Goal: Task Accomplishment & Management: Manage account settings

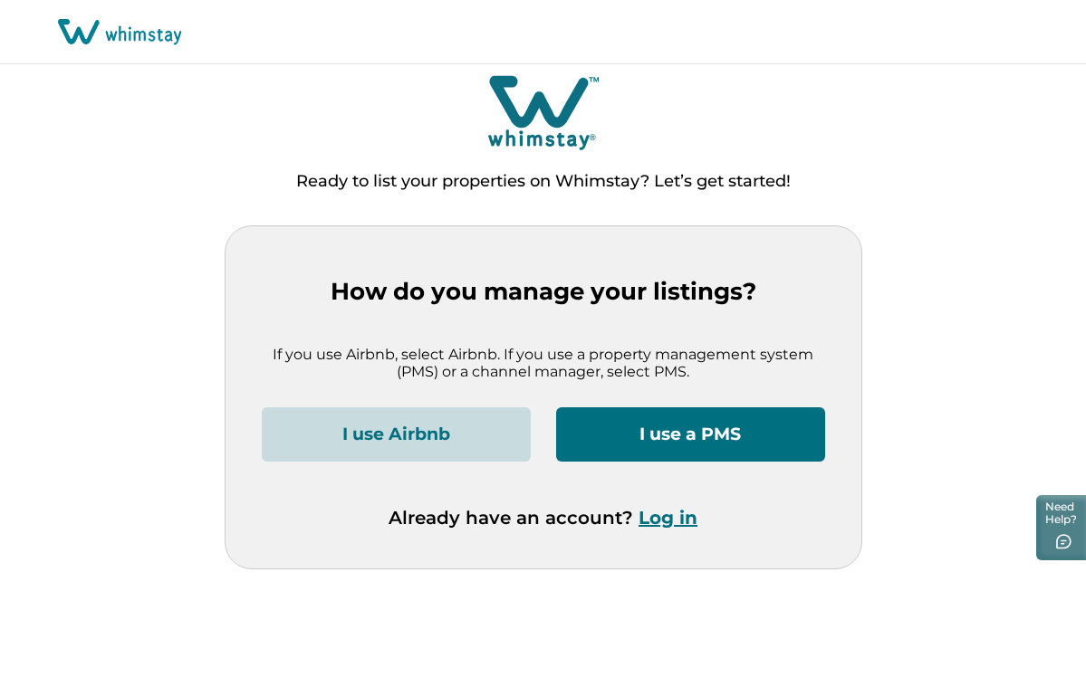
click at [434, 439] on button "I use Airbnb" at bounding box center [396, 434] width 269 height 54
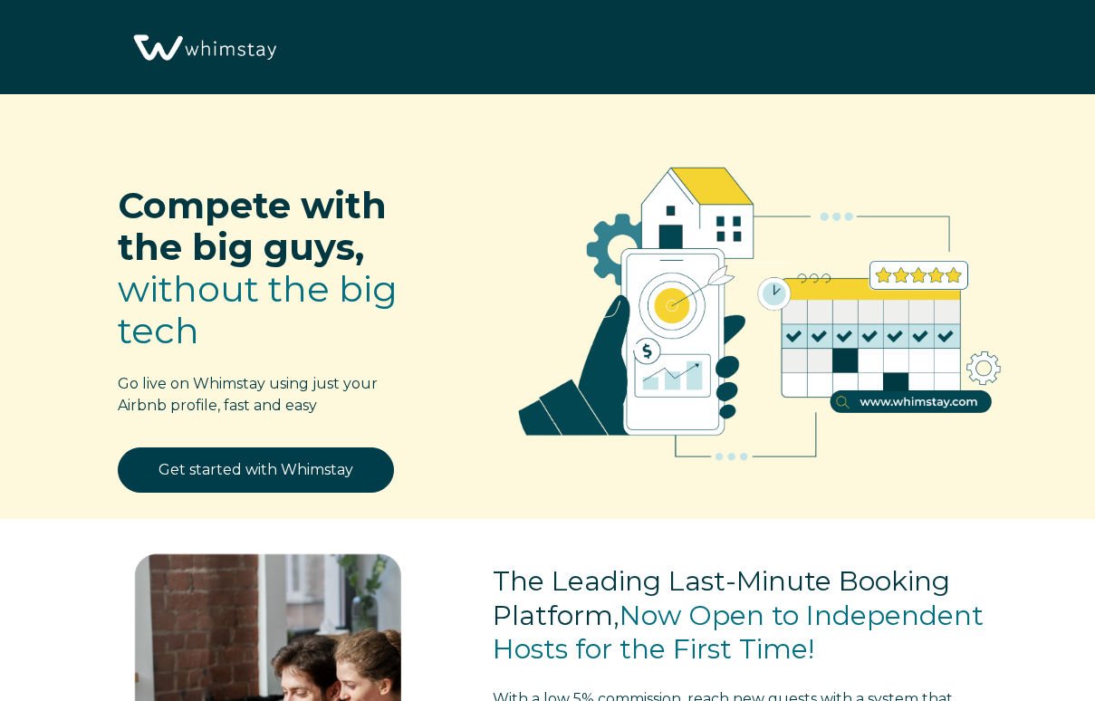
select select "US"
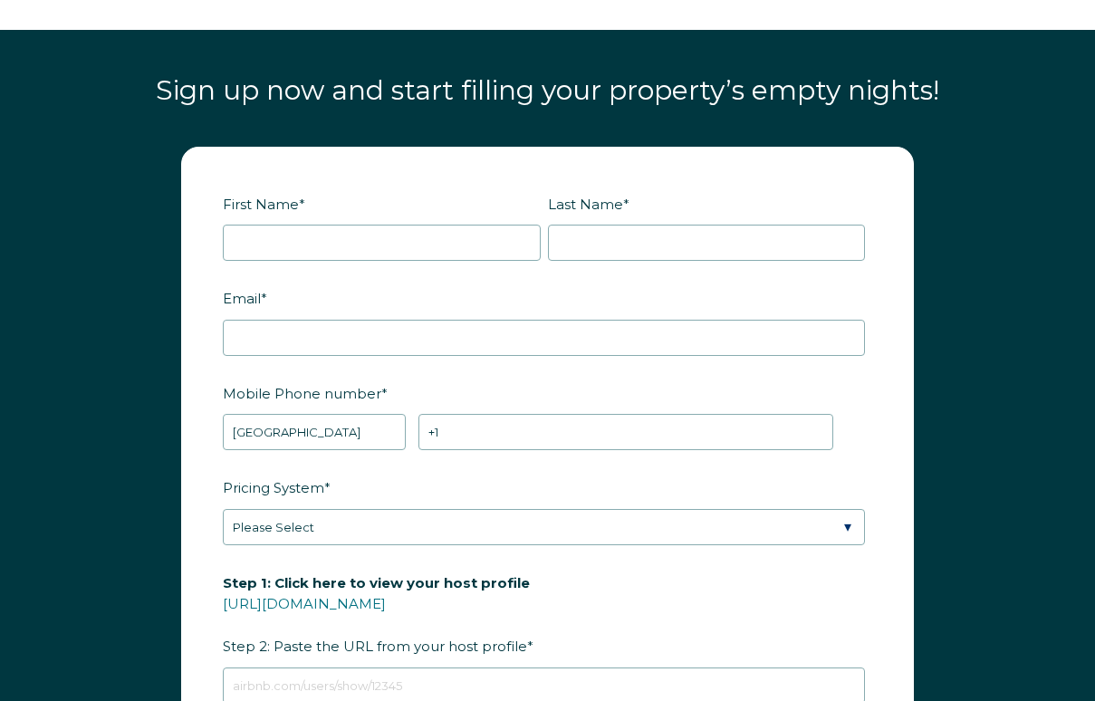
scroll to position [1988, 0]
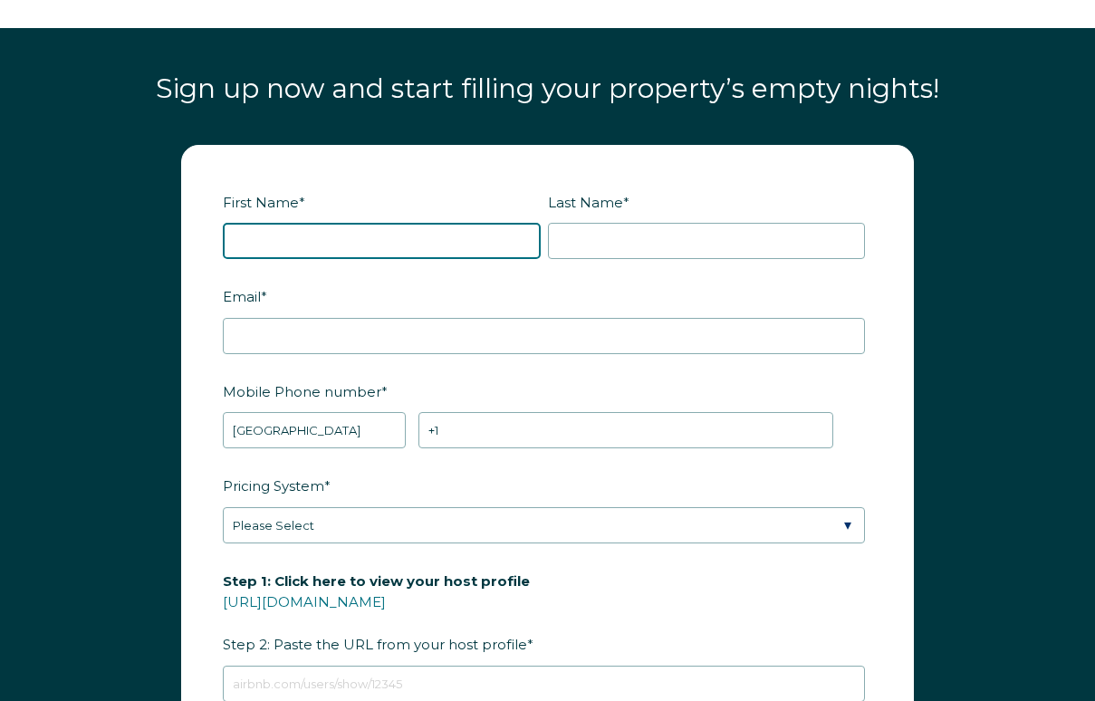
click at [416, 259] on input "First Name *" at bounding box center [382, 241] width 318 height 36
type input "michael"
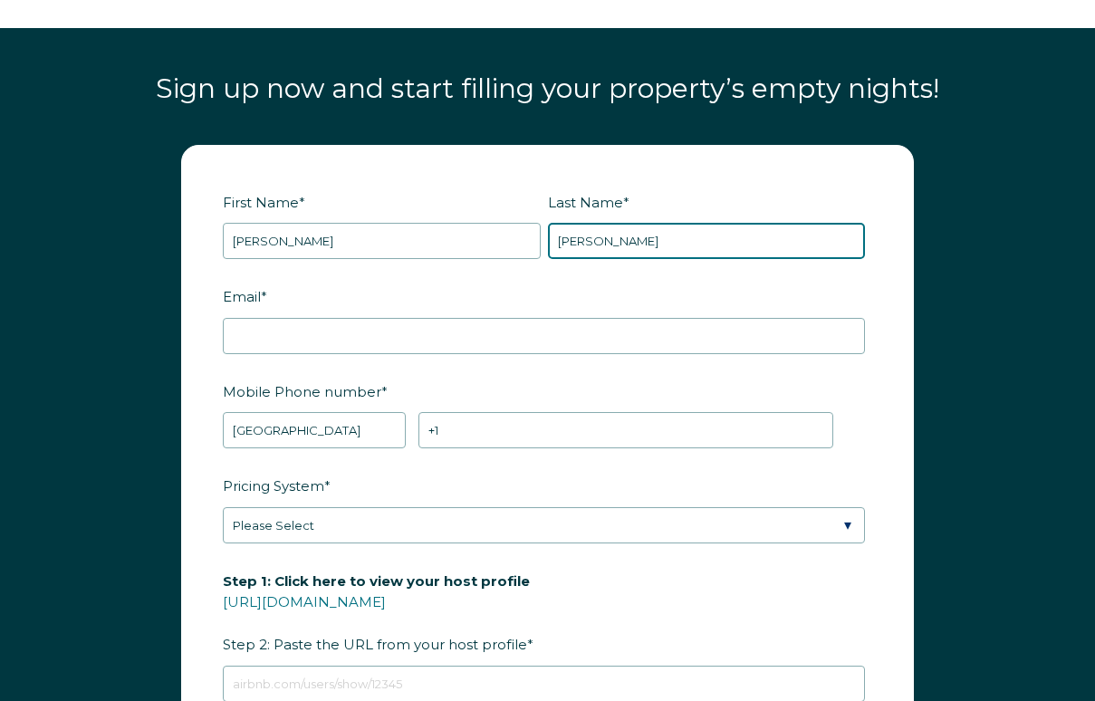
type input "rogge"
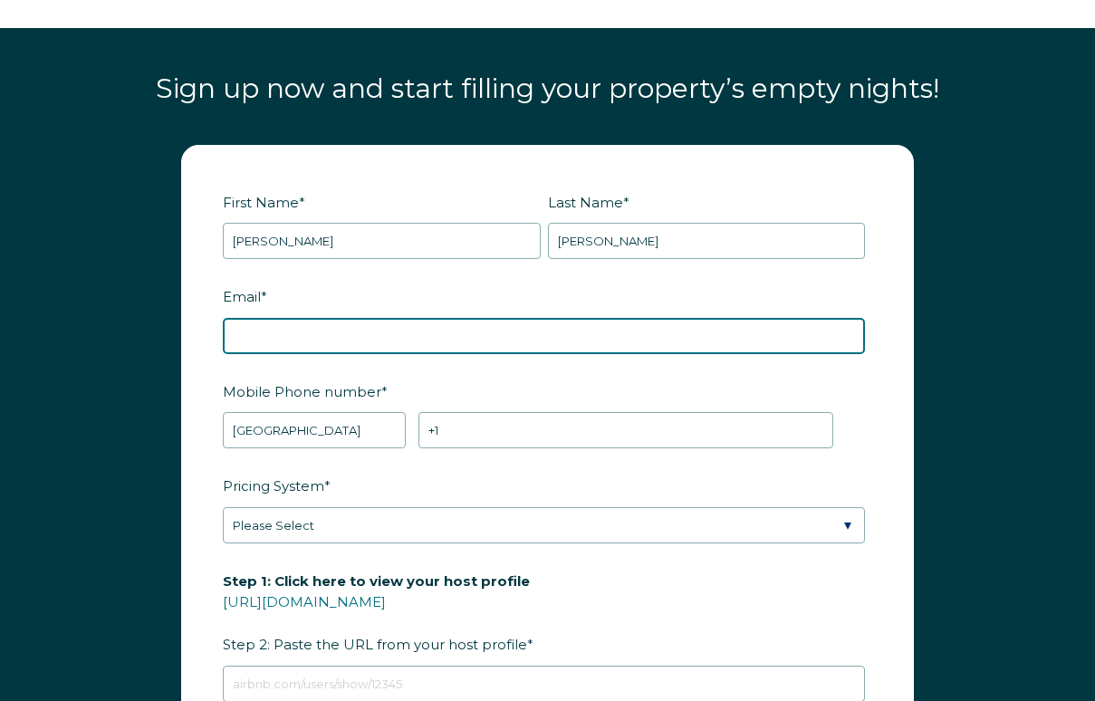
type input "mike.g.rogge@gmail.com"
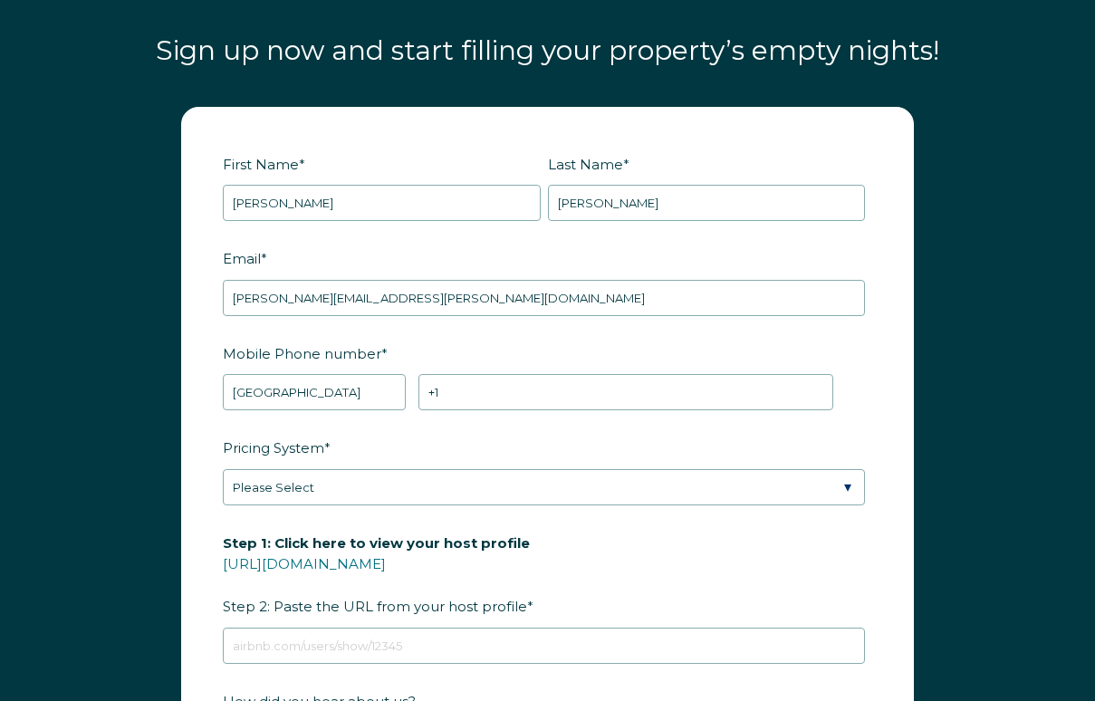
scroll to position [2046, 0]
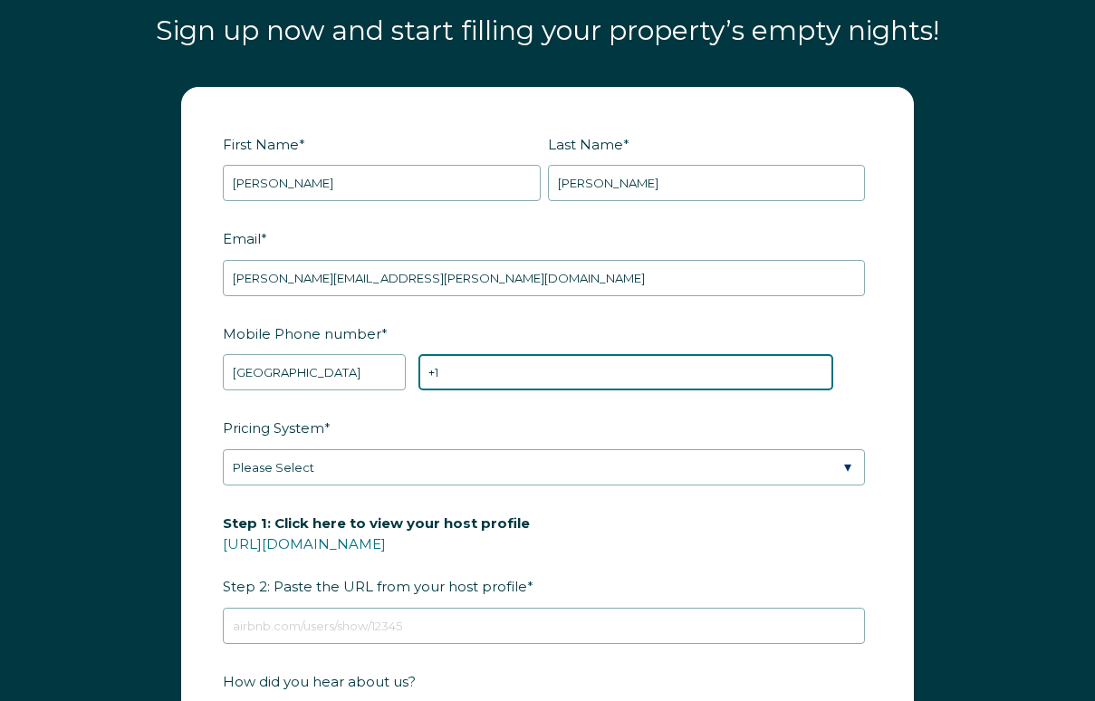
paste input "801-893-1627"
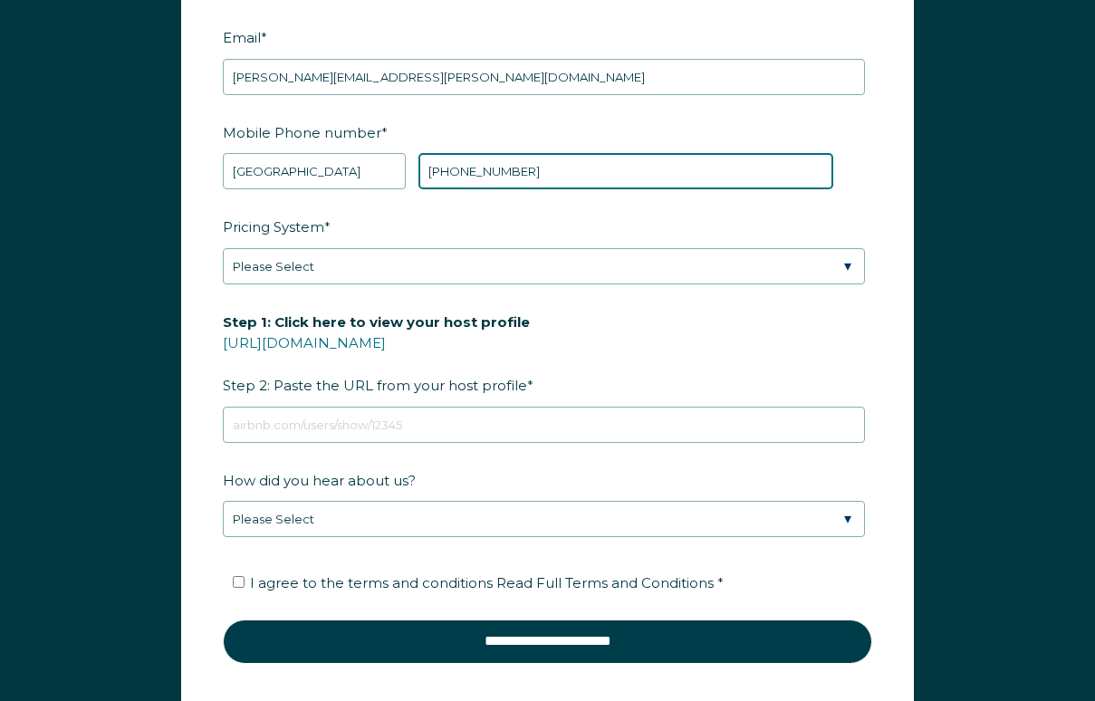
scroll to position [2269, 0]
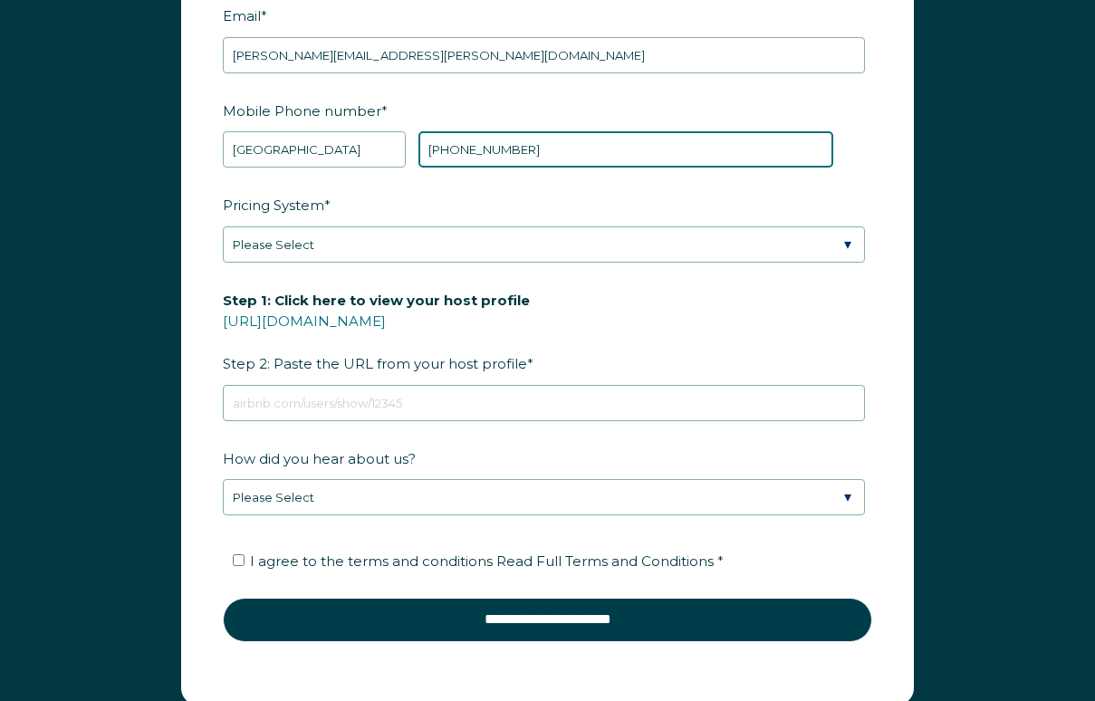
type input "+1 801-893-1627"
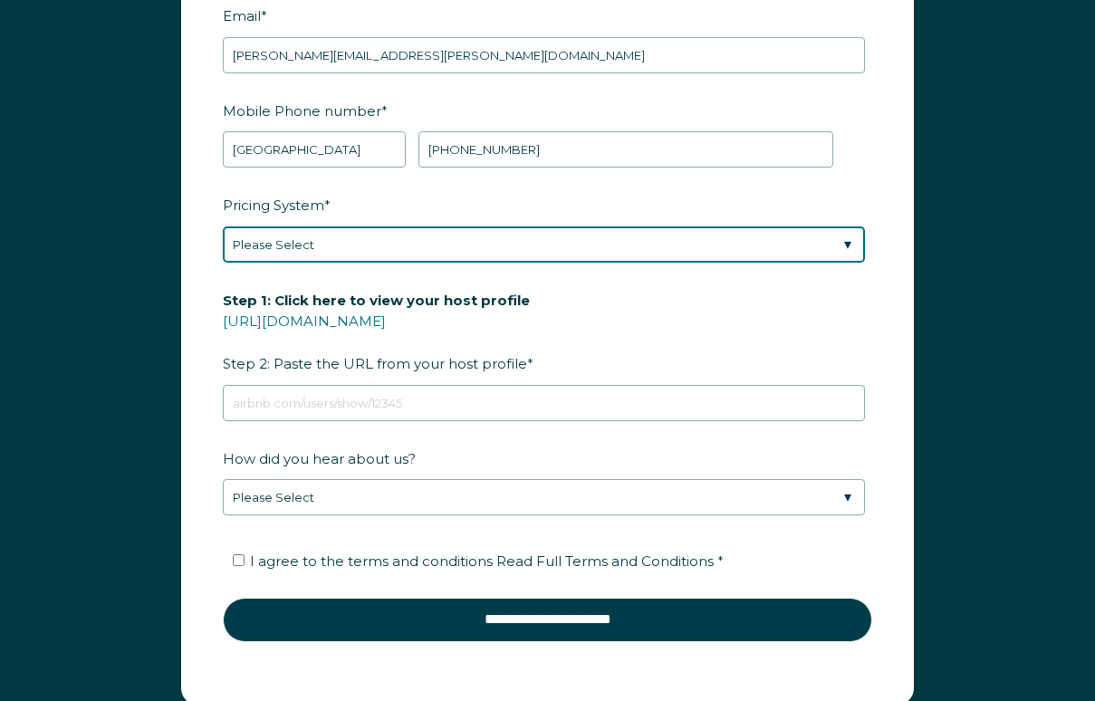
select select "PriceLabs"
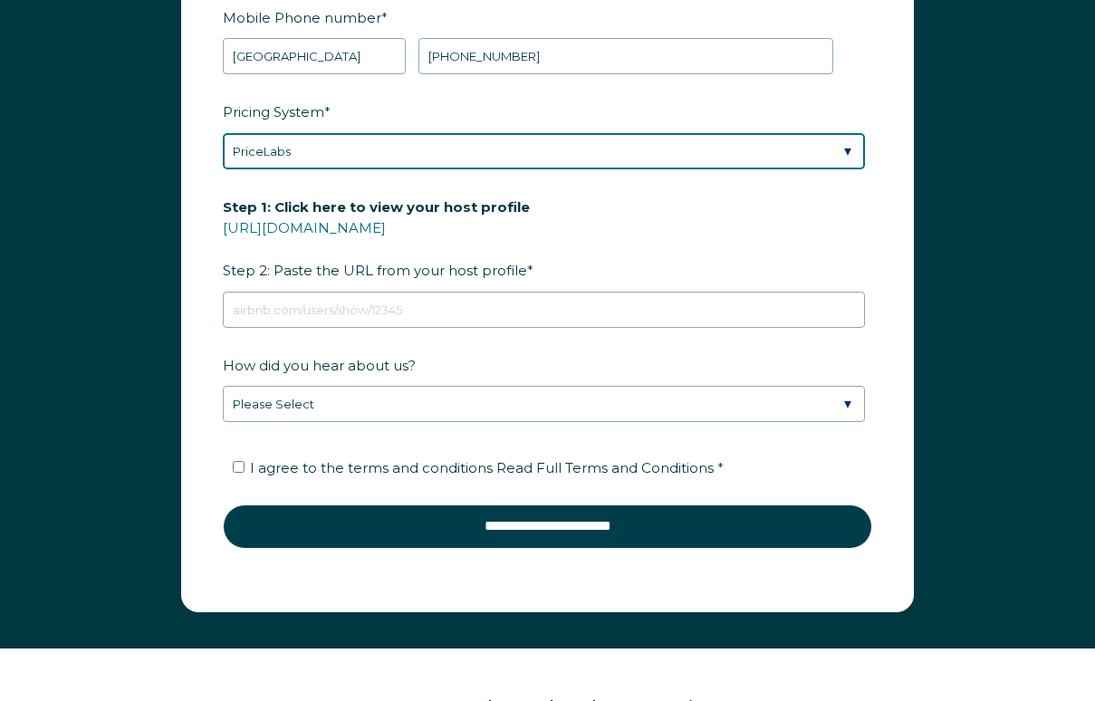
scroll to position [2366, 0]
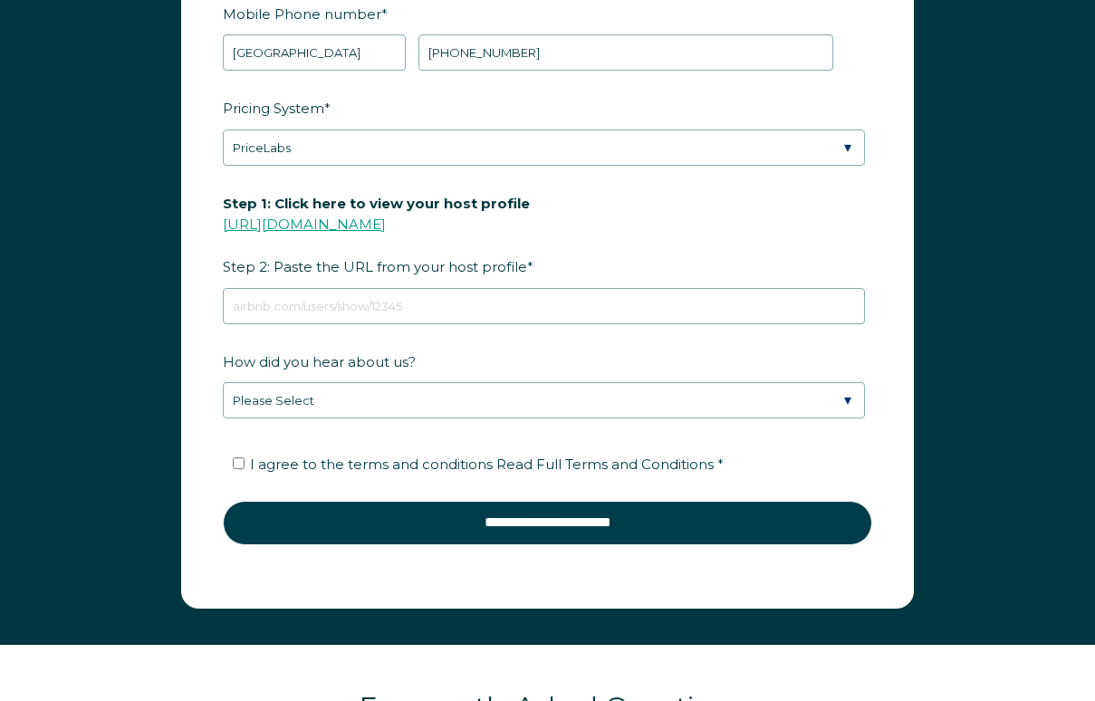
click at [386, 233] on link "https://www.airbnb.com/users/show/" at bounding box center [304, 223] width 163 height 17
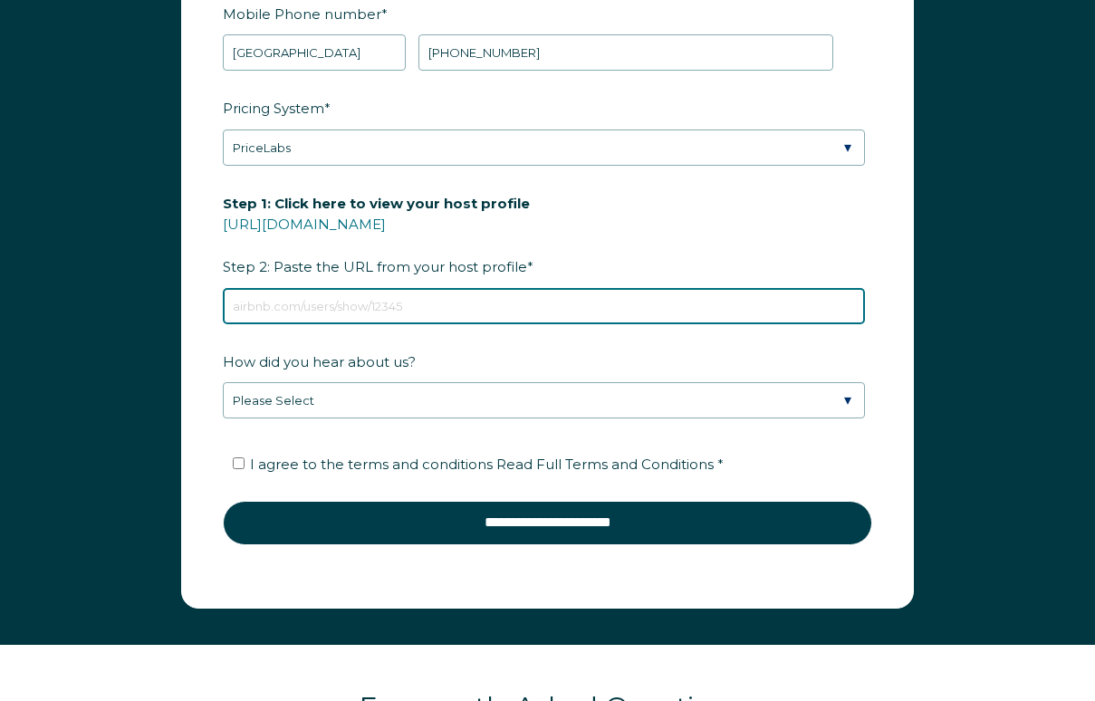
click at [583, 324] on input "Step 1: Click here to view your host profile https://www.airbnb.com/users/show/…" at bounding box center [544, 306] width 642 height 36
paste input "https://www.airbnb.com/users/show/10504798"
type input "https://www.airbnb.com/users/show/10504798"
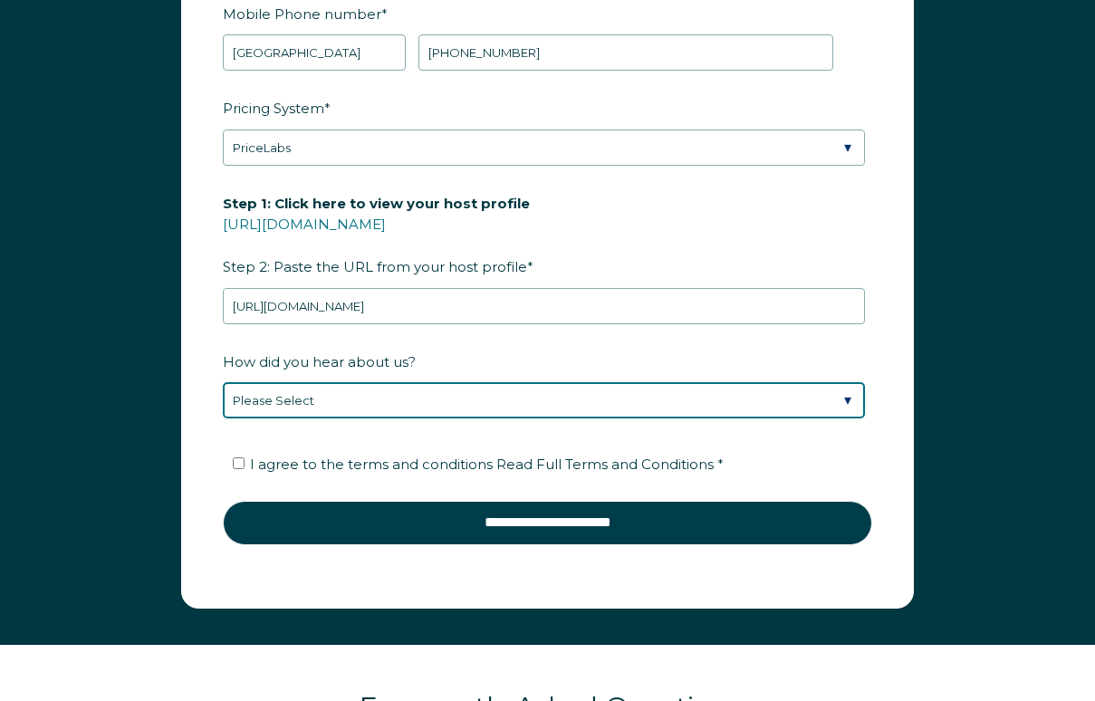
select select "Google Search"
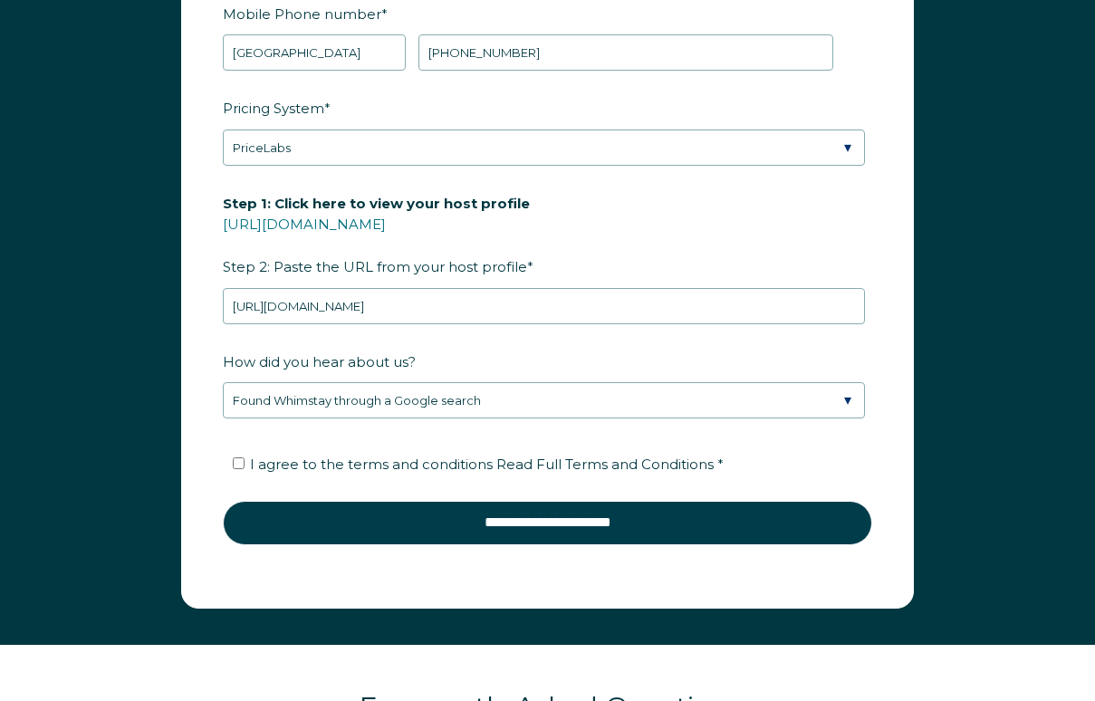
click at [364, 473] on span "I agree to the terms and conditions Read Full Terms and Conditions *" at bounding box center [487, 463] width 474 height 17
click at [244, 469] on input "I agree to the terms and conditions Read Full Terms and Conditions *" at bounding box center [239, 463] width 12 height 12
checkbox input "true"
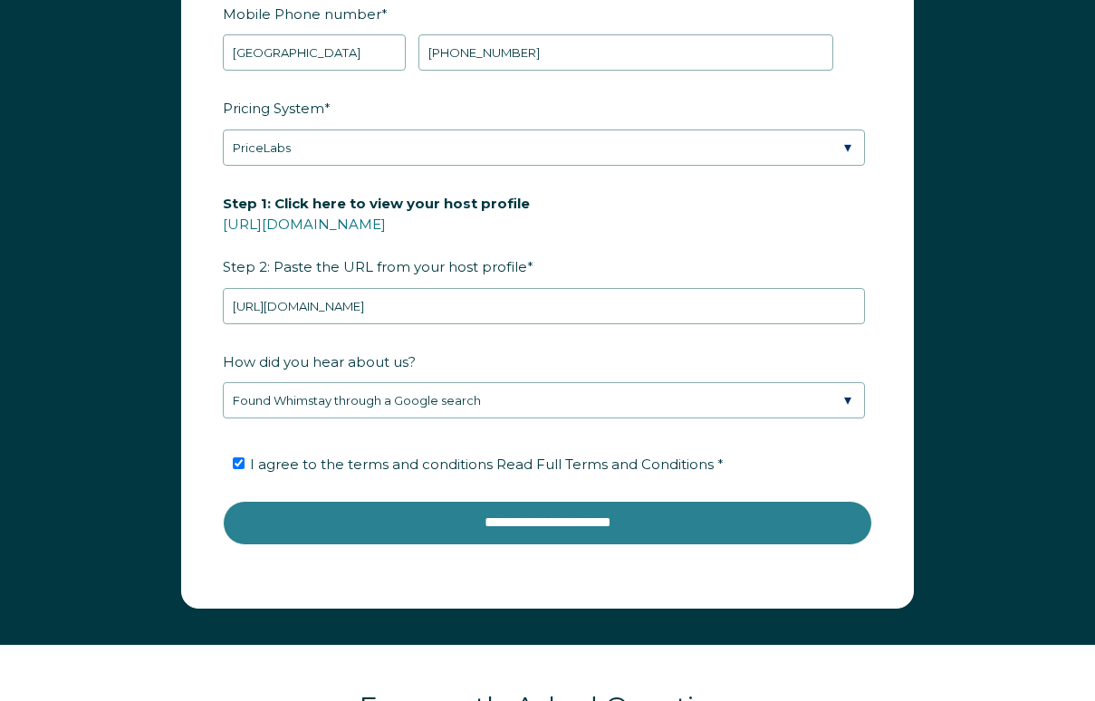
click at [394, 544] on input "**********" at bounding box center [547, 522] width 649 height 43
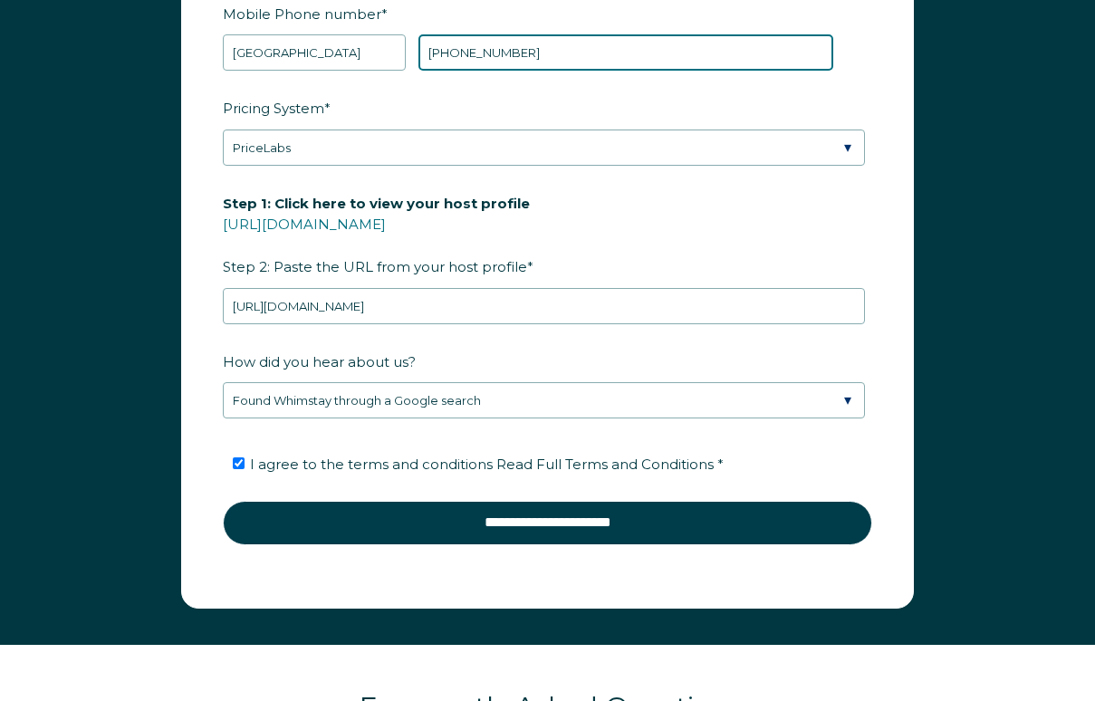
click at [487, 71] on input "+1 801-893-1627" at bounding box center [625, 52] width 415 height 36
type input "+1 8018931627"
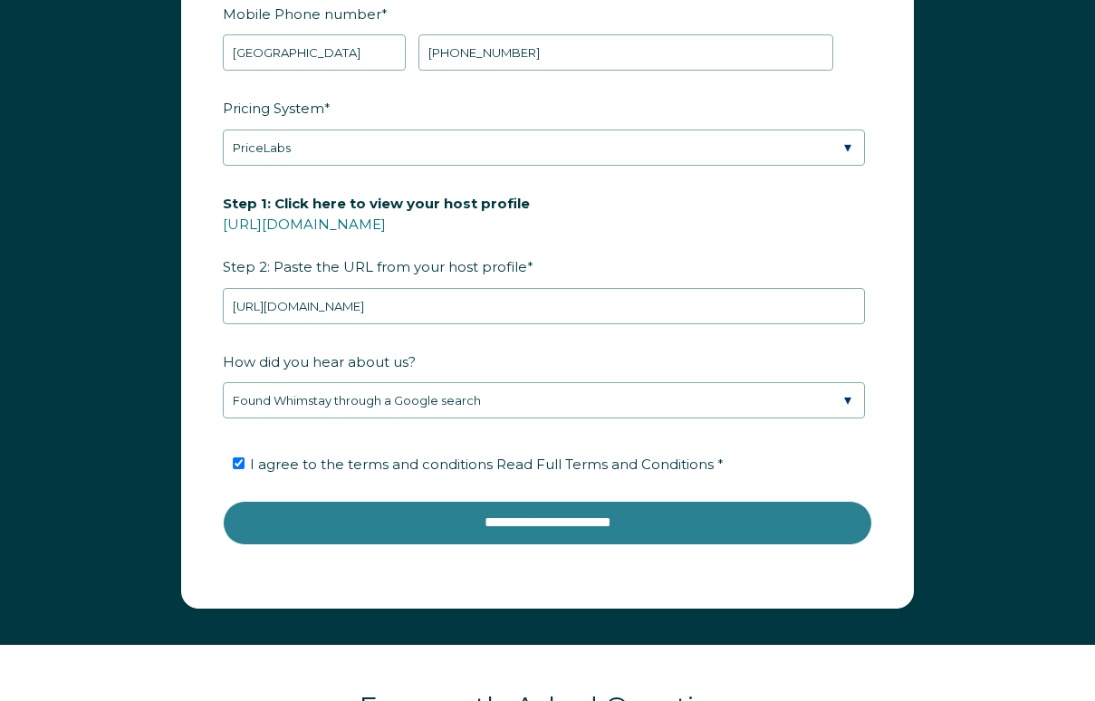
click at [603, 544] on input "**********" at bounding box center [547, 522] width 649 height 43
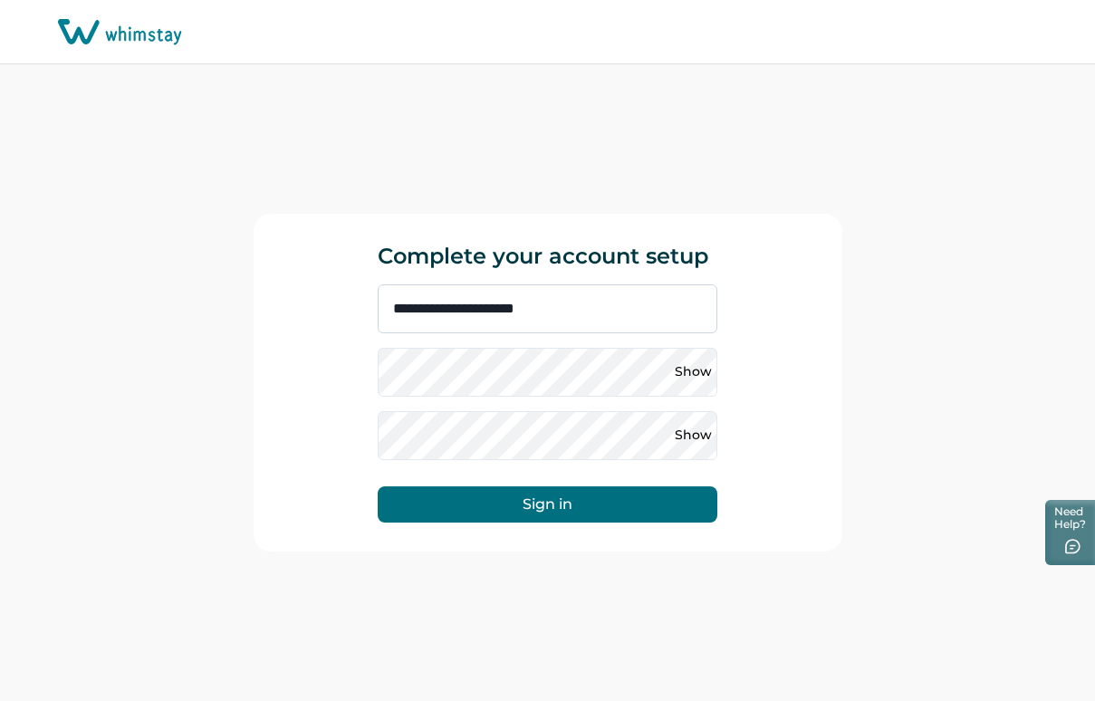
click at [580, 304] on input "**********" at bounding box center [548, 308] width 340 height 49
click at [464, 309] on input "**********" at bounding box center [548, 308] width 340 height 49
click at [486, 309] on input "**********" at bounding box center [548, 308] width 340 height 49
click at [429, 311] on input "**********" at bounding box center [548, 308] width 340 height 49
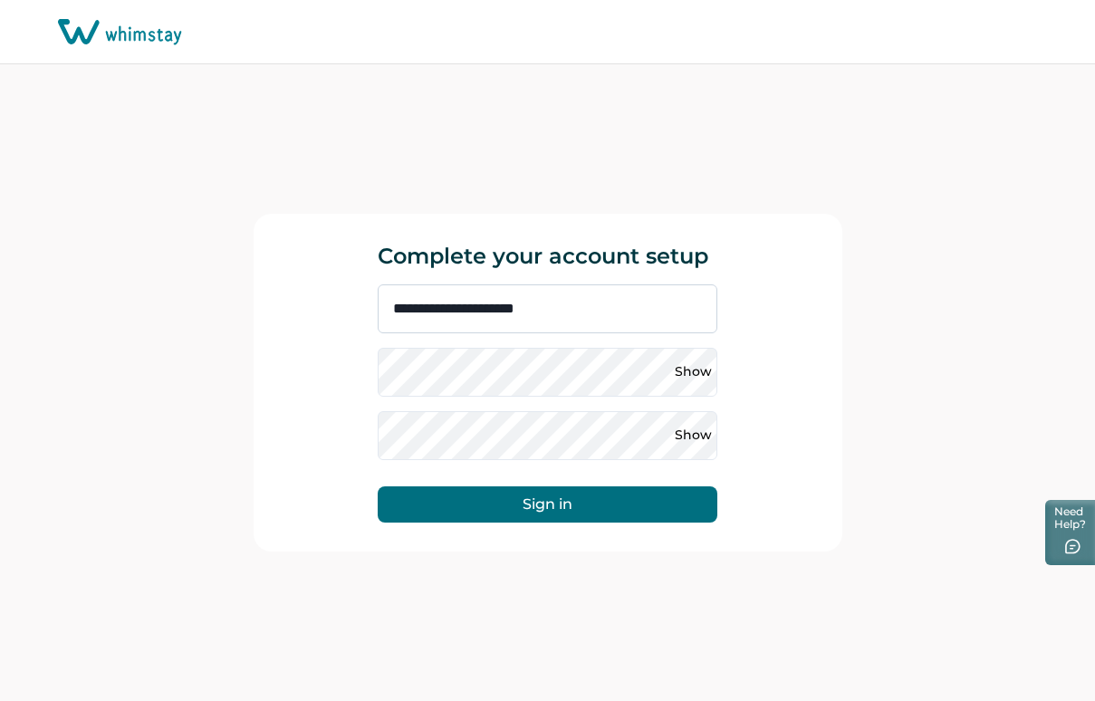
click at [429, 311] on input "**********" at bounding box center [548, 308] width 340 height 49
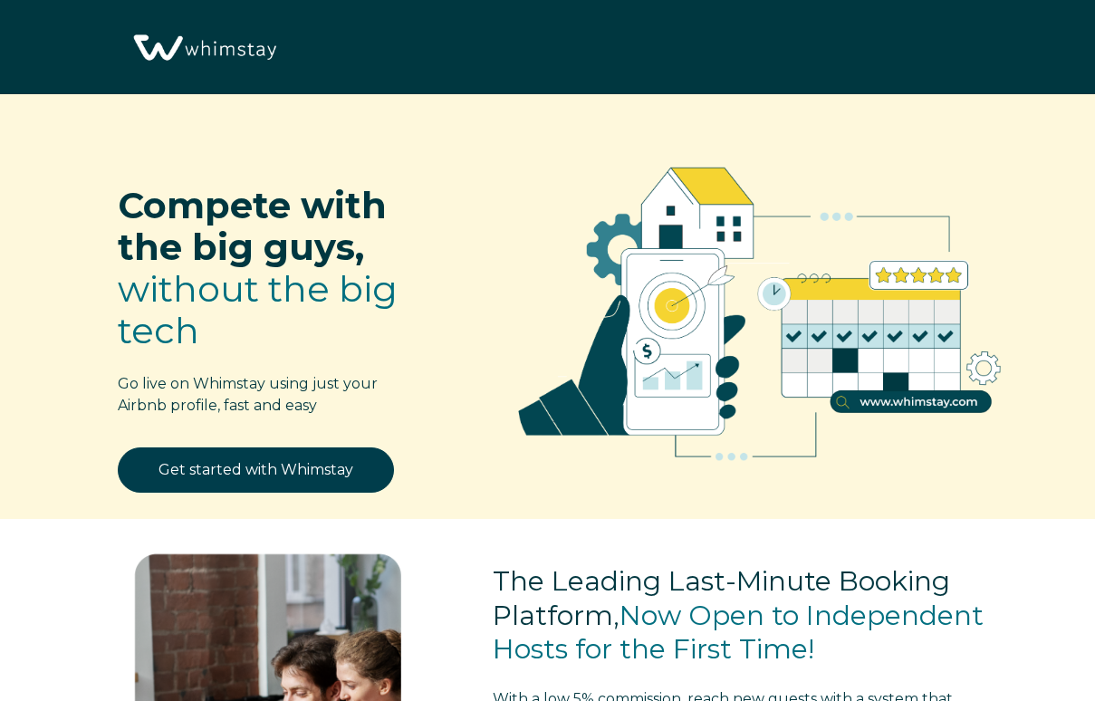
select select "US"
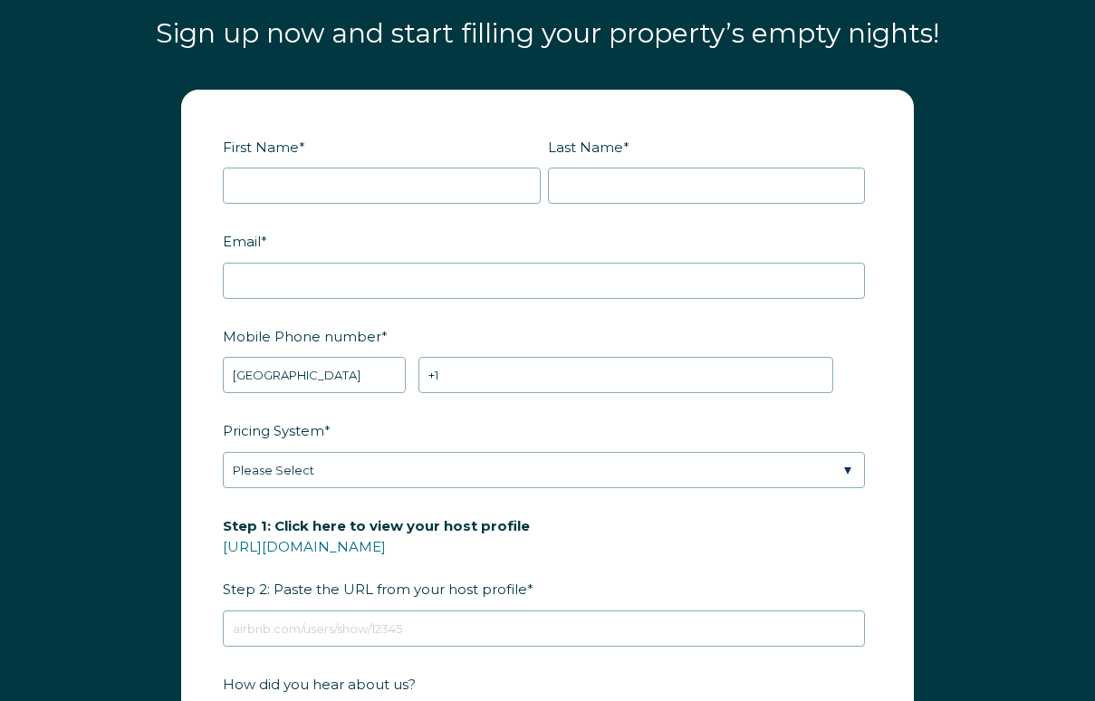
scroll to position [2042, 0]
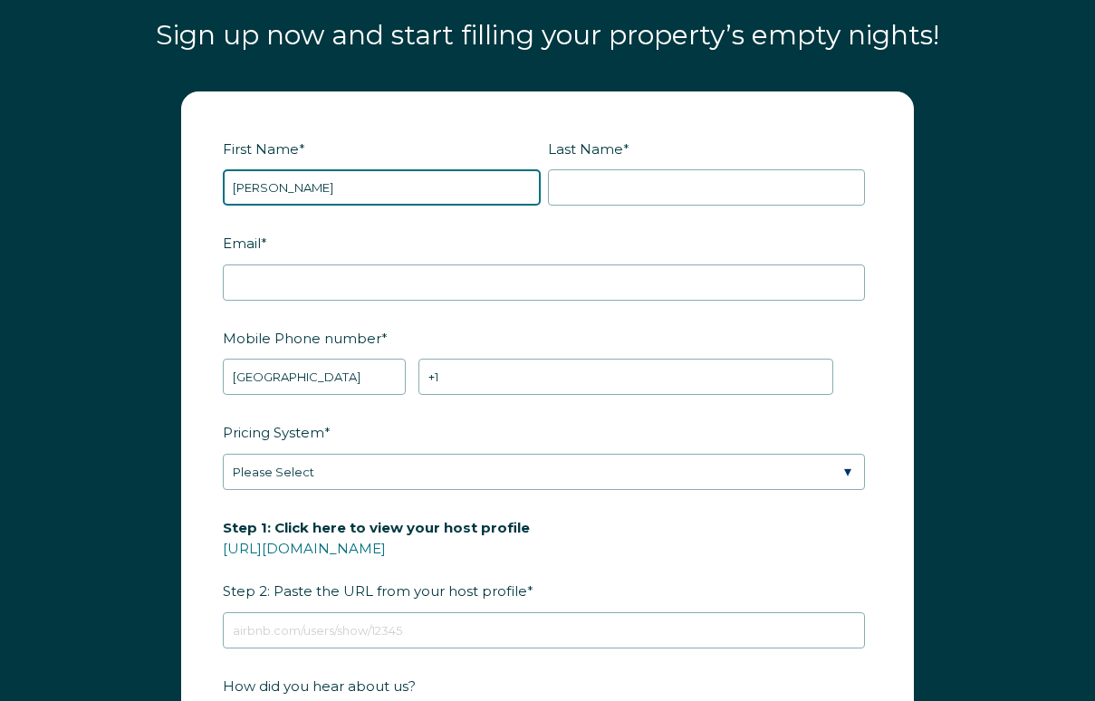
type input "michael"
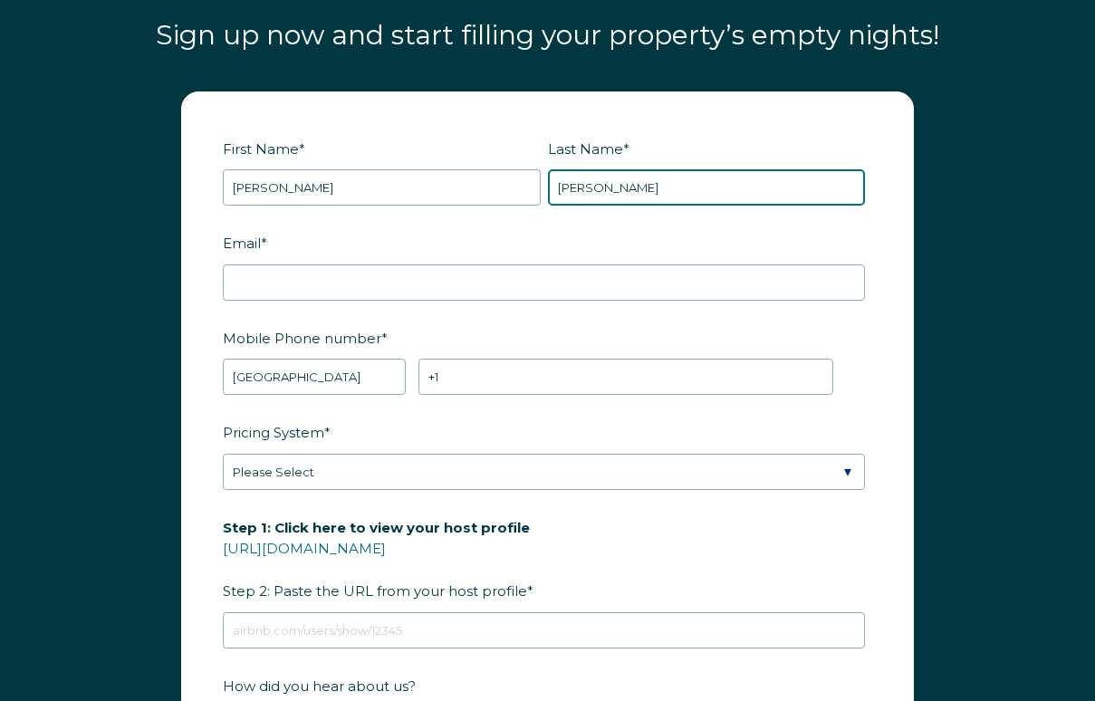
type input "rogge"
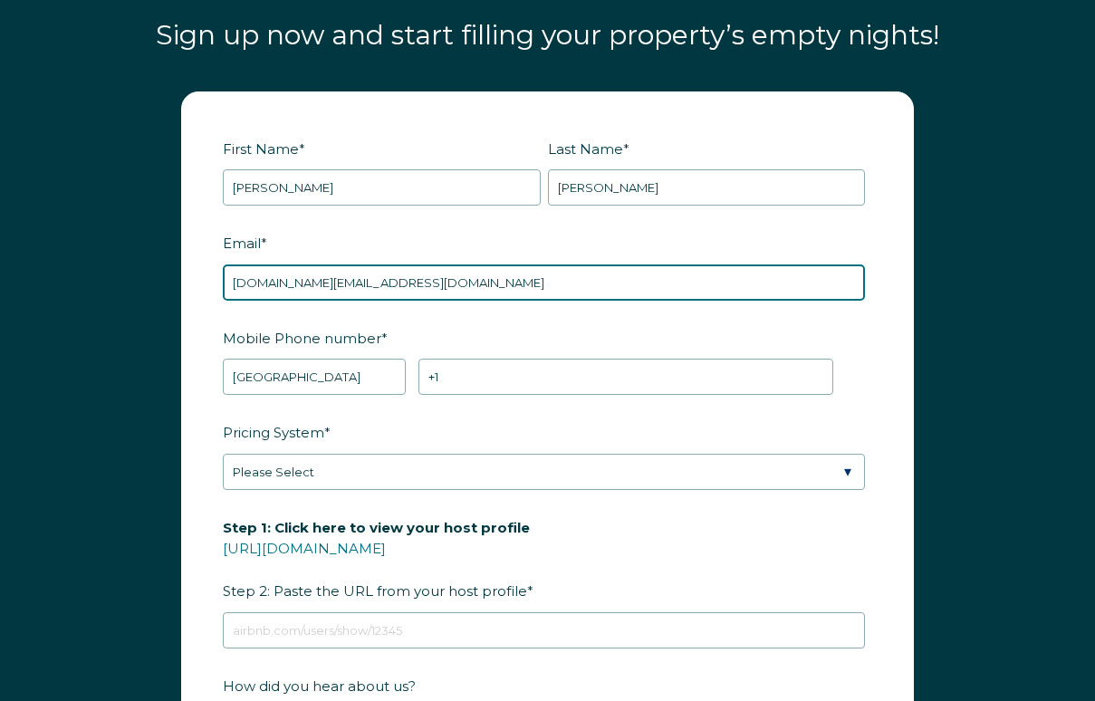
type input "ski.house.ch@gmail.com"
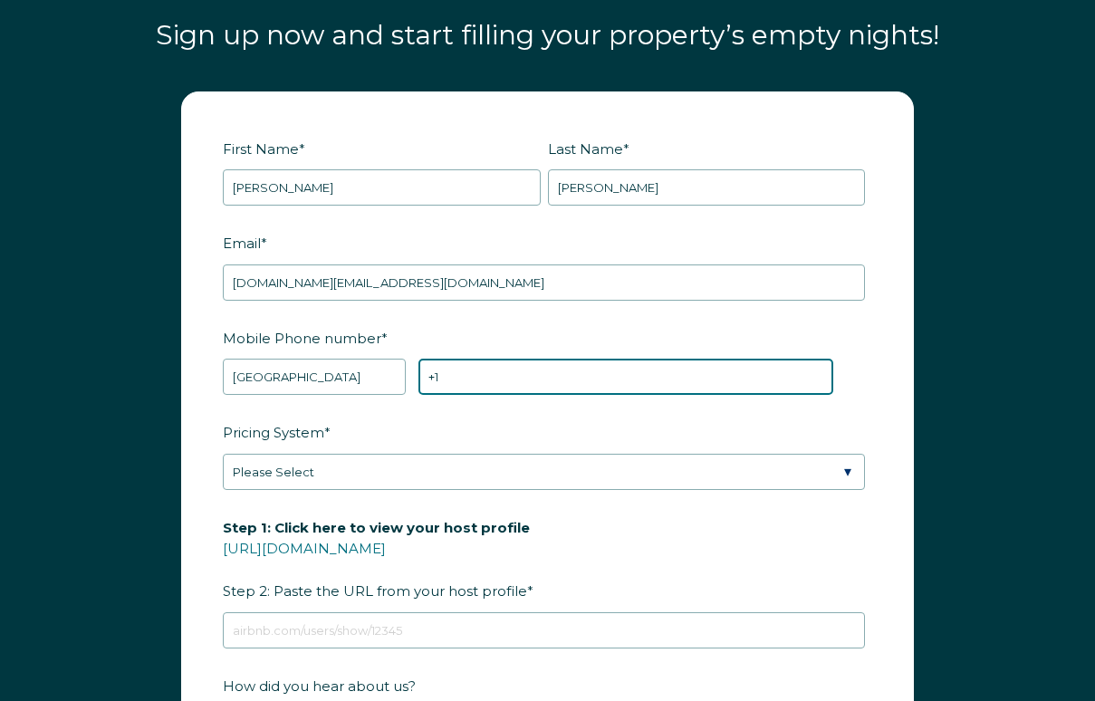
paste input "https://www.whimstay.com/rbo/verify_email/eyJ0eXBlIjoiV2hpbXN0YXktdG9rZW4iLCJhb…"
click at [513, 395] on input "+1 https://www.whimstay.com/rbo/verify_email/eyJ0eXBlIjoiV2hpbXN0YXktdG9rZW4iLC…" at bounding box center [625, 377] width 415 height 36
type input "+1"
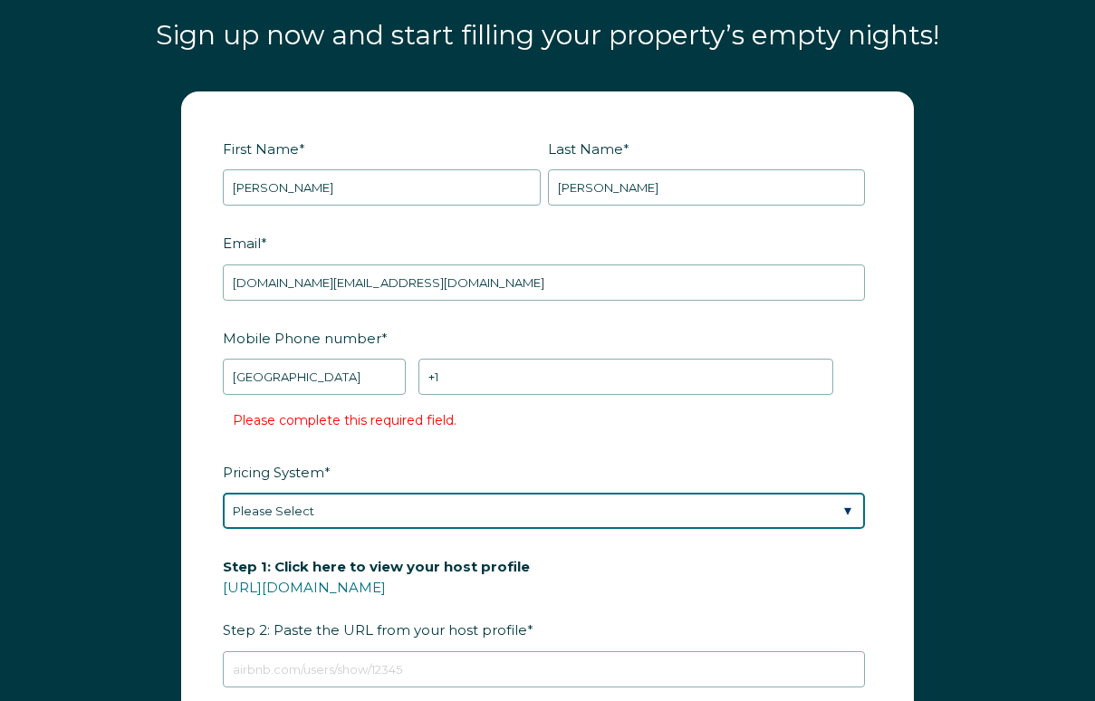
select select "PriceLabs"
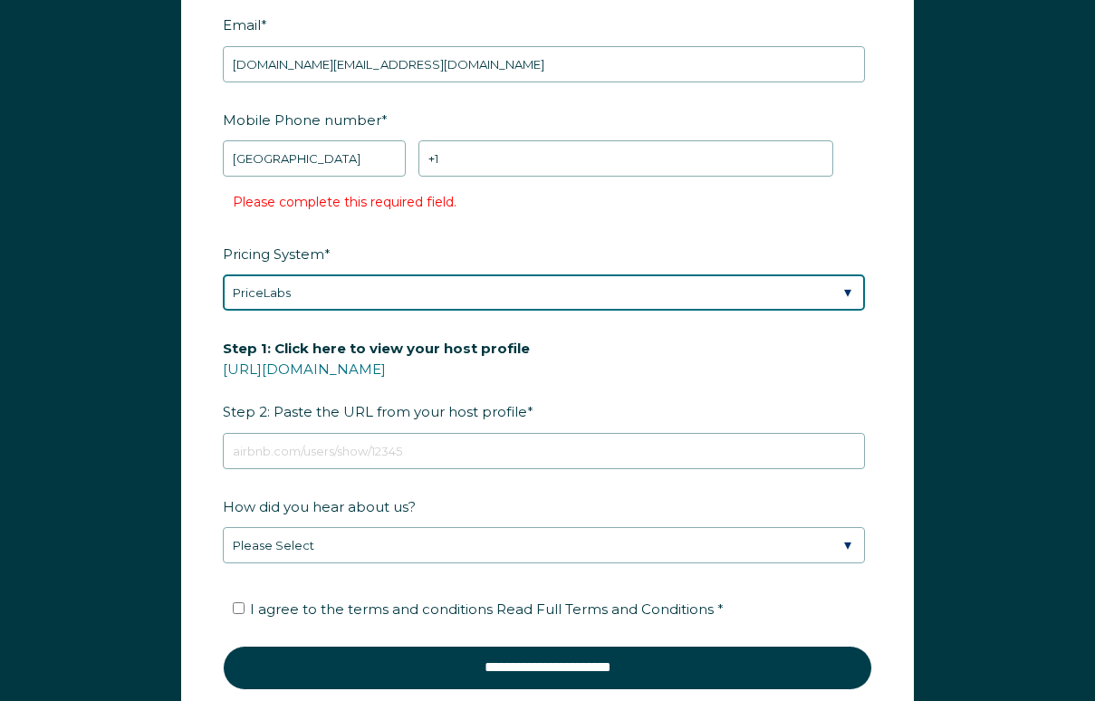
scroll to position [2262, 0]
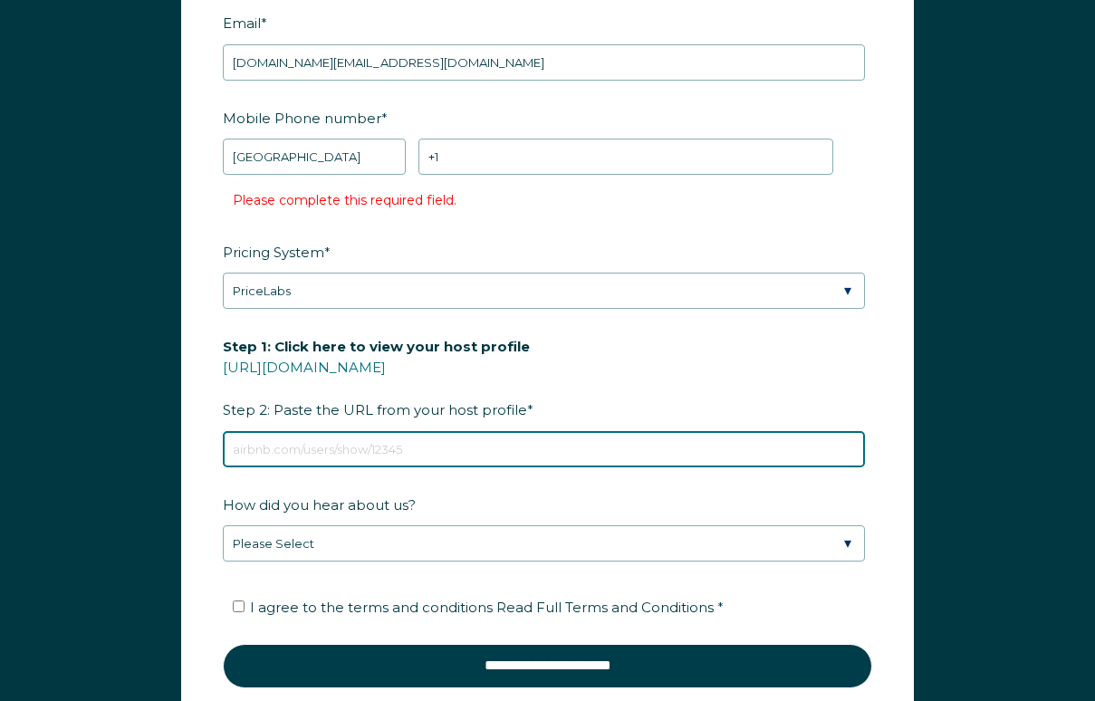
click at [433, 467] on input "Step 1: Click here to view your host profile https://www.airbnb.com/users/show/…" at bounding box center [544, 449] width 642 height 36
paste input "https://www.whimstay.com/rbo/verify_email/eyJ0eXBlIjoiV2hpbXN0YXktdG9rZW4iLCJhb…"
drag, startPoint x: 452, startPoint y: 484, endPoint x: 63, endPoint y: 460, distance: 389.2
click at [63, 460] on div "First Name * michael Last Name * rogge RBO Token Company ID Referrer Code Diale…" at bounding box center [547, 320] width 1095 height 934
click at [355, 467] on input "https://www.whimstay.com/rbo/verify_email/eyJ0eXBlIjoiV2hpbXN0YXktdG9rZW4iLCJhb…" at bounding box center [544, 449] width 642 height 36
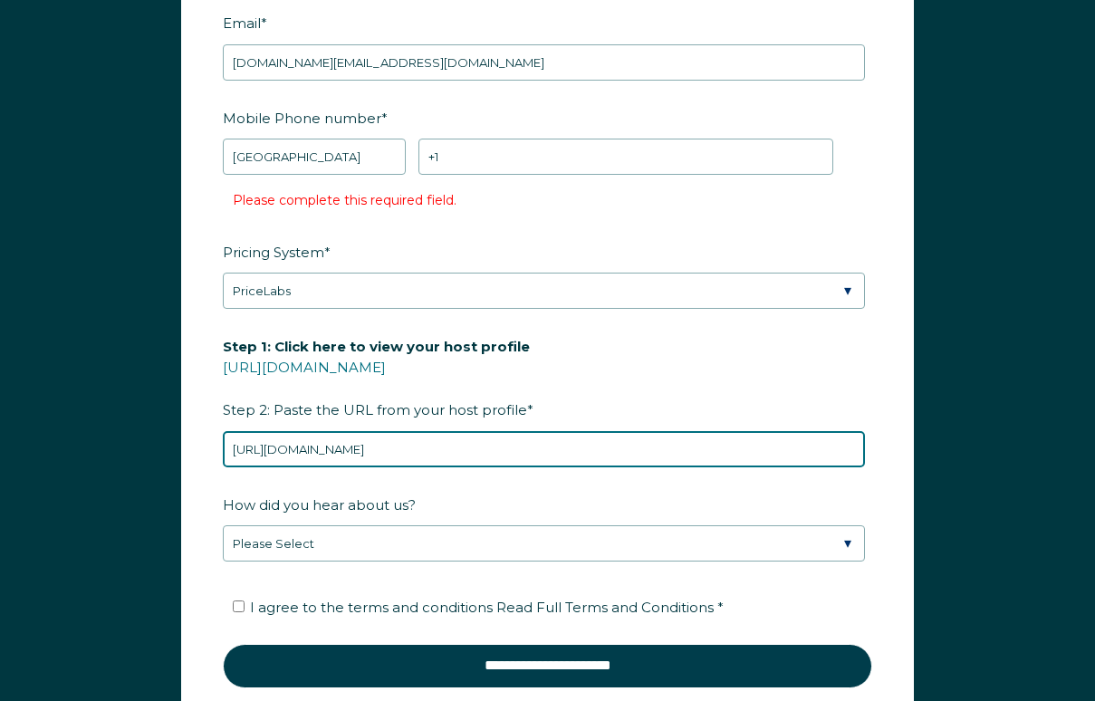
drag, startPoint x: 355, startPoint y: 484, endPoint x: 22, endPoint y: 473, distance: 333.4
click at [21, 473] on div "First Name * michael Last Name * rogge RBO Token Company ID Referrer Code Diale…" at bounding box center [547, 320] width 1095 height 934
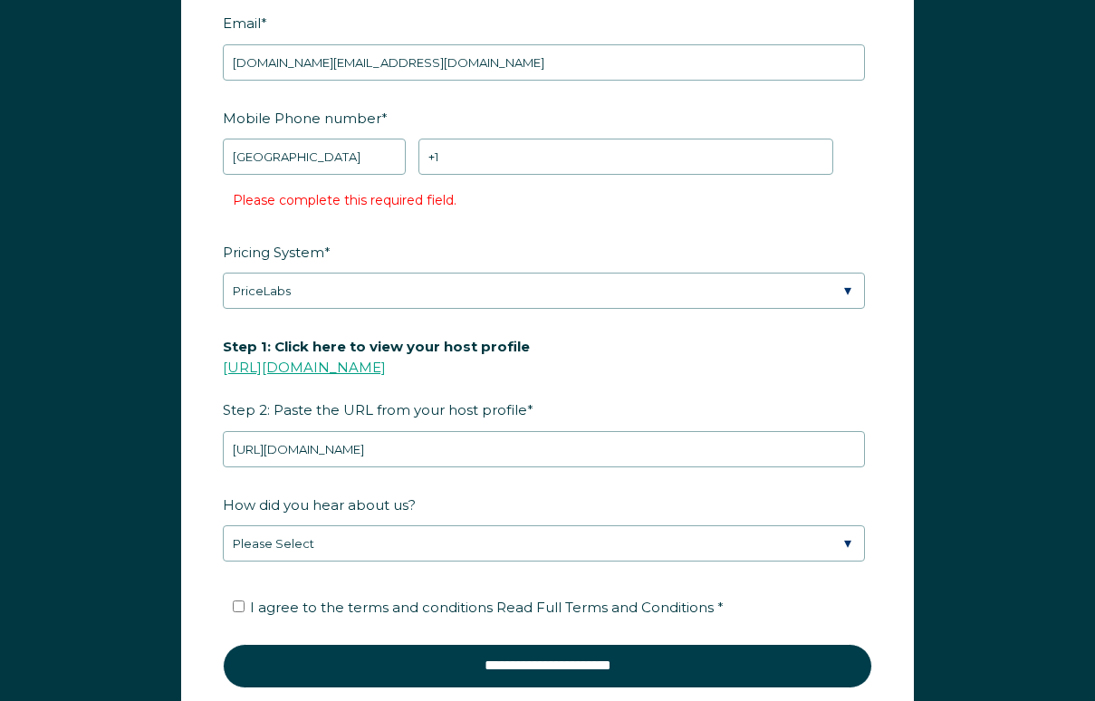
click at [386, 376] on link "https://www.airbnb.com/users/show/" at bounding box center [304, 367] width 163 height 17
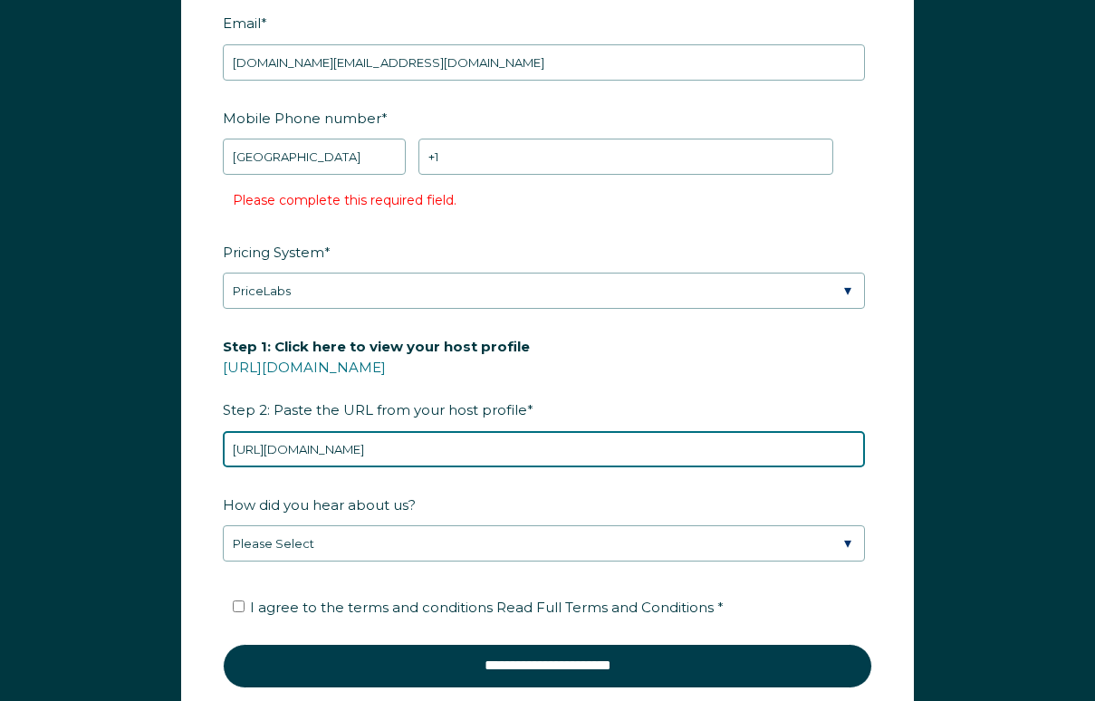
click at [419, 467] on input "https://www.whimstay.com/rbo/verify_email/eyJ0eXBlIjoiV2hpbXN0YXktdG9rZW4iLCJhb…" at bounding box center [544, 449] width 642 height 36
paste input "airbnb.com/users/show/10504798"
type input "https://www.airbnb.com/users/show/10504798"
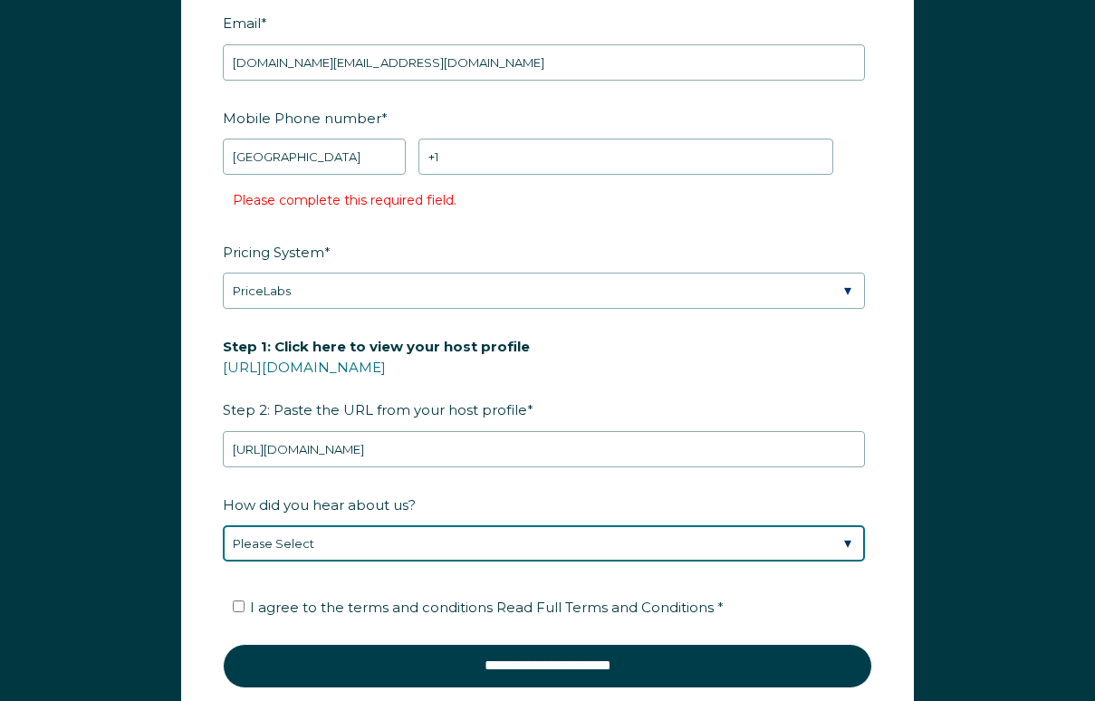
select select "Google Search"
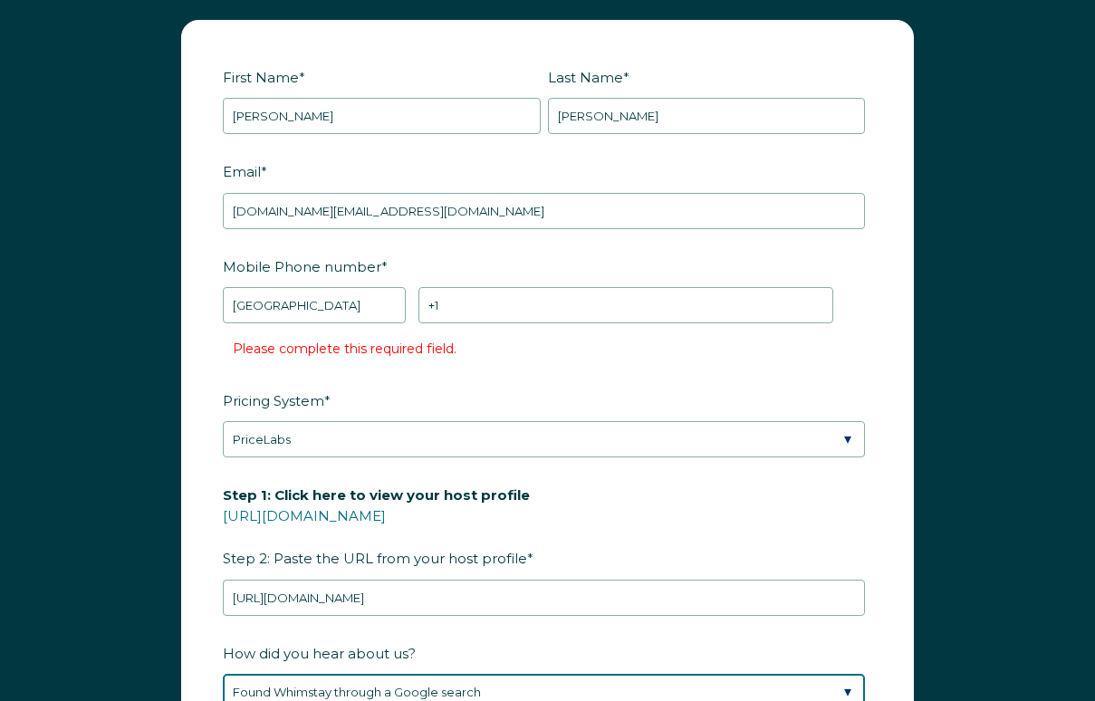
scroll to position [2037, 0]
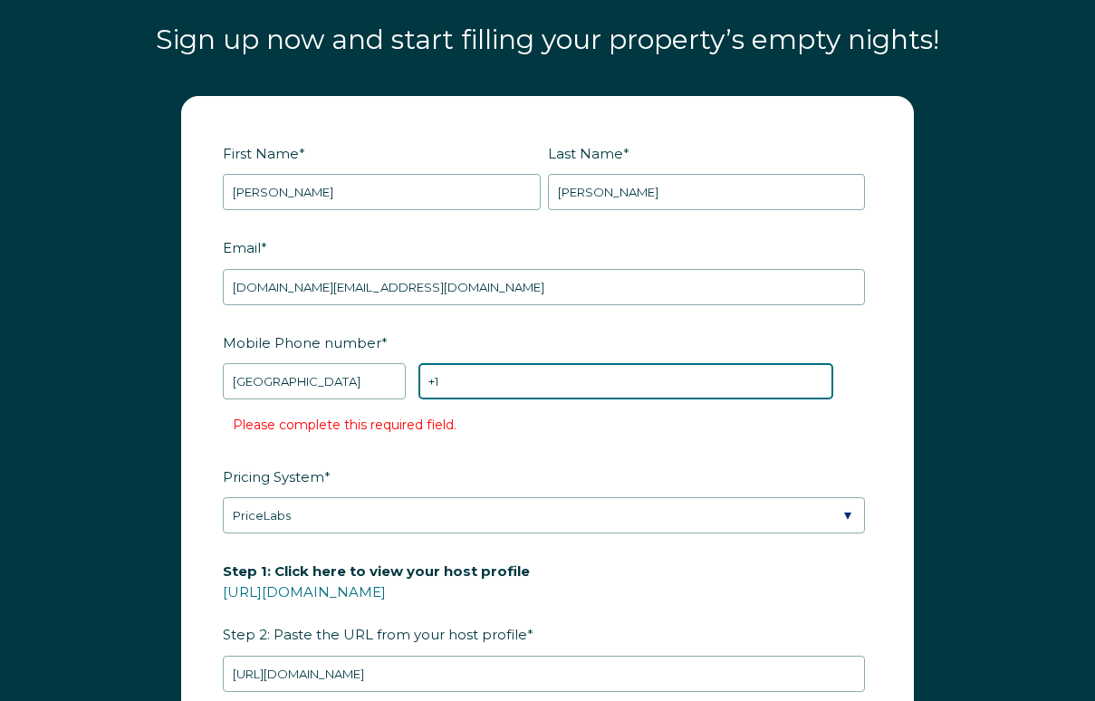
click at [528, 399] on input "+1" at bounding box center [625, 381] width 415 height 36
paste input "801-893-1627"
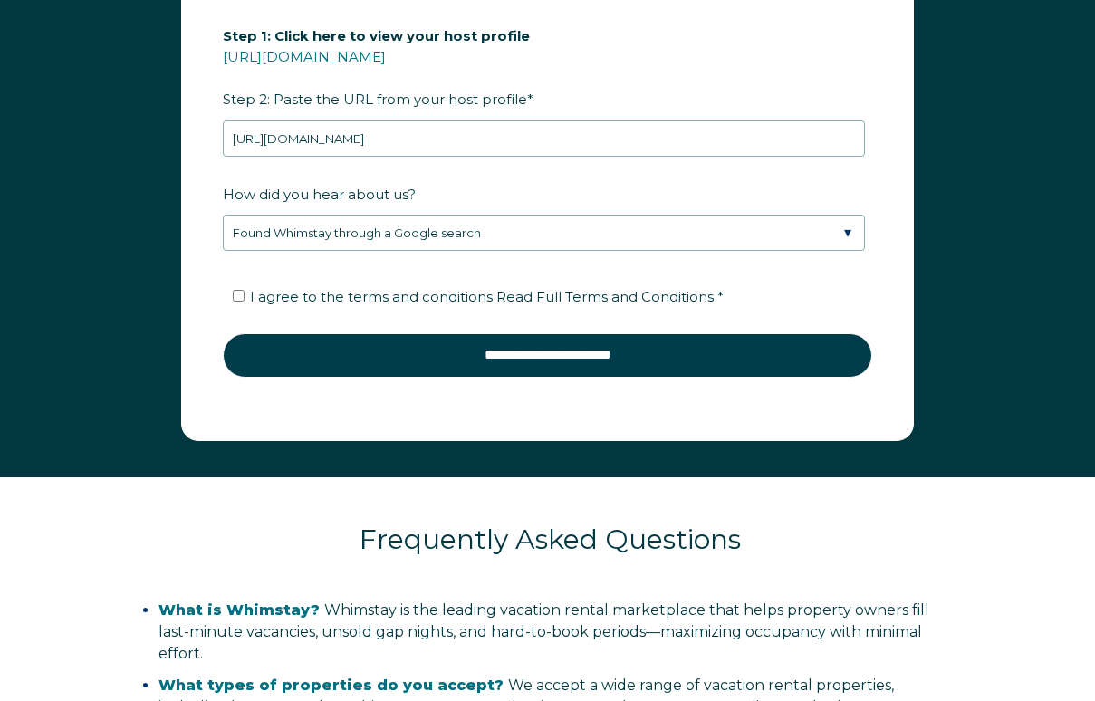
scroll to position [2671, 0]
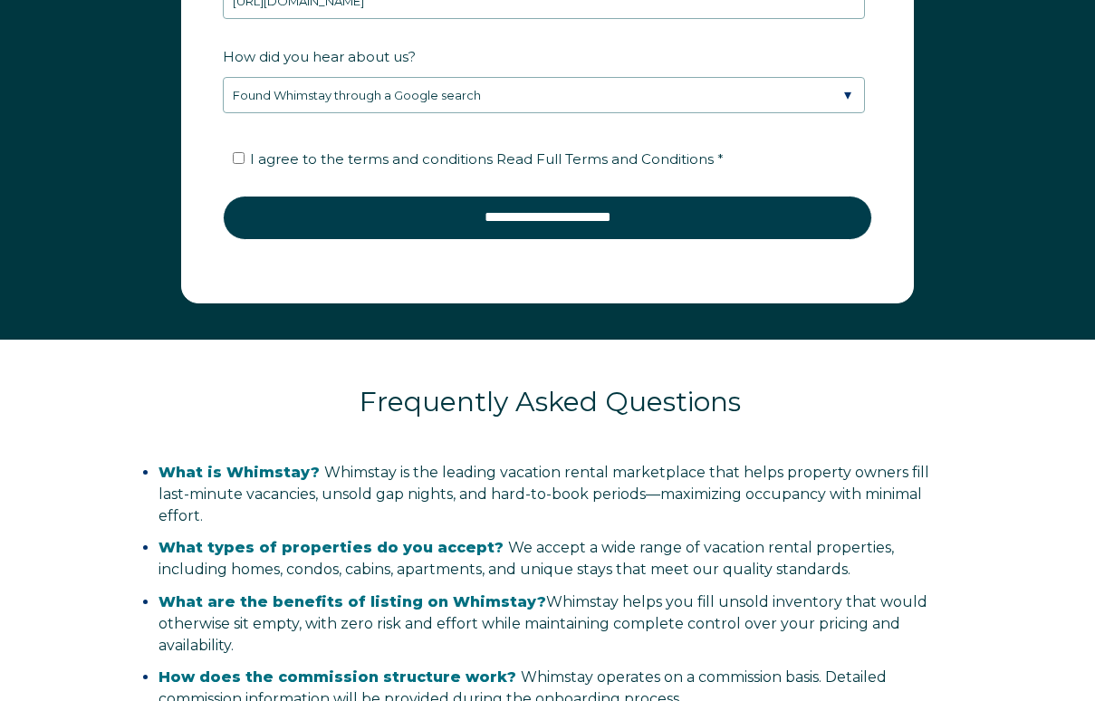
type input "+1 801-893-1627"
click at [239, 164] on input "I agree to the terms and conditions Read Full Terms and Conditions *" at bounding box center [239, 158] width 12 height 12
checkbox input "true"
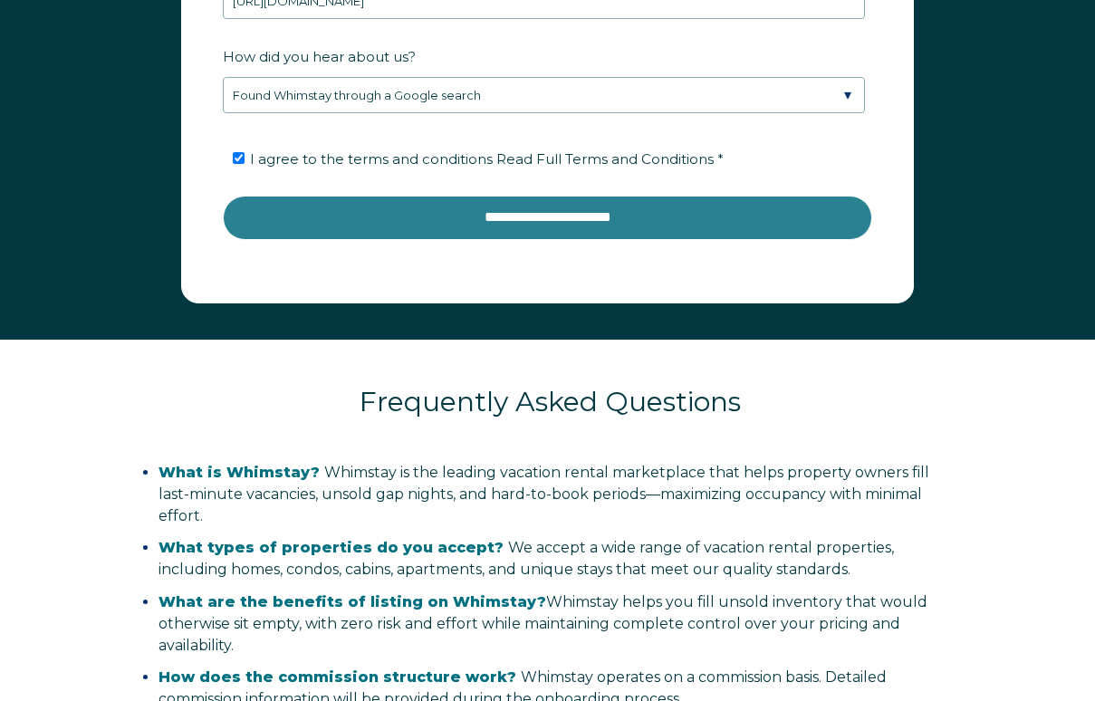
click at [354, 239] on input "**********" at bounding box center [547, 217] width 649 height 43
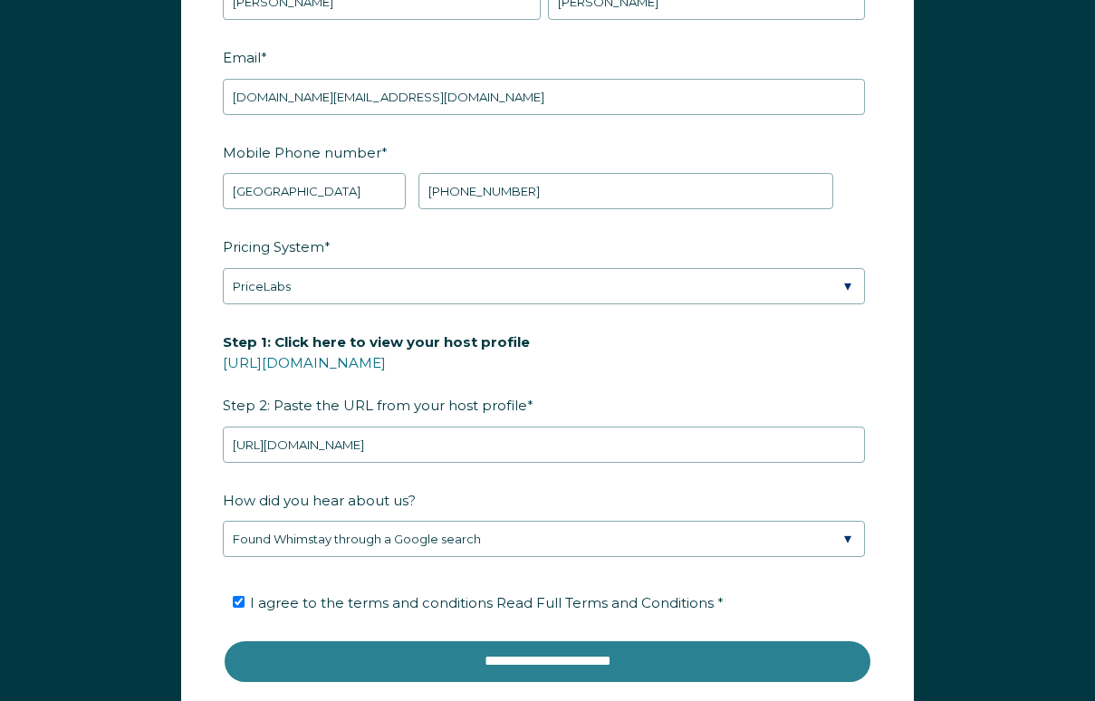
scroll to position [2228, 0]
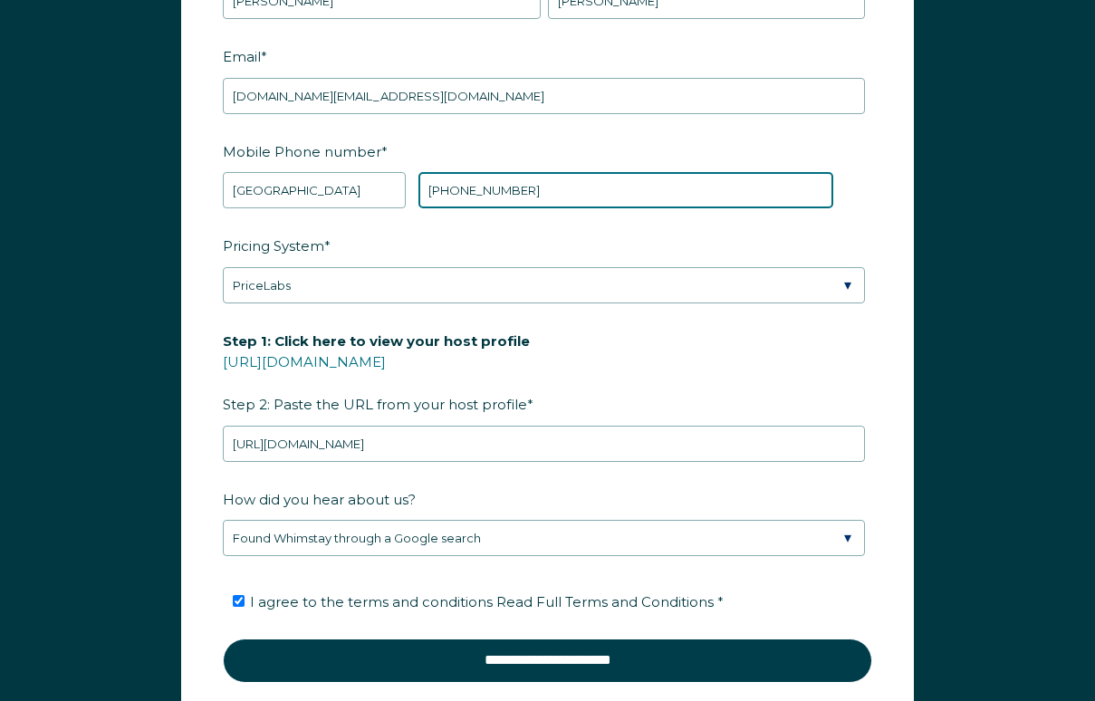
click at [492, 208] on input "+1 801-893-1627" at bounding box center [625, 190] width 415 height 36
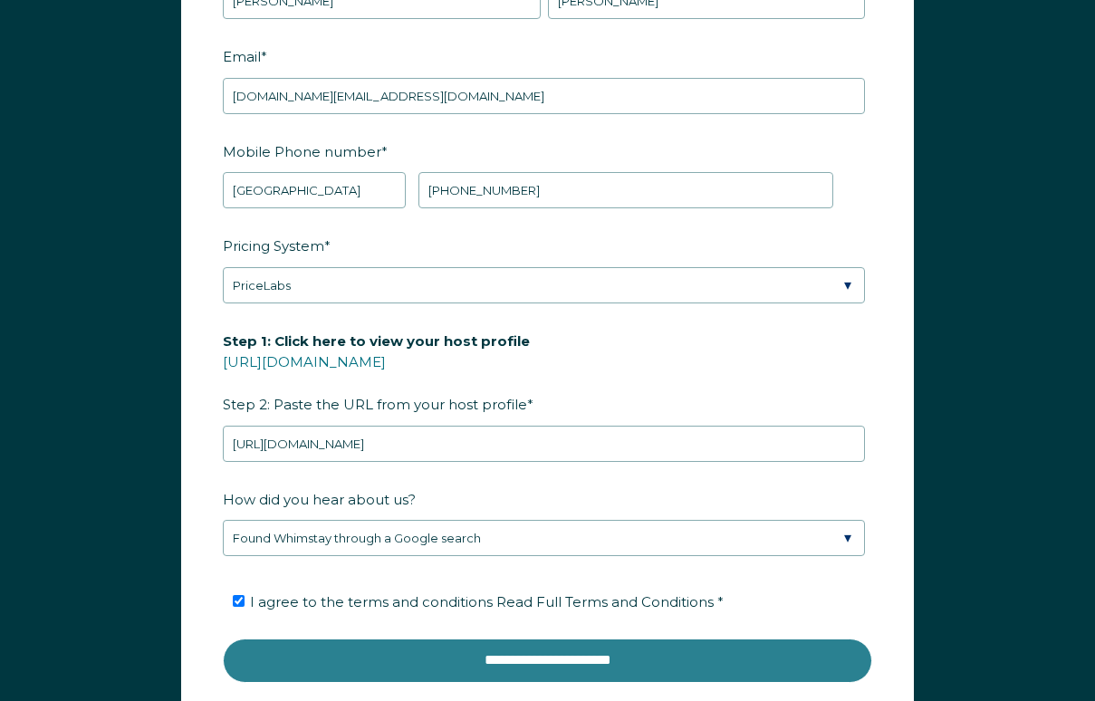
click at [576, 682] on input "**********" at bounding box center [547, 659] width 649 height 43
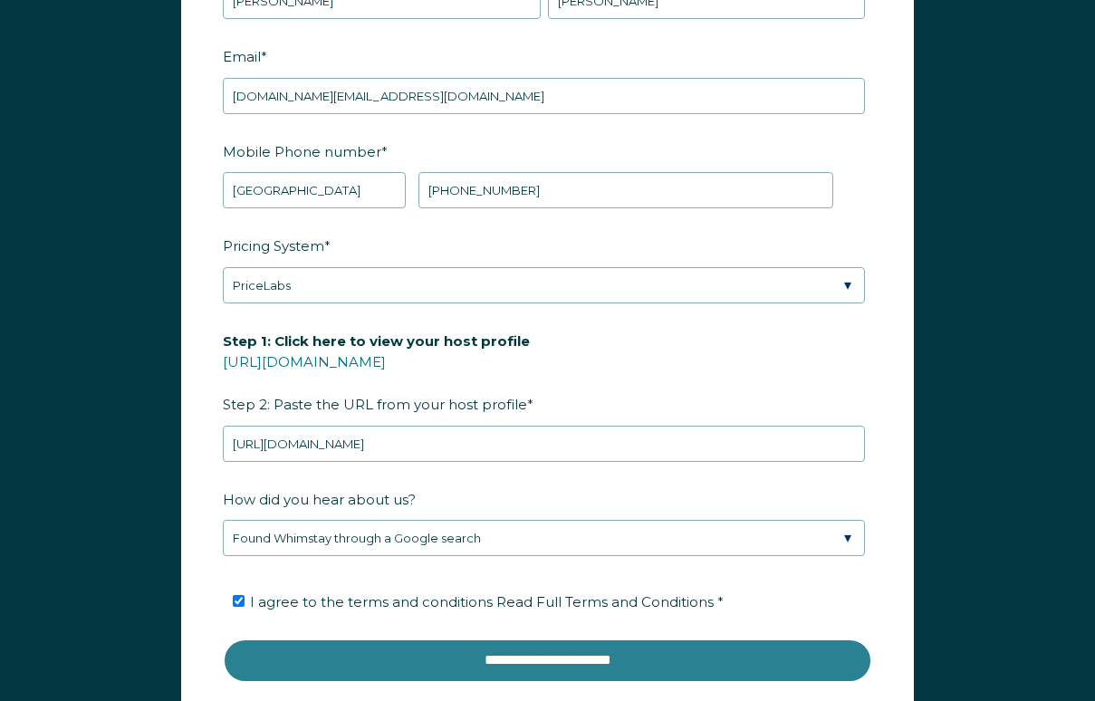
scroll to position [2240, 0]
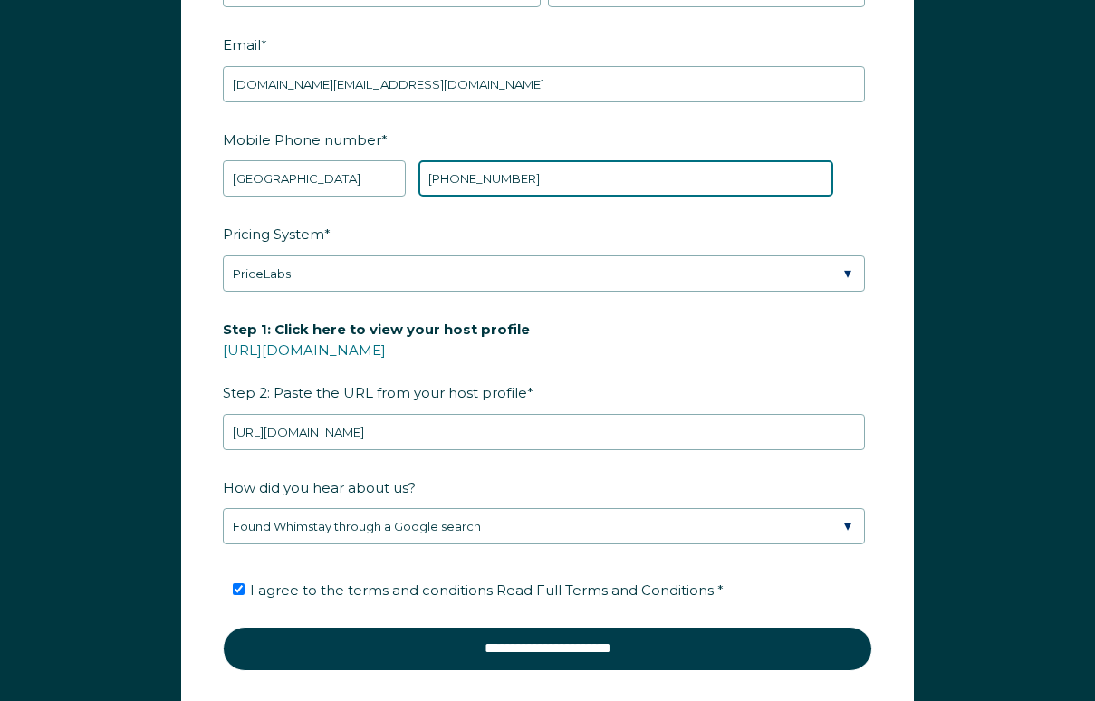
click at [444, 196] on input "+1 8018931627" at bounding box center [625, 178] width 415 height 36
type input "+1 8018931627"
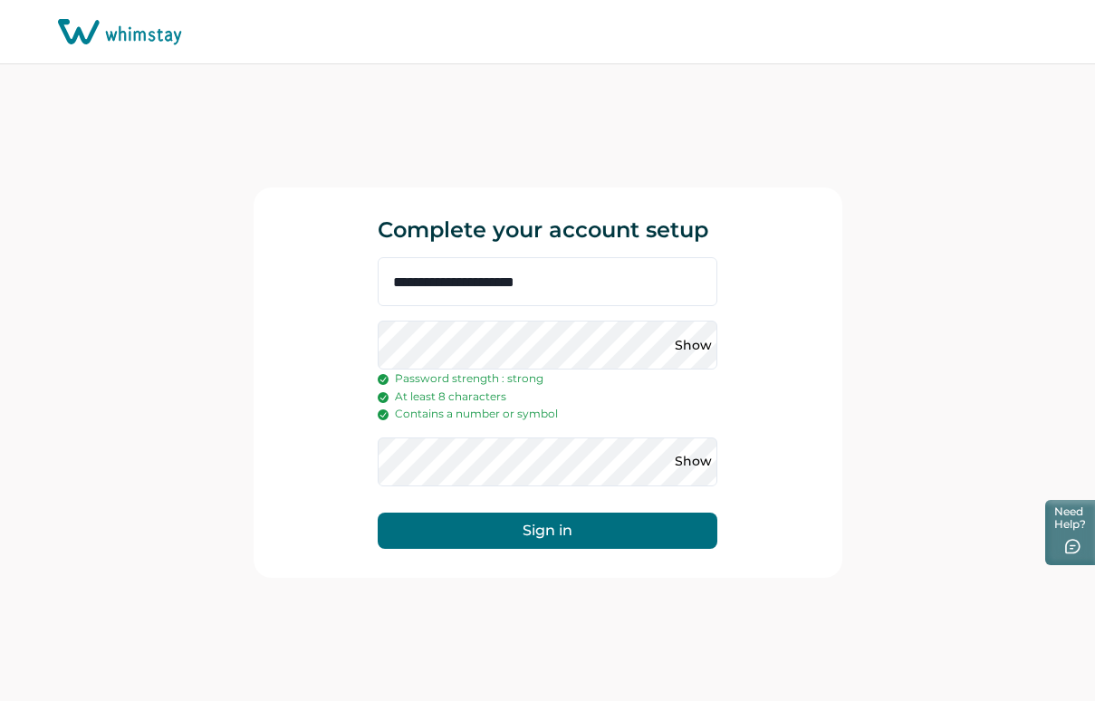
click at [558, 537] on button "Sign in" at bounding box center [548, 530] width 340 height 36
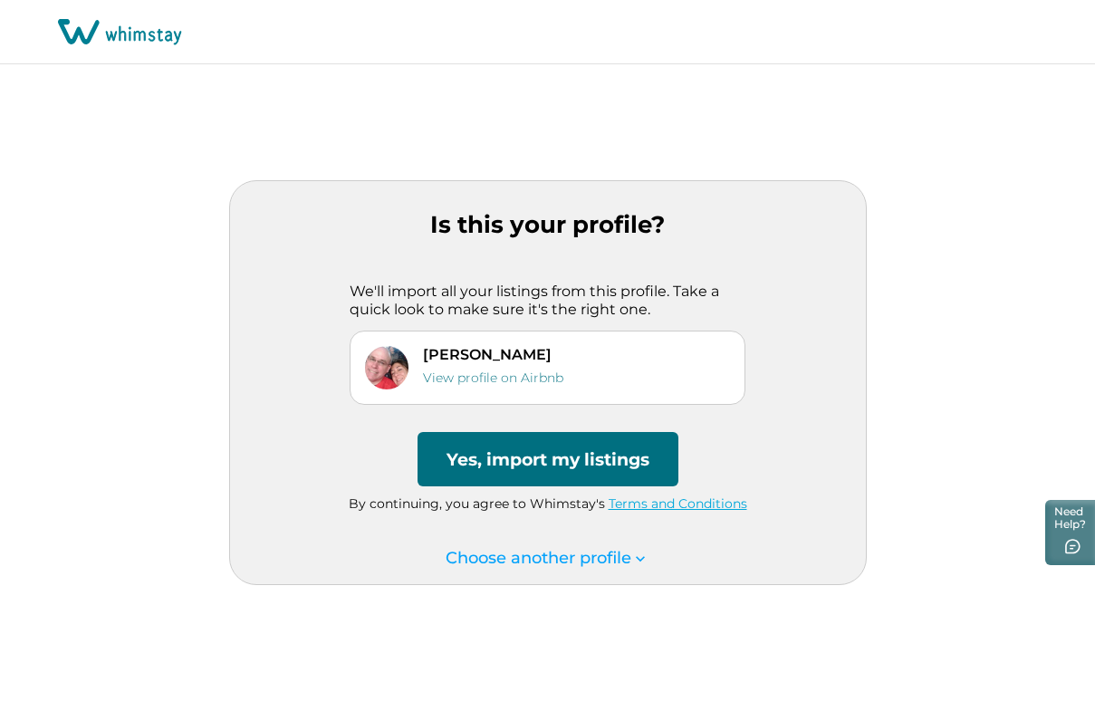
click at [561, 450] on button "Yes, import my listings" at bounding box center [547, 459] width 261 height 54
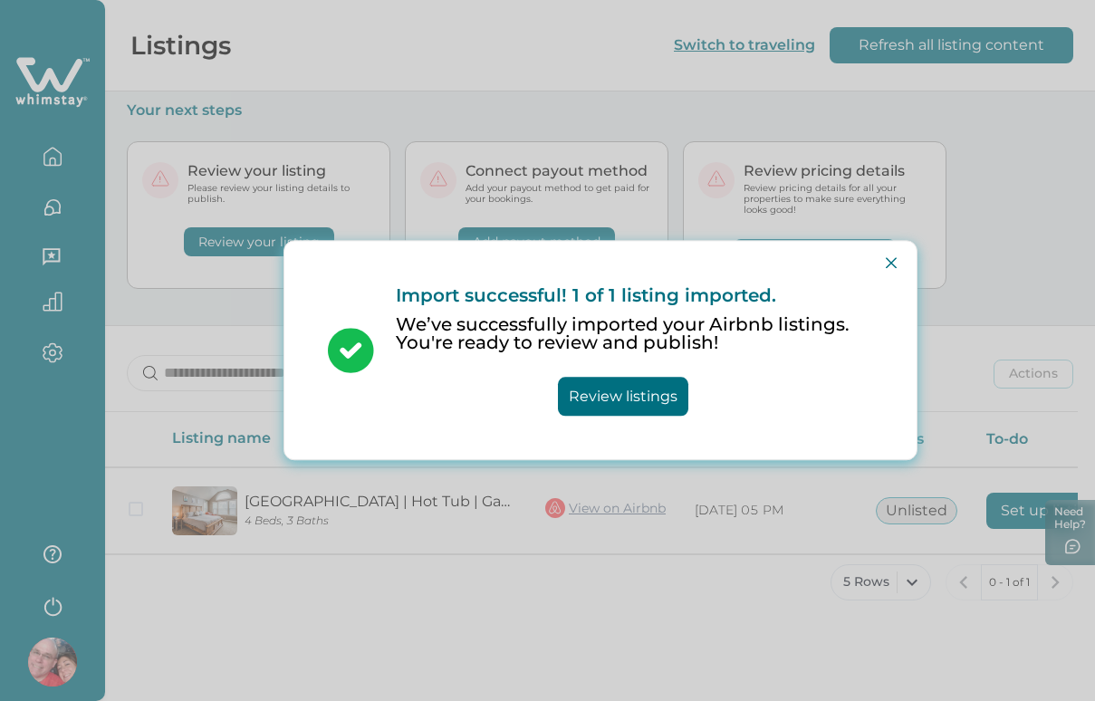
click at [627, 417] on div "Import successful! 1 of 1 listing imported. We’ve successfully imported your Ai…" at bounding box center [600, 350] width 589 height 204
click at [635, 388] on button "Review listings" at bounding box center [623, 397] width 130 height 39
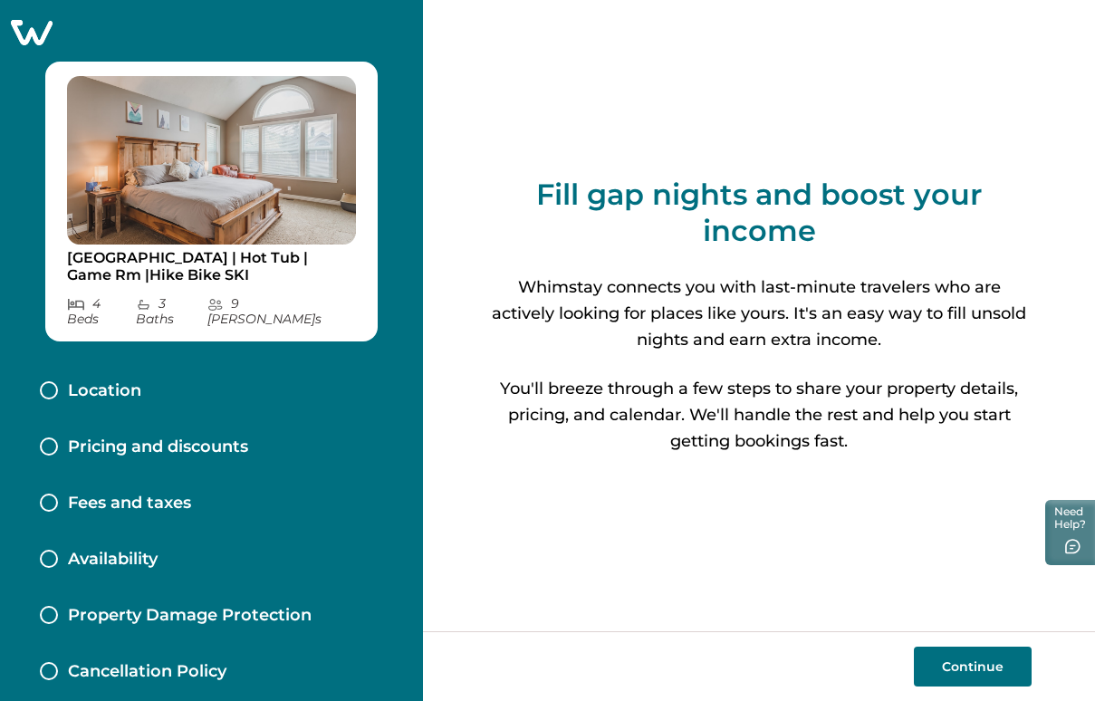
click at [967, 658] on button "Continue" at bounding box center [973, 666] width 118 height 40
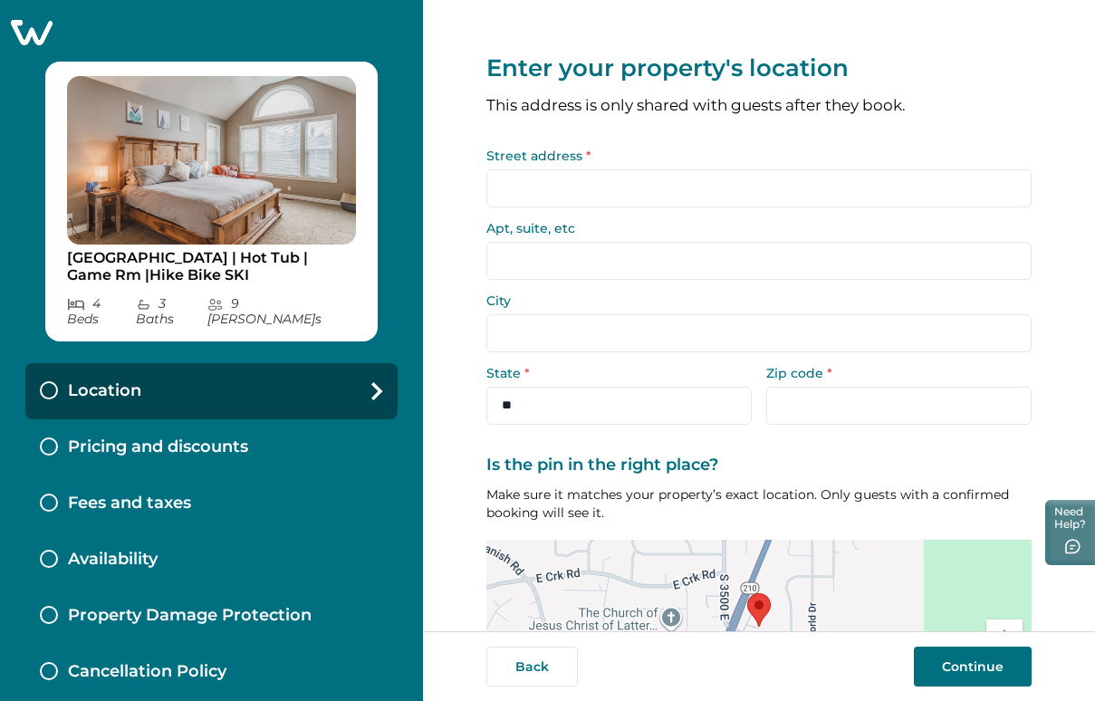
click at [607, 167] on div "Street address *" at bounding box center [758, 178] width 545 height 58
click at [601, 187] on input "Street address *" at bounding box center [758, 188] width 545 height 38
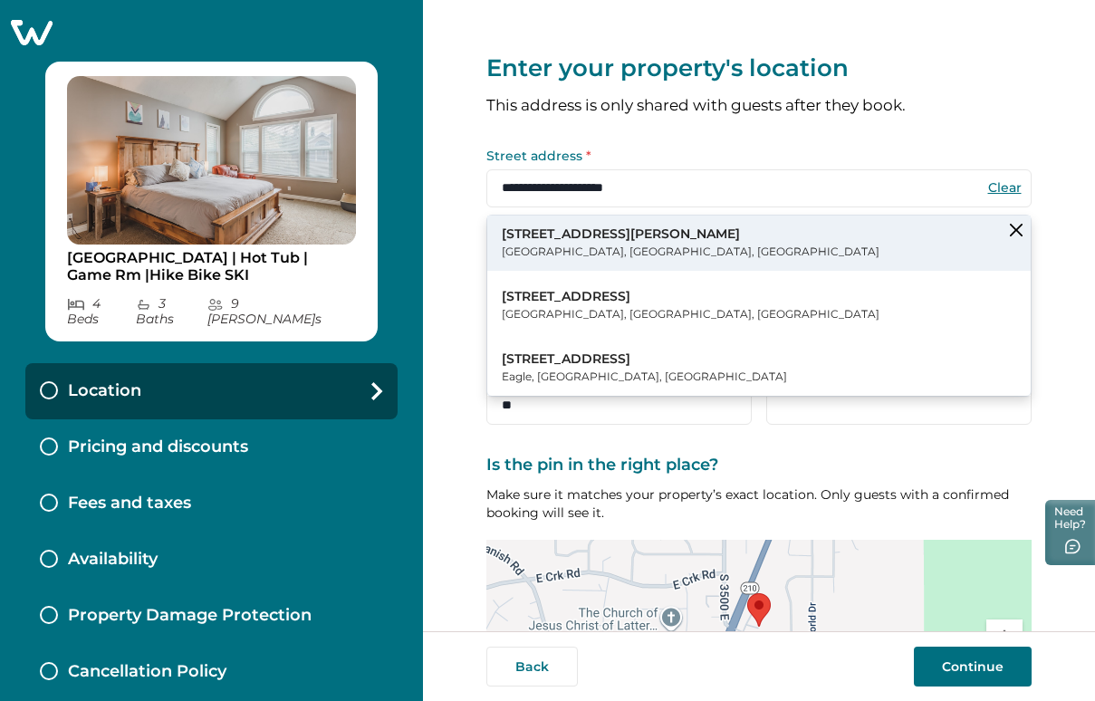
click at [619, 231] on p "3587 Lone Brook Lane" at bounding box center [691, 234] width 378 height 18
type input "**********"
select select "**"
type input "*****"
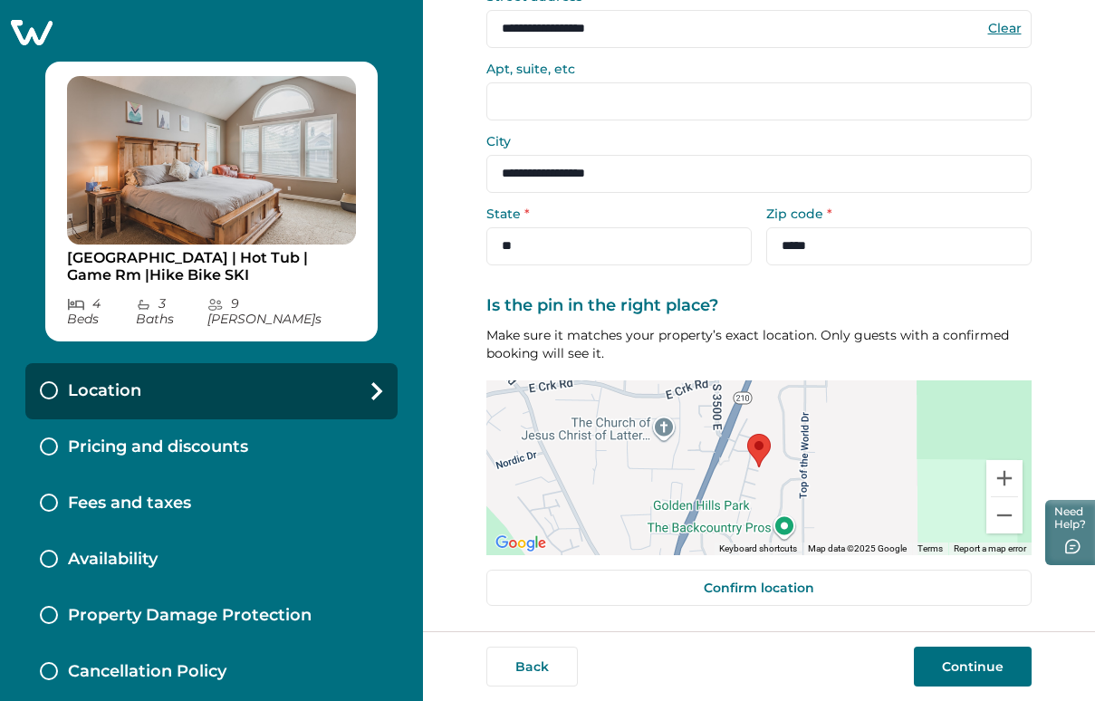
scroll to position [158, 0]
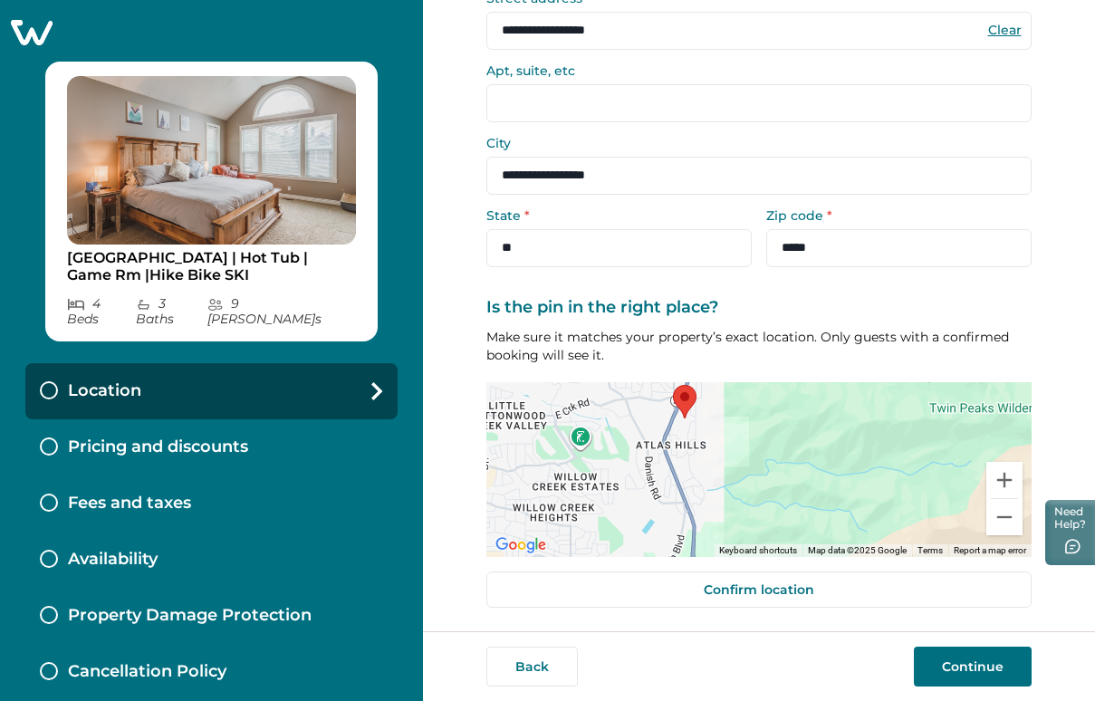
click at [963, 659] on button "Continue" at bounding box center [973, 666] width 118 height 40
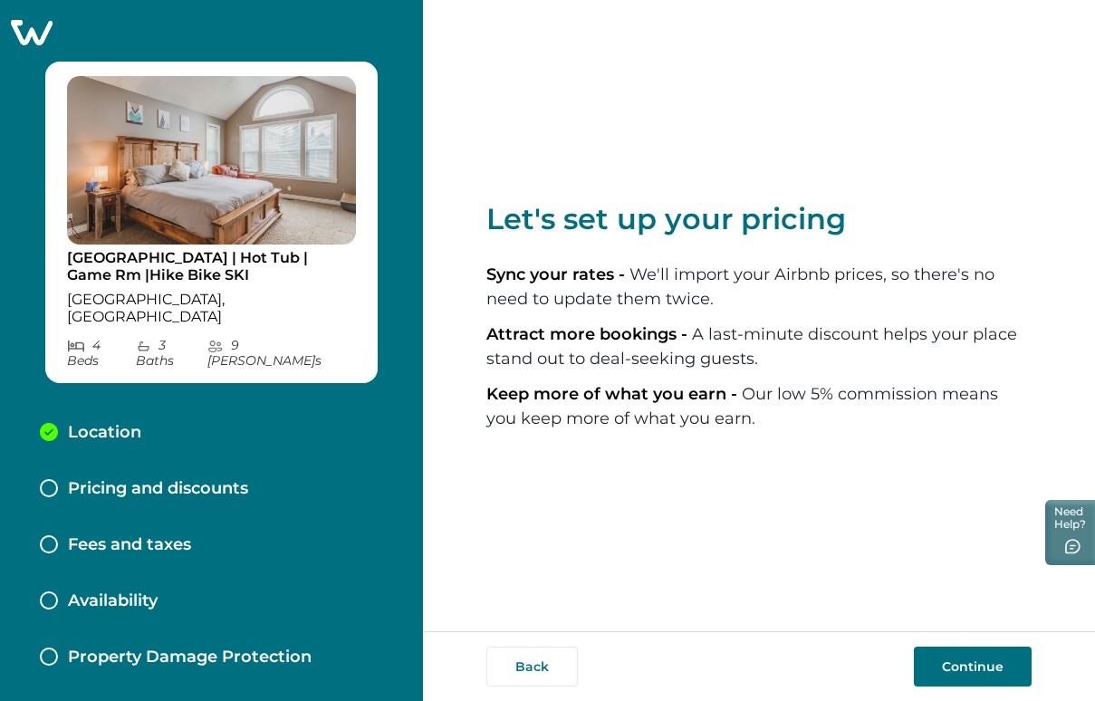
click at [962, 669] on button "Continue" at bounding box center [973, 666] width 118 height 40
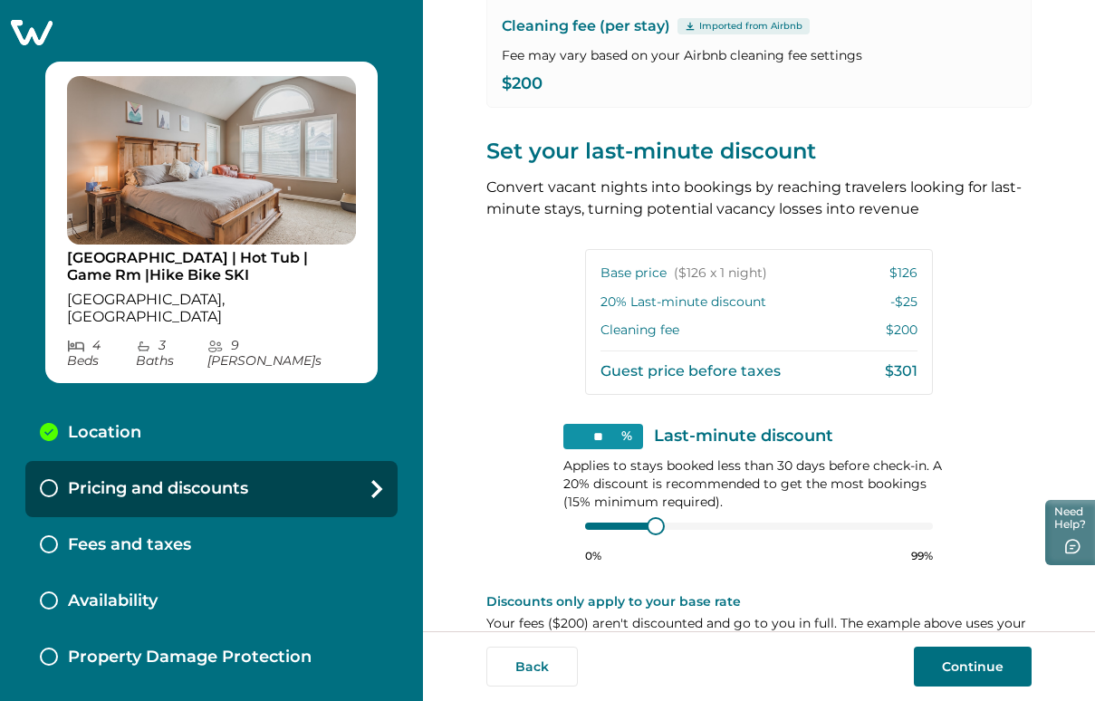
scroll to position [321, 0]
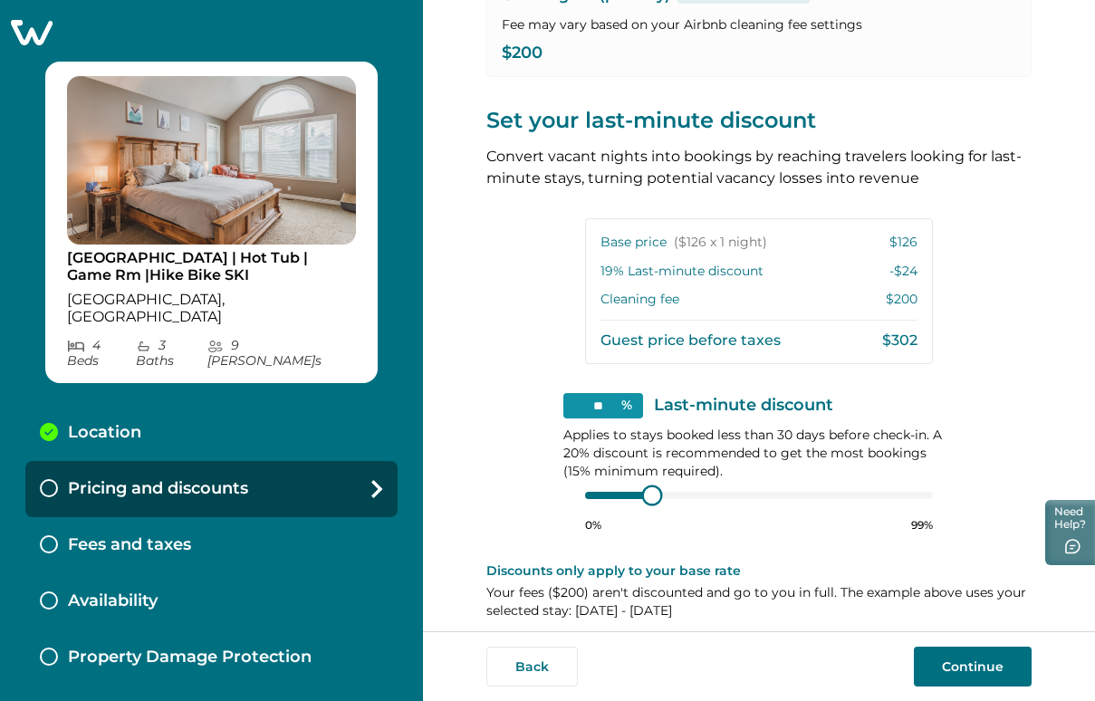
type input "**"
click at [650, 481] on div "** % Last-minute discount Applies to stays booked less than 30 days before chec…" at bounding box center [758, 462] width 391 height 139
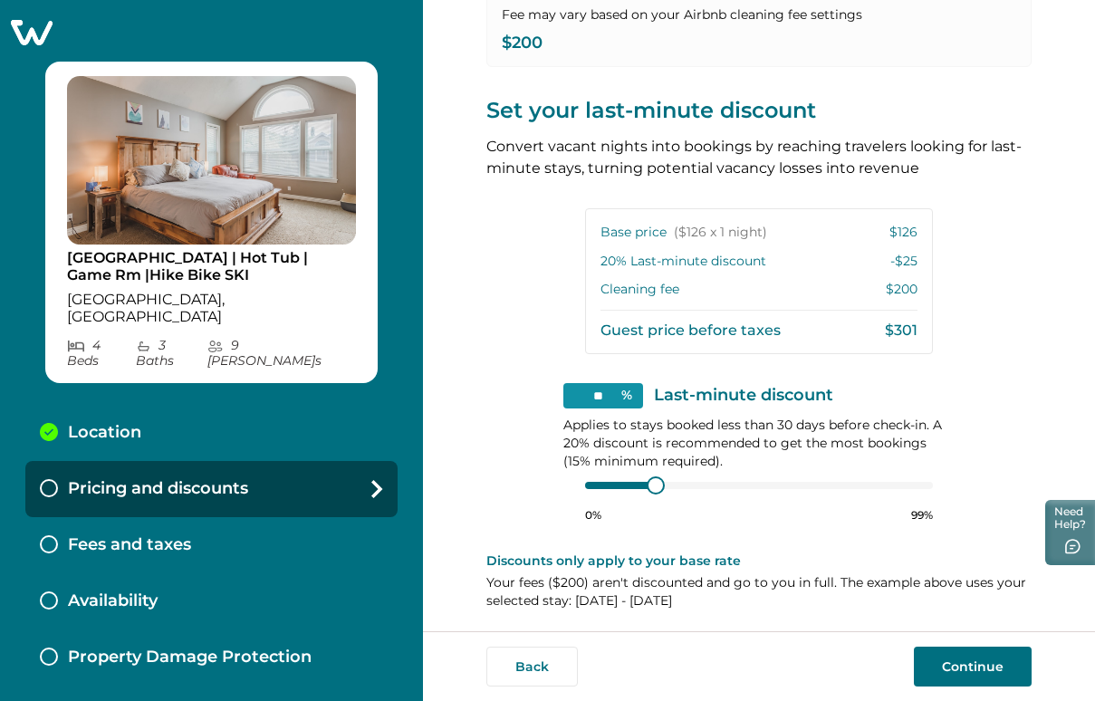
scroll to position [0, 0]
click at [982, 669] on button "Continue" at bounding box center [973, 666] width 118 height 40
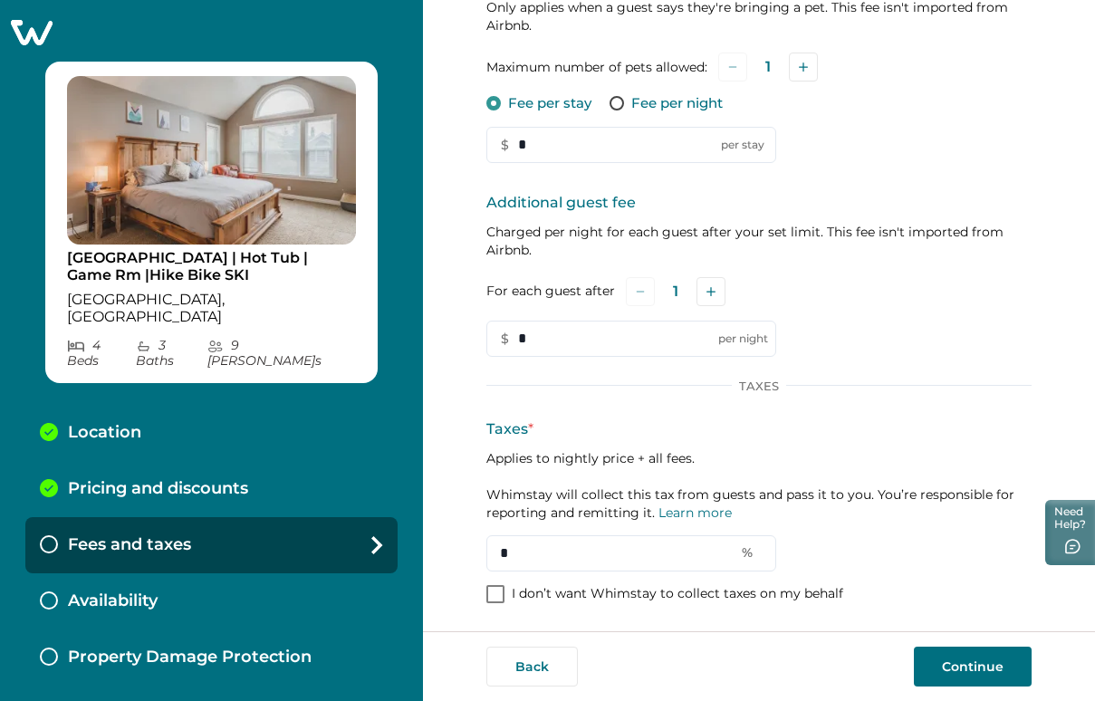
scroll to position [286, 0]
click at [712, 294] on icon "Add" at bounding box center [710, 292] width 9 height 9
click at [712, 294] on icon "Add" at bounding box center [713, 292] width 9 height 9
click at [627, 340] on input "*" at bounding box center [631, 339] width 290 height 36
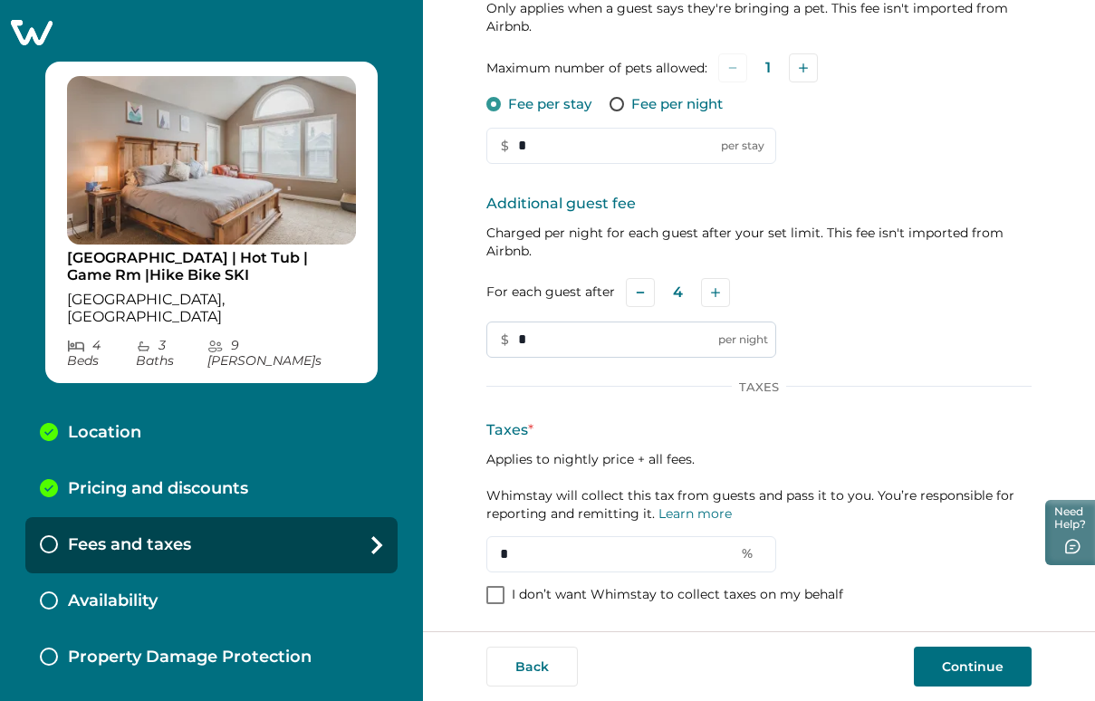
click at [627, 340] on input "*" at bounding box center [631, 339] width 290 height 36
type input "**"
click at [556, 548] on input "*" at bounding box center [631, 554] width 290 height 36
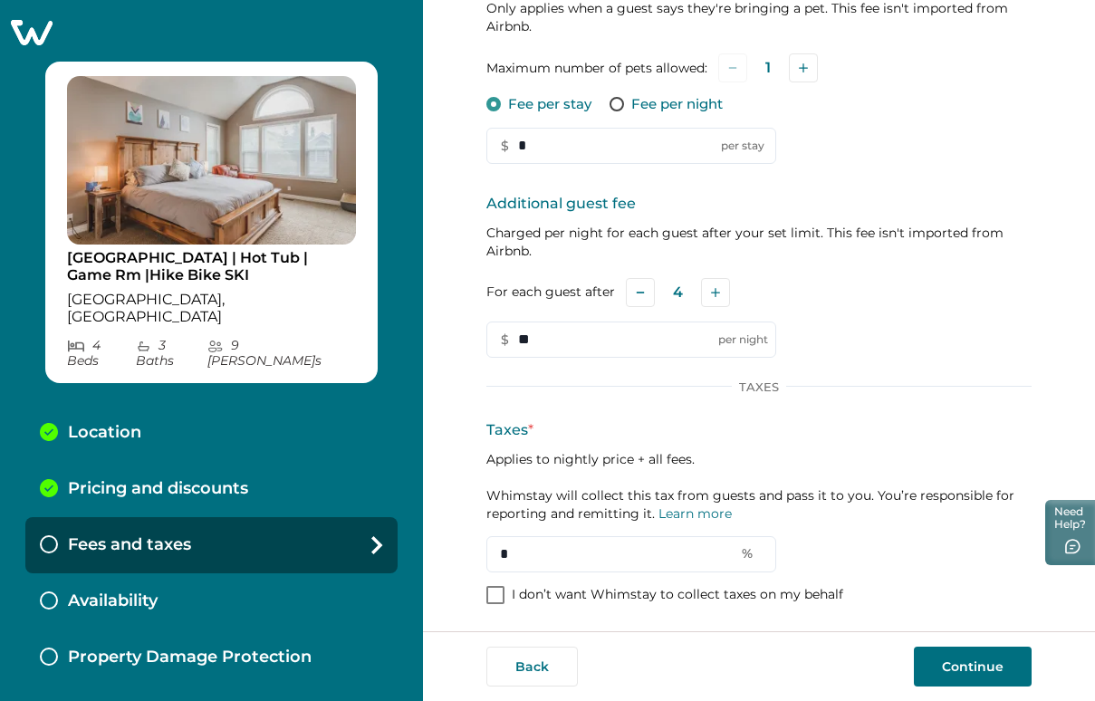
paste input "****"
type input "*****"
click at [959, 651] on button "Continue" at bounding box center [973, 666] width 118 height 40
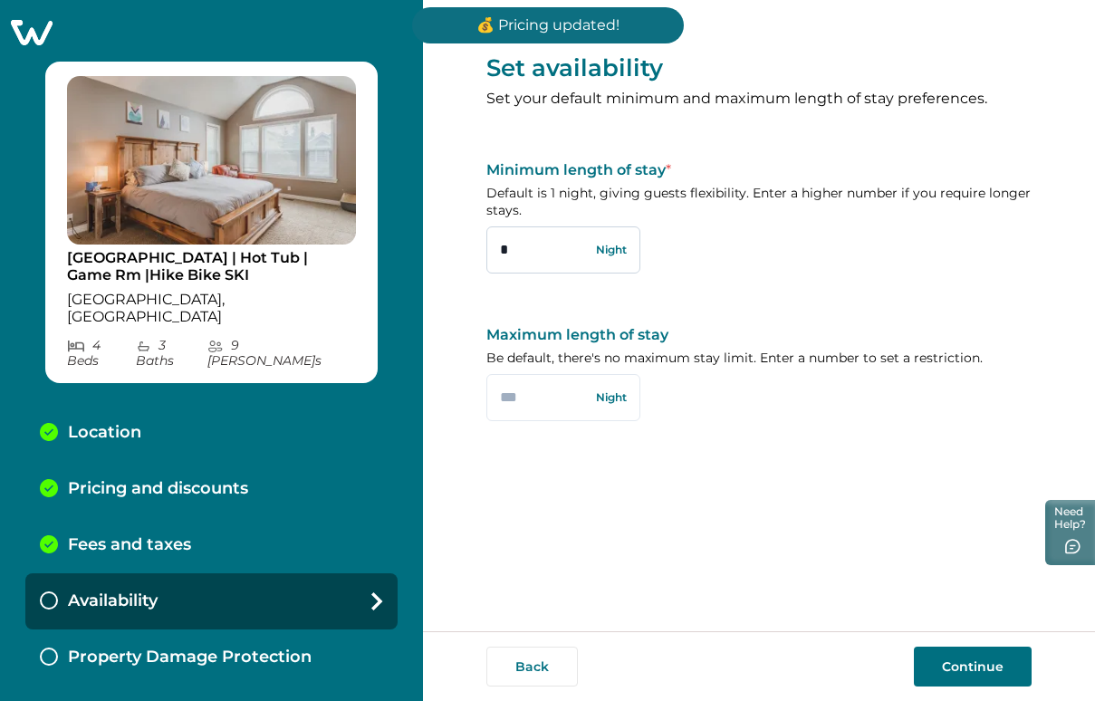
click at [554, 255] on input "*" at bounding box center [563, 249] width 154 height 47
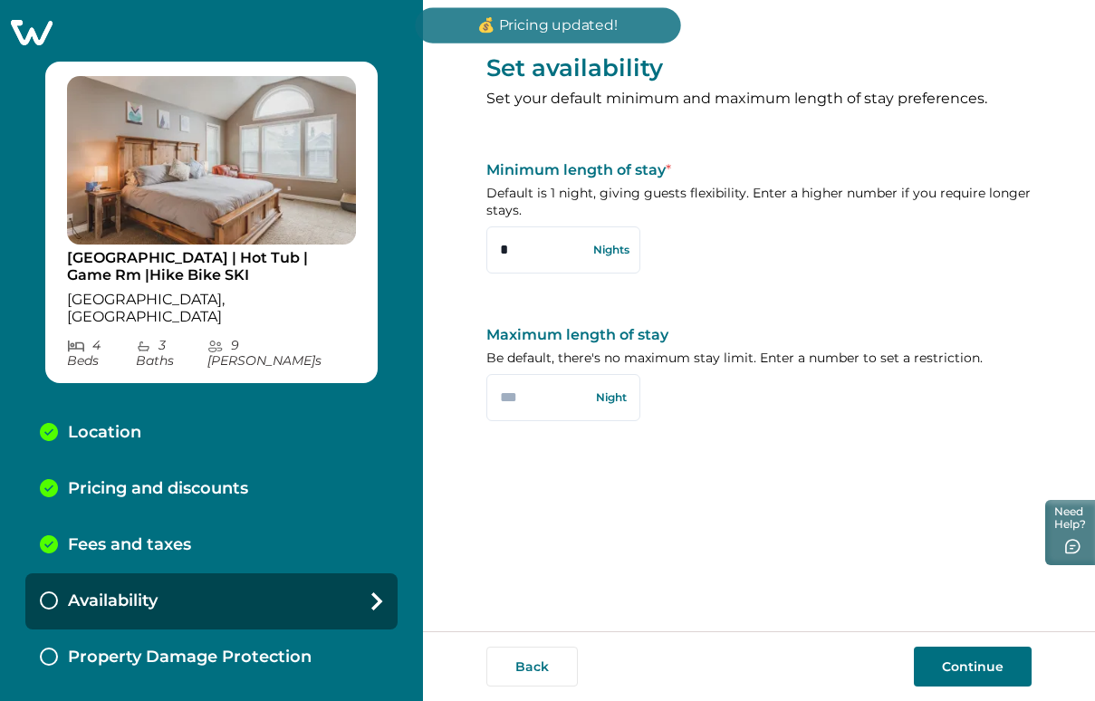
type input "*"
click at [687, 455] on div "Set availability Set your default minimum and maximum length of stay preference…" at bounding box center [758, 232] width 545 height 464
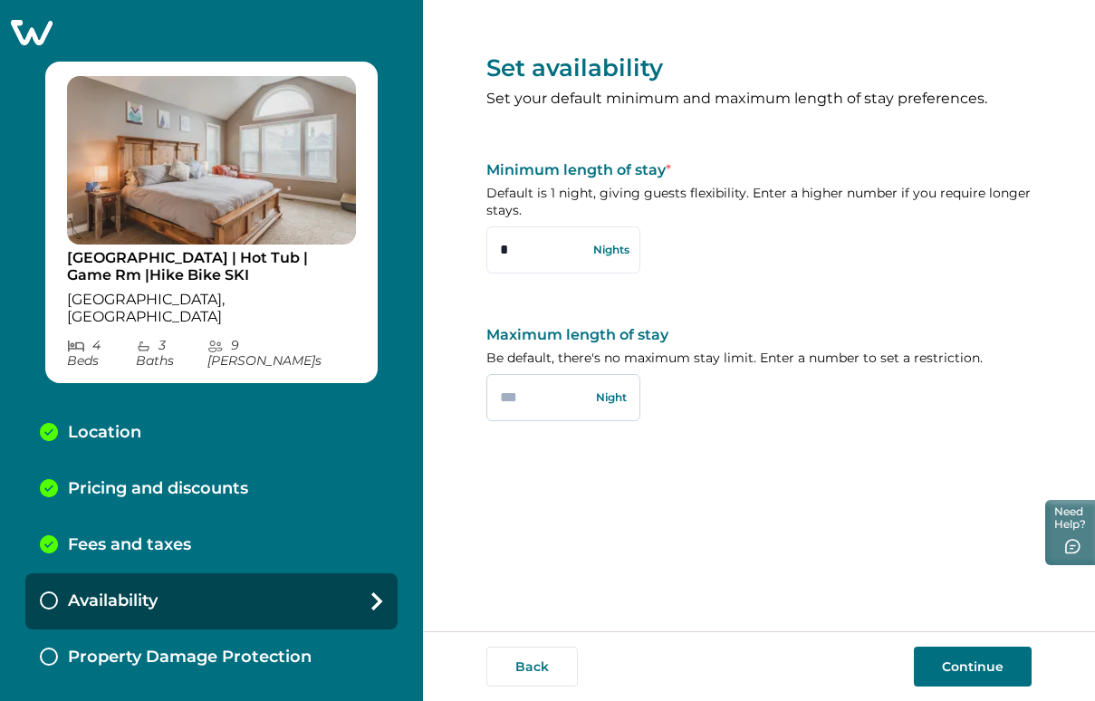
click at [564, 401] on input "text" at bounding box center [563, 397] width 154 height 47
type input "*"
click at [598, 506] on div "Set availability Set your default minimum and maximum length of stay preference…" at bounding box center [758, 315] width 545 height 631
click at [982, 658] on button "Continue" at bounding box center [973, 666] width 118 height 40
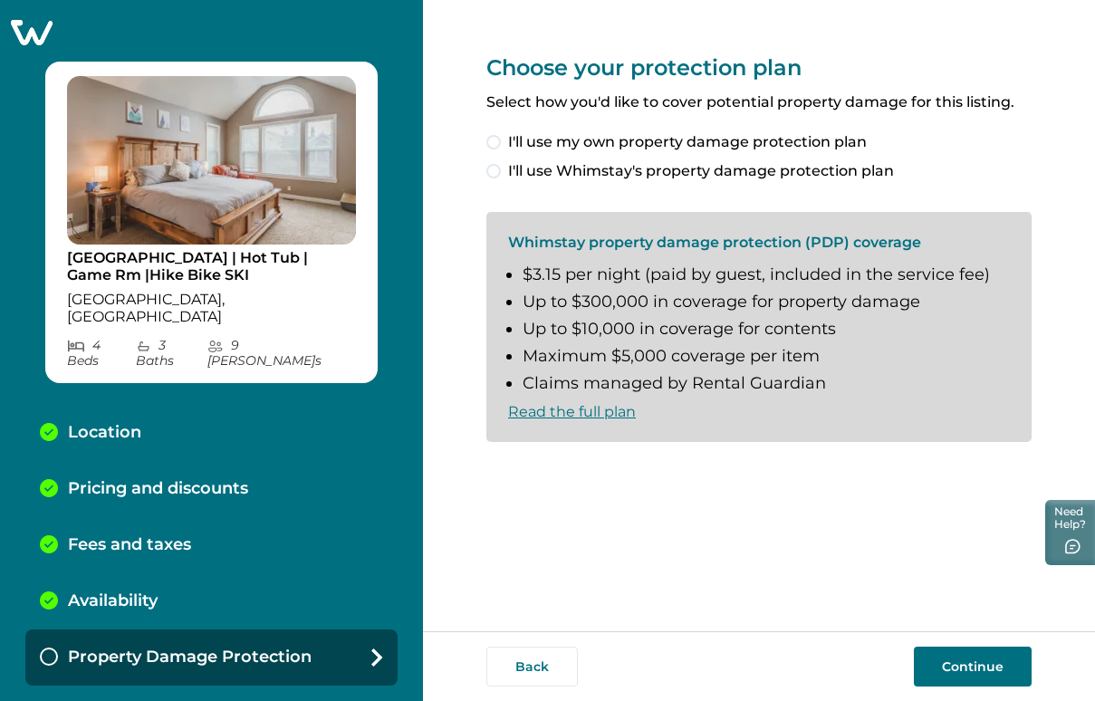
click at [491, 168] on span at bounding box center [493, 171] width 14 height 14
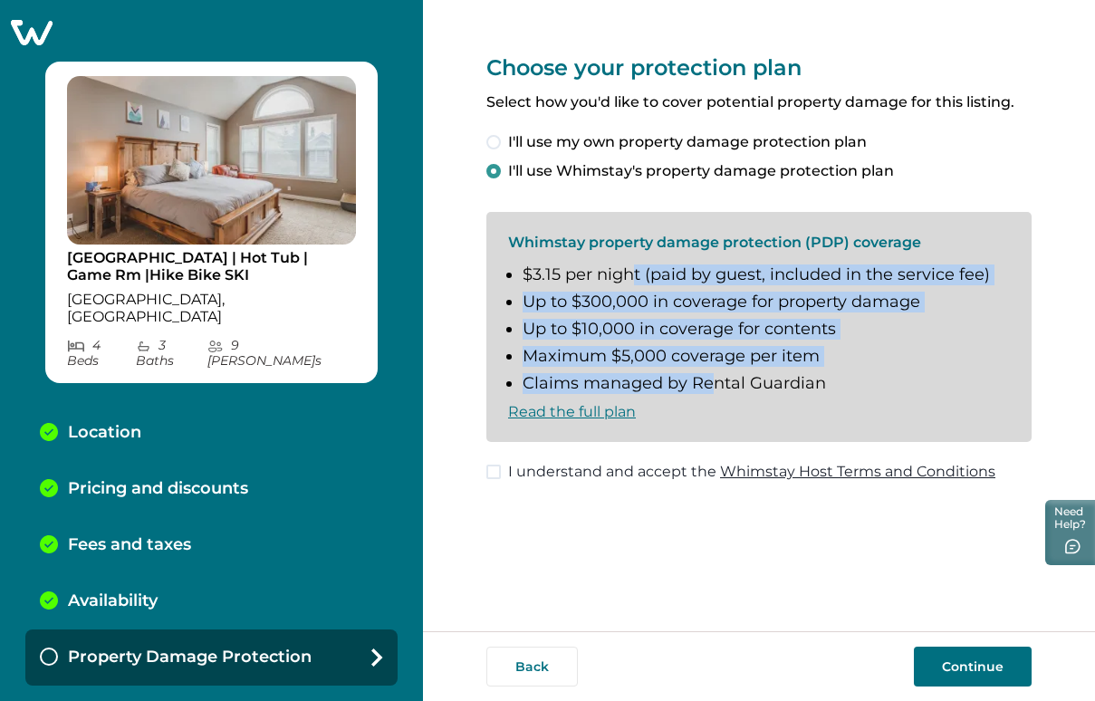
drag, startPoint x: 634, startPoint y: 272, endPoint x: 711, endPoint y: 379, distance: 132.4
click at [711, 379] on ul "$3.15 per night (paid by guest, included in the service fee) Up to $300,000 in …" at bounding box center [759, 329] width 502 height 129
click at [711, 379] on li "Claims managed by Rental Guardian" at bounding box center [765, 384] width 487 height 20
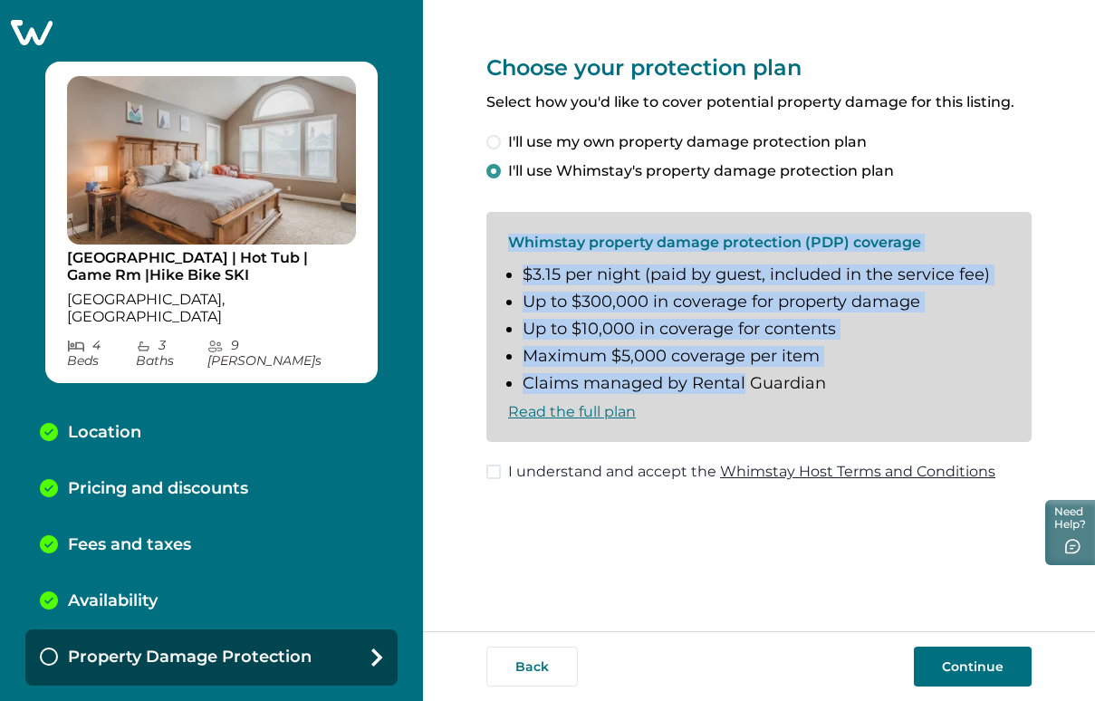
drag, startPoint x: 711, startPoint y: 379, endPoint x: 662, endPoint y: 214, distance: 172.8
click at [662, 214] on div "Whimstay property damage protection (PDP) coverage $3.15 per night (paid by gue…" at bounding box center [758, 327] width 545 height 231
drag, startPoint x: 662, startPoint y: 214, endPoint x: 735, endPoint y: 344, distance: 149.6
click at [735, 344] on div "Whimstay property damage protection (PDP) coverage $3.15 per night (paid by gue…" at bounding box center [758, 327] width 545 height 231
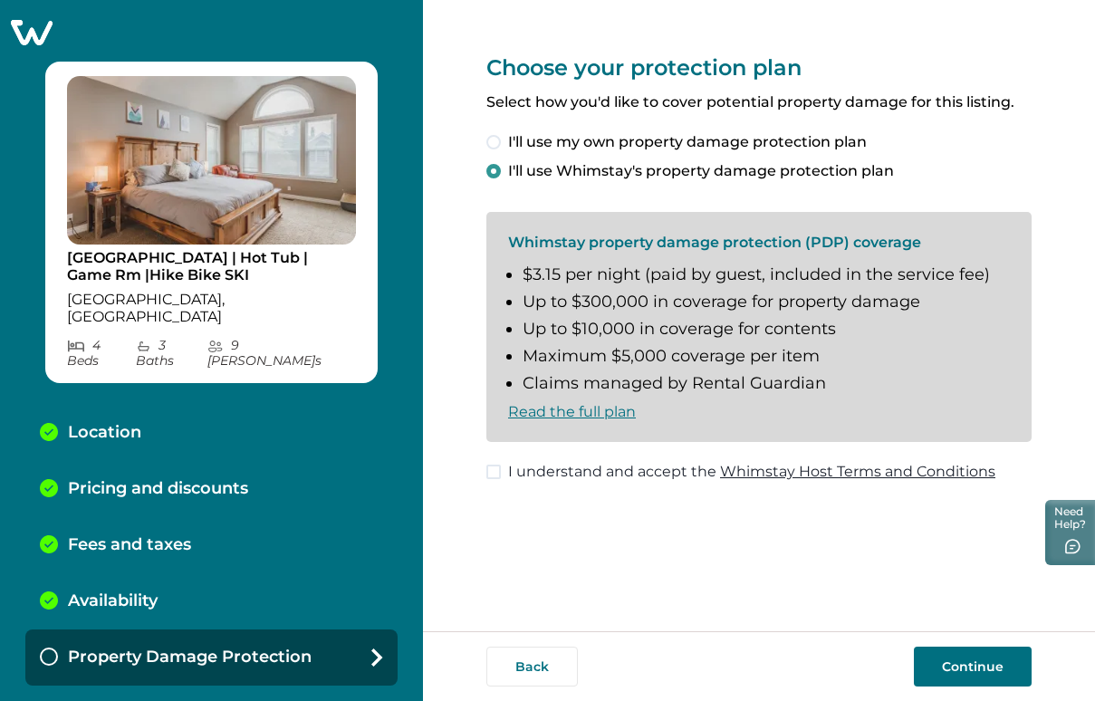
click at [494, 474] on span at bounding box center [493, 471] width 14 height 14
click at [955, 649] on button "Continue" at bounding box center [973, 666] width 118 height 40
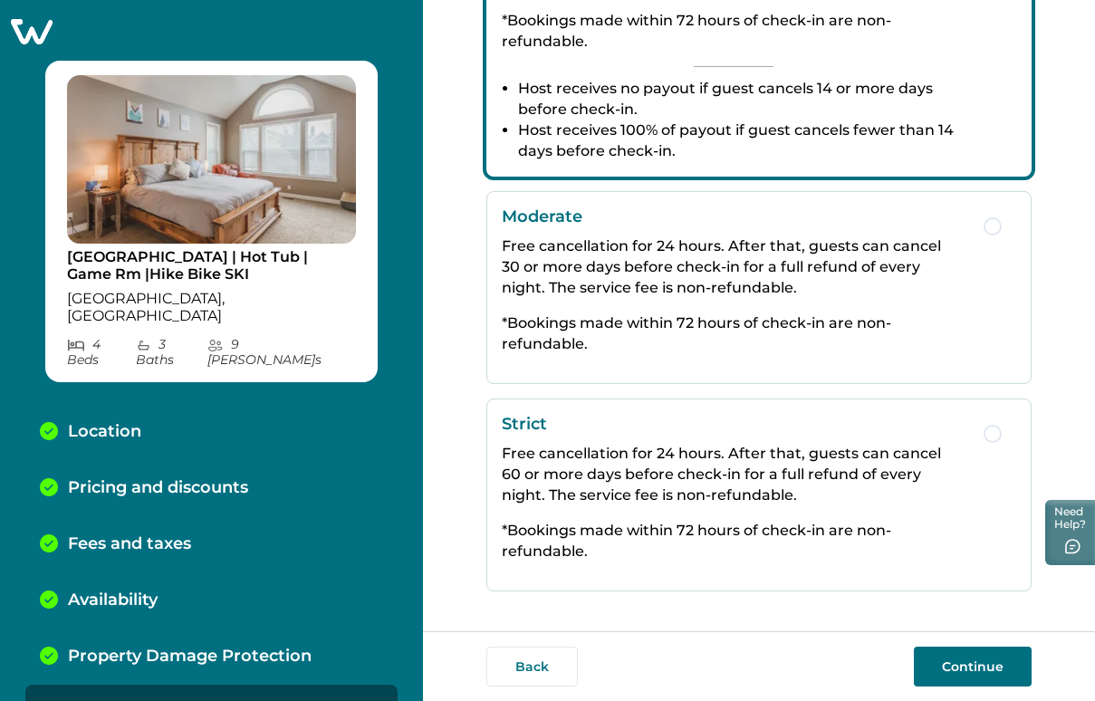
click at [902, 474] on p "Free cancellation for 24 hours. After that, guests can cancel 60 or more days b…" at bounding box center [734, 474] width 464 height 62
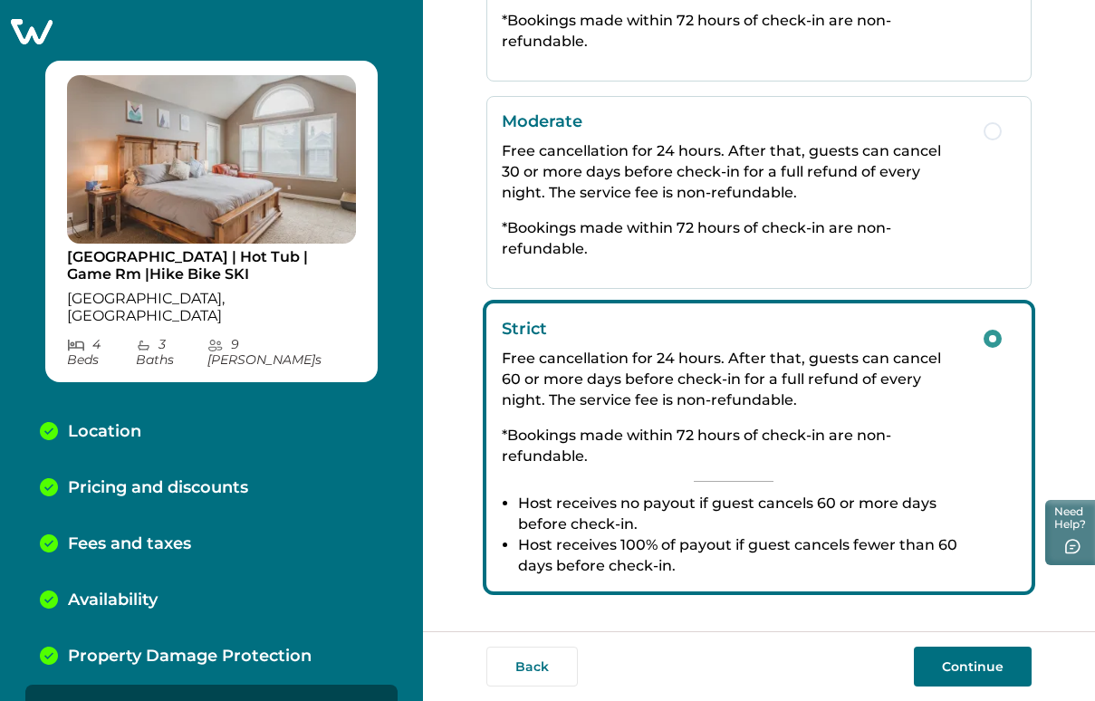
click at [960, 653] on button "Continue" at bounding box center [973, 666] width 118 height 40
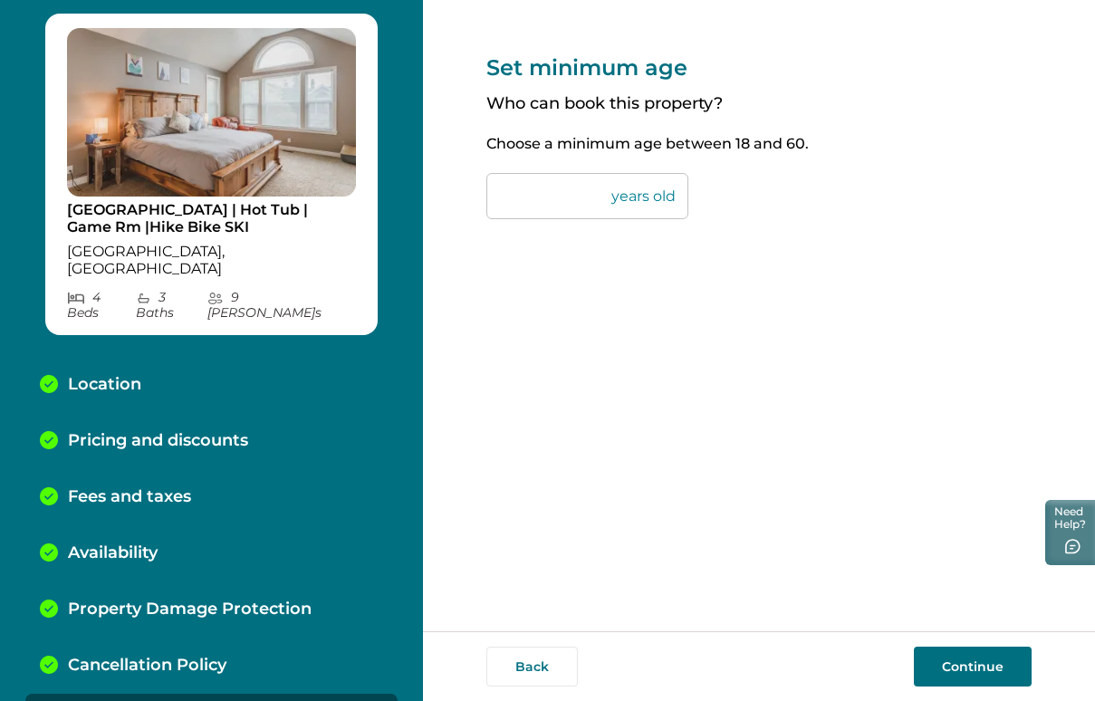
click at [560, 204] on input "**" at bounding box center [587, 196] width 202 height 46
type input "**"
click at [993, 654] on button "Continue" at bounding box center [973, 666] width 118 height 40
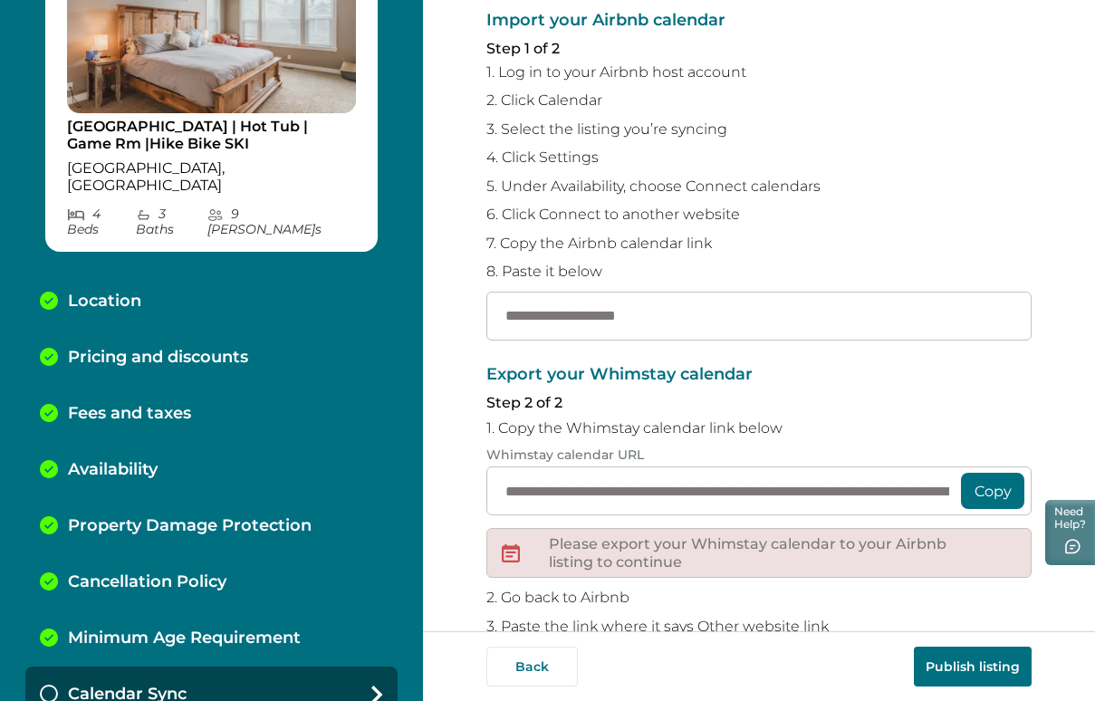
scroll to position [129, 0]
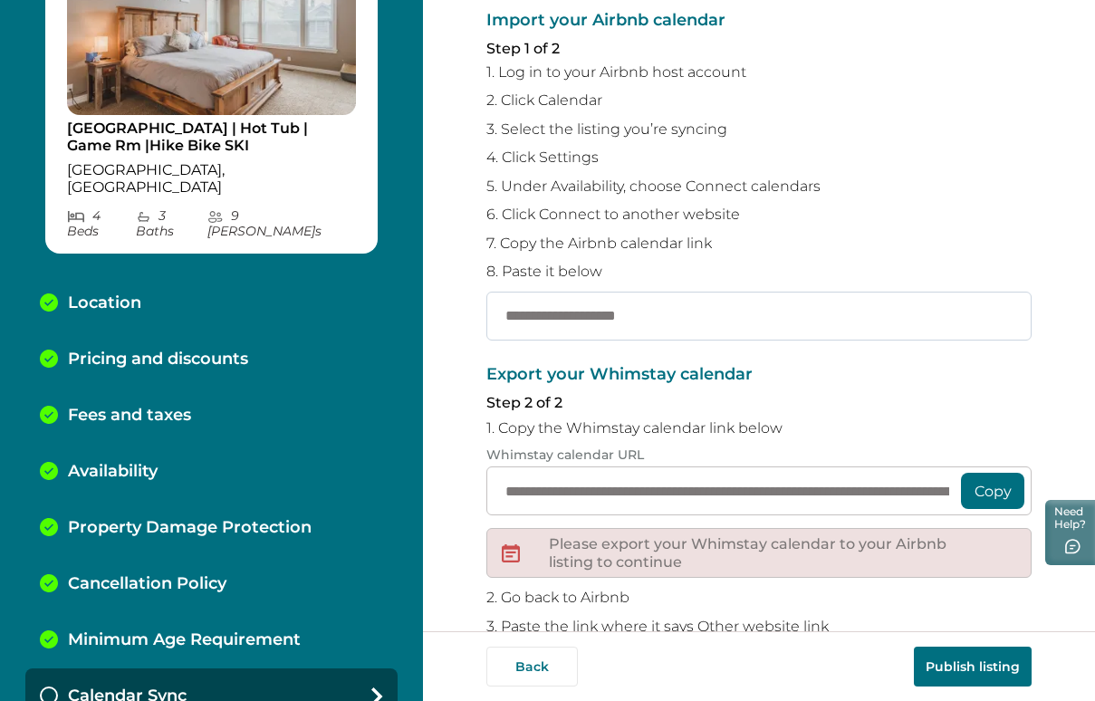
click at [770, 335] on input "text" at bounding box center [758, 316] width 545 height 49
paste input "**********"
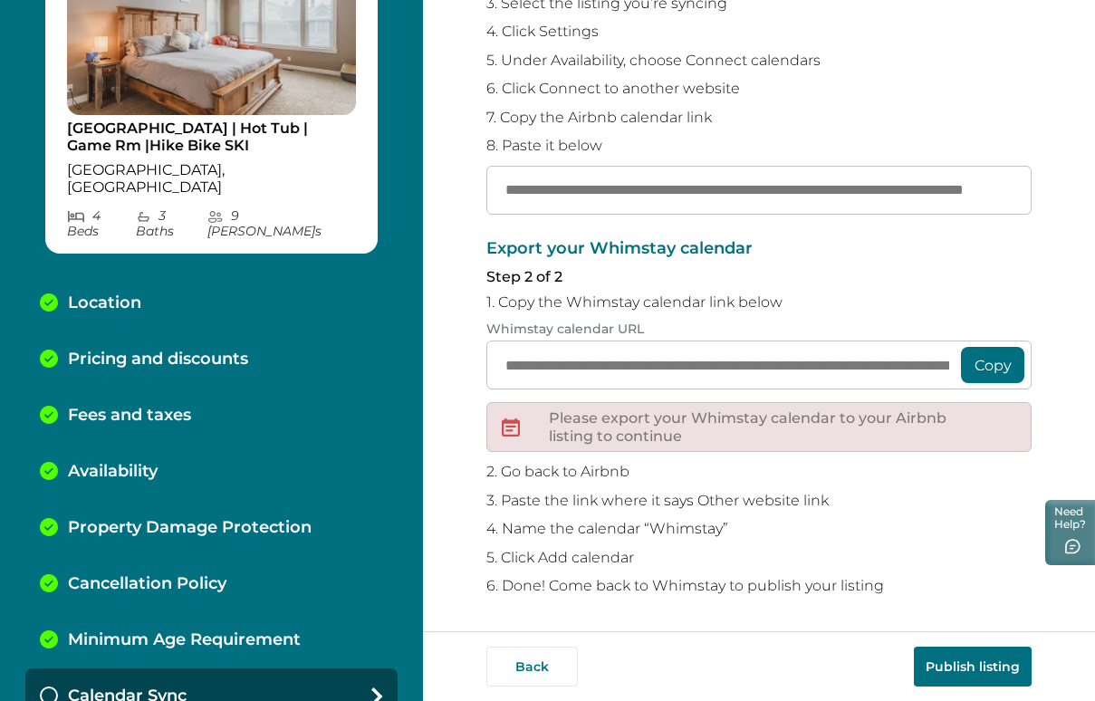
scroll to position [283, 0]
type input "**********"
click at [969, 660] on button "Publish listing" at bounding box center [973, 666] width 118 height 40
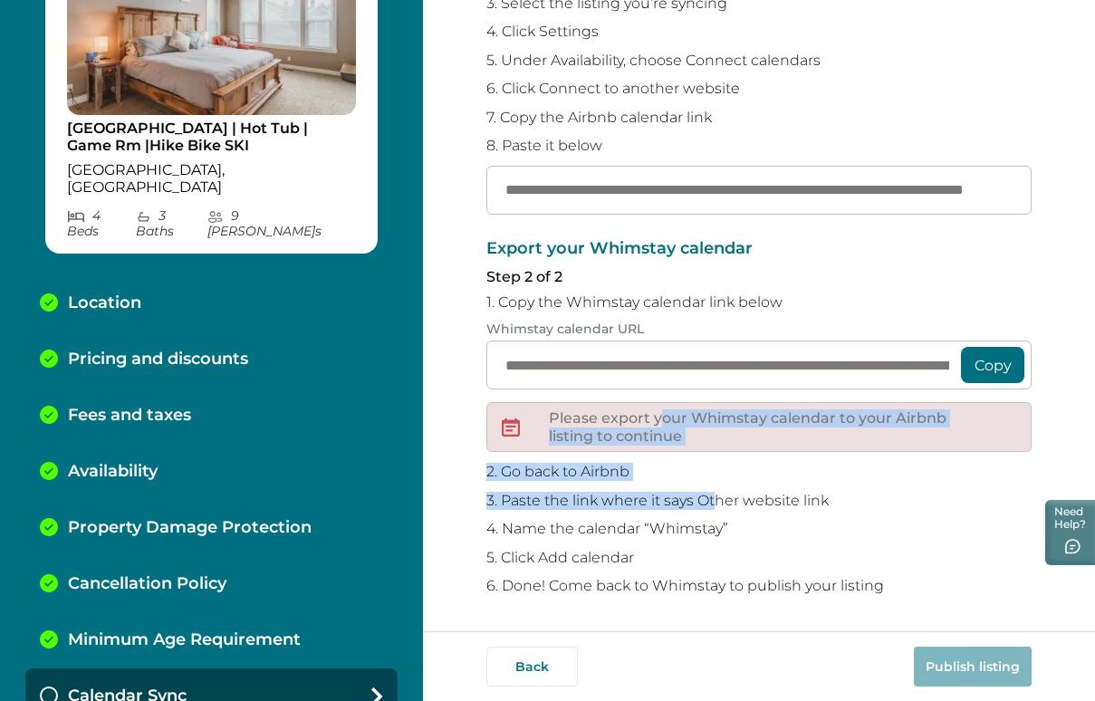
drag, startPoint x: 665, startPoint y: 421, endPoint x: 714, endPoint y: 496, distance: 90.2
click at [714, 496] on div "**********" at bounding box center [758, 417] width 545 height 355
click at [714, 496] on p "3. Paste the link where it says Other website link" at bounding box center [758, 501] width 545 height 18
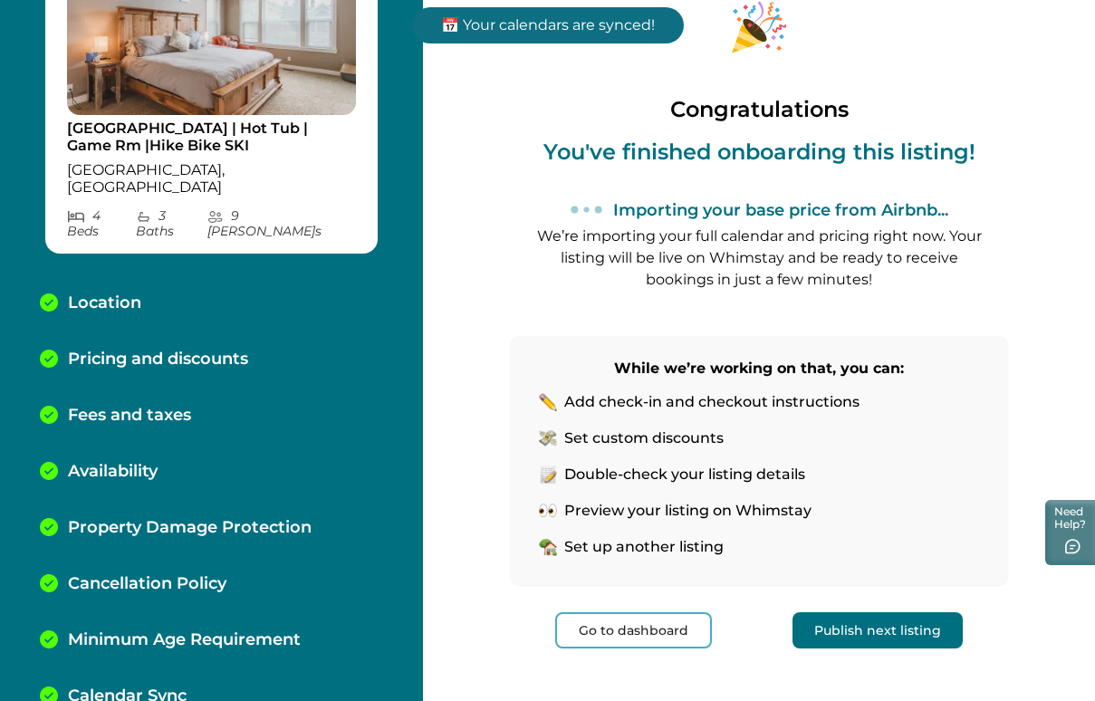
scroll to position [80, 0]
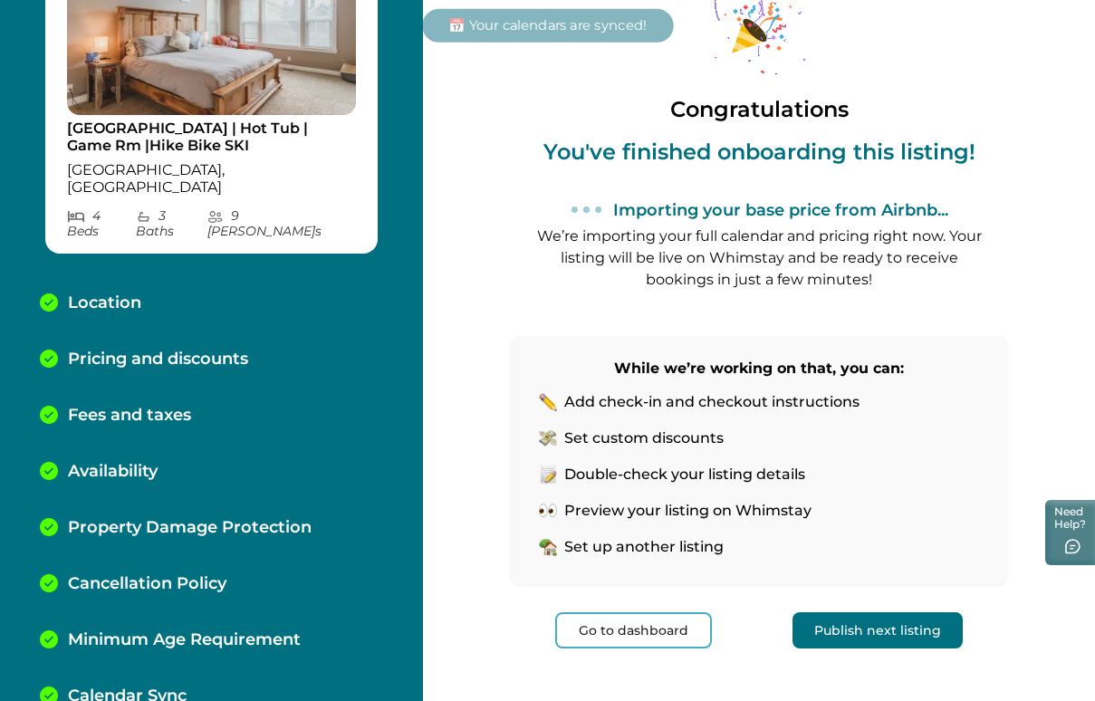
click at [624, 618] on button "Go to dashboard" at bounding box center [633, 630] width 157 height 36
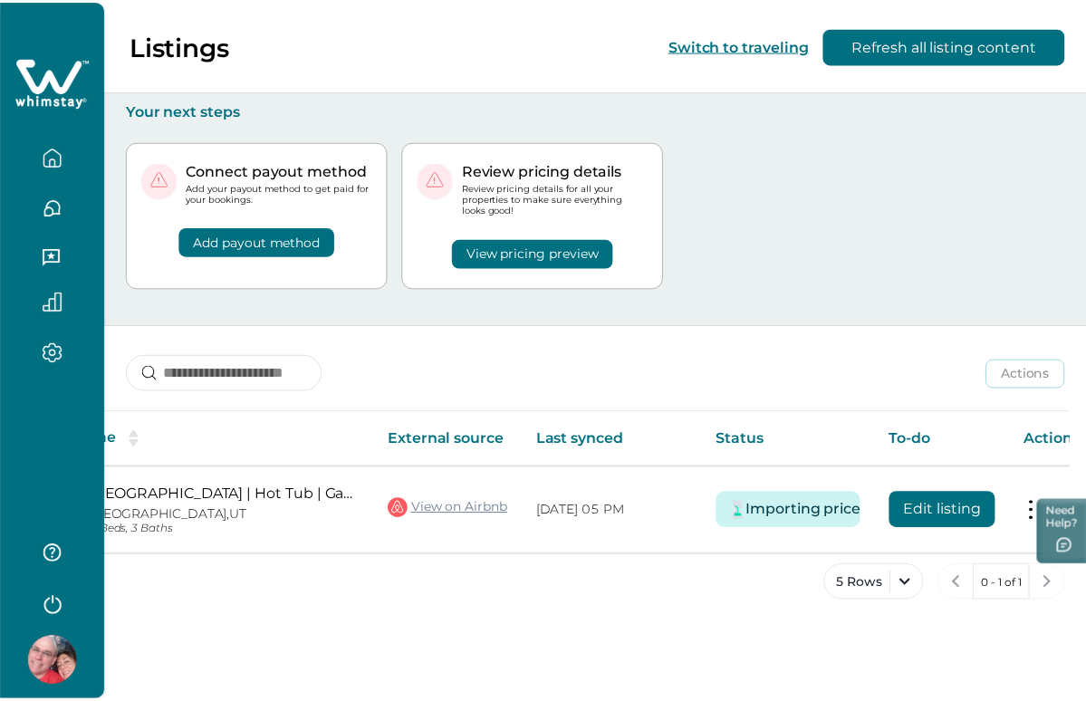
scroll to position [0, 179]
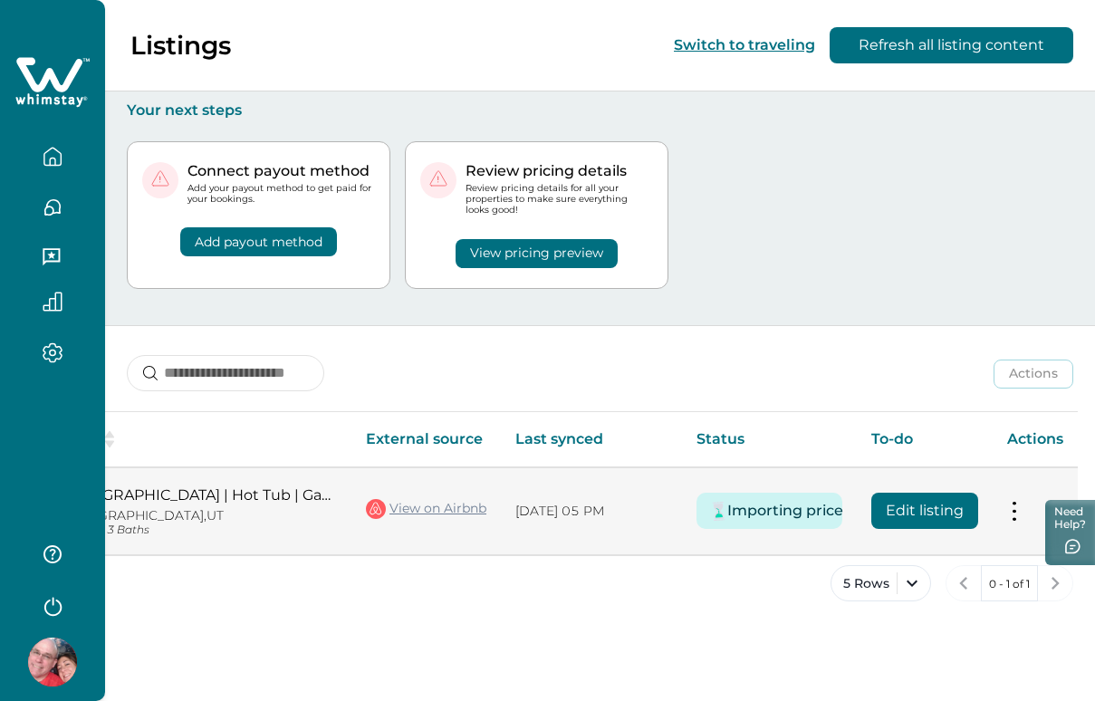
click at [1017, 510] on button at bounding box center [1014, 511] width 14 height 19
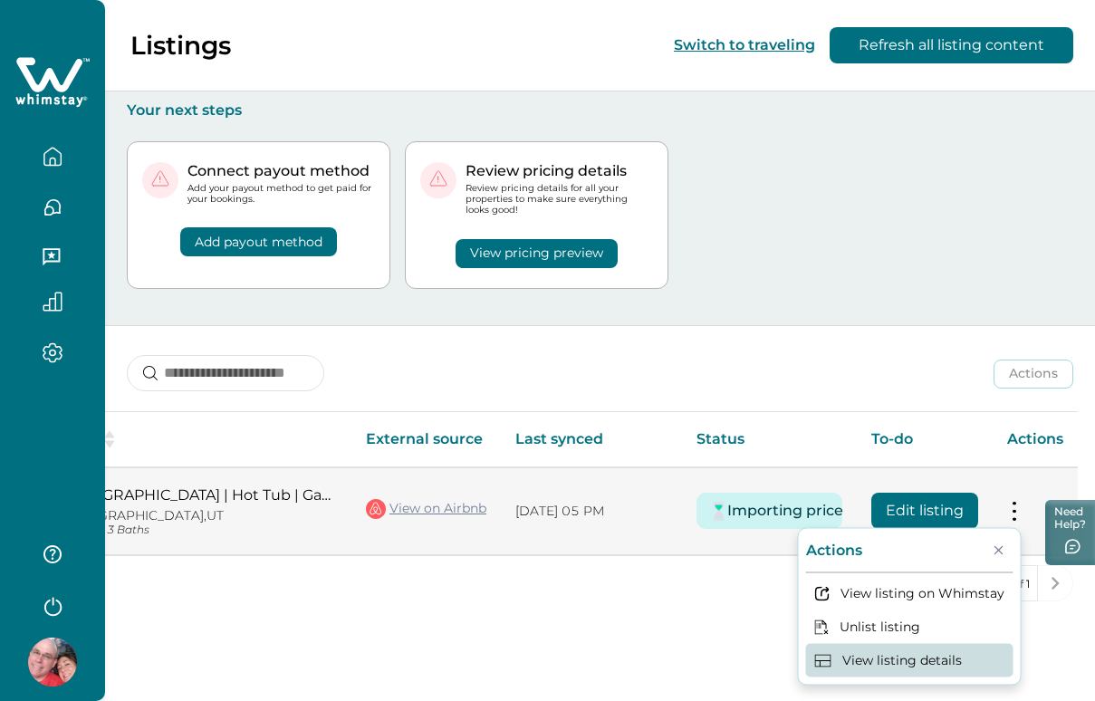
click at [831, 660] on icon "button" at bounding box center [823, 660] width 16 height 13
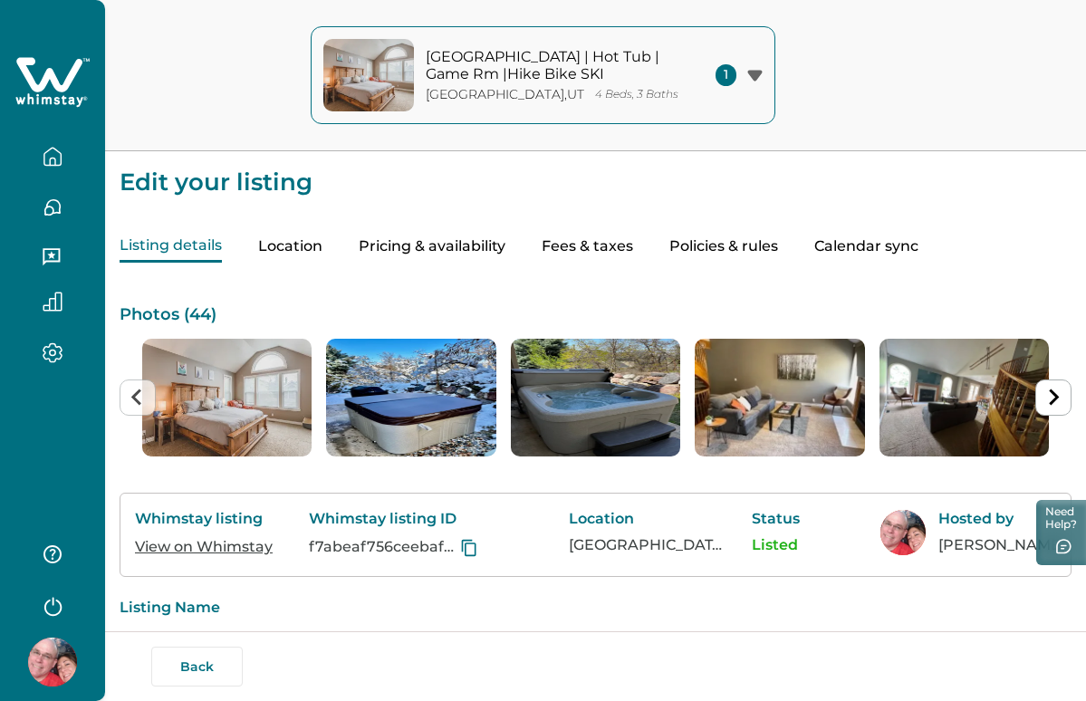
click at [304, 238] on button "Location" at bounding box center [290, 247] width 64 height 32
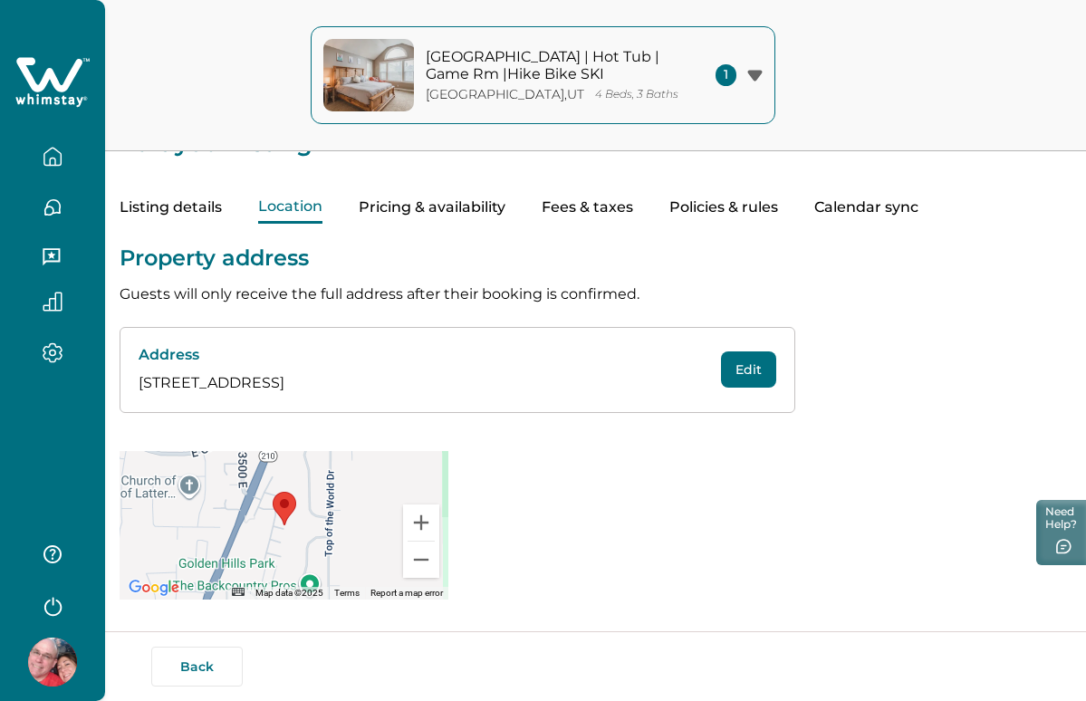
scroll to position [38, 0]
click at [457, 205] on button "Pricing & availability" at bounding box center [432, 209] width 147 height 32
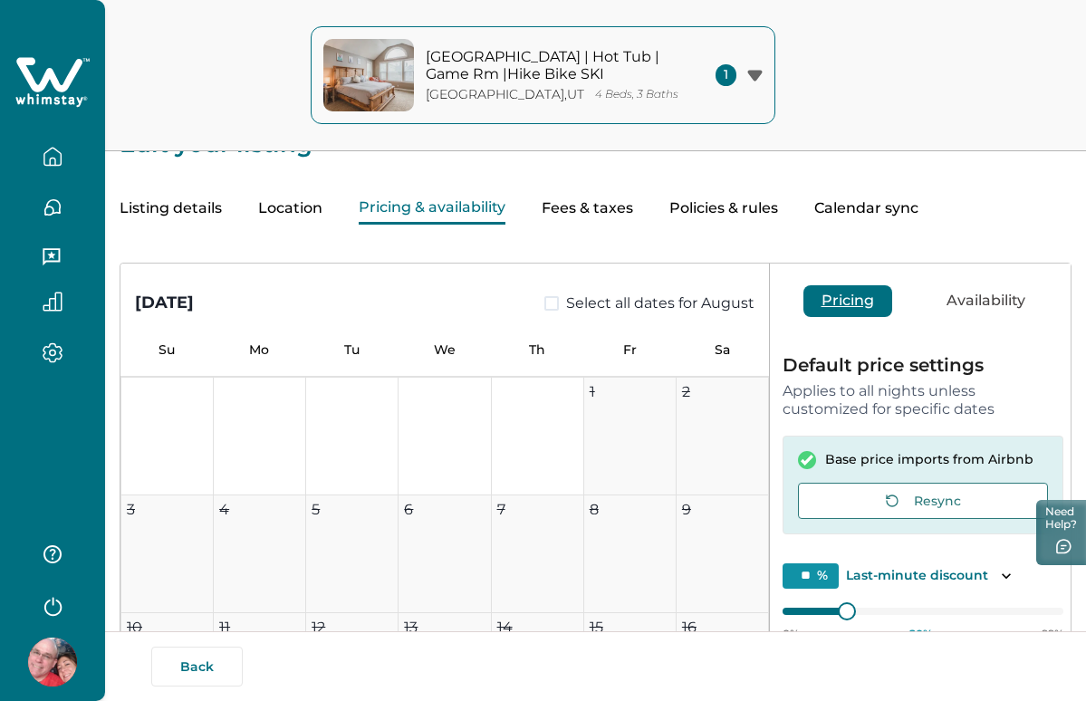
scroll to position [855, 0]
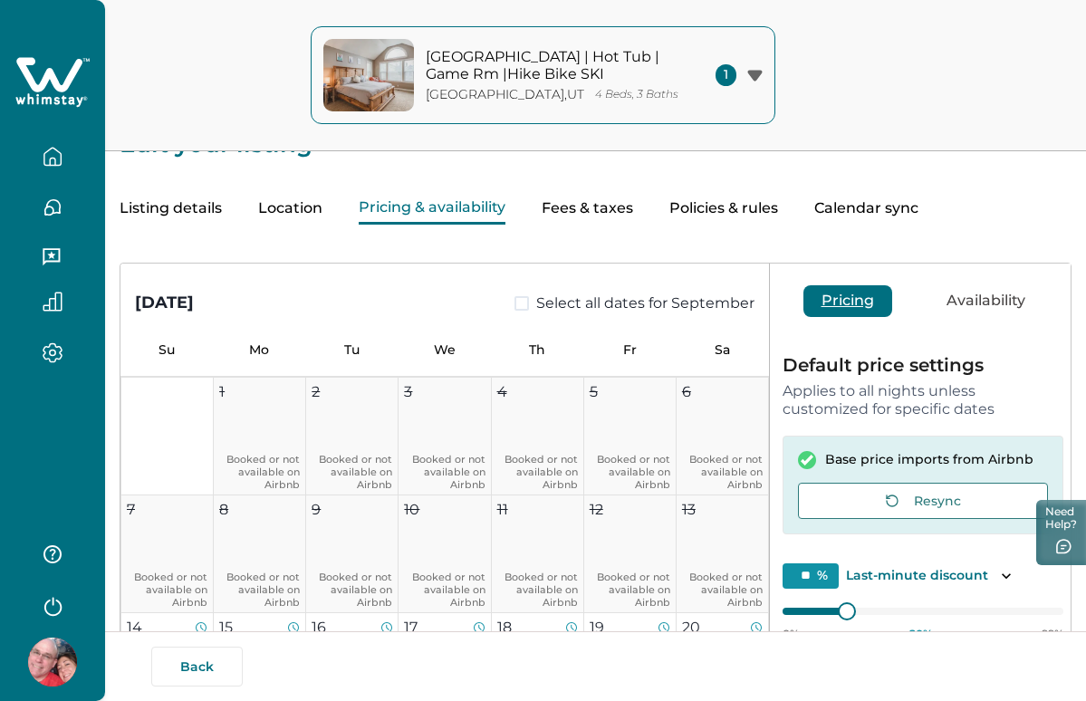
click at [578, 211] on button "Fees & taxes" at bounding box center [586, 209] width 91 height 32
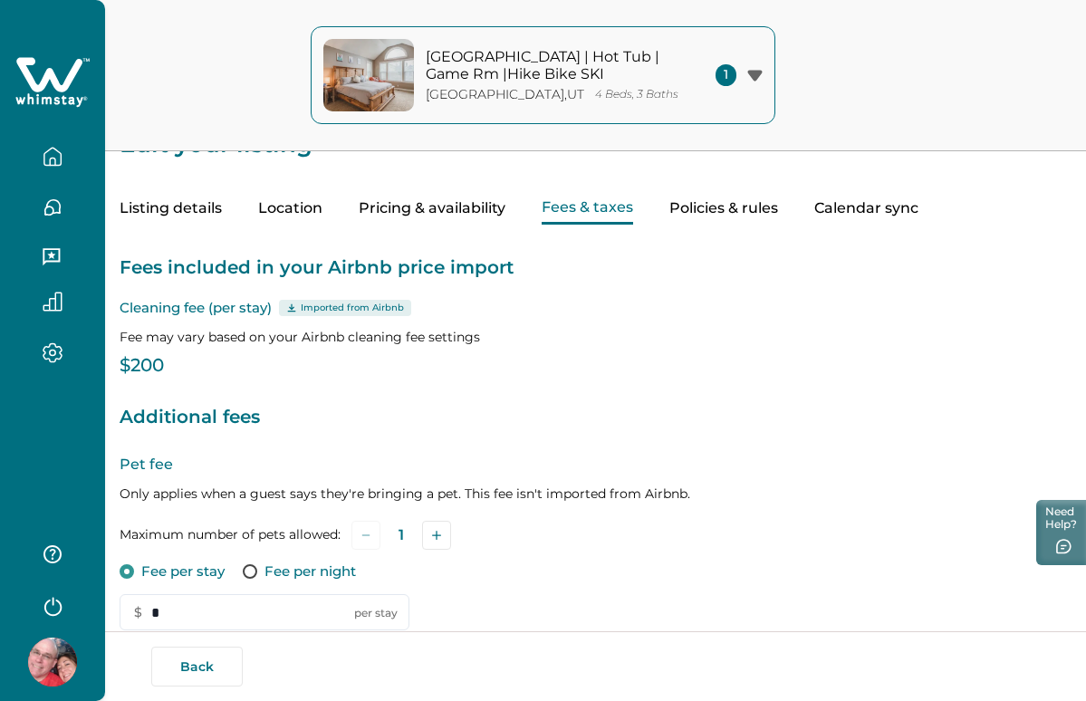
type input "*"
type input "**"
type input "*****"
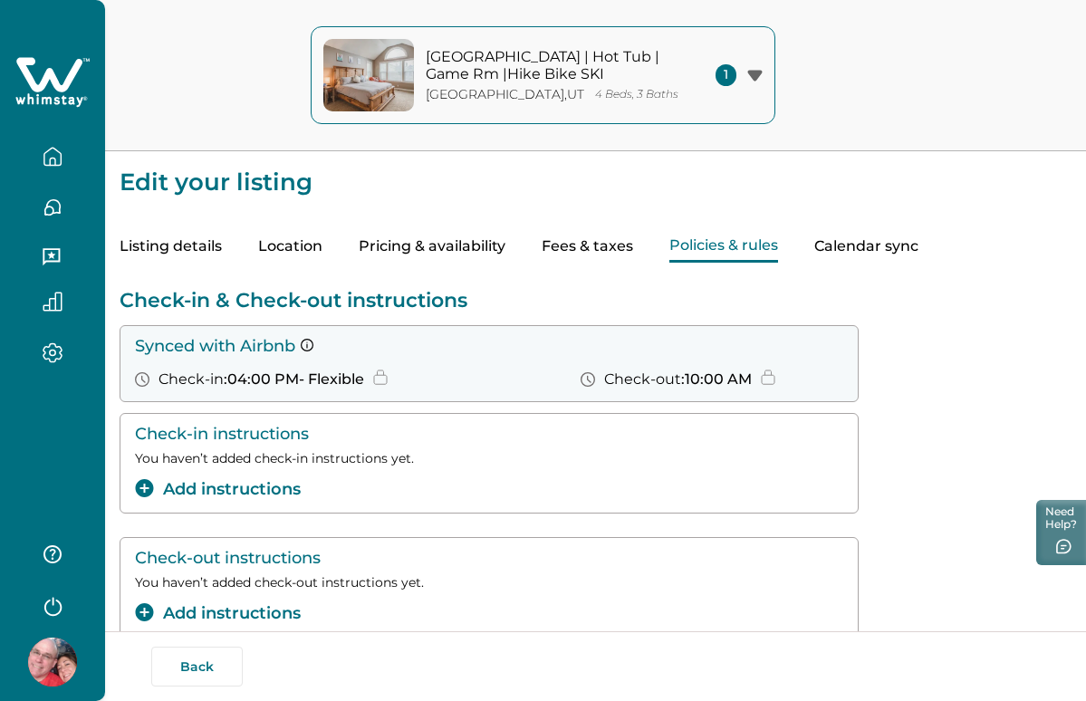
click at [706, 244] on button "Policies & rules" at bounding box center [723, 247] width 109 height 32
click at [338, 375] on span ": 04:00 PM - Flexible" at bounding box center [294, 378] width 140 height 17
click at [850, 250] on button "Calendar sync" at bounding box center [866, 247] width 104 height 32
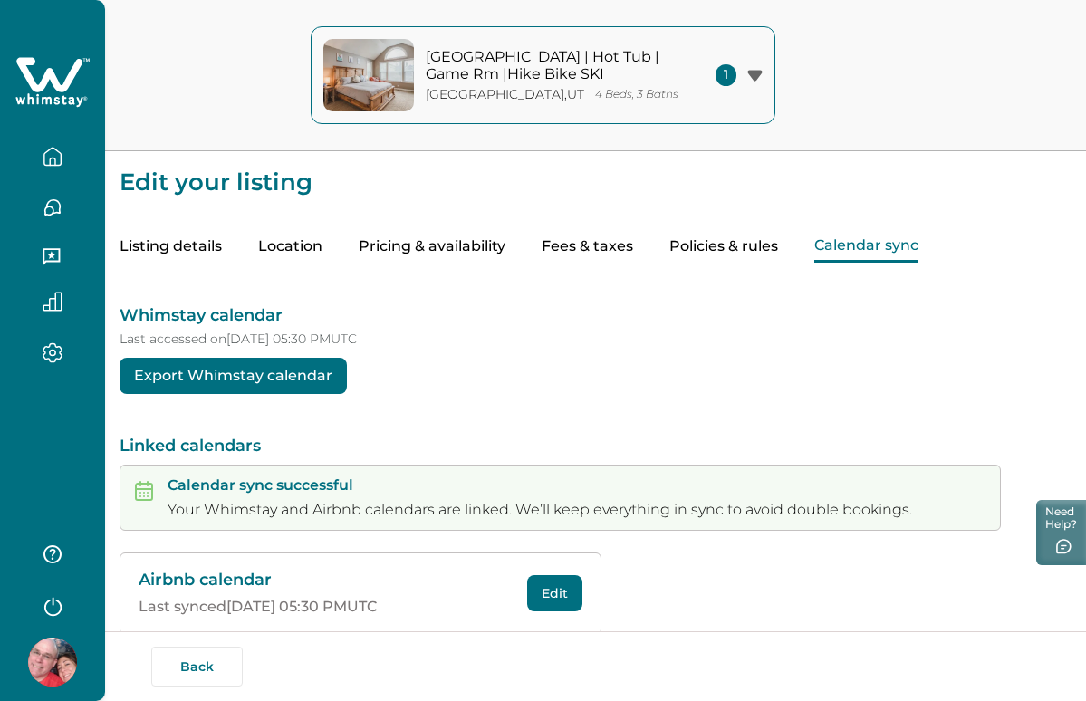
click at [164, 252] on button "Listing details" at bounding box center [171, 247] width 102 height 32
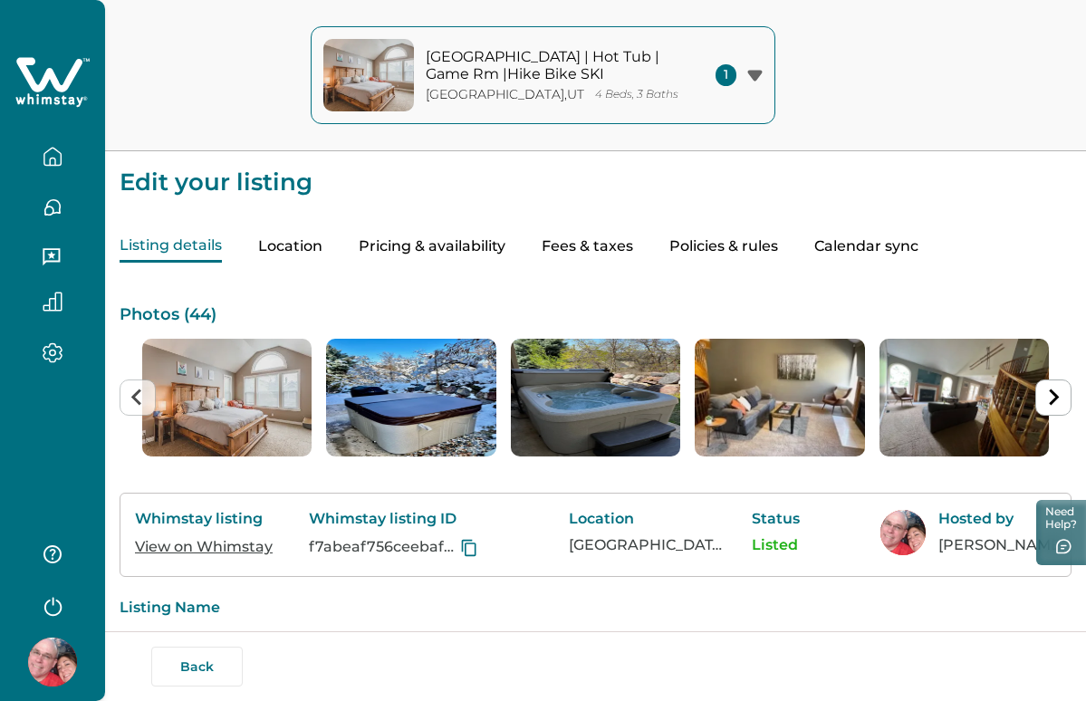
click at [394, 91] on img "button" at bounding box center [368, 75] width 91 height 72
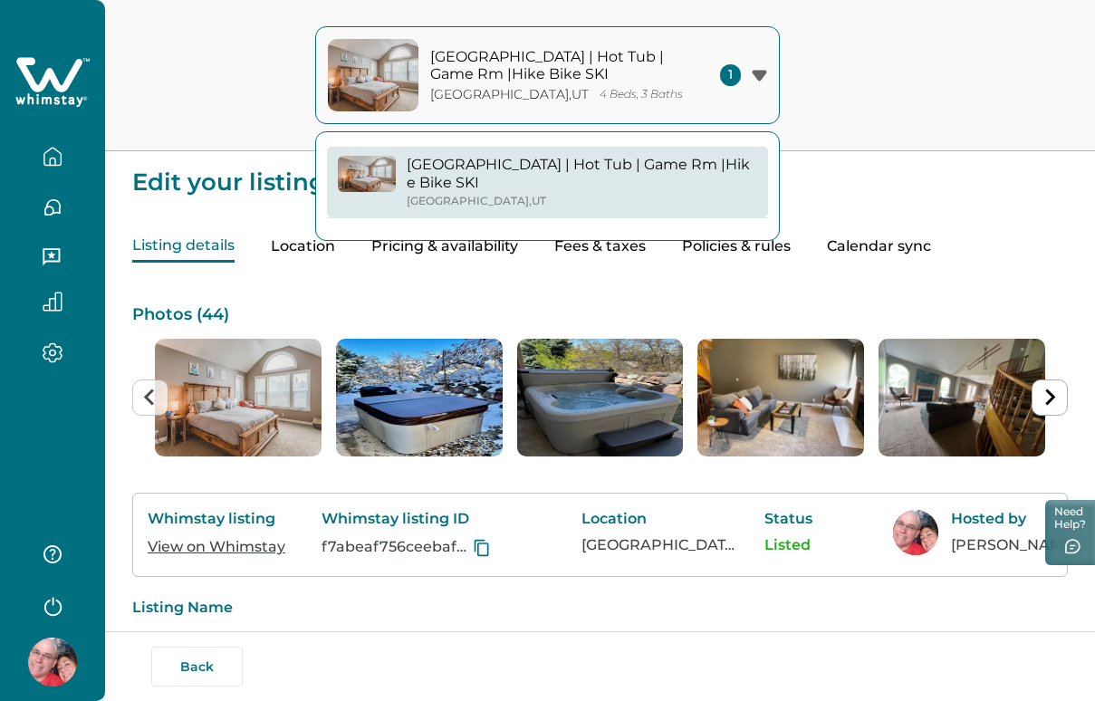
click at [382, 194] on button "Mtn Townhouse | Hot Tub | Game Rm |Hike Bike SKI Cottonwood Heights , UT" at bounding box center [547, 182] width 441 height 71
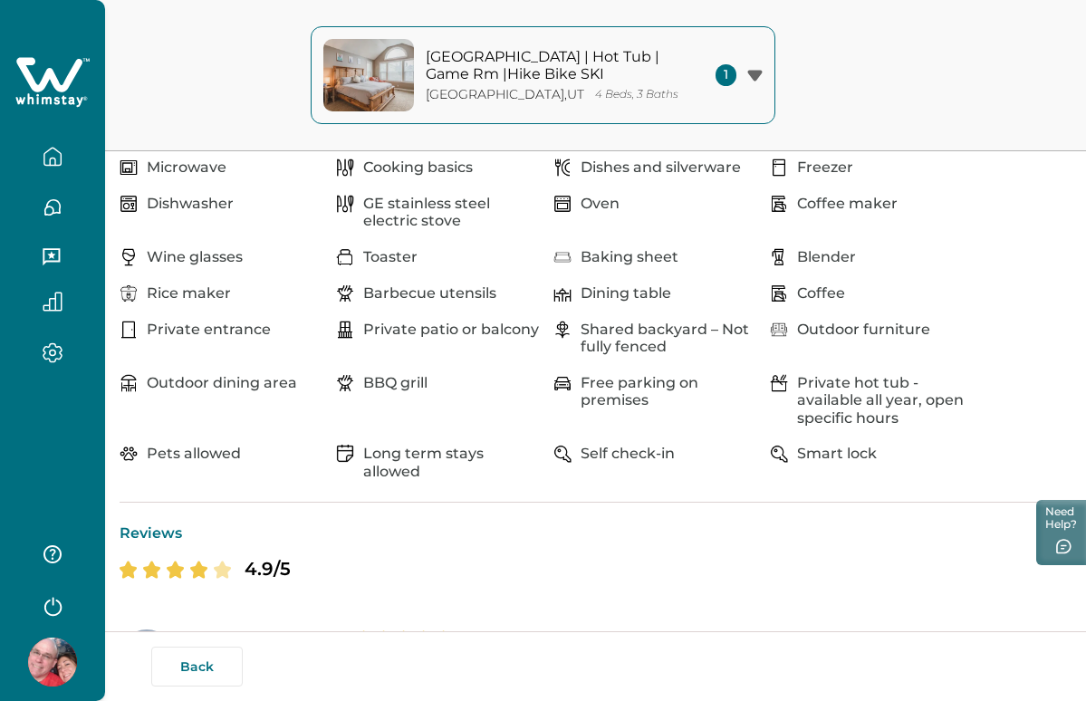
scroll to position [1437, 0]
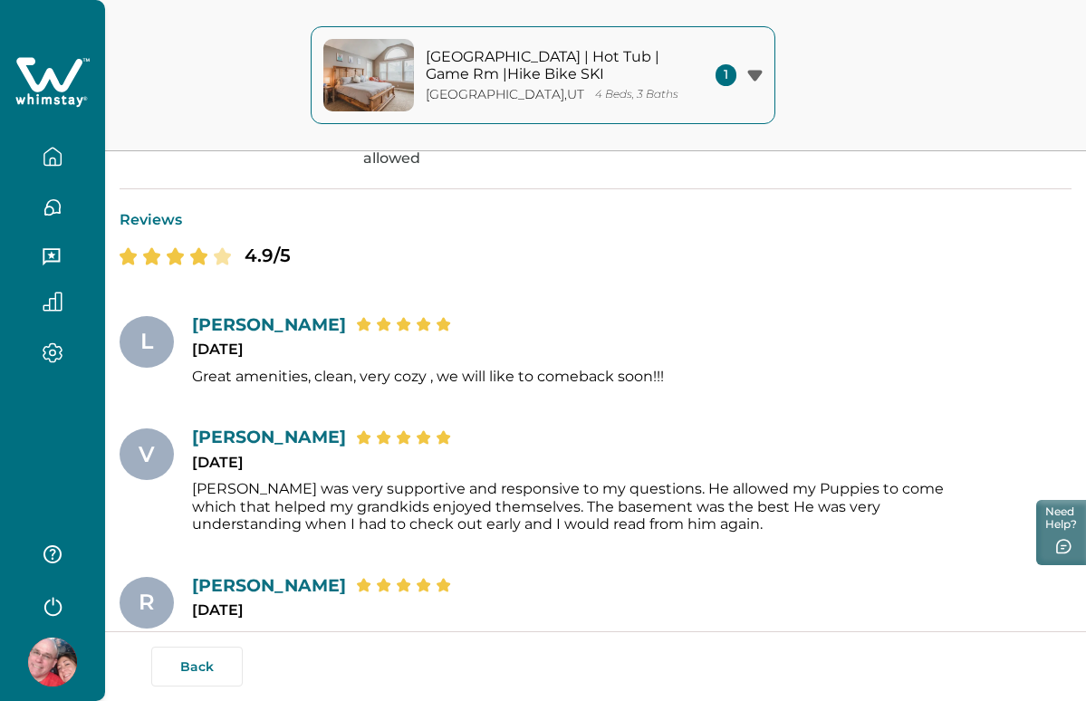
click at [61, 360] on icon "button" at bounding box center [53, 352] width 20 height 21
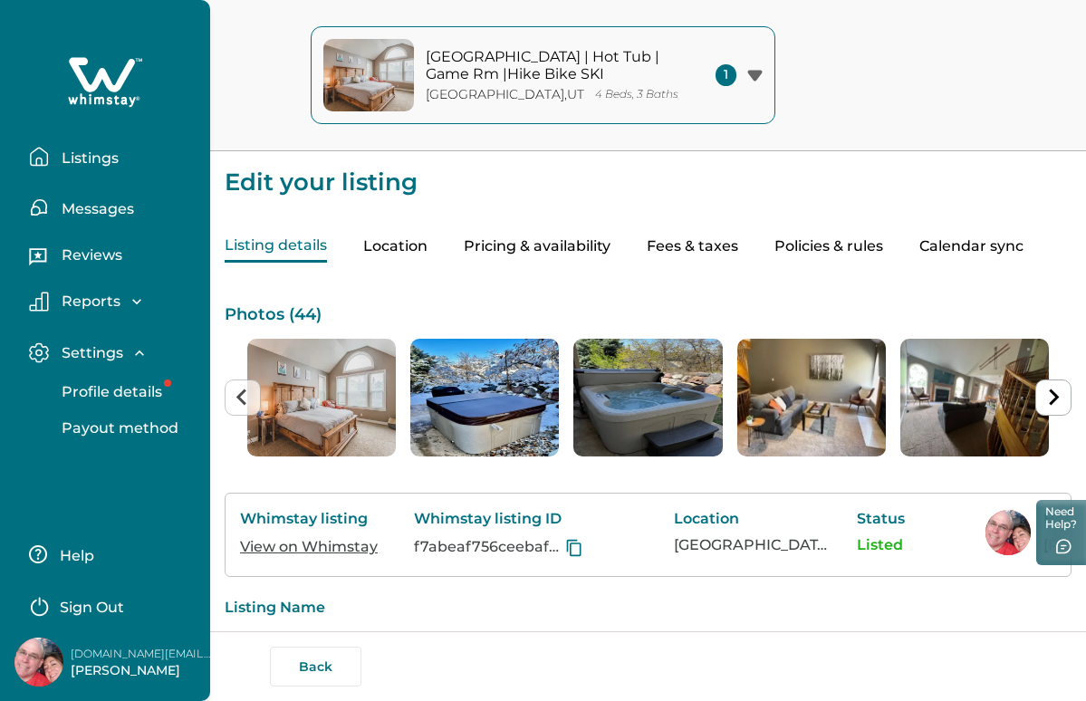
scroll to position [0, 0]
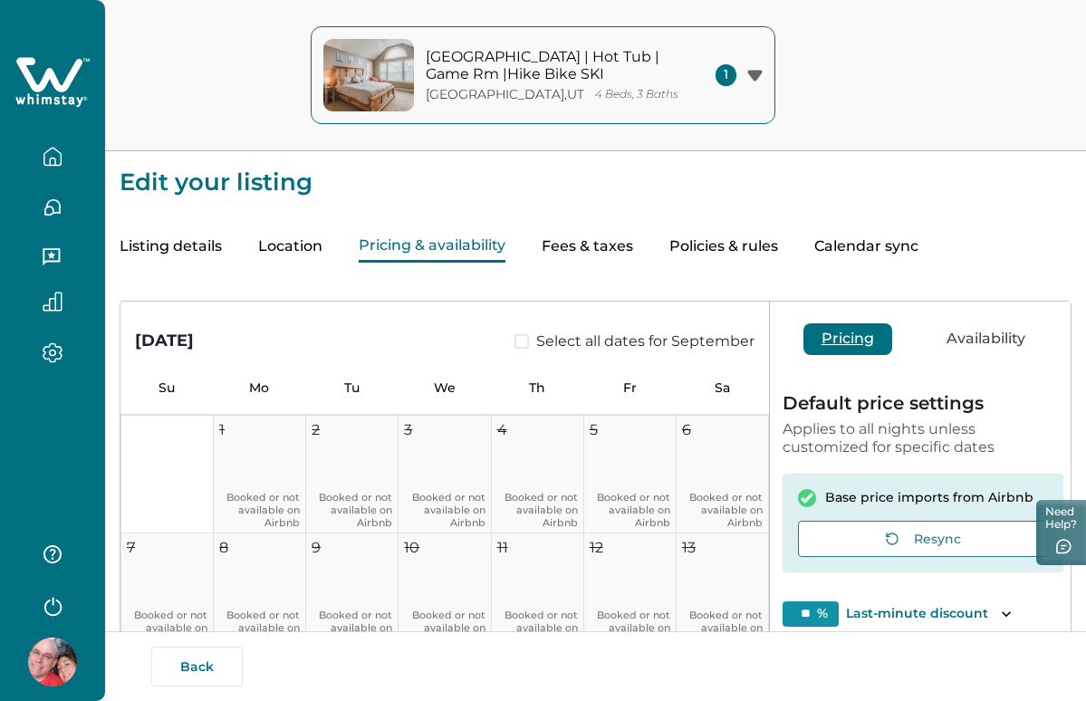
click at [505, 239] on button "Pricing & availability" at bounding box center [432, 247] width 147 height 32
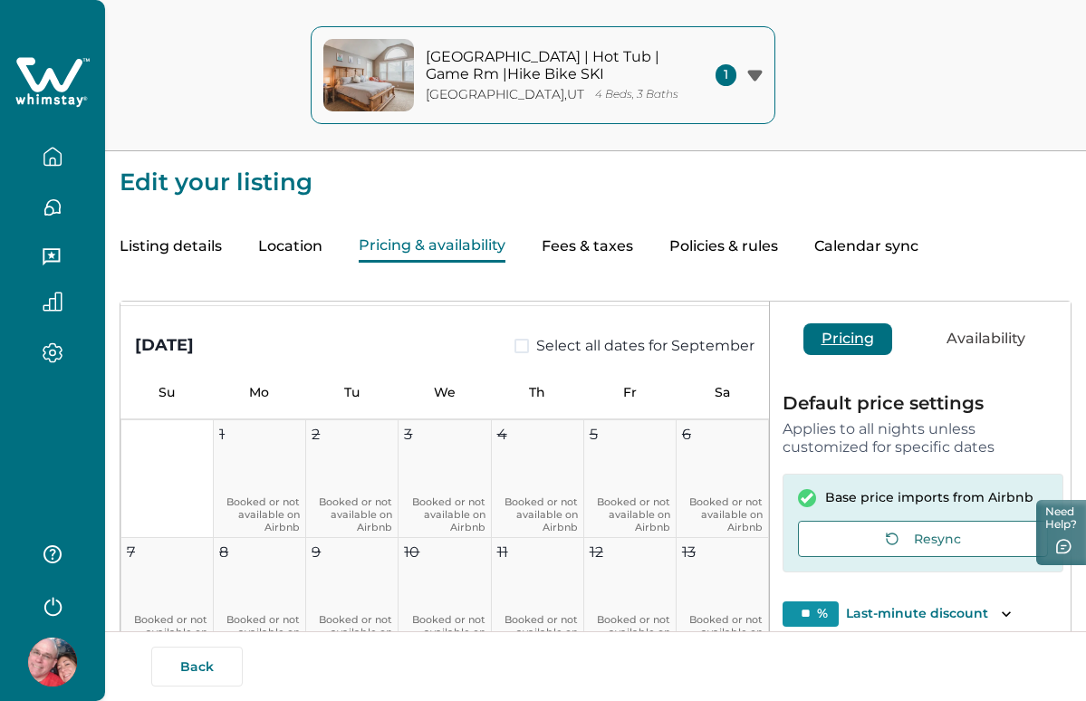
click at [522, 349] on label "Select all dates for September" at bounding box center [634, 346] width 240 height 22
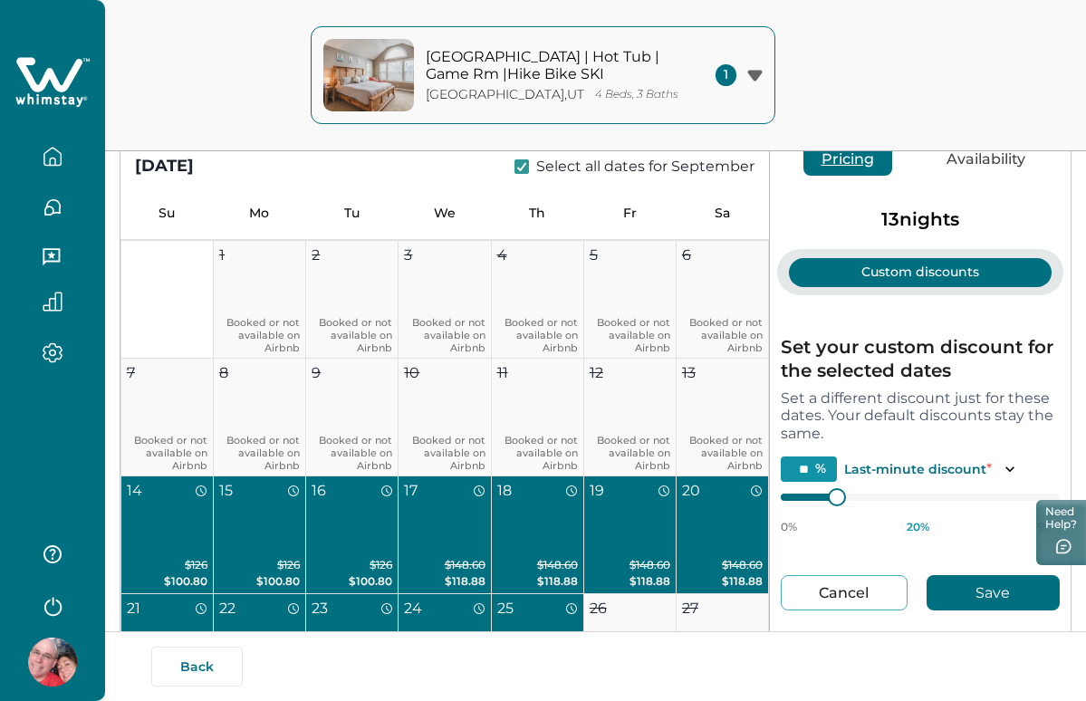
scroll to position [195, 0]
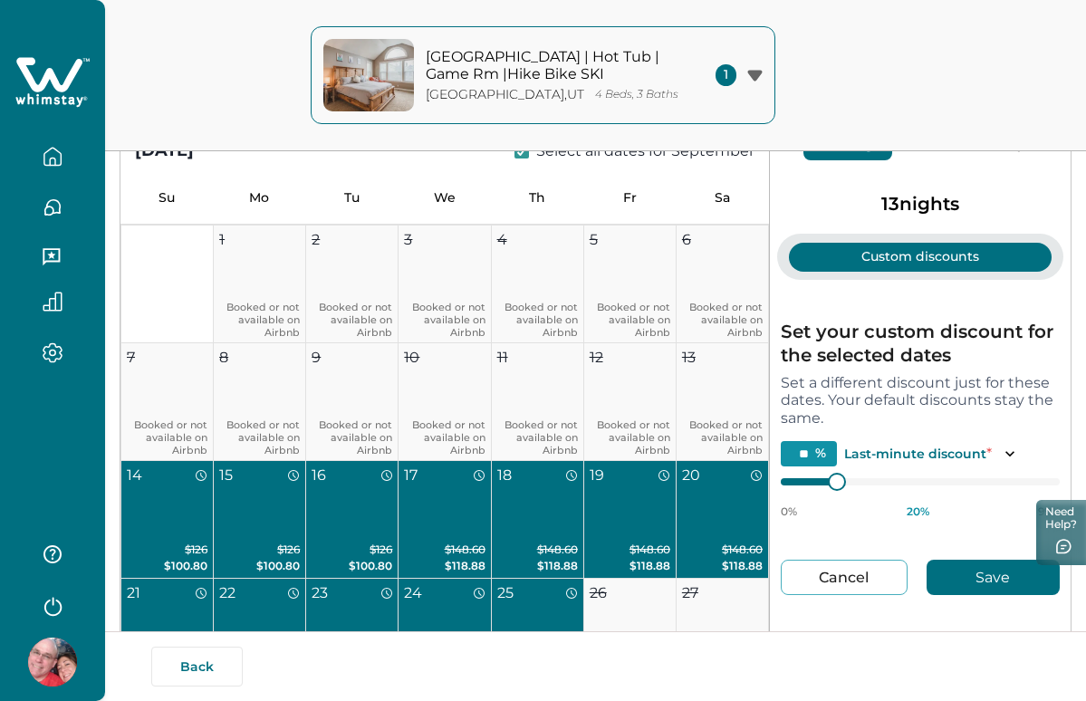
click at [876, 579] on button "Cancel" at bounding box center [843, 577] width 127 height 35
type input "*"
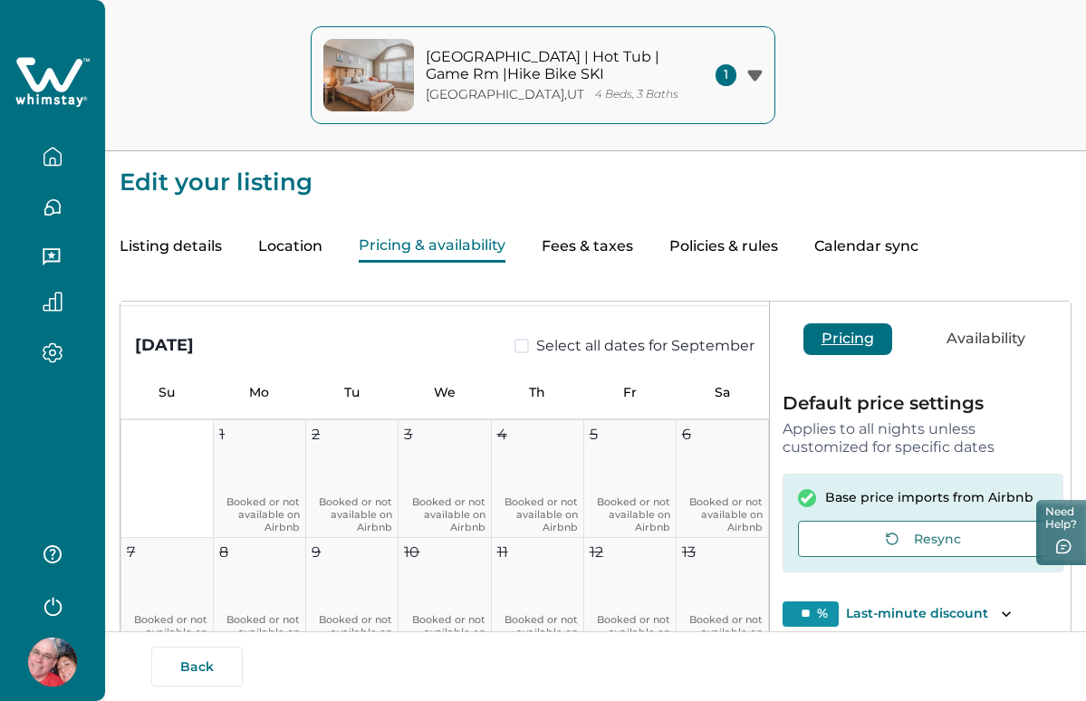
scroll to position [0, 0]
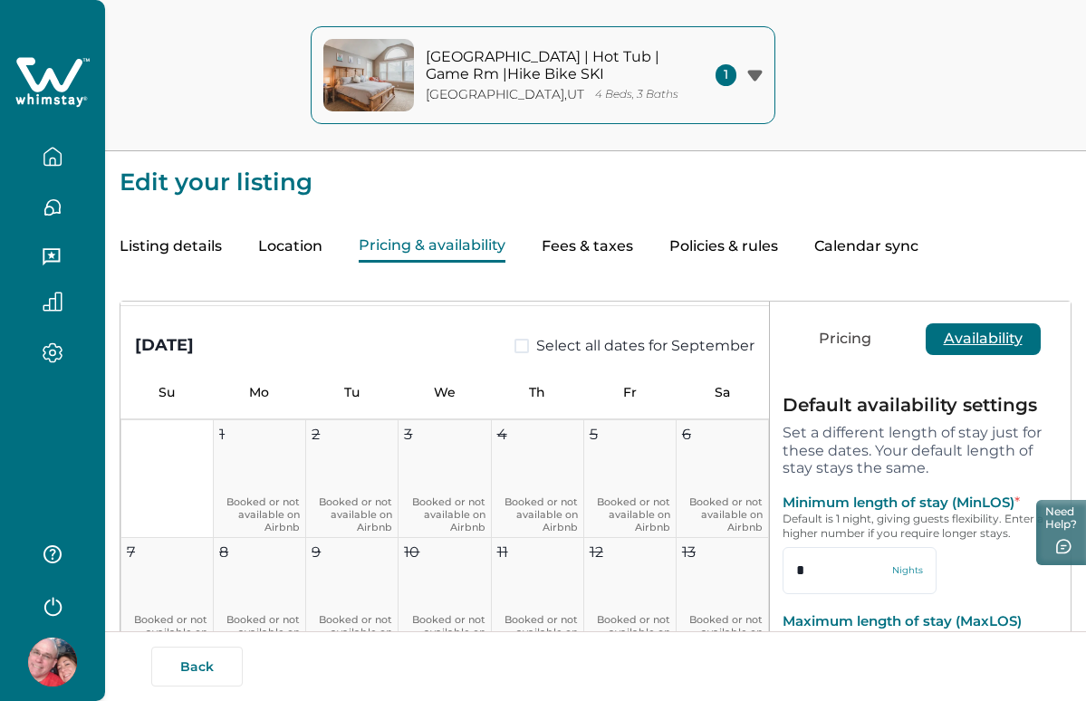
click at [982, 338] on button "Availability" at bounding box center [982, 339] width 115 height 32
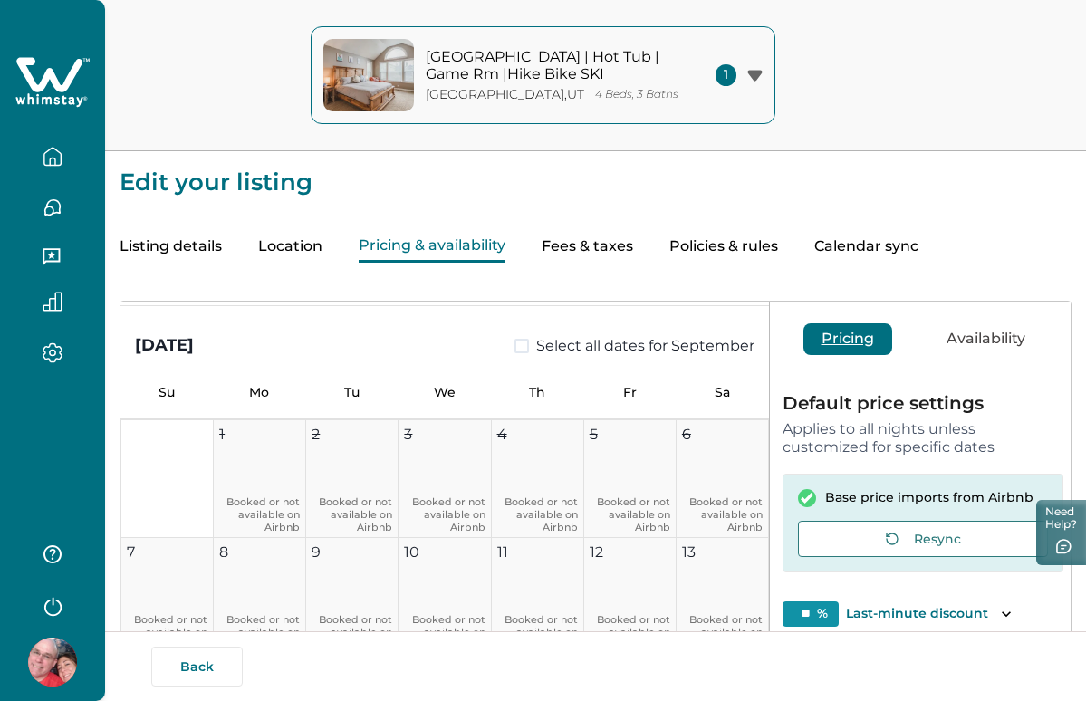
click at [849, 346] on button "Pricing" at bounding box center [847, 339] width 89 height 32
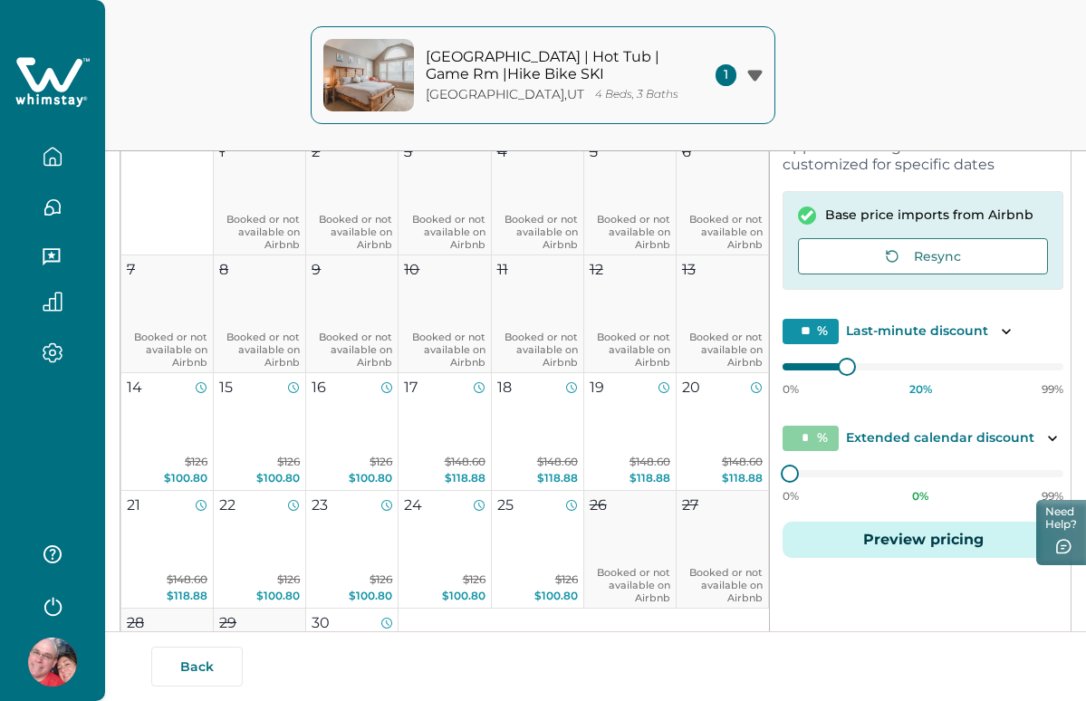
scroll to position [284, 0]
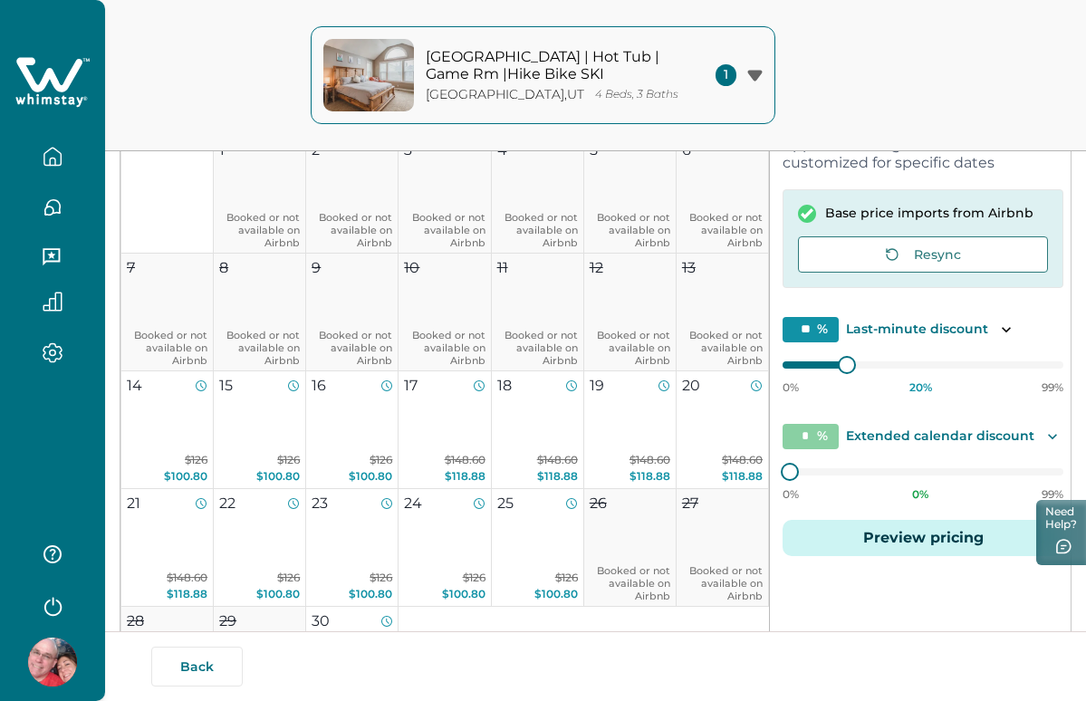
click at [1049, 437] on icon "Toggle description" at bounding box center [1052, 436] width 18 height 18
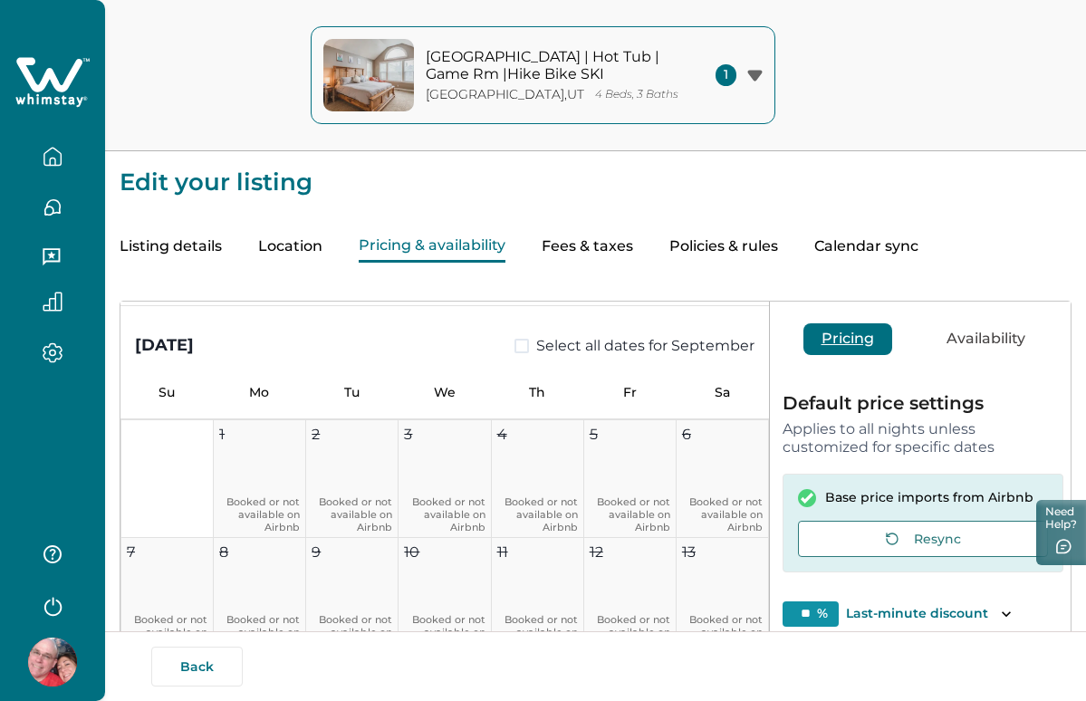
scroll to position [0, 0]
click at [203, 244] on button "Listing details" at bounding box center [171, 247] width 102 height 32
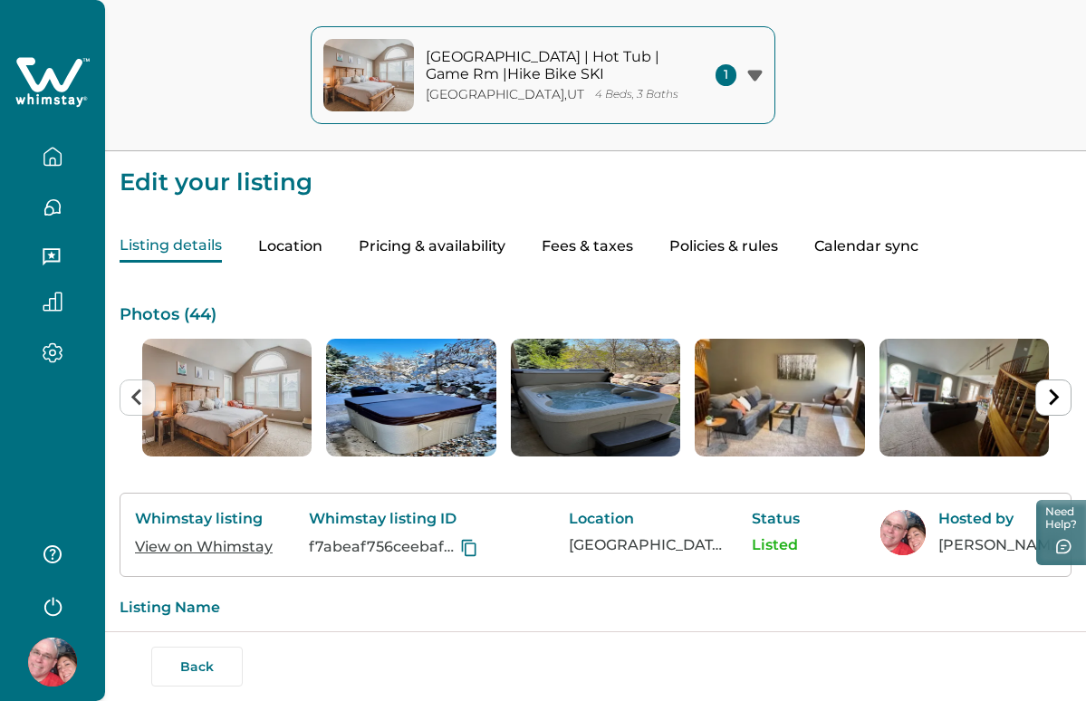
scroll to position [2, 0]
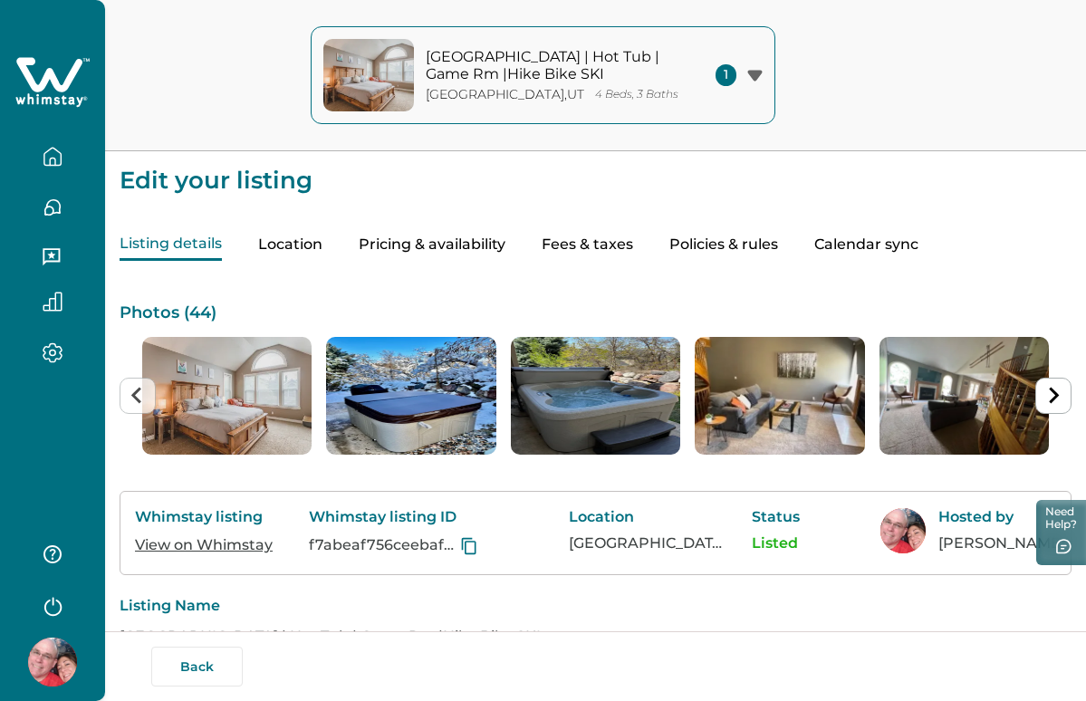
click at [424, 240] on button "Pricing & availability" at bounding box center [432, 245] width 147 height 32
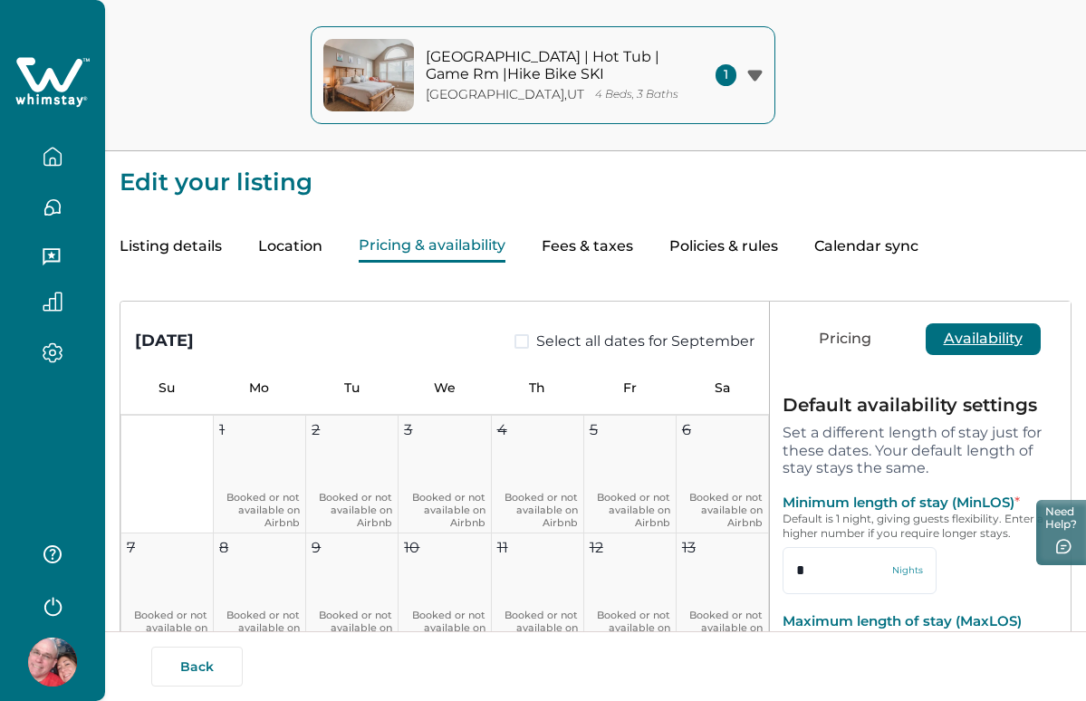
click at [984, 332] on button "Availability" at bounding box center [982, 339] width 115 height 32
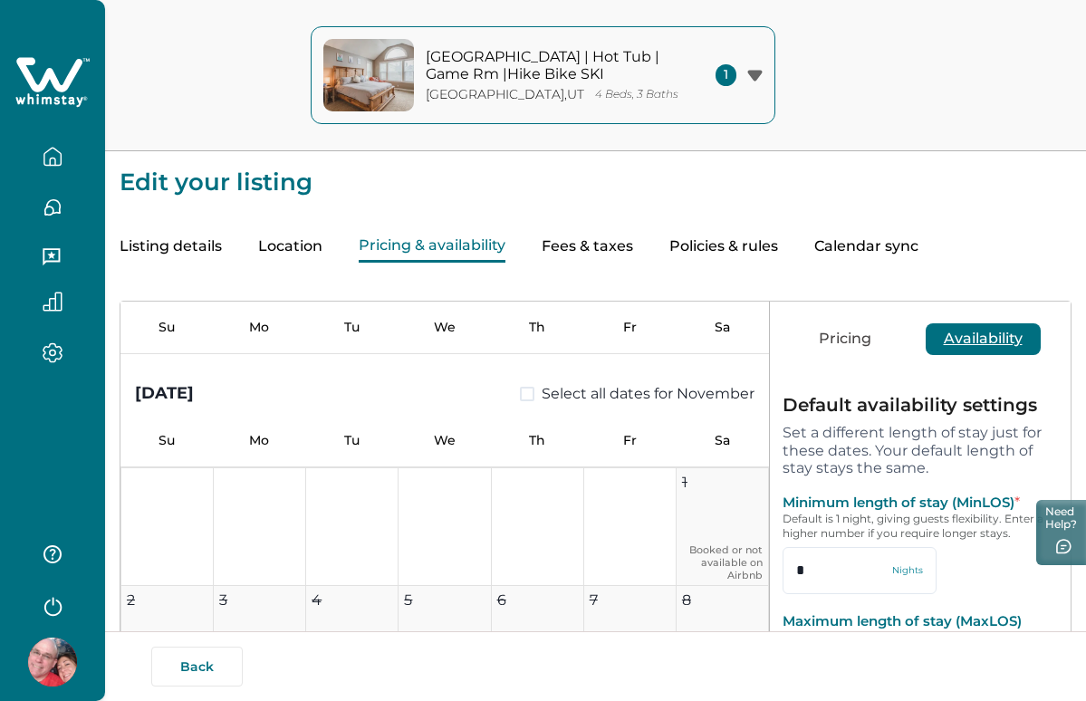
scroll to position [2295, 0]
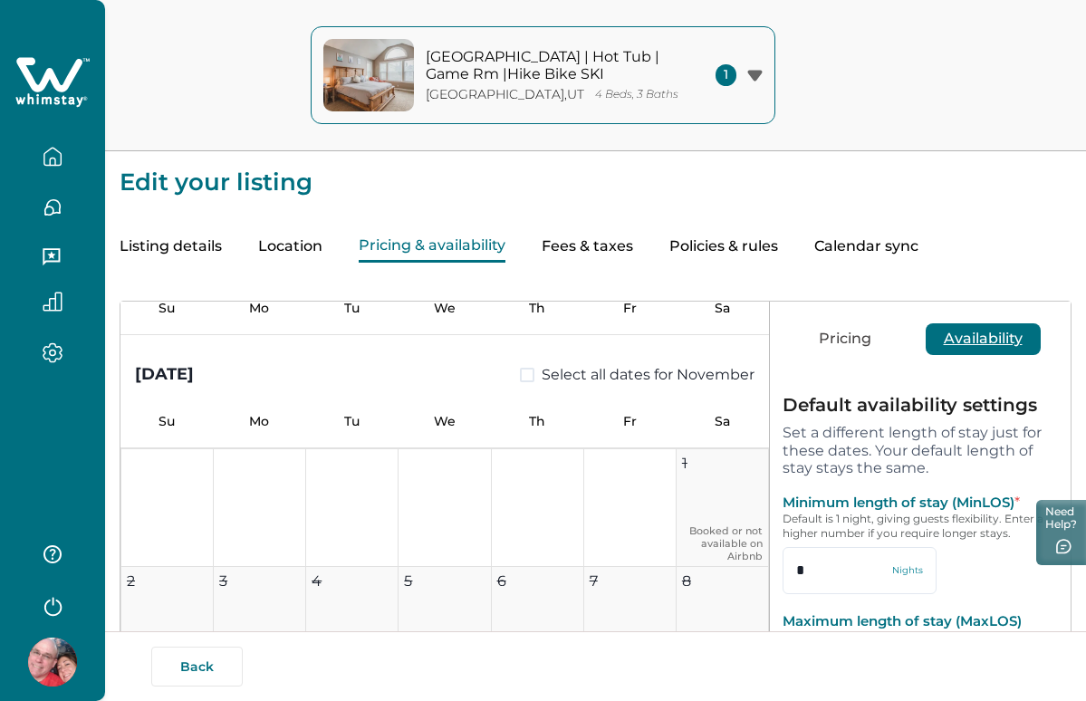
click at [763, 242] on button "Policies & rules" at bounding box center [723, 247] width 109 height 32
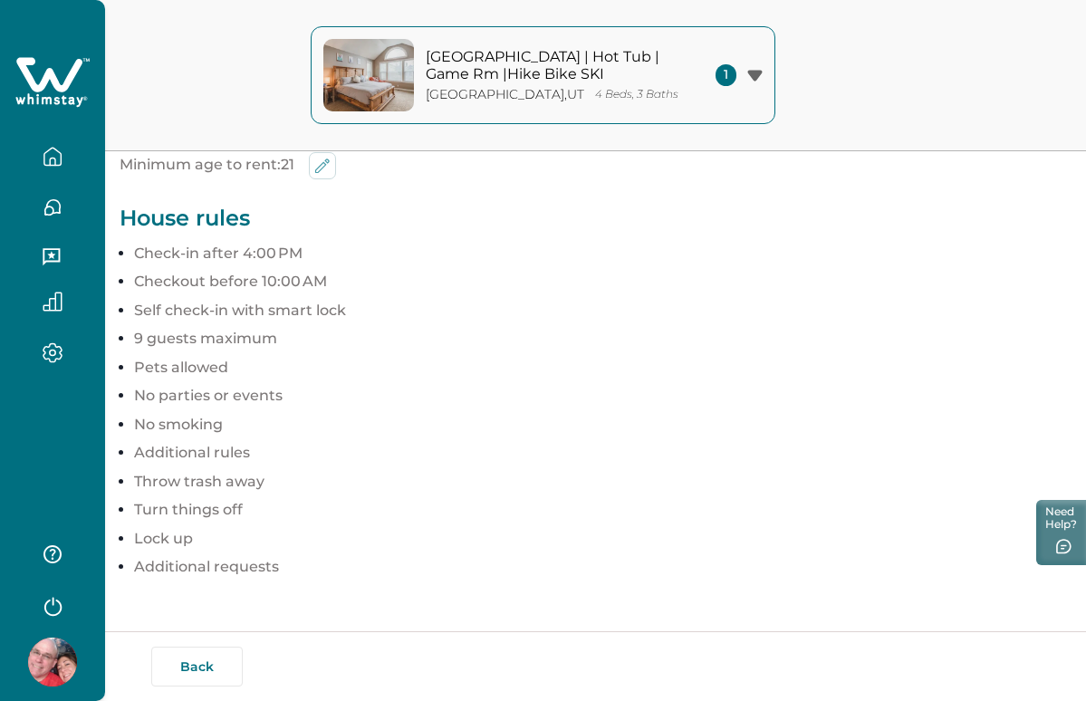
scroll to position [911, 0]
click at [55, 296] on icon "button" at bounding box center [52, 301] width 18 height 18
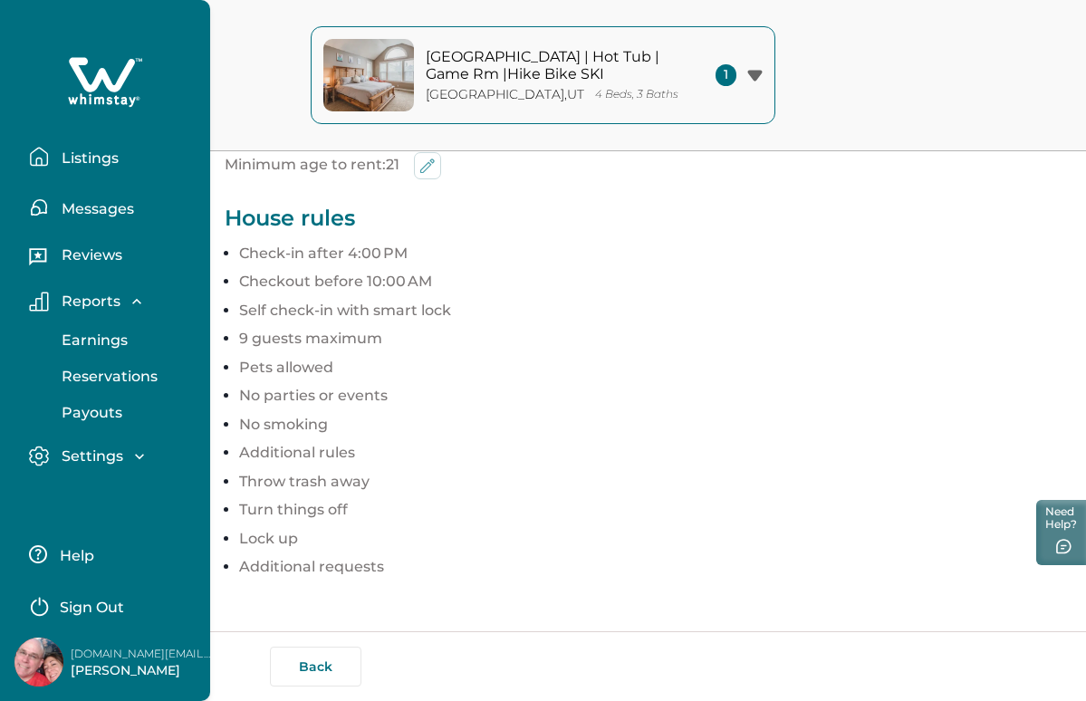
click at [142, 457] on icon "button" at bounding box center [139, 456] width 18 height 18
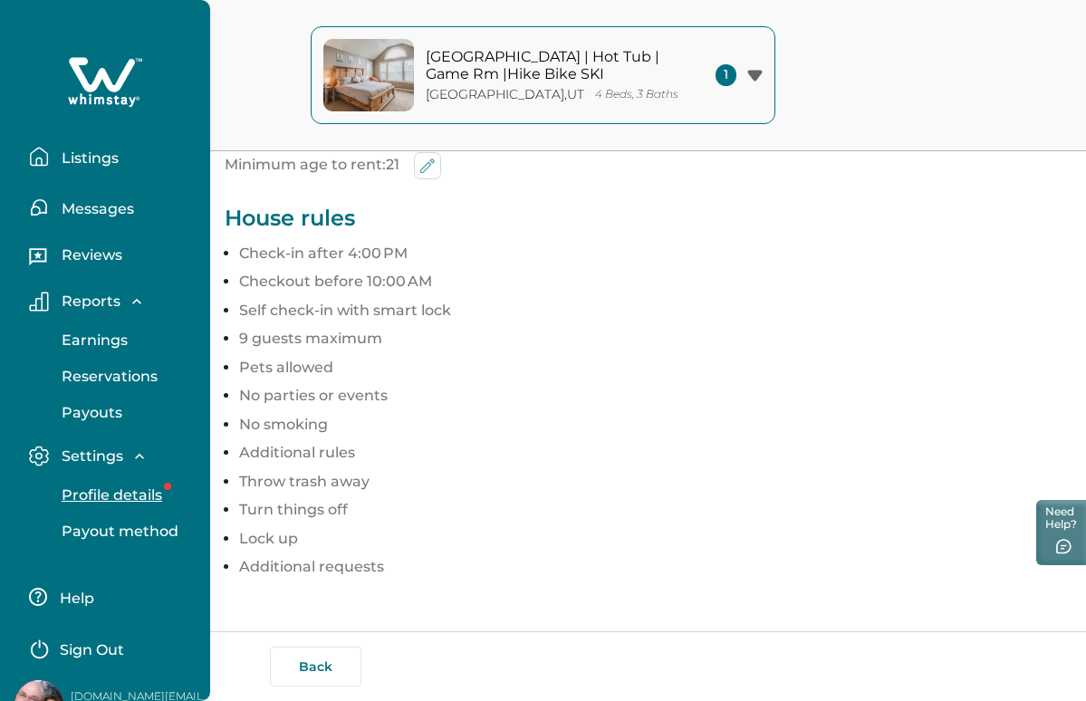
click at [148, 501] on p "Profile details" at bounding box center [109, 495] width 106 height 18
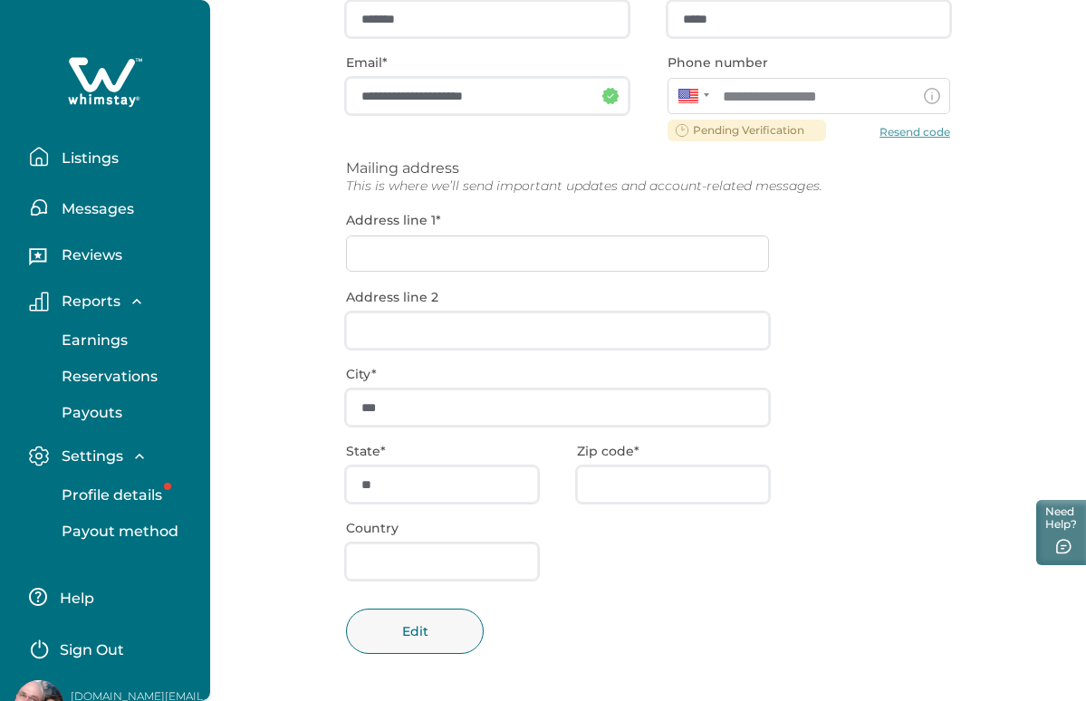
scroll to position [252, 0]
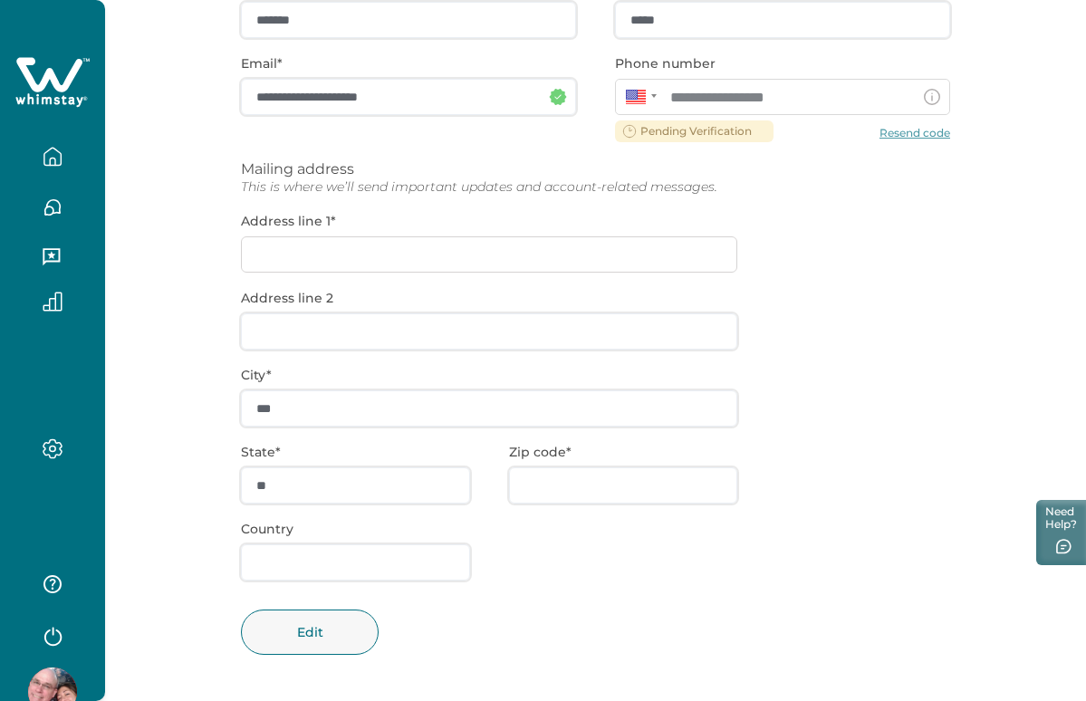
click at [664, 287] on div "**********" at bounding box center [595, 330] width 709 height 746
click at [527, 242] on div "**********" at bounding box center [595, 330] width 709 height 746
click at [486, 250] on div "**********" at bounding box center [595, 330] width 709 height 746
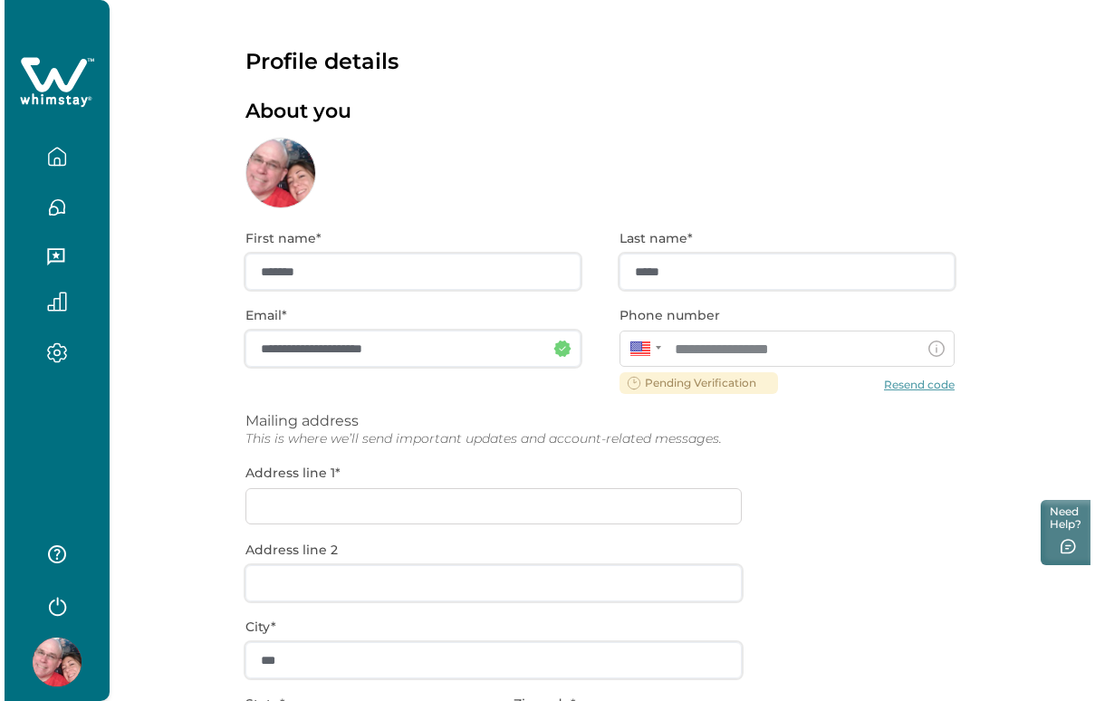
scroll to position [0, 0]
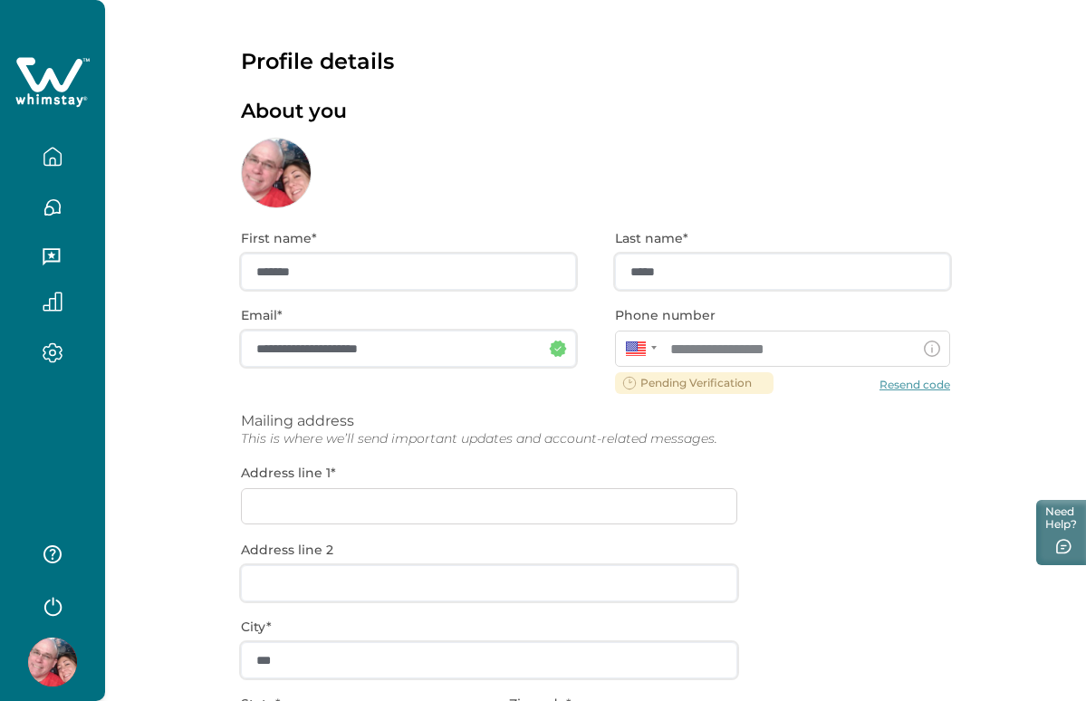
click at [57, 341] on div at bounding box center [52, 354] width 76 height 52
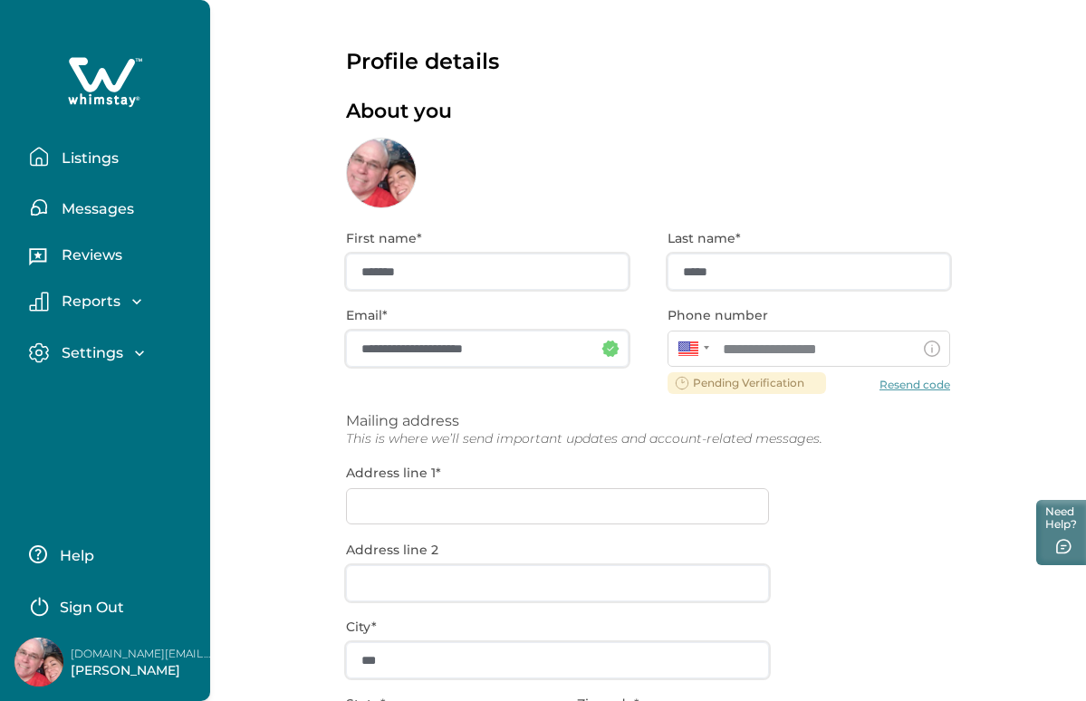
click at [137, 298] on icon "button" at bounding box center [137, 301] width 18 height 18
click at [117, 159] on p "Listings" at bounding box center [87, 158] width 62 height 18
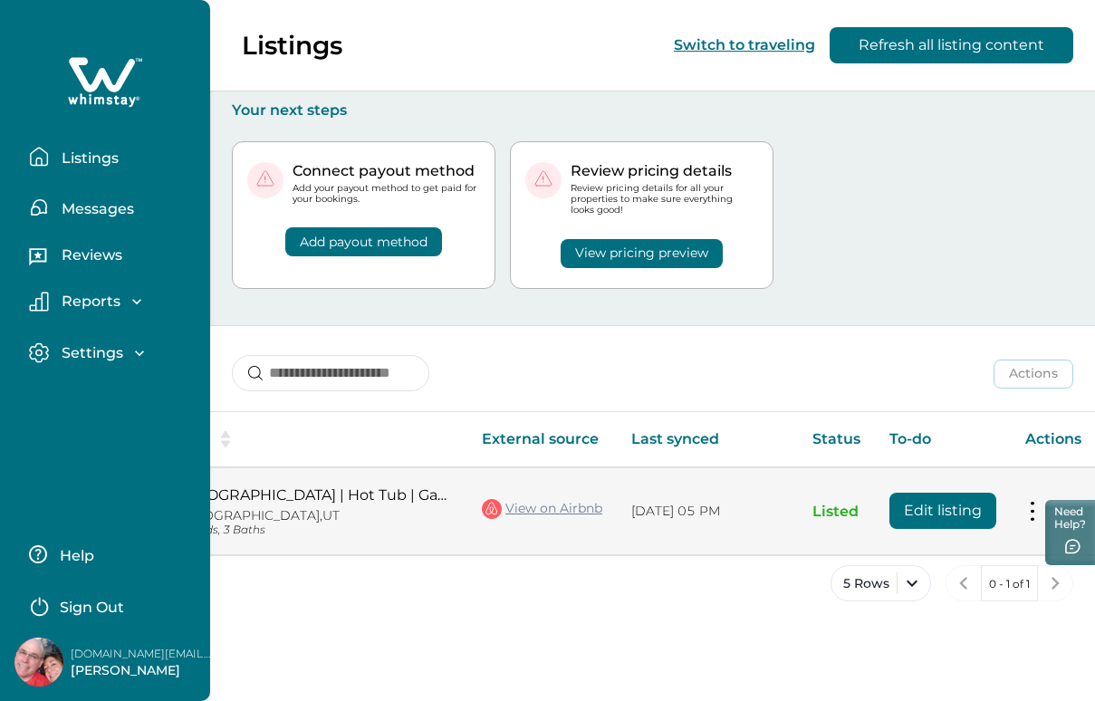
click at [1024, 504] on div "Listing name External source Last synced Status To-do Actions Mtn Townhouse | H…" at bounding box center [652, 484] width 885 height 146
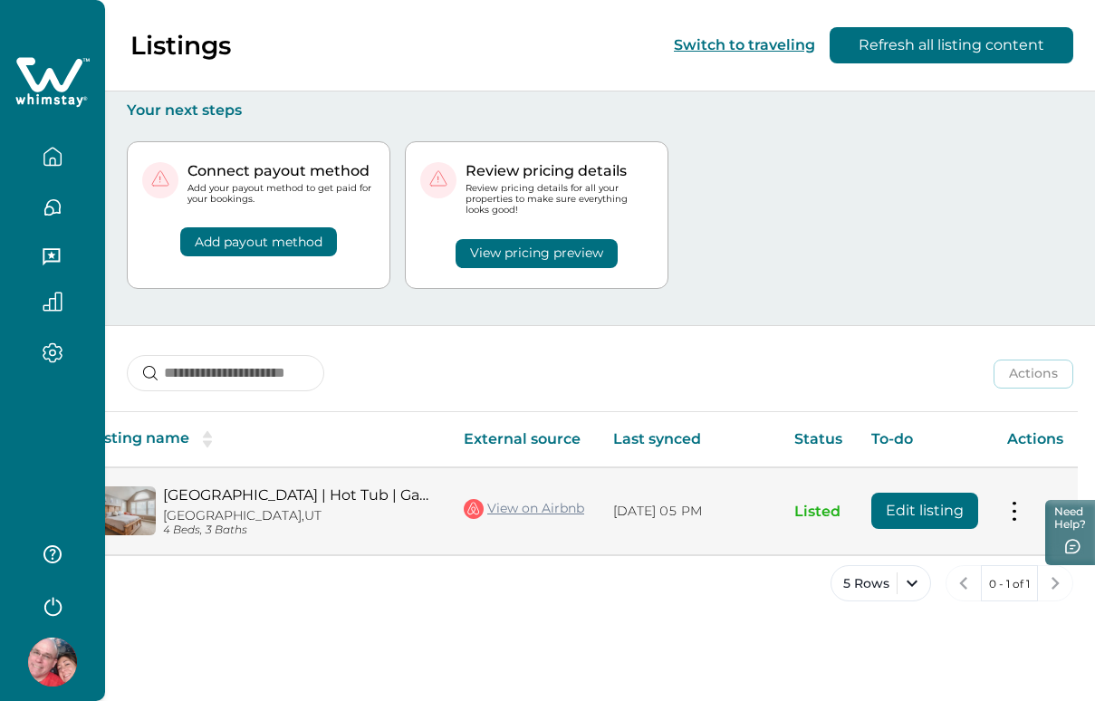
click at [1007, 504] on button at bounding box center [1014, 511] width 14 height 19
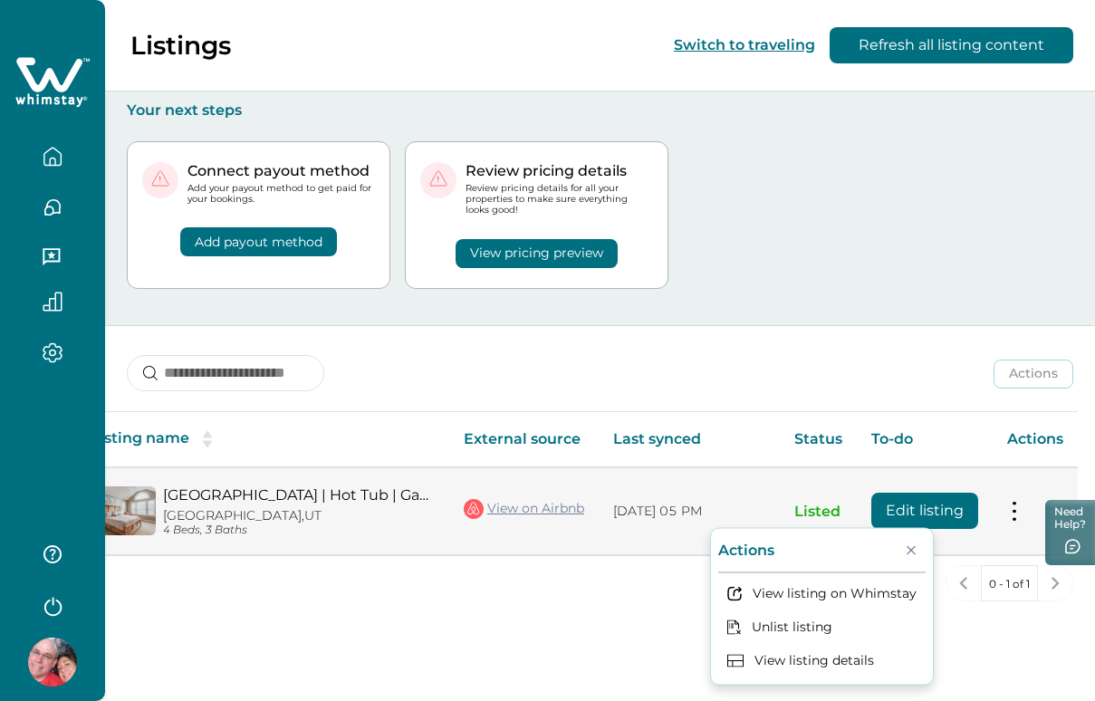
click at [871, 515] on button "Edit listing" at bounding box center [924, 511] width 107 height 36
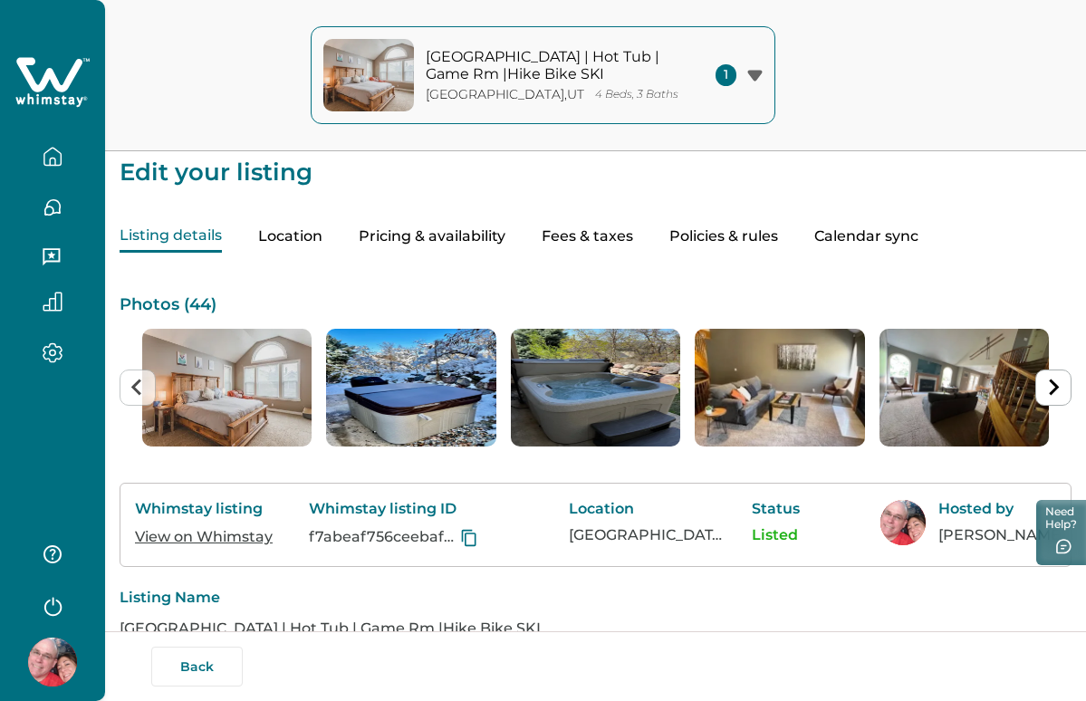
scroll to position [6, 0]
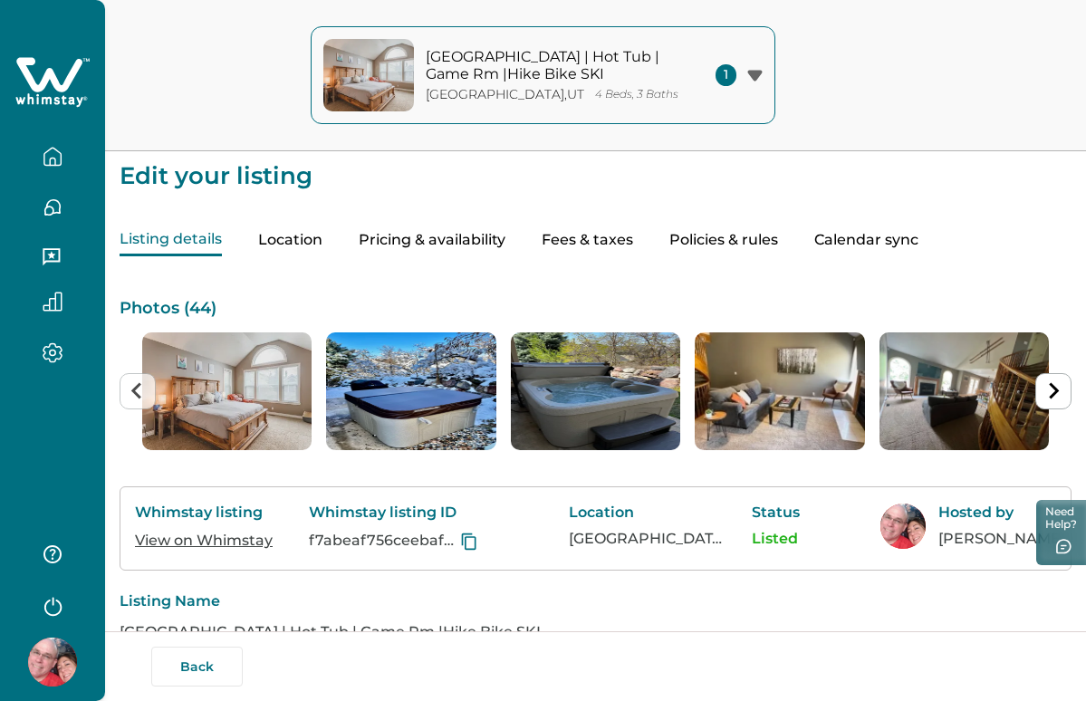
click at [297, 234] on button "Location" at bounding box center [290, 241] width 64 height 32
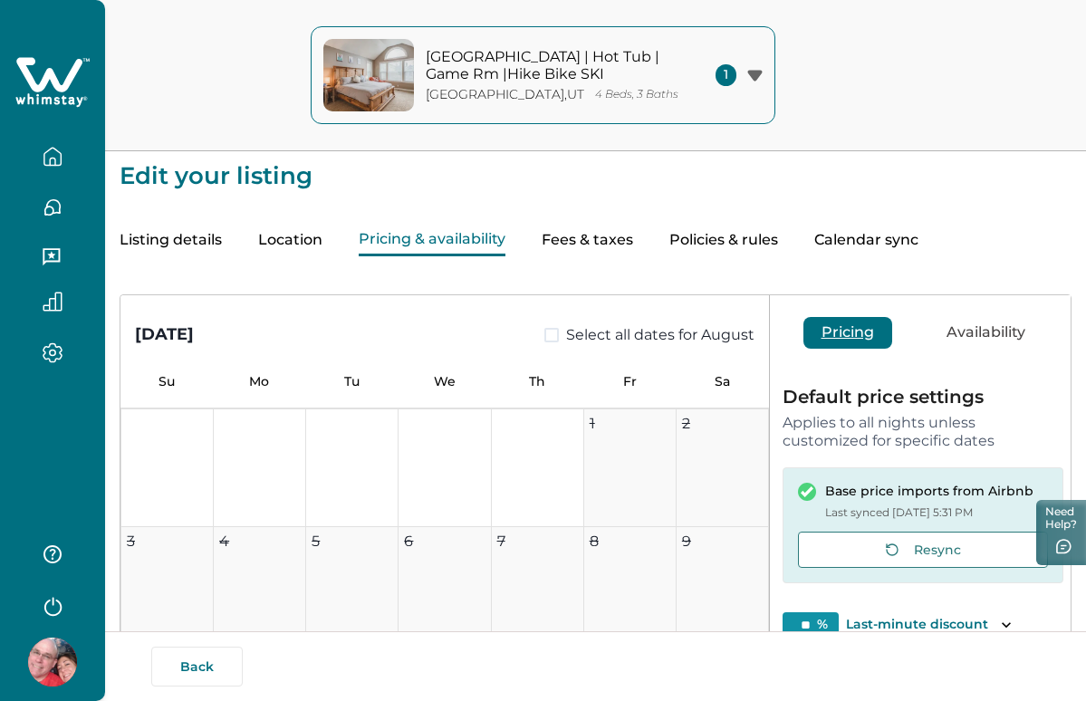
click at [389, 227] on button "Pricing & availability" at bounding box center [432, 241] width 147 height 32
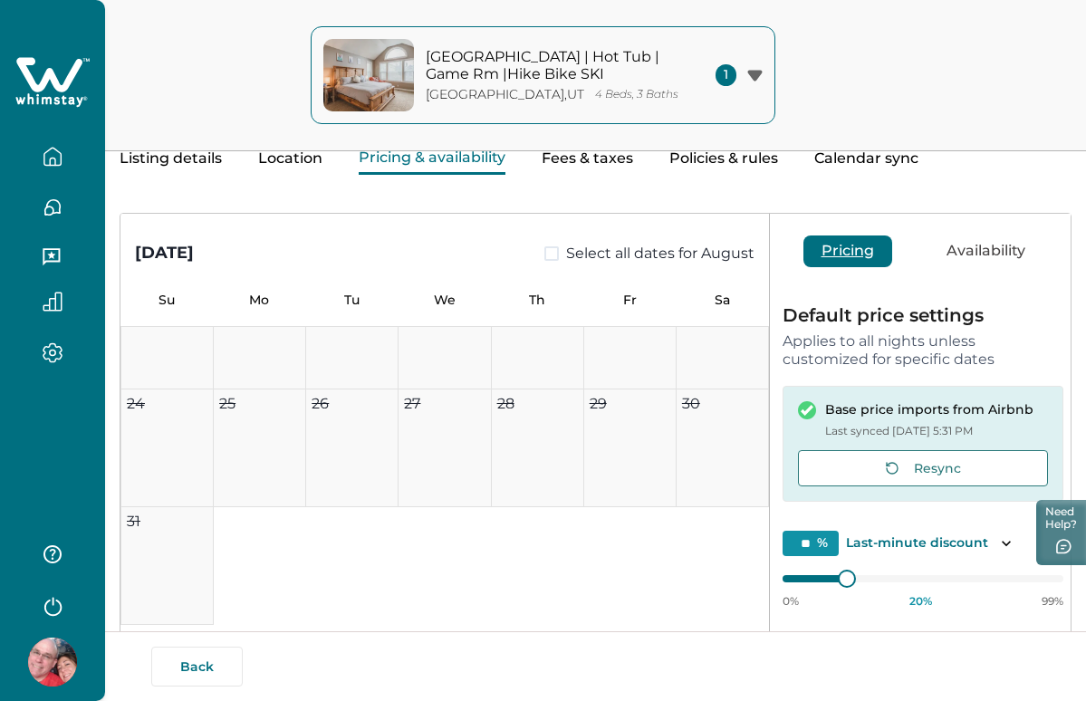
scroll to position [369, 0]
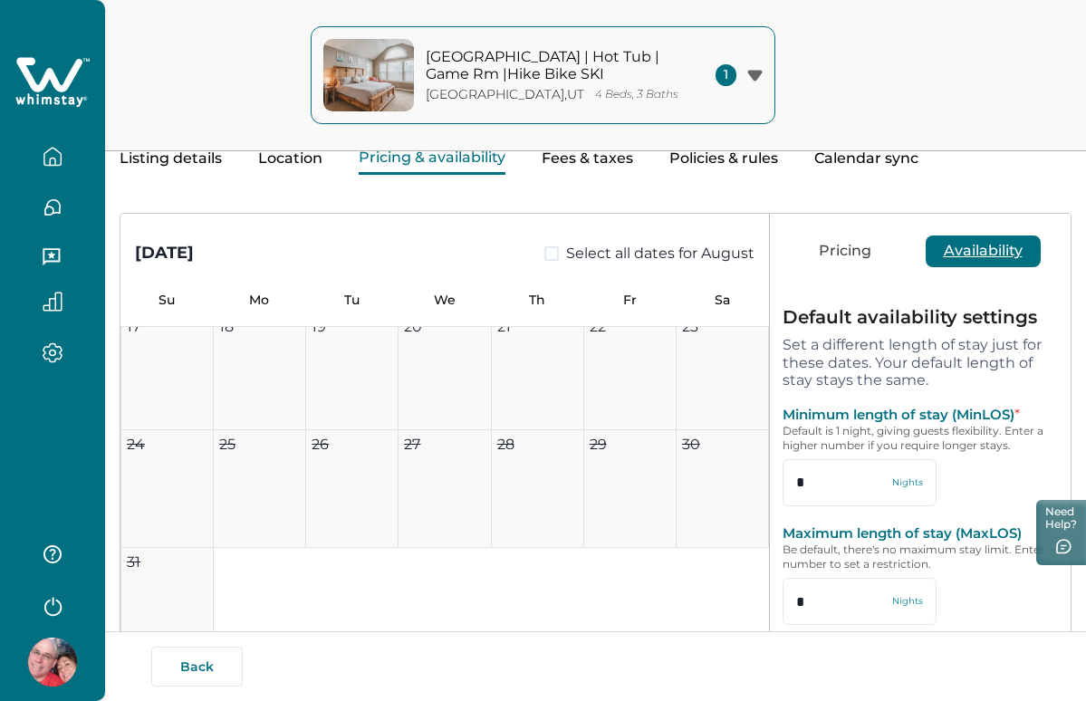
click at [982, 254] on button "Availability" at bounding box center [982, 251] width 115 height 32
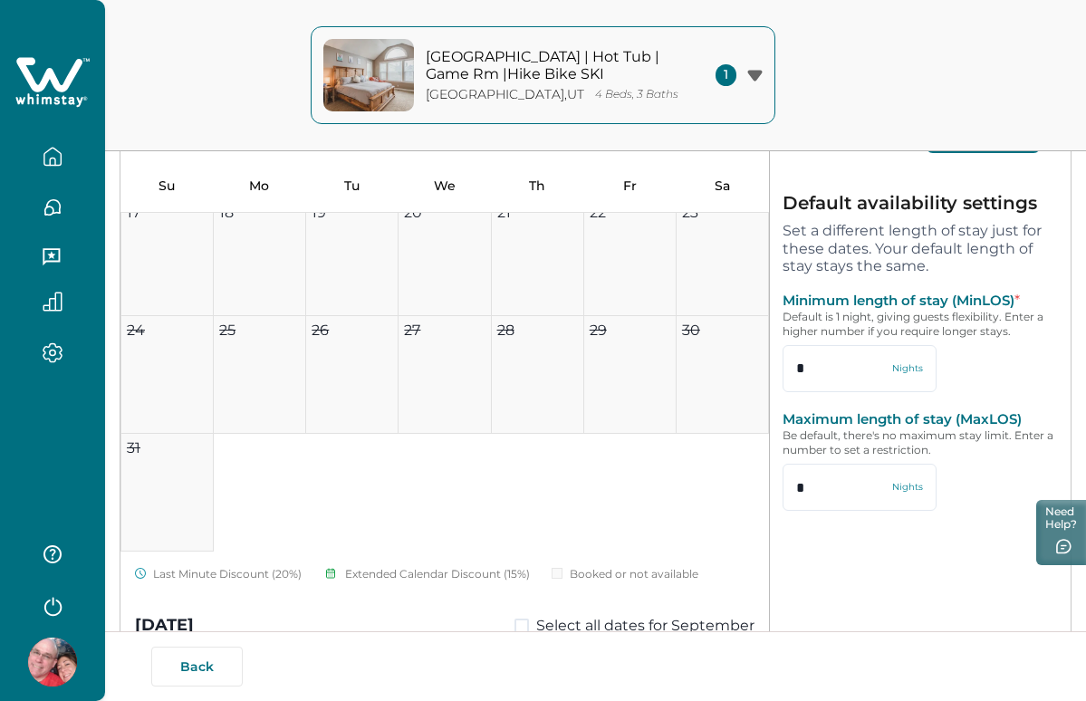
scroll to position [206, 0]
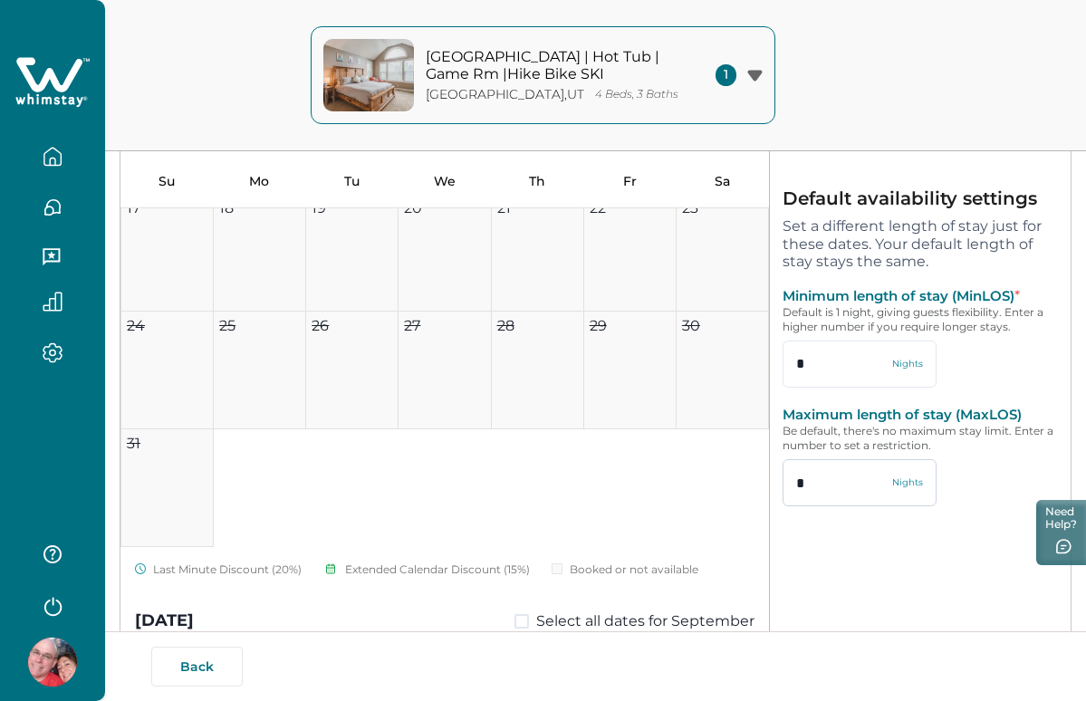
click at [826, 480] on input "*" at bounding box center [859, 482] width 154 height 47
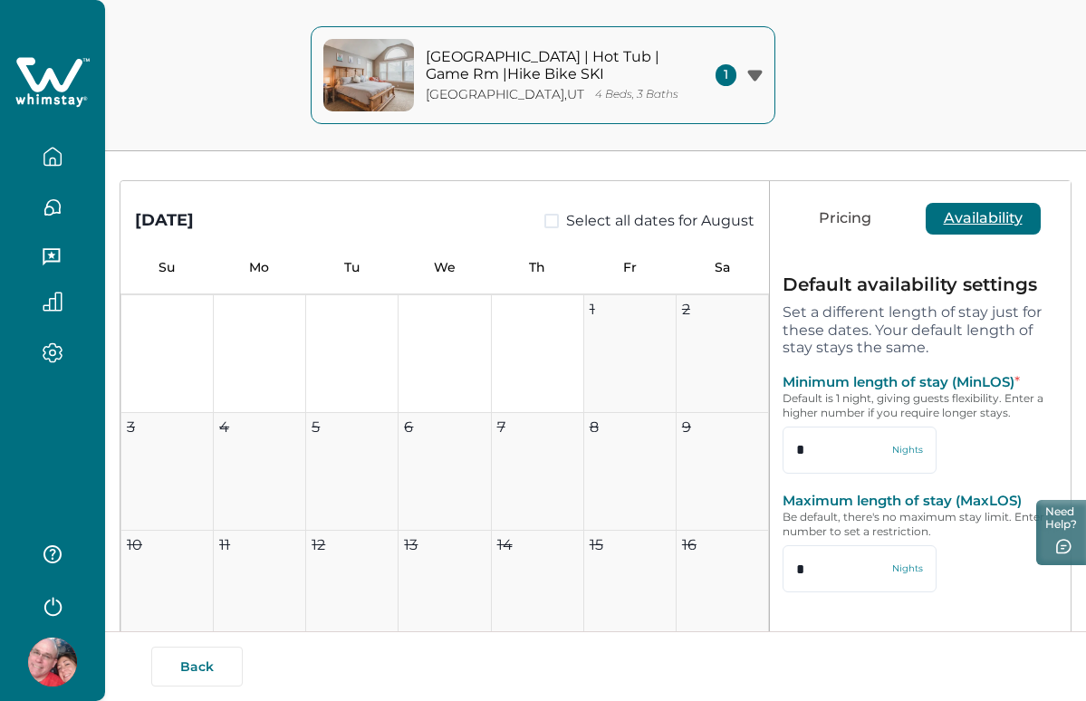
scroll to position [116, 0]
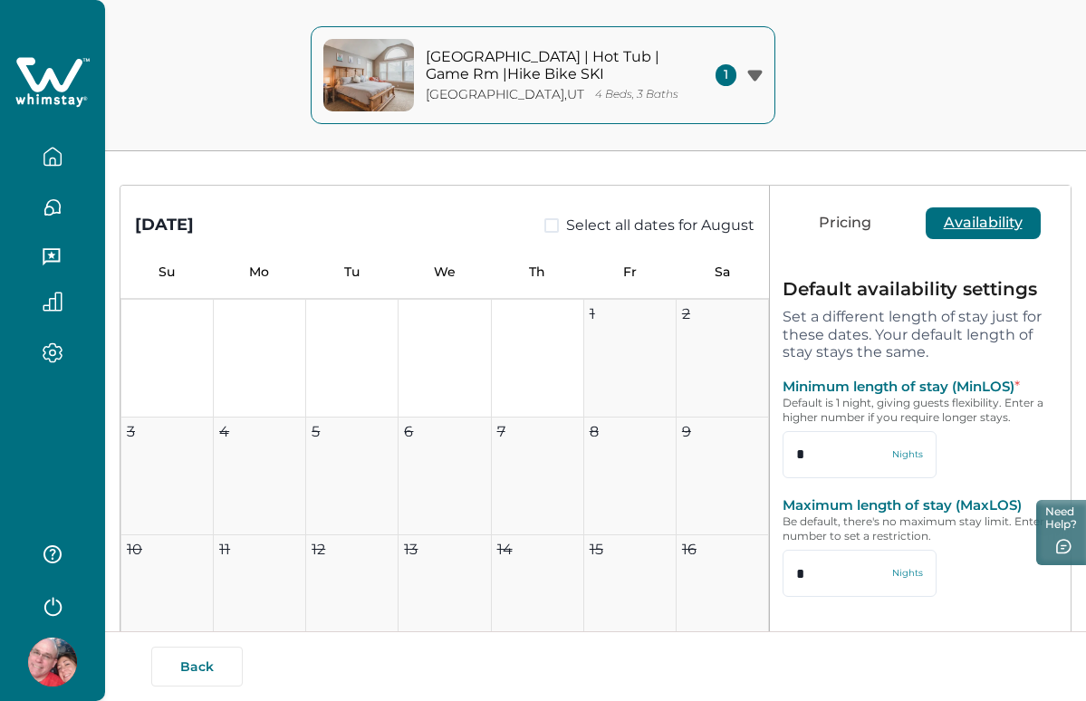
click at [755, 73] on icon "button" at bounding box center [754, 75] width 14 height 11
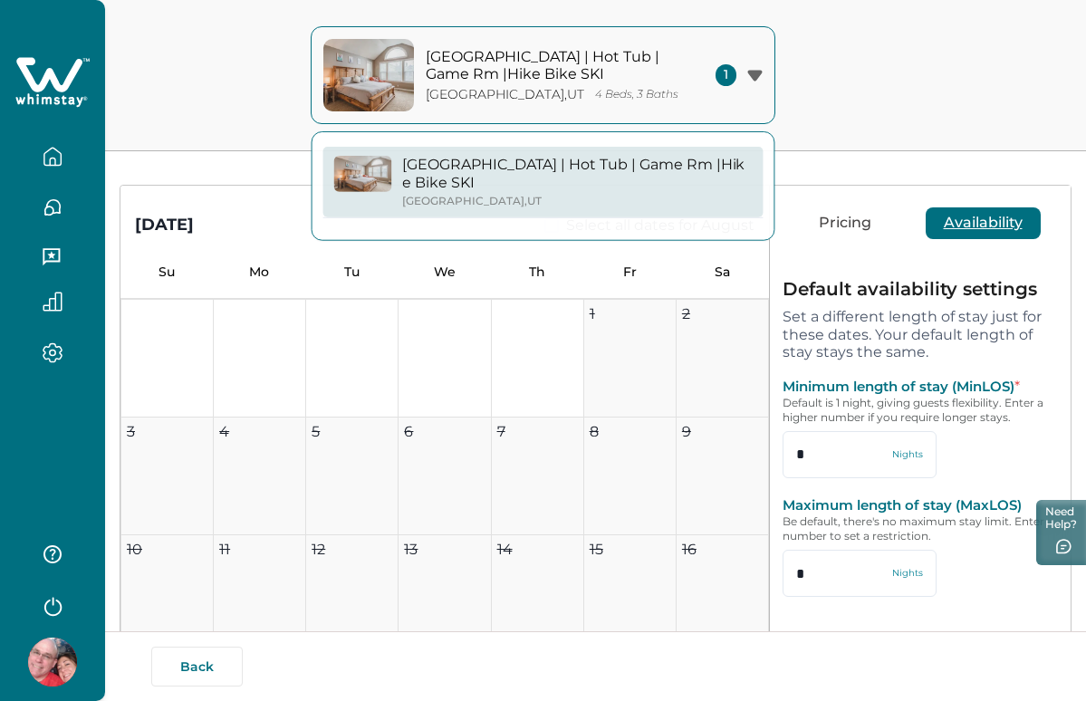
click at [761, 76] on icon "button" at bounding box center [754, 76] width 15 height 12
click at [915, 47] on div "Mtn Townhouse | Hot Tub | Game Rm |Hike Bike SKI Cottonwood Heights , UT 4 Beds…" at bounding box center [543, 75] width 1086 height 151
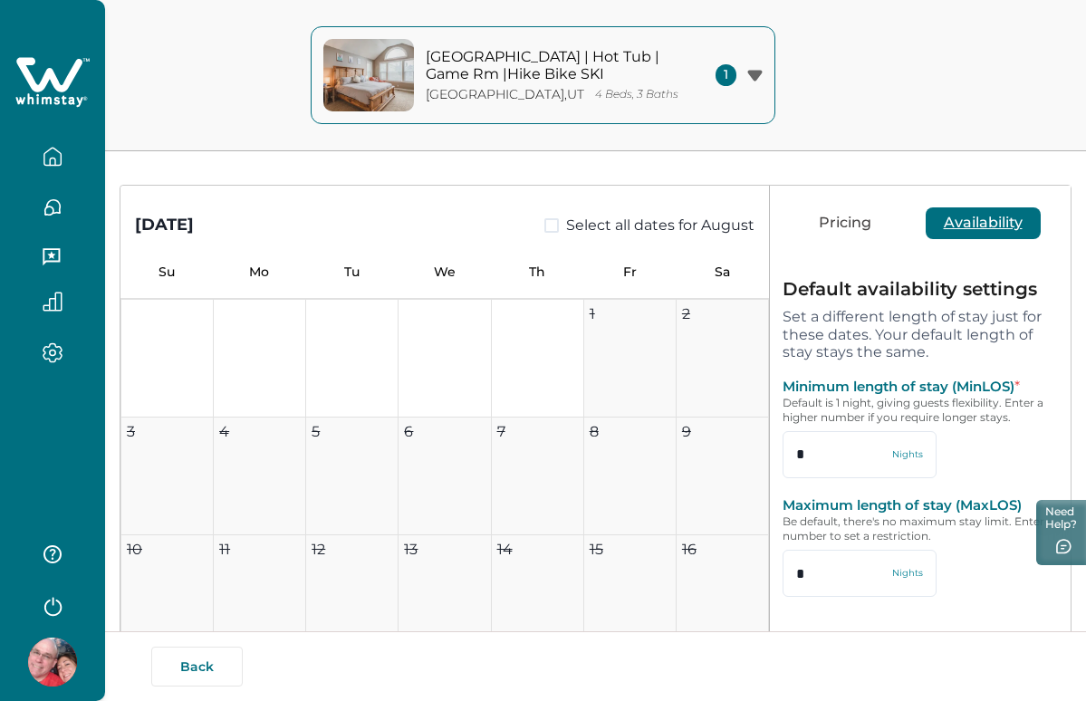
click at [723, 74] on span "1" at bounding box center [725, 75] width 21 height 22
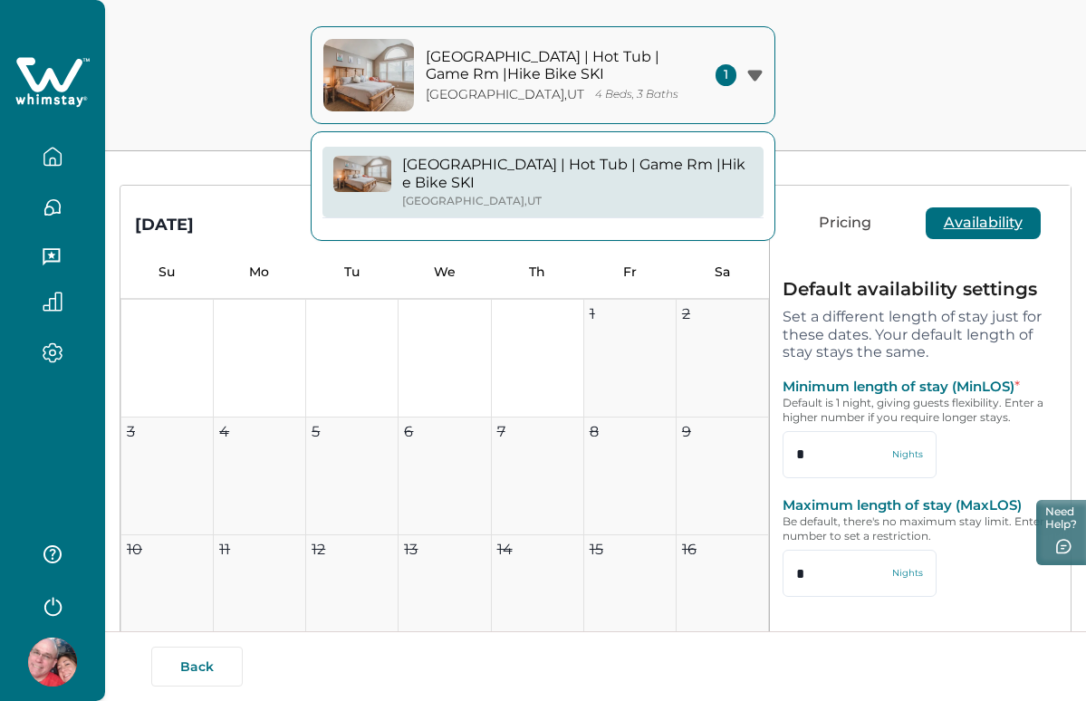
click at [851, 149] on div "Mtn Townhouse | Hot Tub | Game Rm |Hike Bike SKI Cottonwood Heights , UT 4 Beds…" at bounding box center [543, 75] width 1086 height 151
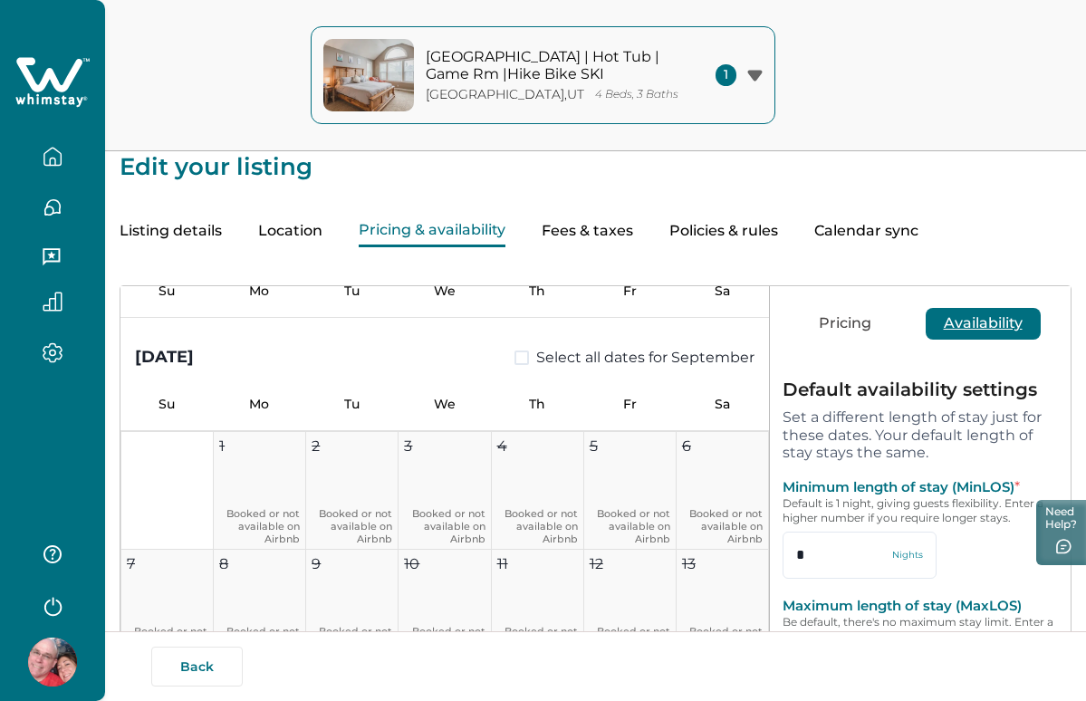
scroll to position [13, 0]
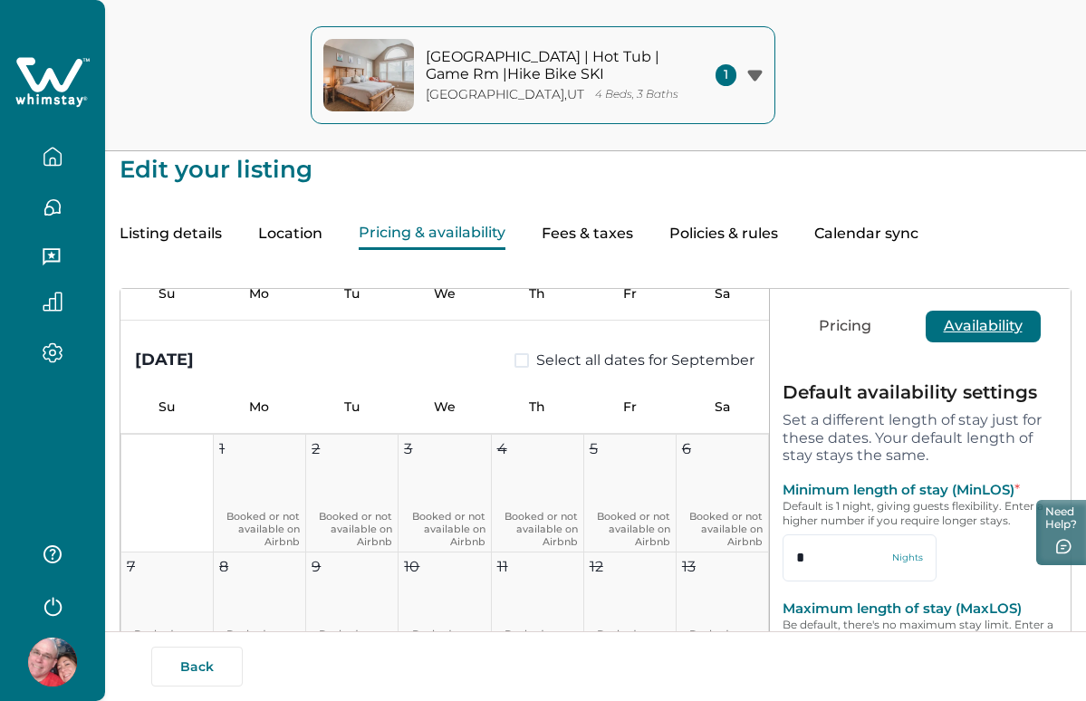
click at [861, 234] on button "Calendar sync" at bounding box center [866, 234] width 104 height 32
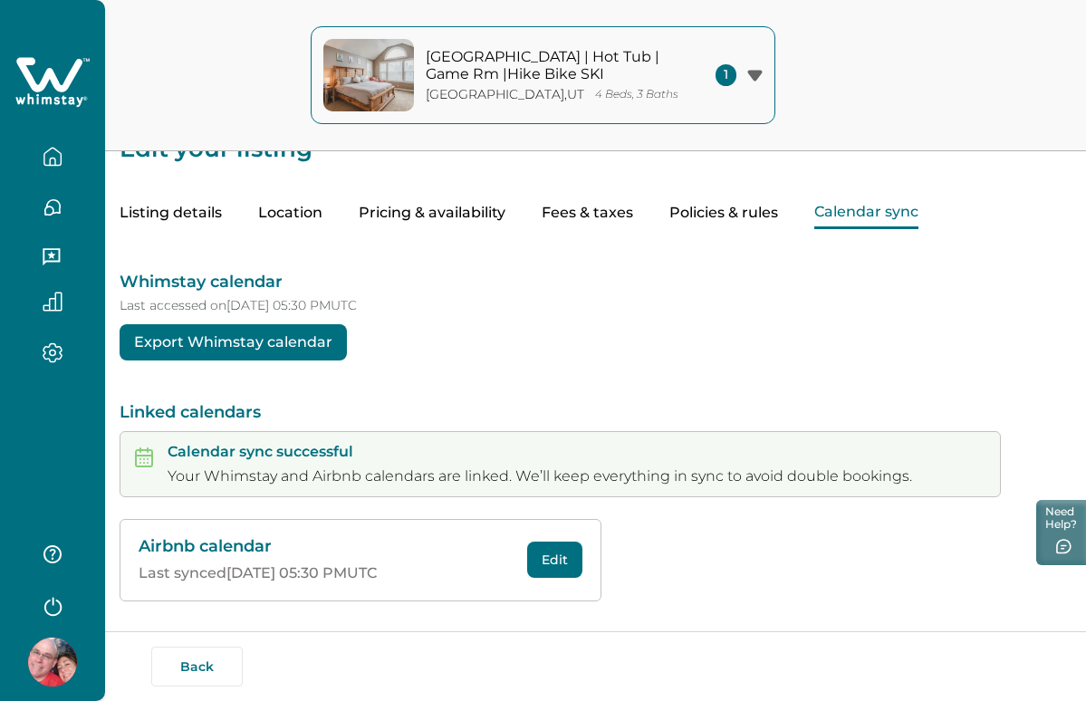
scroll to position [33, 0]
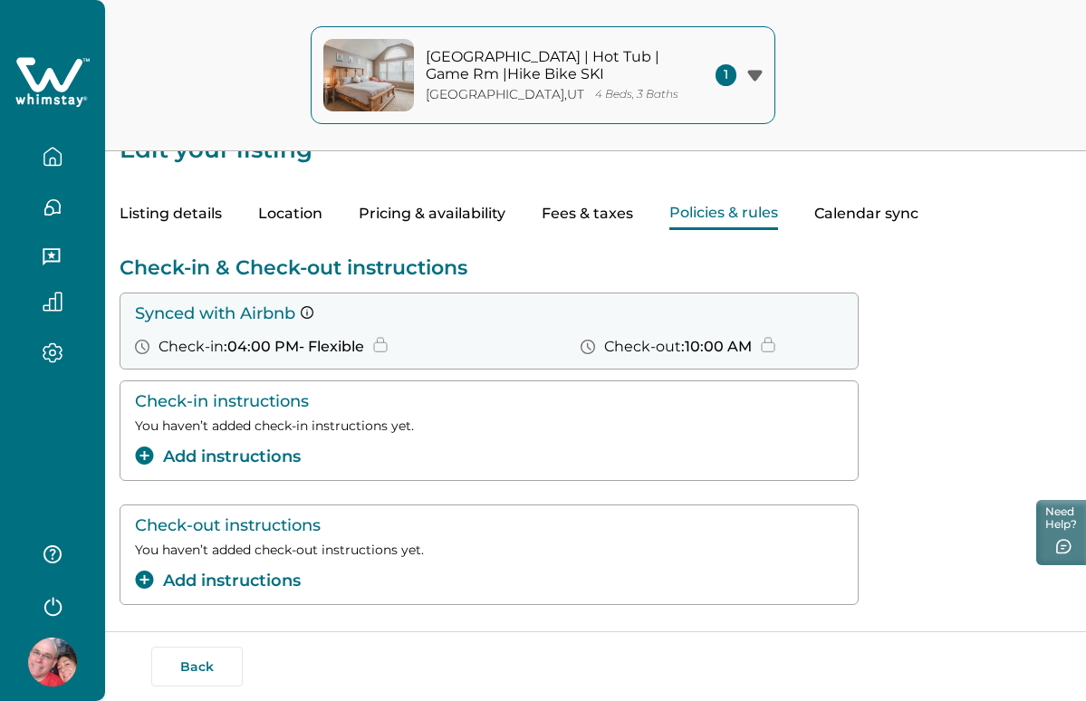
click at [752, 209] on button "Policies & rules" at bounding box center [723, 214] width 109 height 32
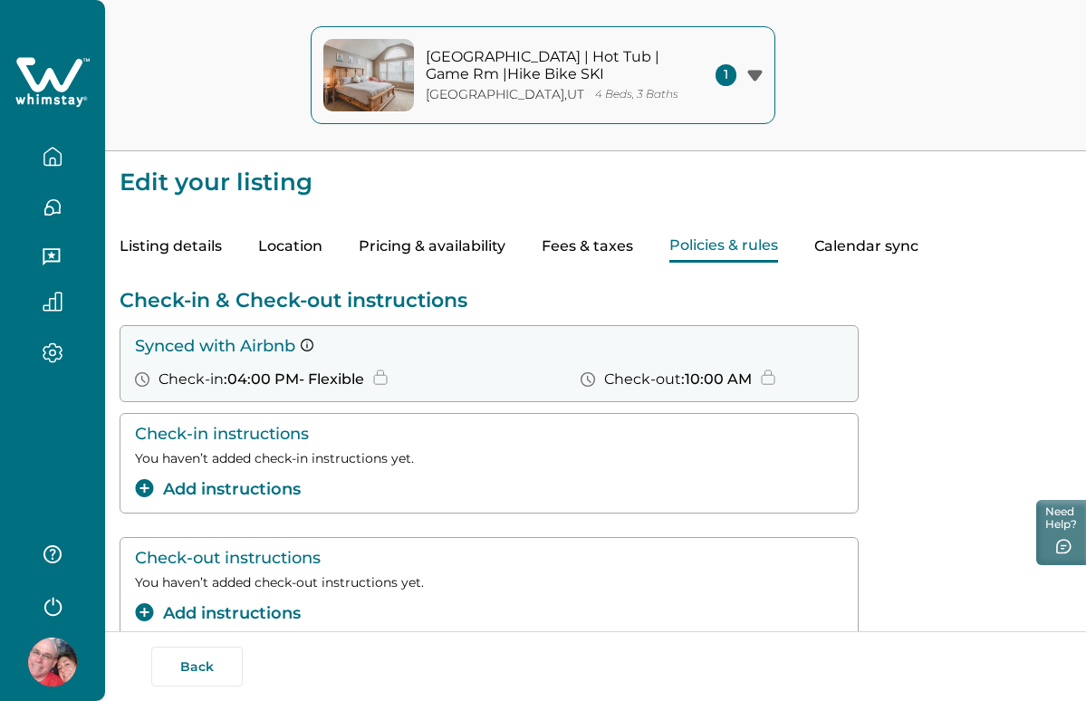
click at [567, 248] on button "Fees & taxes" at bounding box center [586, 247] width 91 height 32
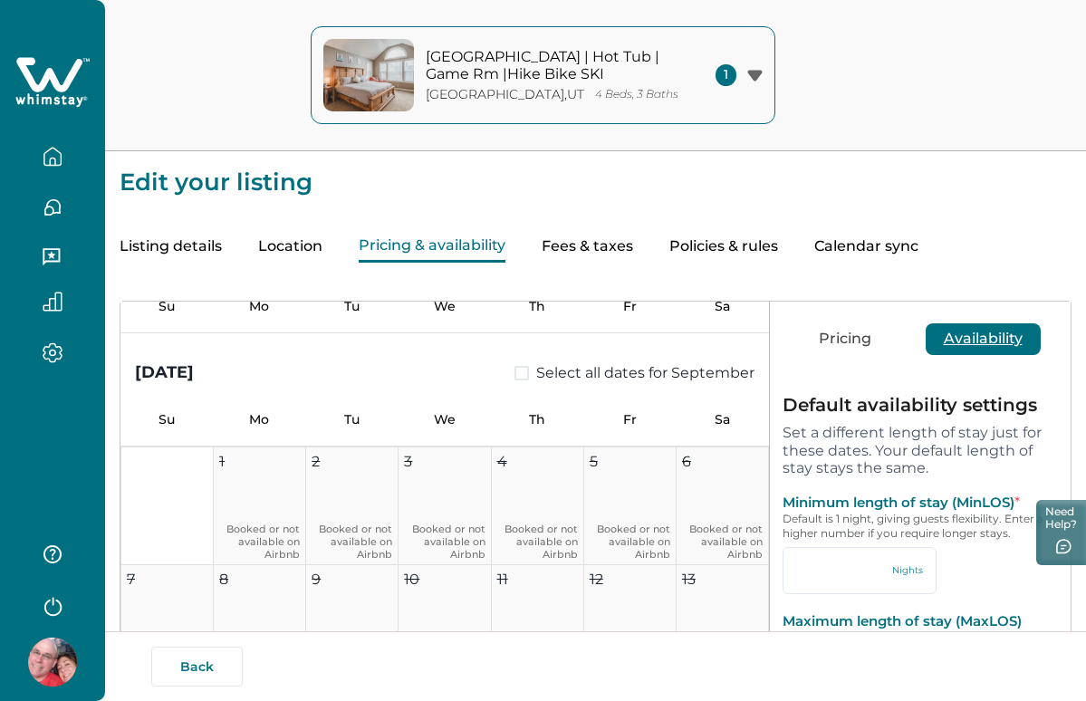
click at [454, 241] on button "Pricing & availability" at bounding box center [432, 247] width 147 height 32
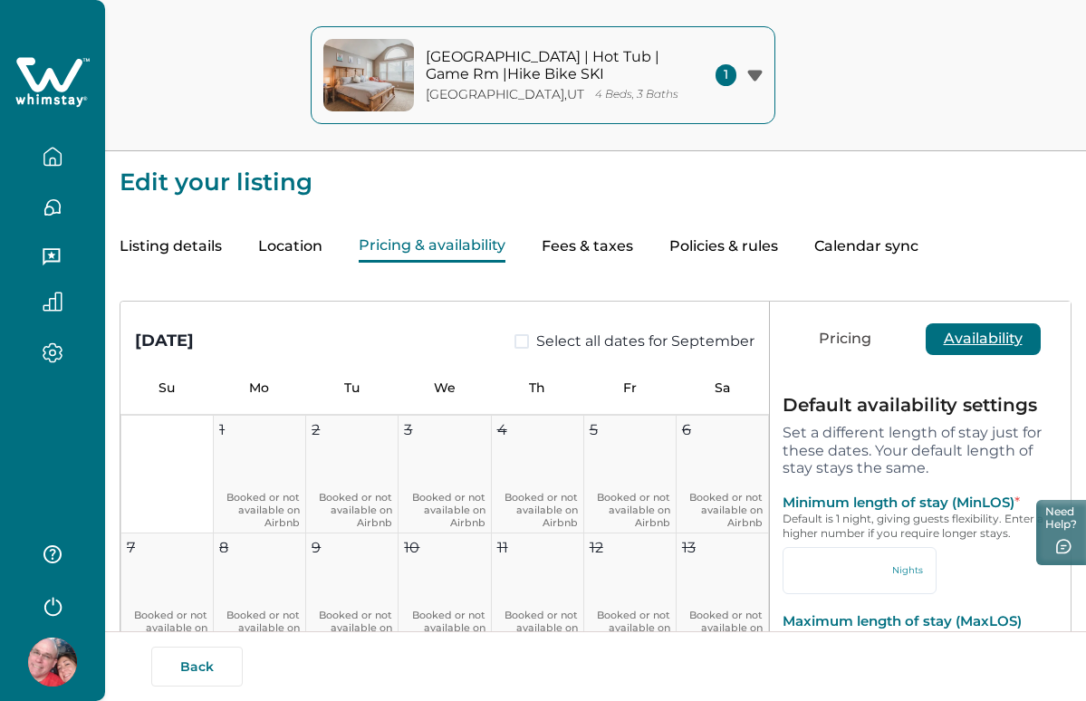
click at [313, 244] on button "Location" at bounding box center [290, 247] width 64 height 32
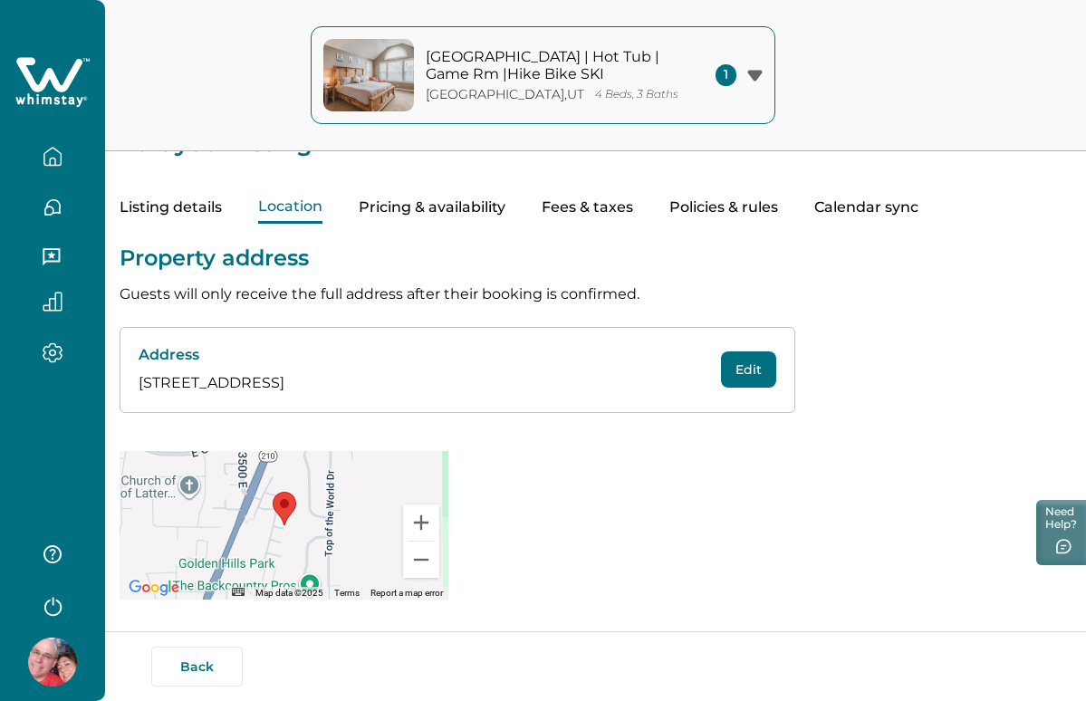
scroll to position [38, 0]
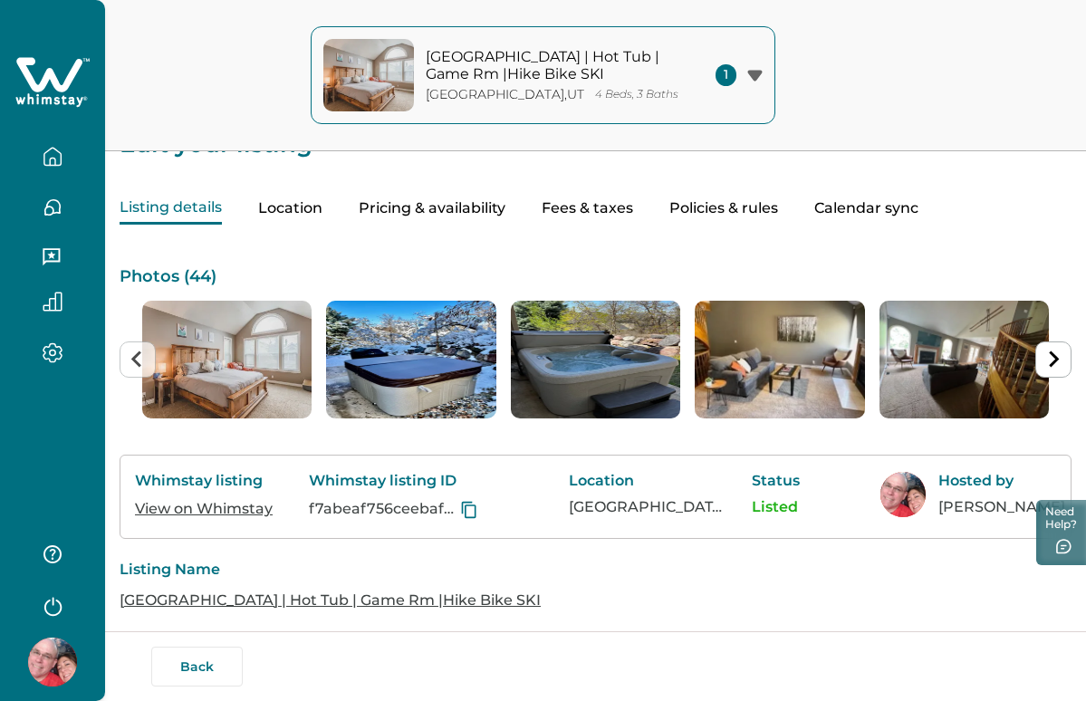
click at [190, 204] on button "Listing details" at bounding box center [171, 209] width 102 height 32
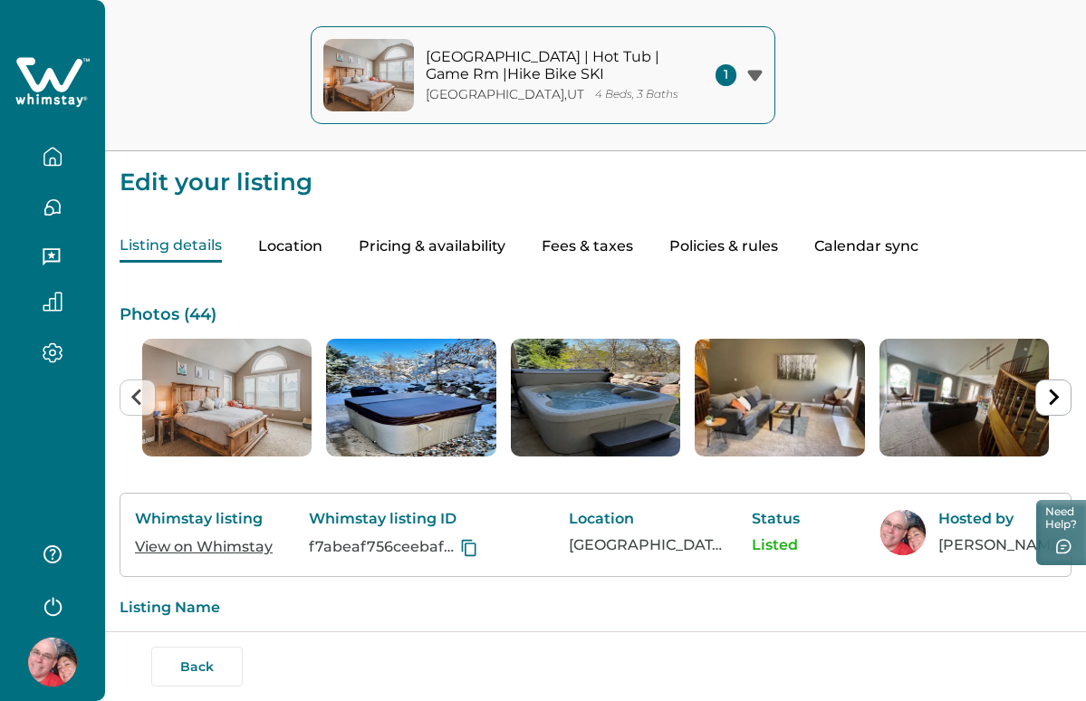
click at [56, 355] on icon "button" at bounding box center [53, 352] width 20 height 21
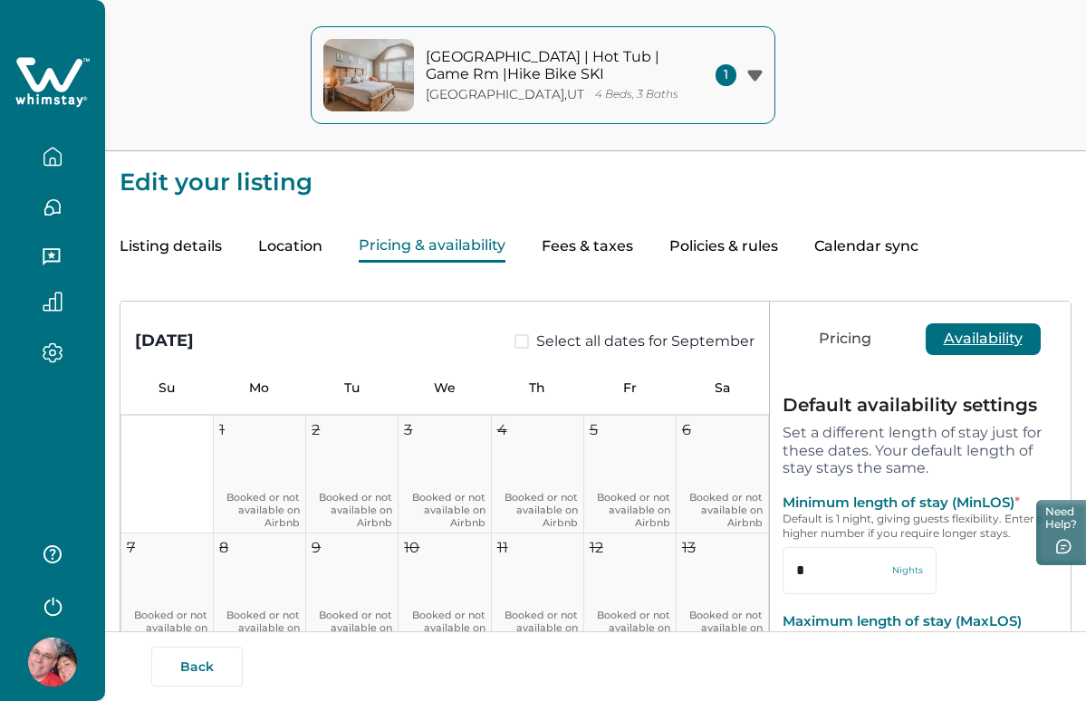
click at [436, 254] on button "Pricing & availability" at bounding box center [432, 247] width 147 height 32
click at [760, 74] on icon "button" at bounding box center [754, 75] width 14 height 11
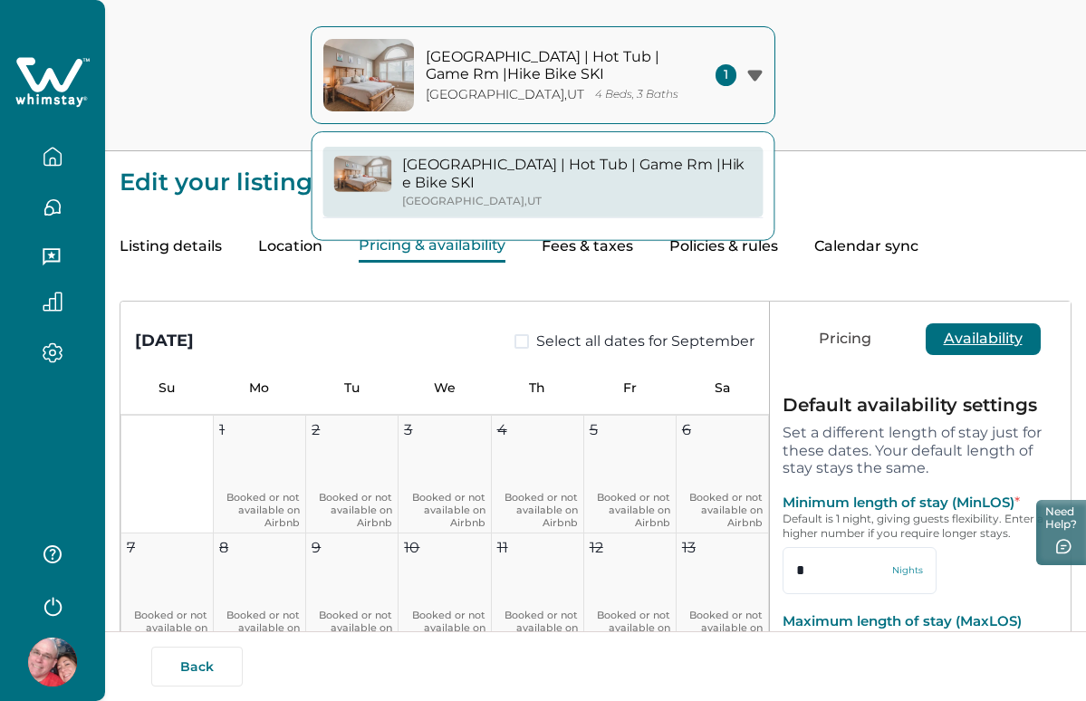
click at [760, 74] on icon "button" at bounding box center [754, 75] width 14 height 11
click at [848, 129] on div "Mtn Townhouse | Hot Tub | Game Rm |Hike Bike SKI Cottonwood Heights , UT 4 Beds…" at bounding box center [543, 75] width 1086 height 151
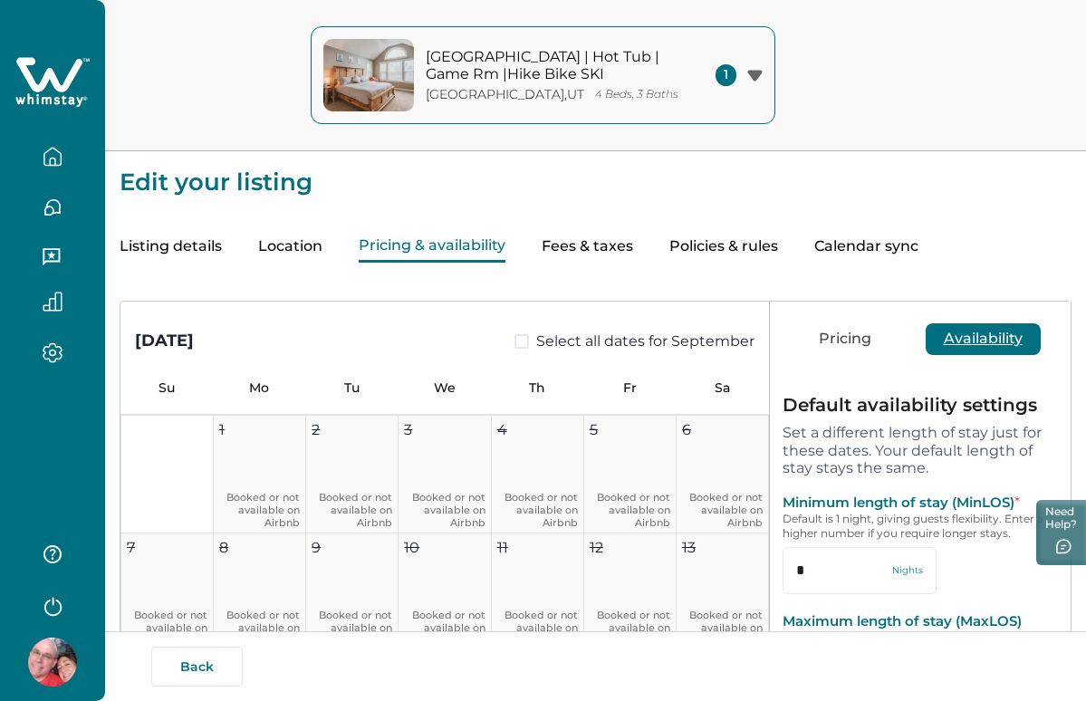
click at [727, 73] on span "1" at bounding box center [725, 75] width 21 height 22
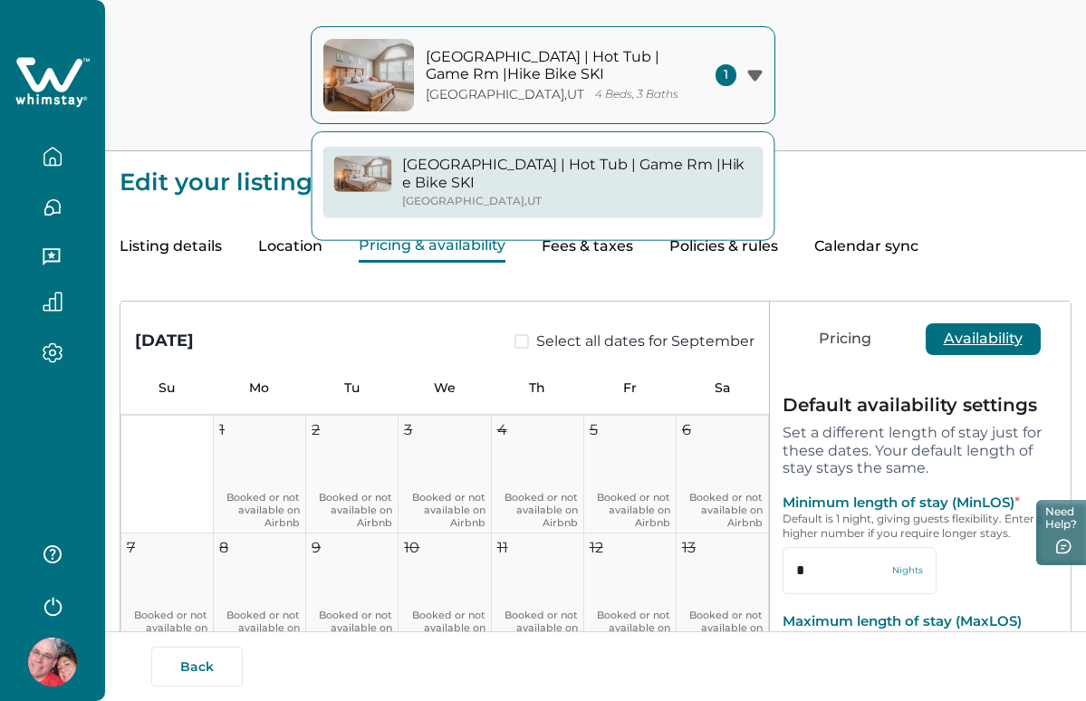
click at [727, 73] on span "1" at bounding box center [725, 75] width 21 height 22
click at [886, 122] on div "Mtn Townhouse | Hot Tub | Game Rm |Hike Bike SKI Cottonwood Heights , UT 4 Beds…" at bounding box center [543, 75] width 1086 height 151
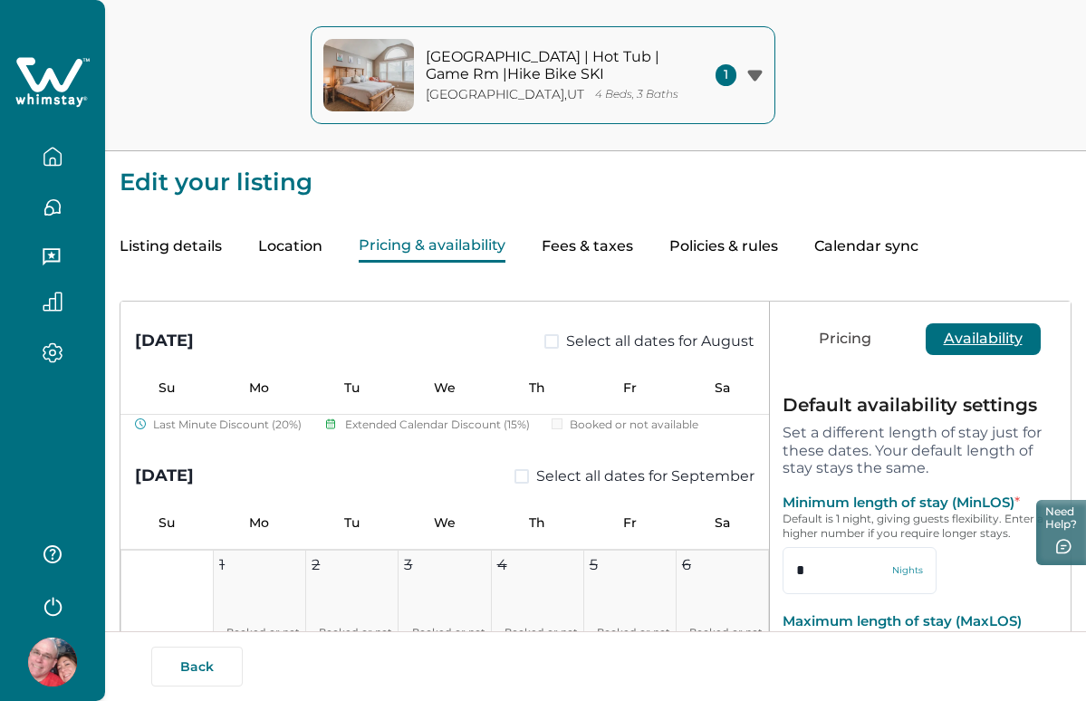
scroll to position [719, 0]
click at [578, 250] on button "Fees & taxes" at bounding box center [586, 247] width 91 height 32
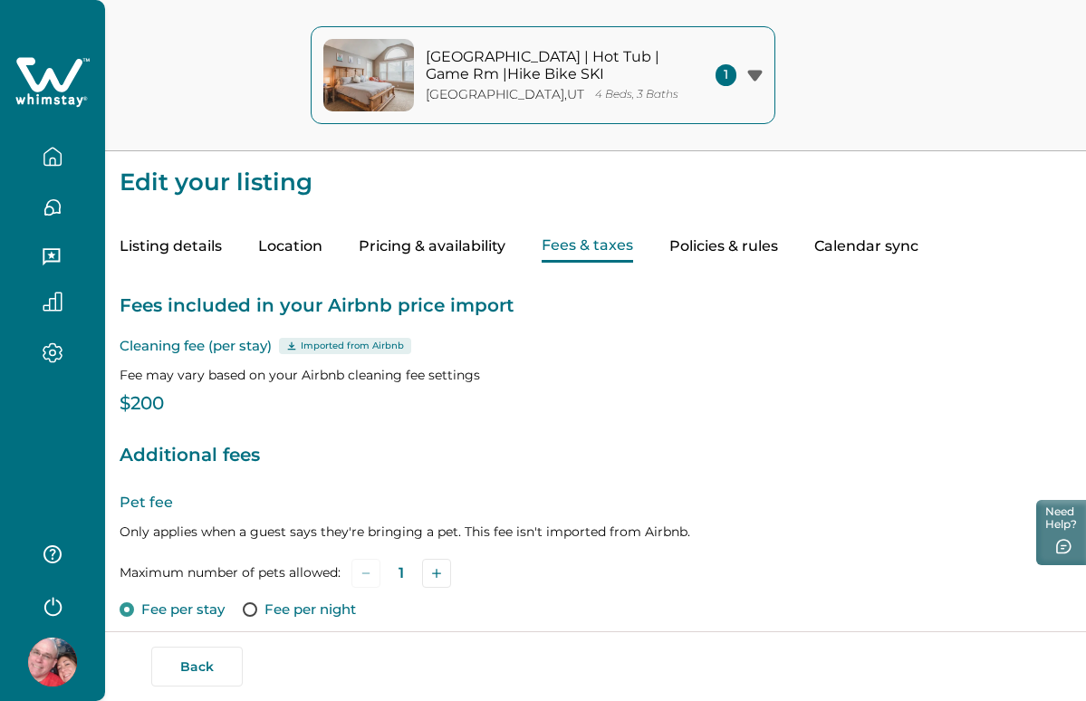
click at [713, 258] on button "Policies & rules" at bounding box center [723, 247] width 109 height 32
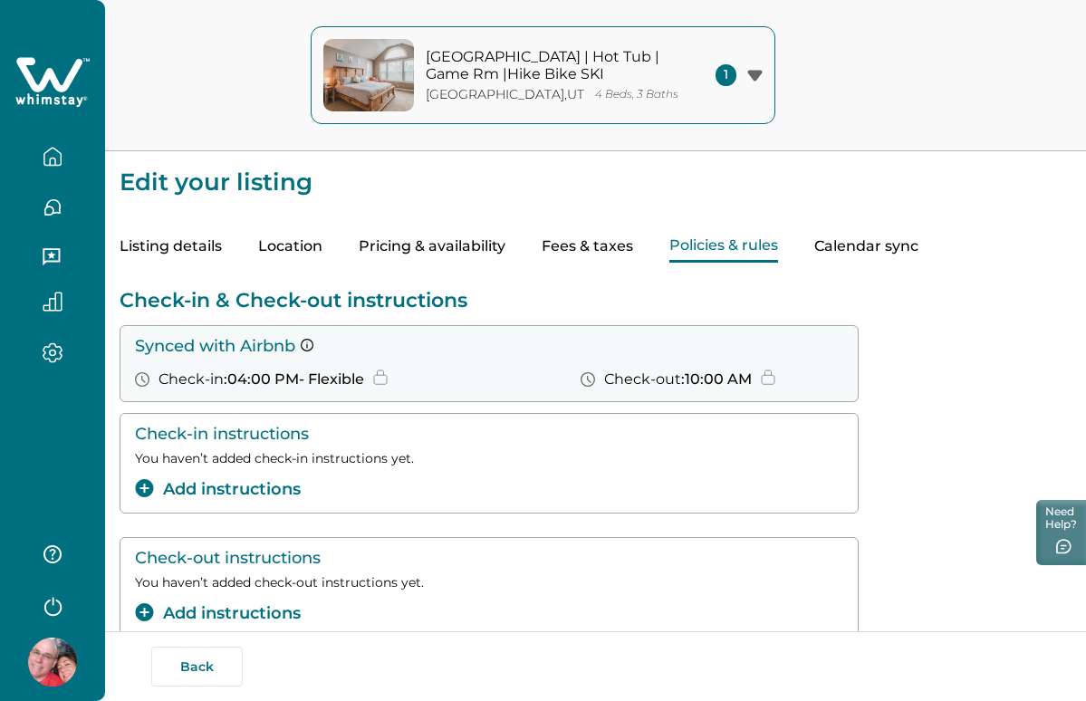
click at [877, 234] on button "Calendar sync" at bounding box center [866, 247] width 104 height 32
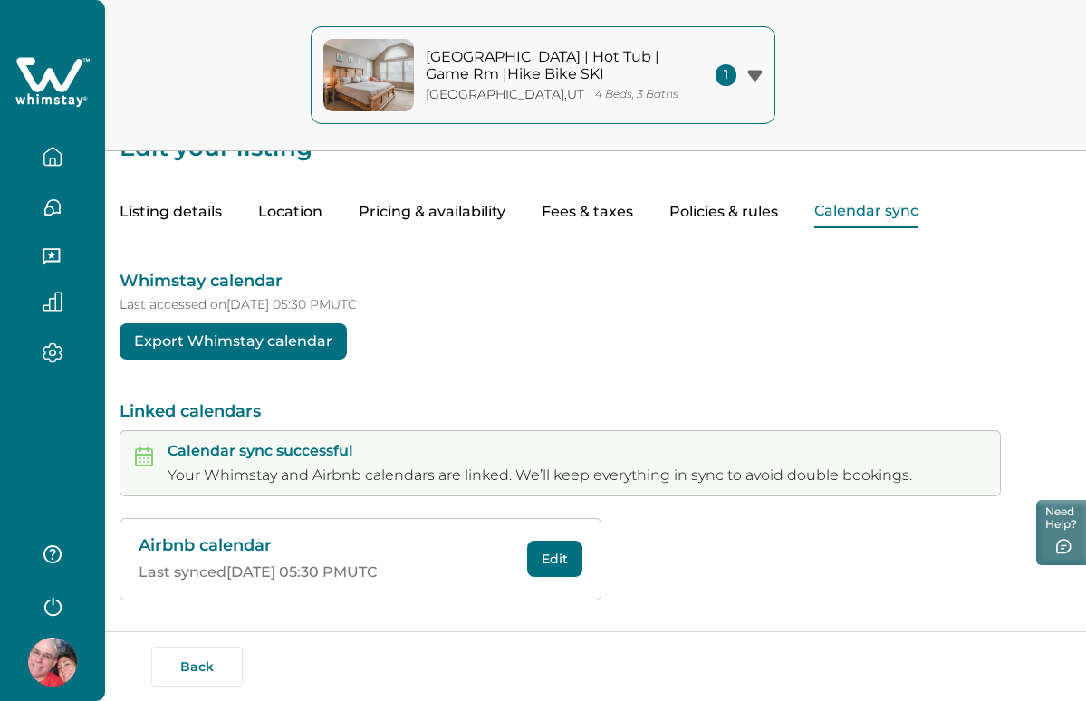
scroll to position [33, 0]
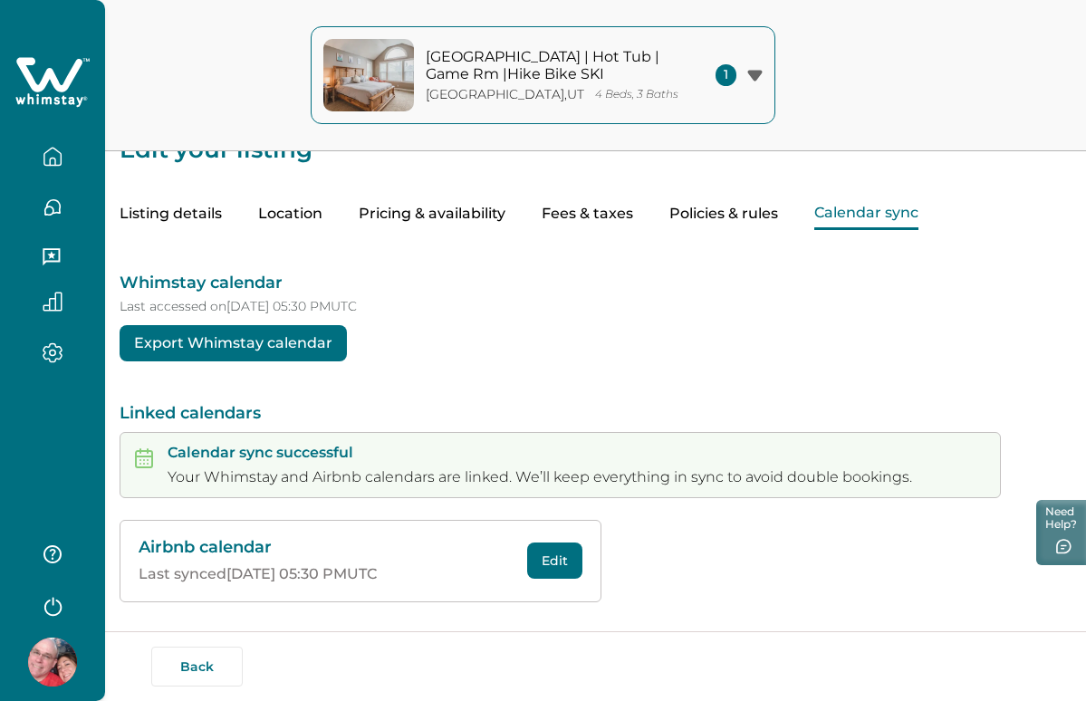
click at [60, 547] on icon "button" at bounding box center [52, 554] width 18 height 18
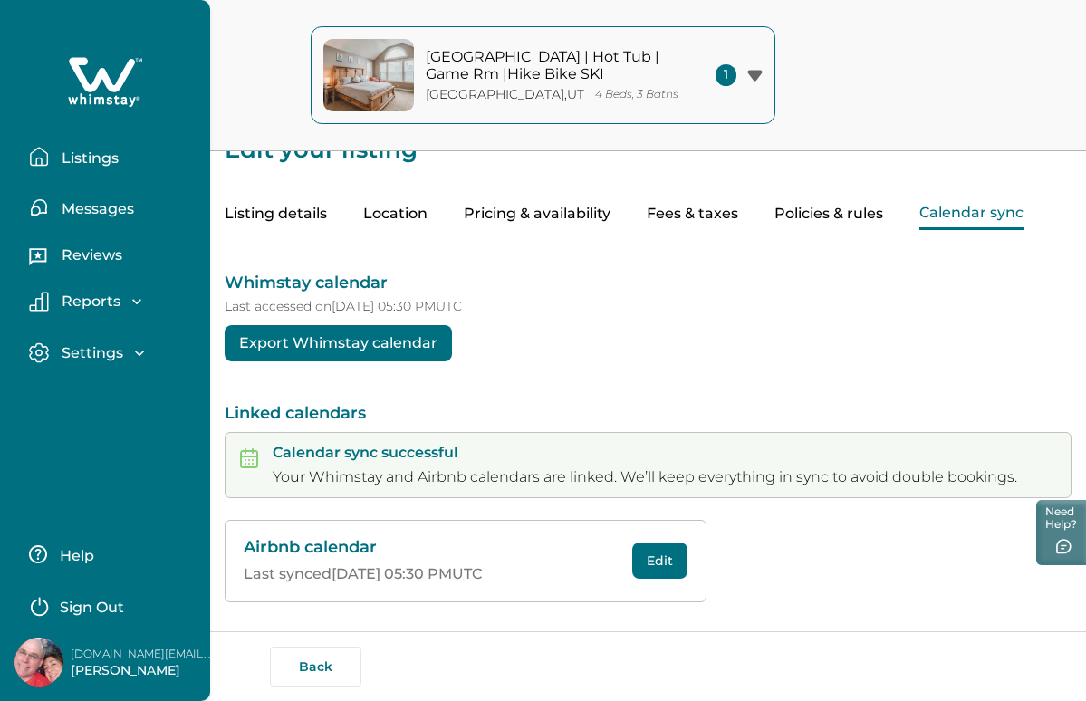
click at [91, 555] on p "Help" at bounding box center [74, 556] width 40 height 18
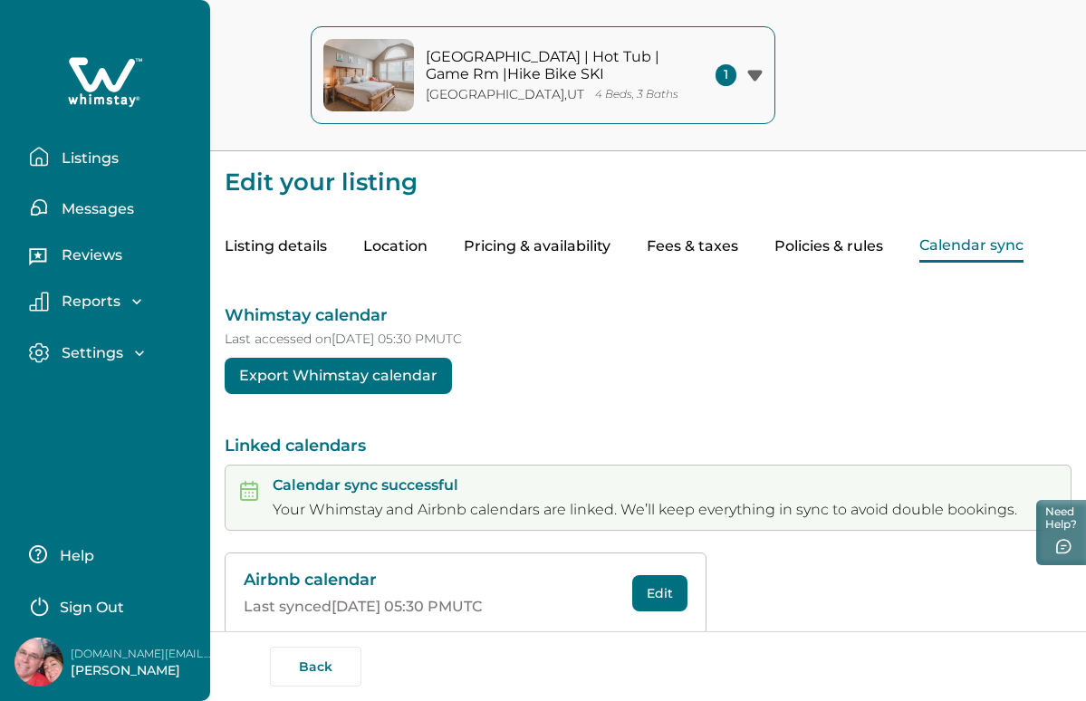
scroll to position [0, 0]
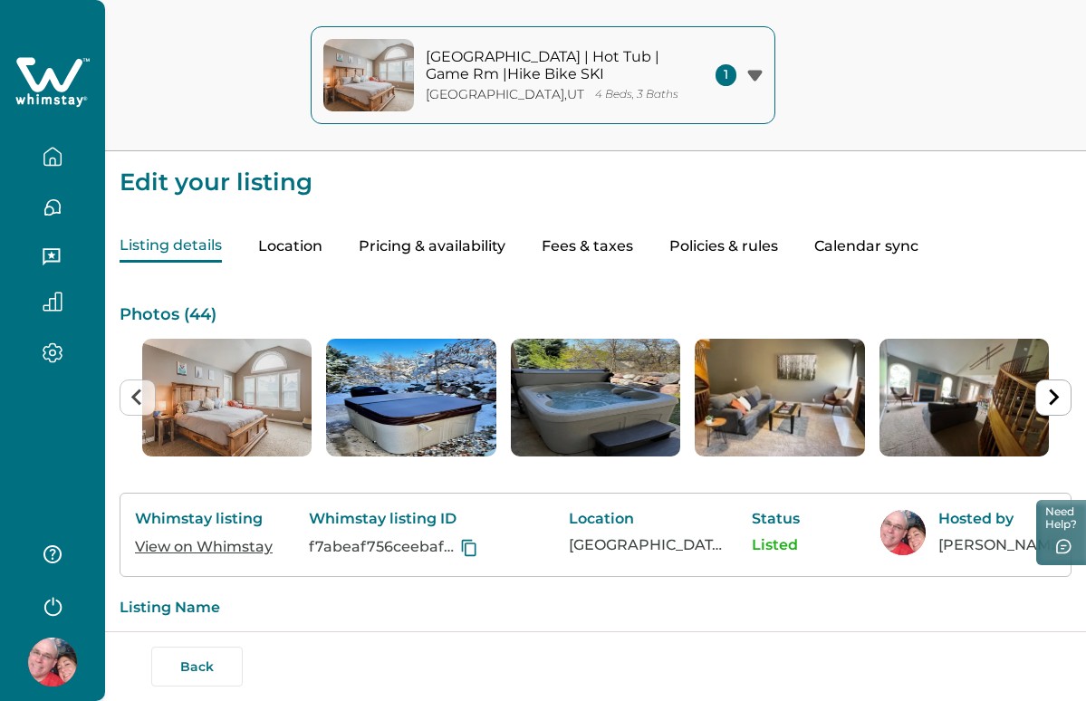
click at [222, 244] on button "Listing details" at bounding box center [171, 247] width 102 height 32
click at [63, 165] on button "button" at bounding box center [52, 157] width 76 height 36
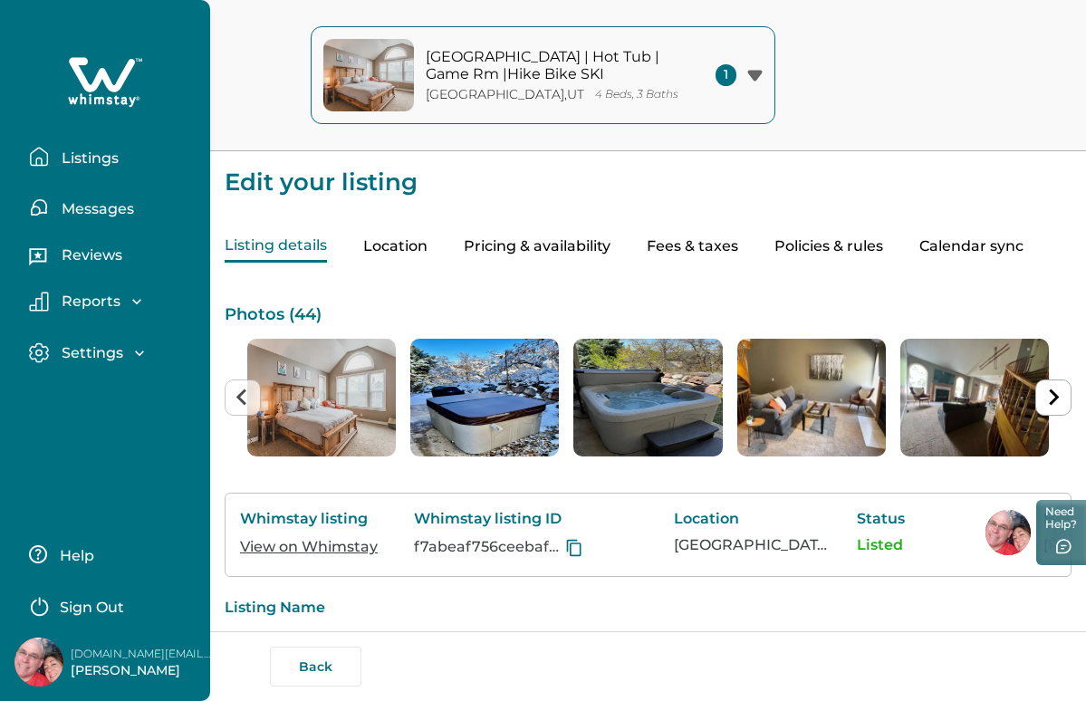
click at [132, 358] on icon "button" at bounding box center [139, 353] width 18 height 18
click at [137, 299] on icon "button" at bounding box center [137, 301] width 18 height 18
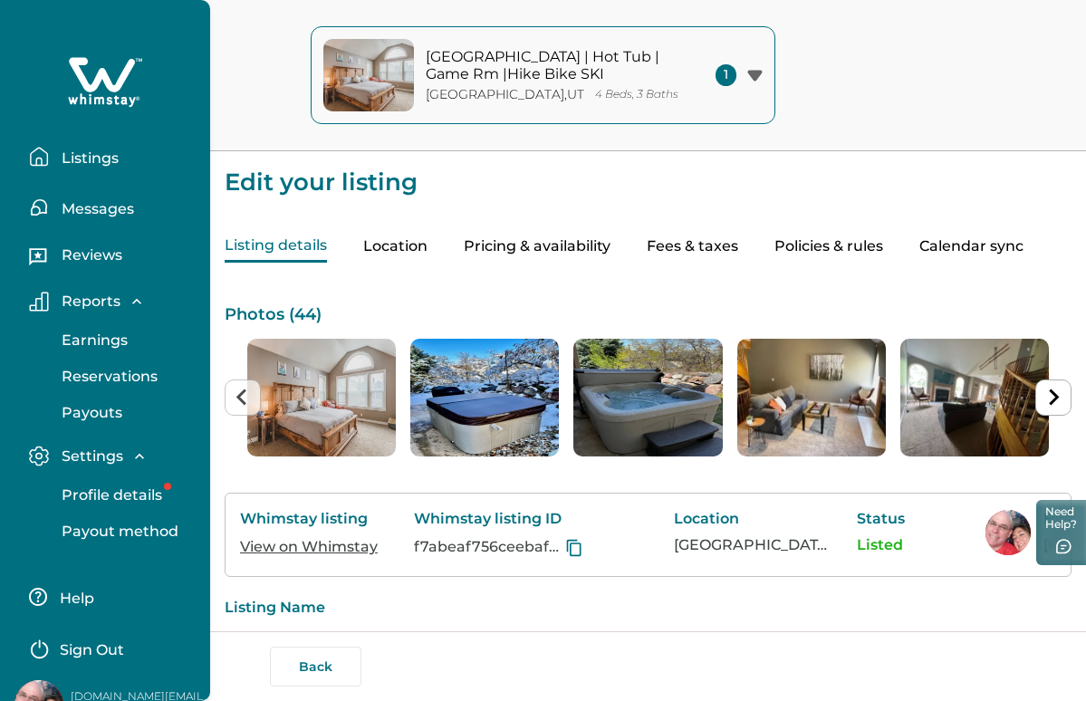
click at [98, 152] on p "Listings" at bounding box center [87, 158] width 62 height 18
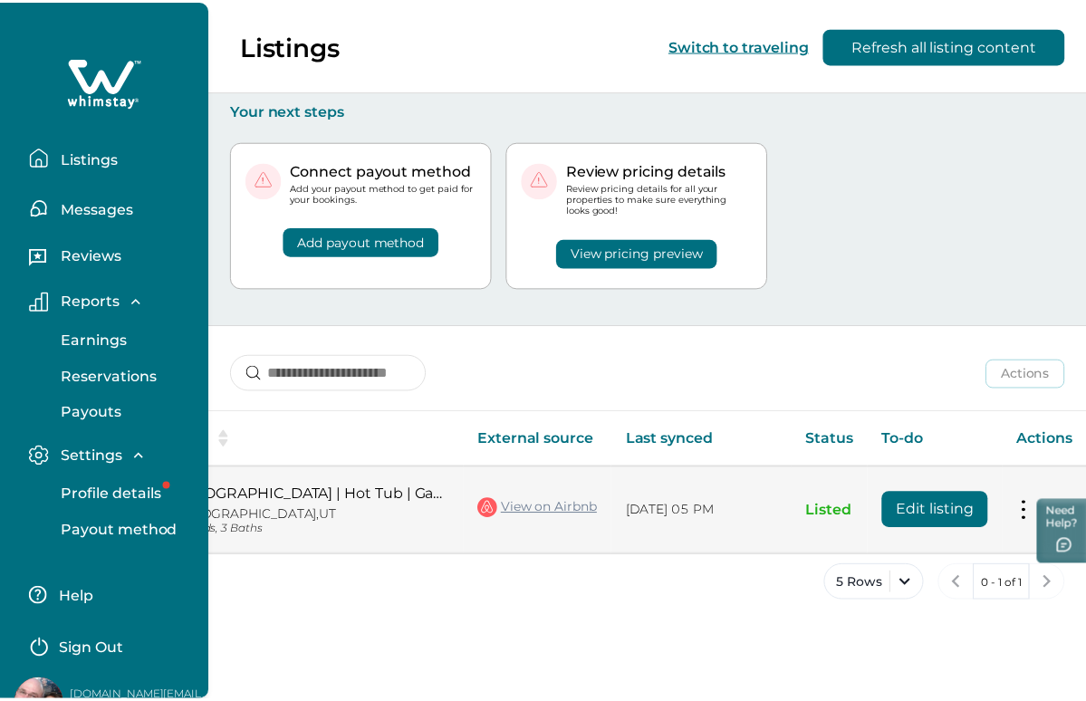
scroll to position [0, 168]
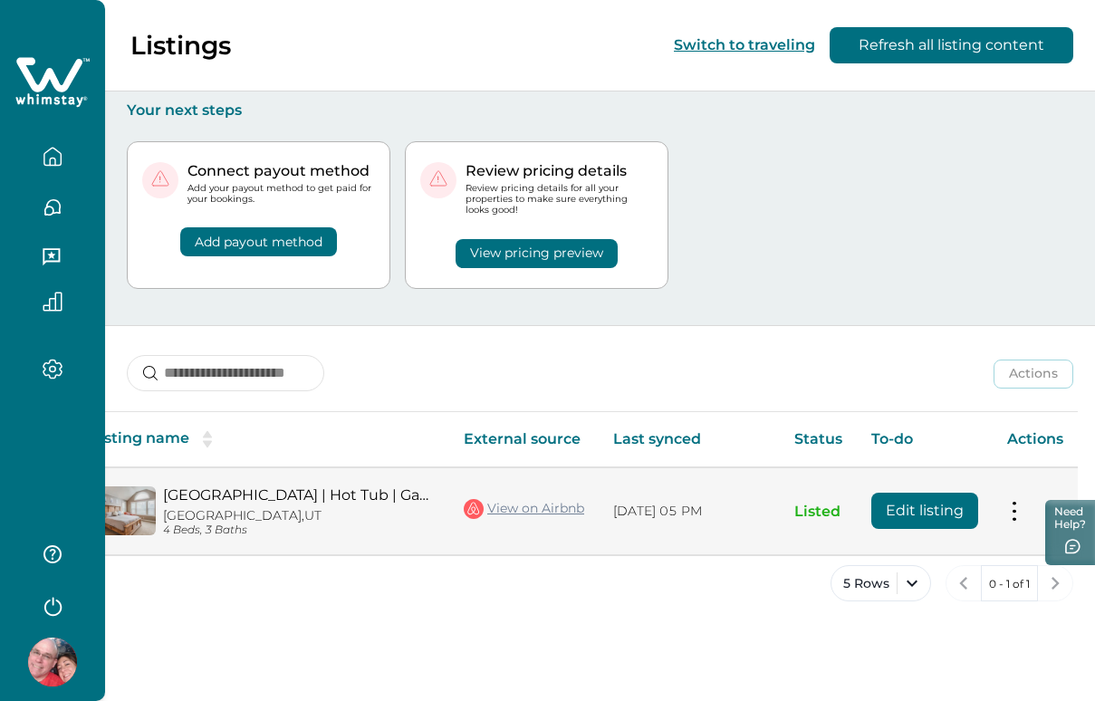
click at [930, 511] on button "Edit listing" at bounding box center [924, 511] width 107 height 36
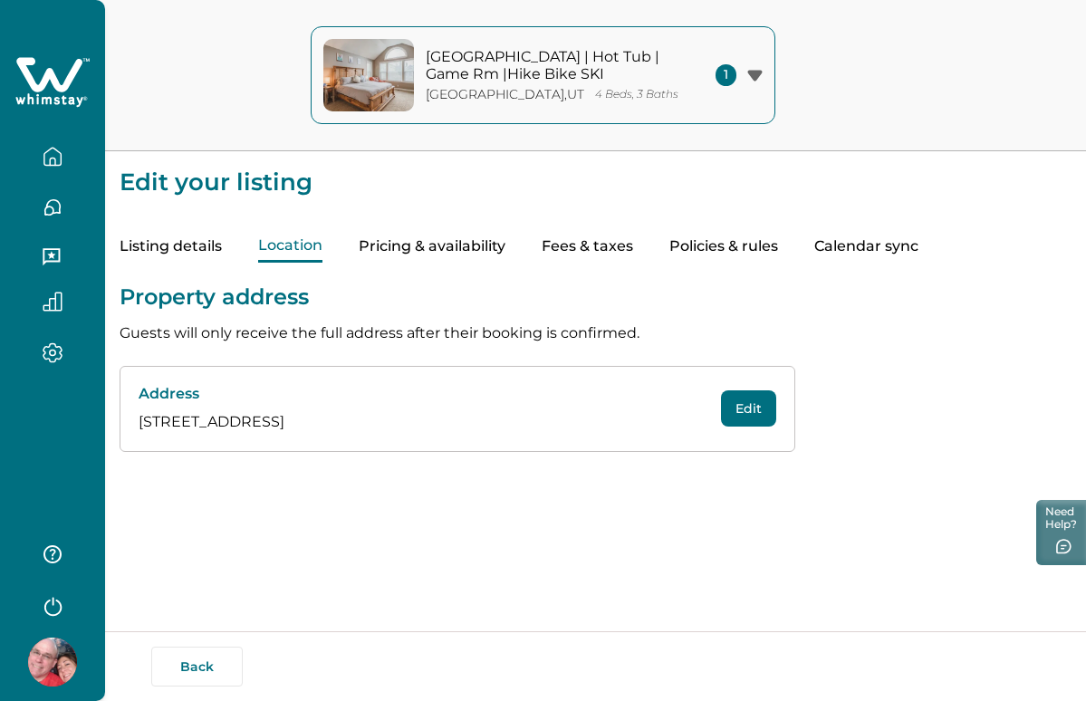
click at [303, 248] on button "Location" at bounding box center [290, 247] width 64 height 32
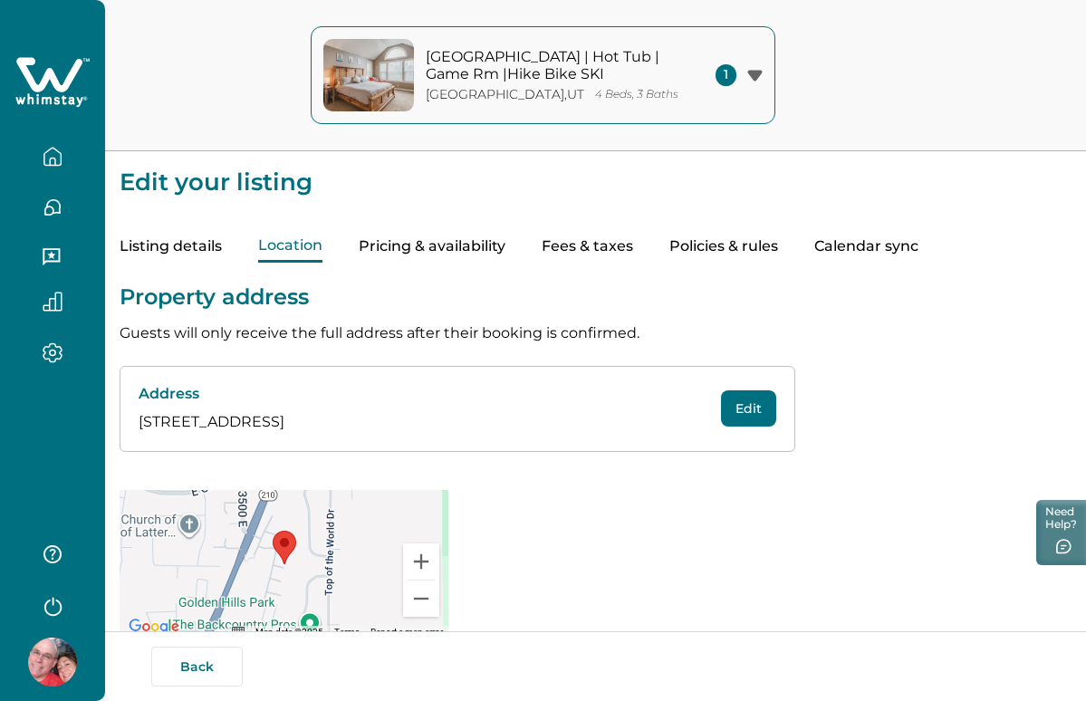
click at [472, 241] on button "Pricing & availability" at bounding box center [432, 247] width 147 height 32
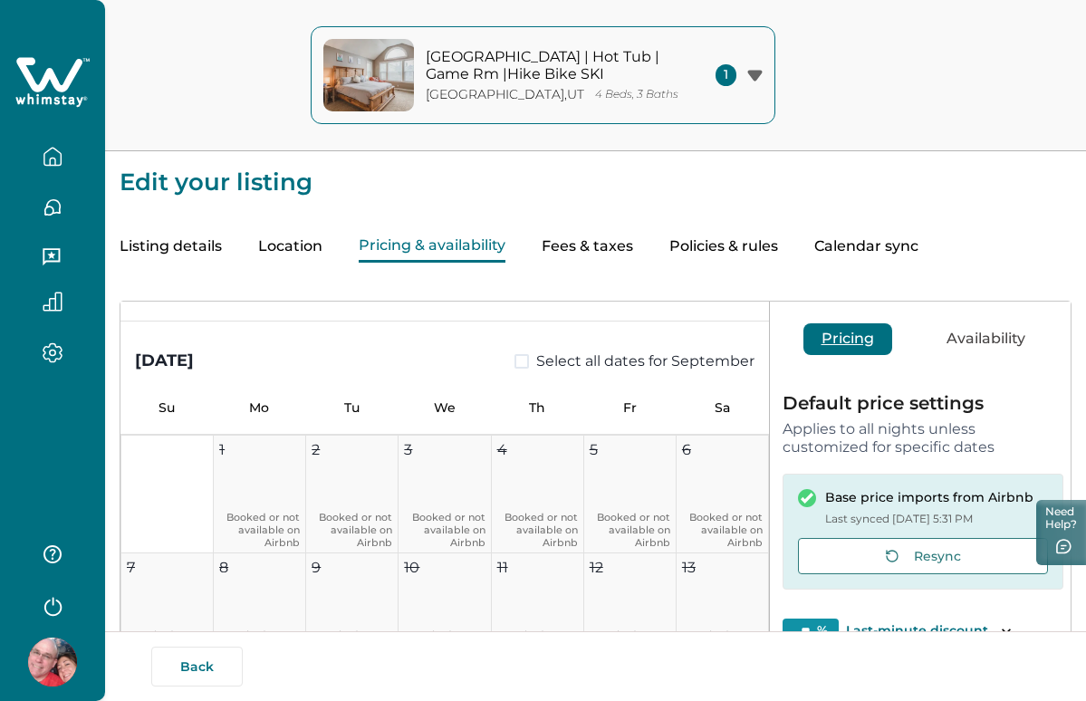
scroll to position [855, 0]
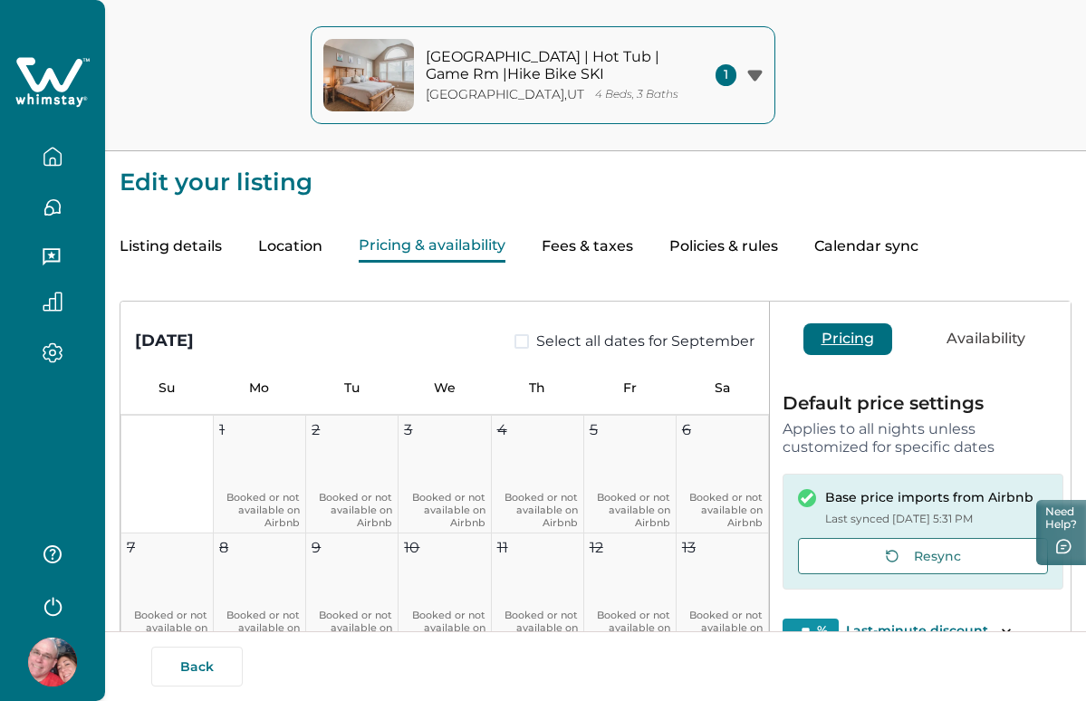
click at [514, 341] on span at bounding box center [521, 341] width 14 height 14
type input "**"
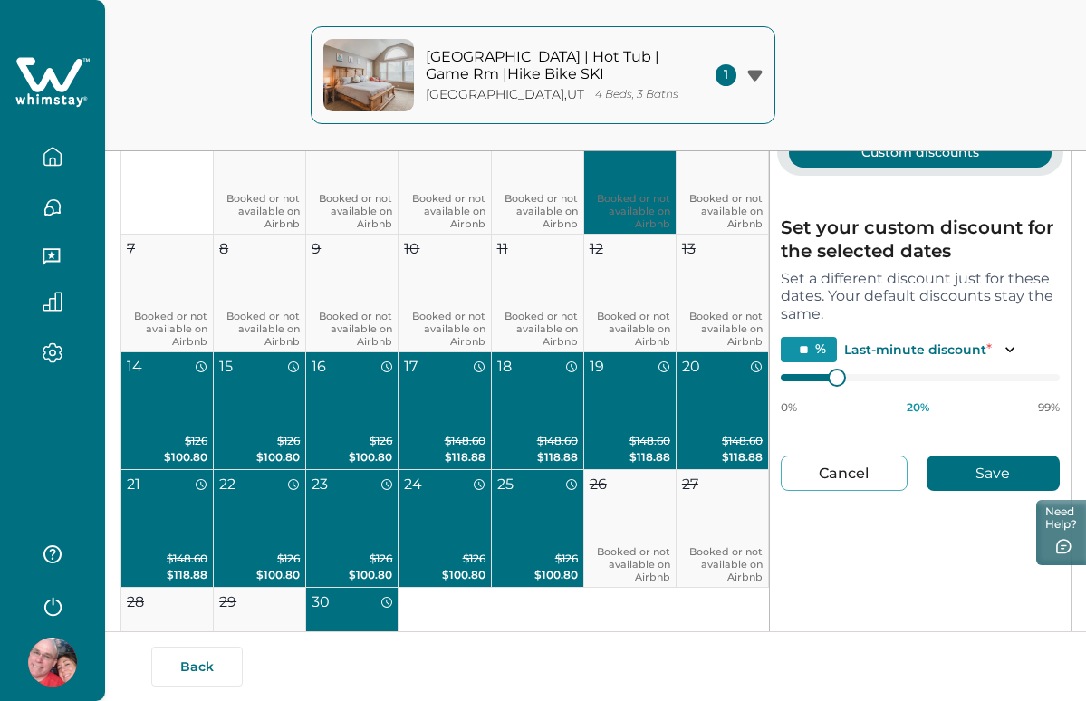
scroll to position [295, 0]
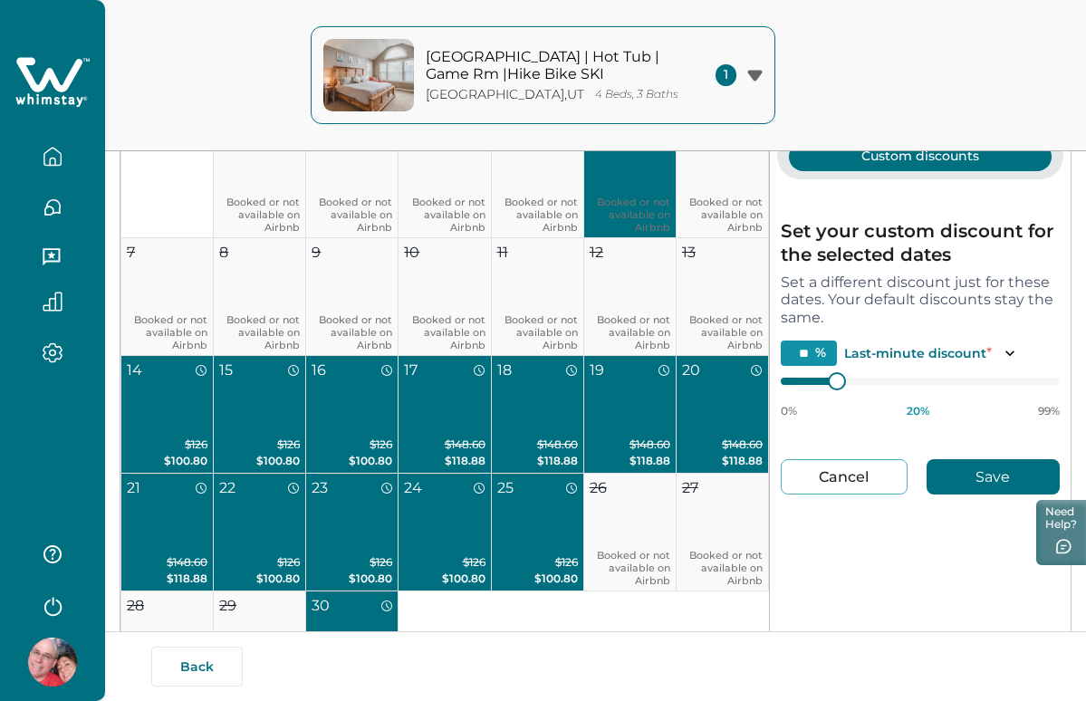
type input "**"
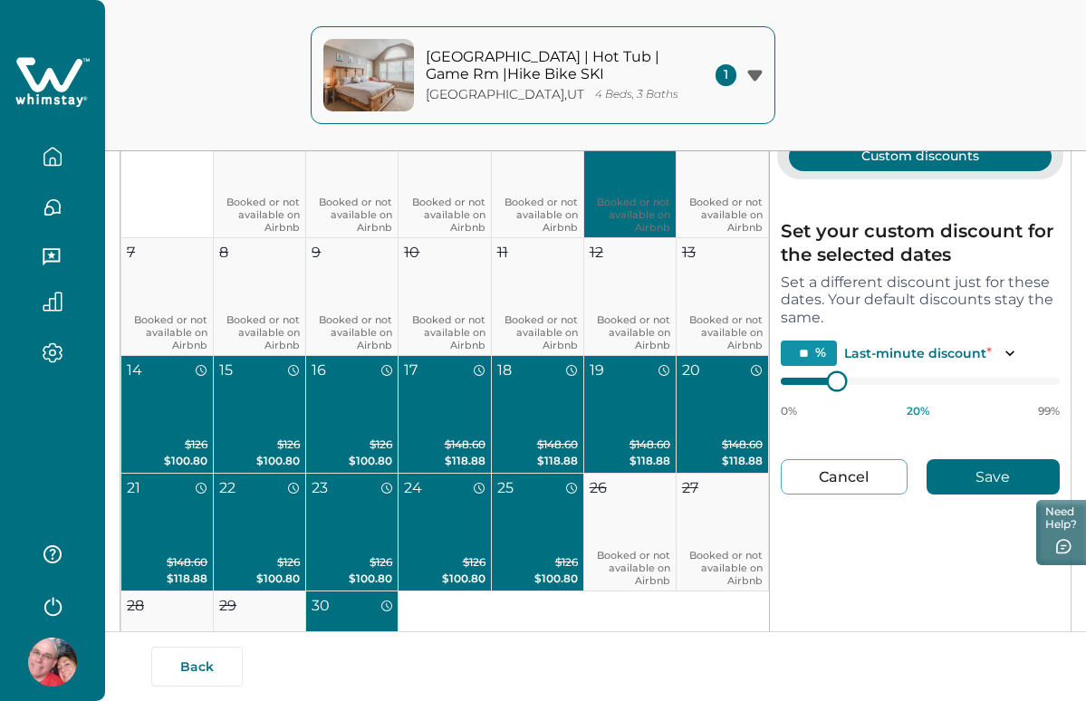
type input "**"
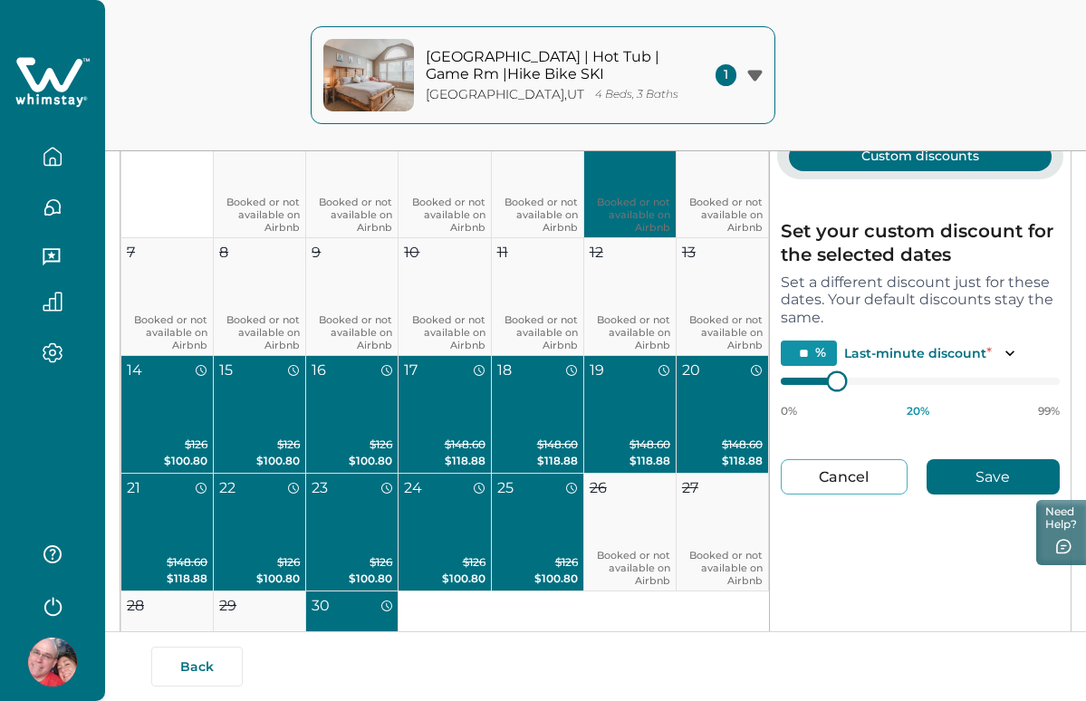
type input "**"
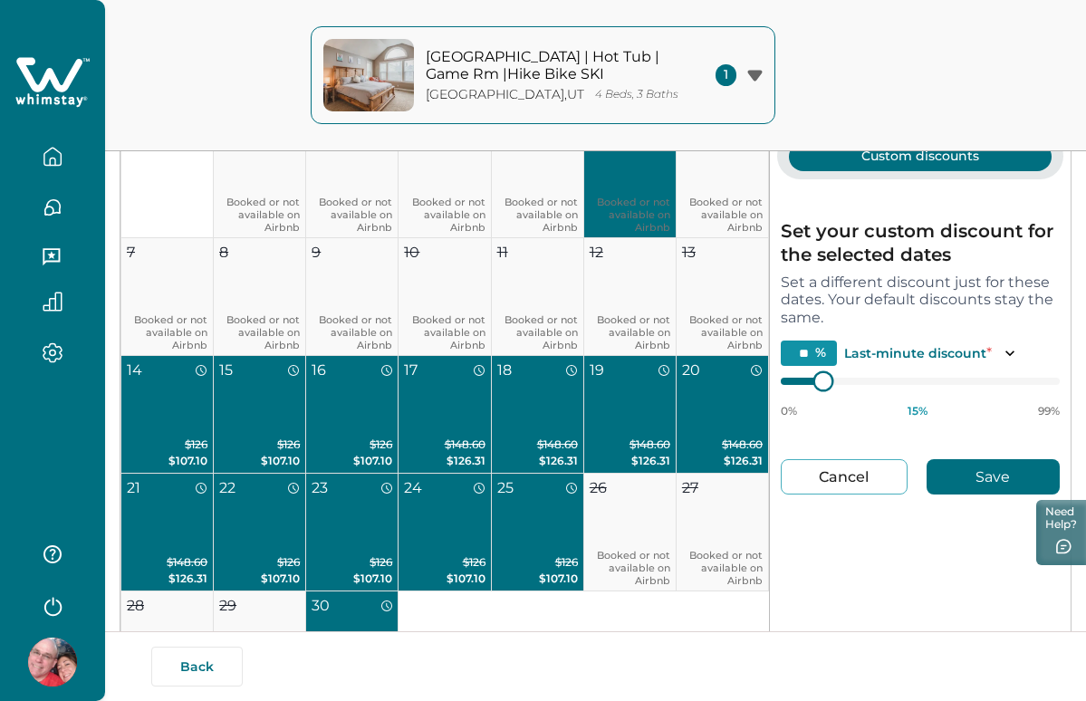
click at [799, 389] on div "0% 15 % 99%" at bounding box center [919, 395] width 279 height 45
click at [878, 287] on p "Set a different discount just for these dates. Your default discounts stay the …" at bounding box center [919, 299] width 279 height 53
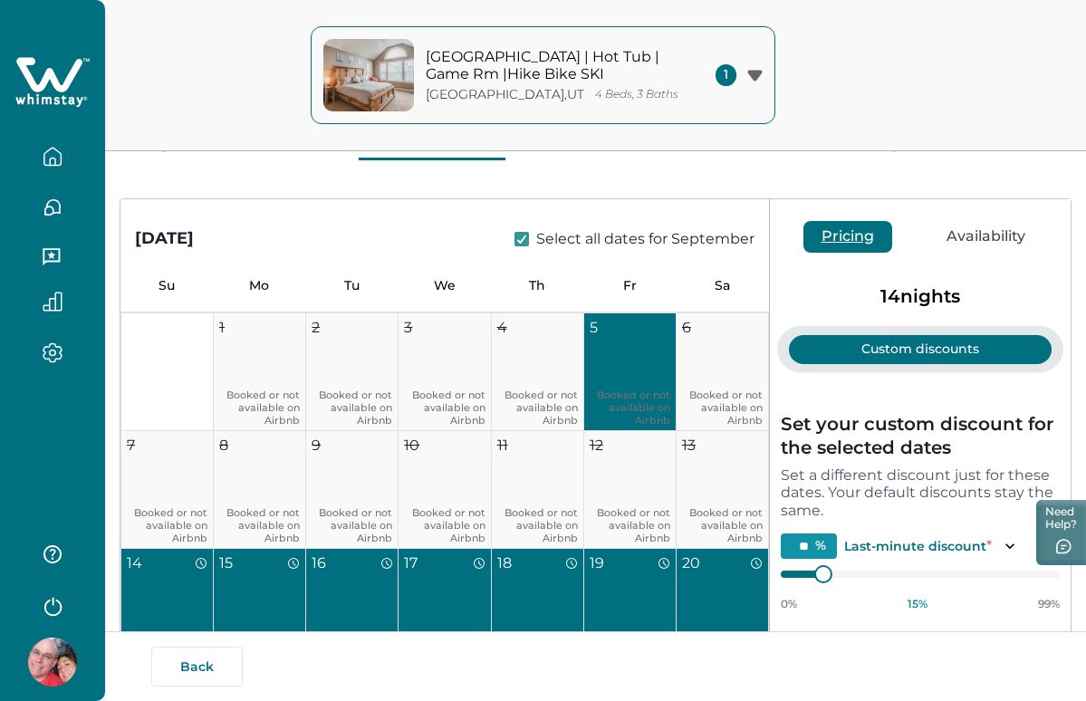
scroll to position [93, 0]
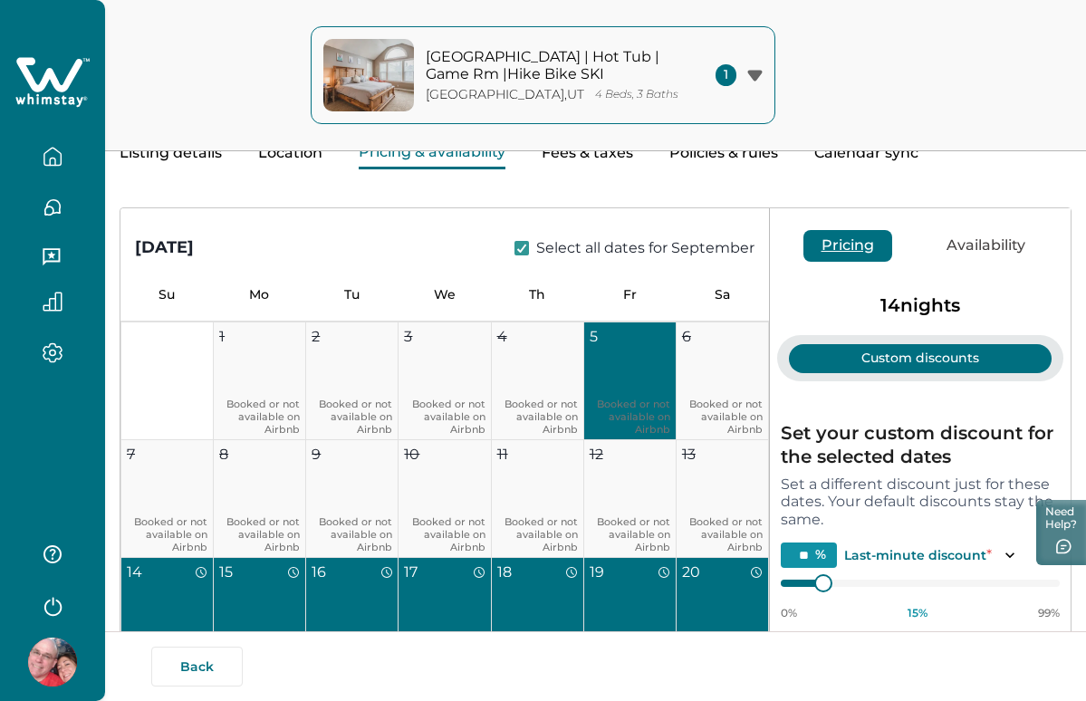
click at [503, 242] on div "September 2025 Select all dates for September" at bounding box center [444, 234] width 648 height 52
click at [518, 246] on polyline at bounding box center [522, 247] width 8 height 7
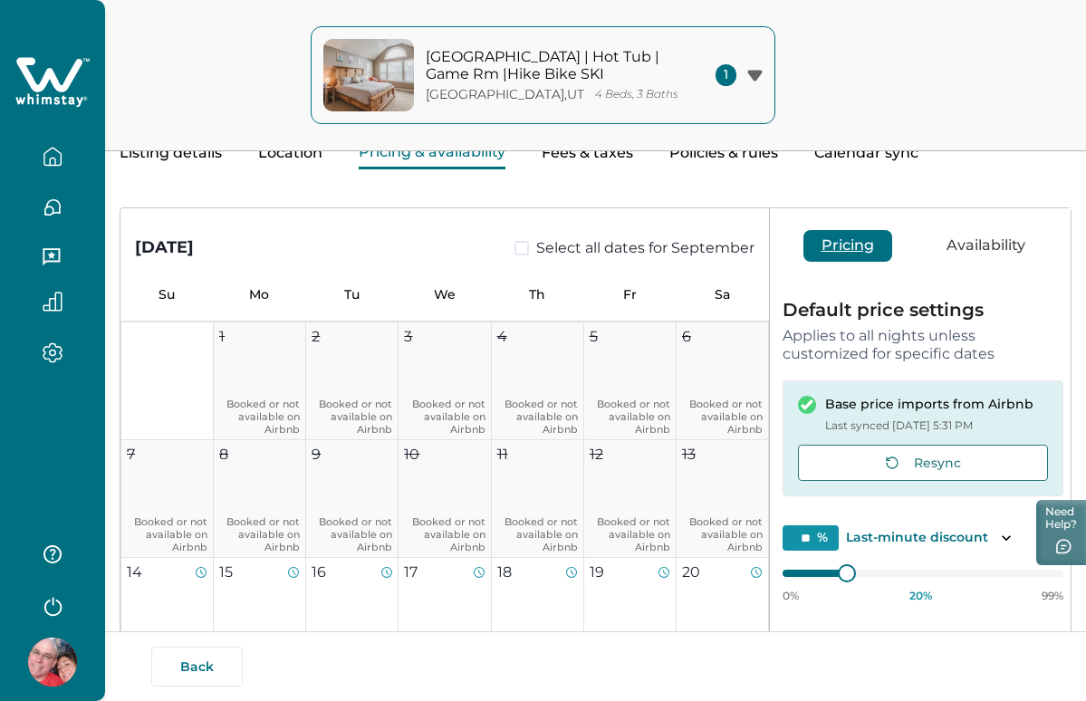
type input "*"
type input "**"
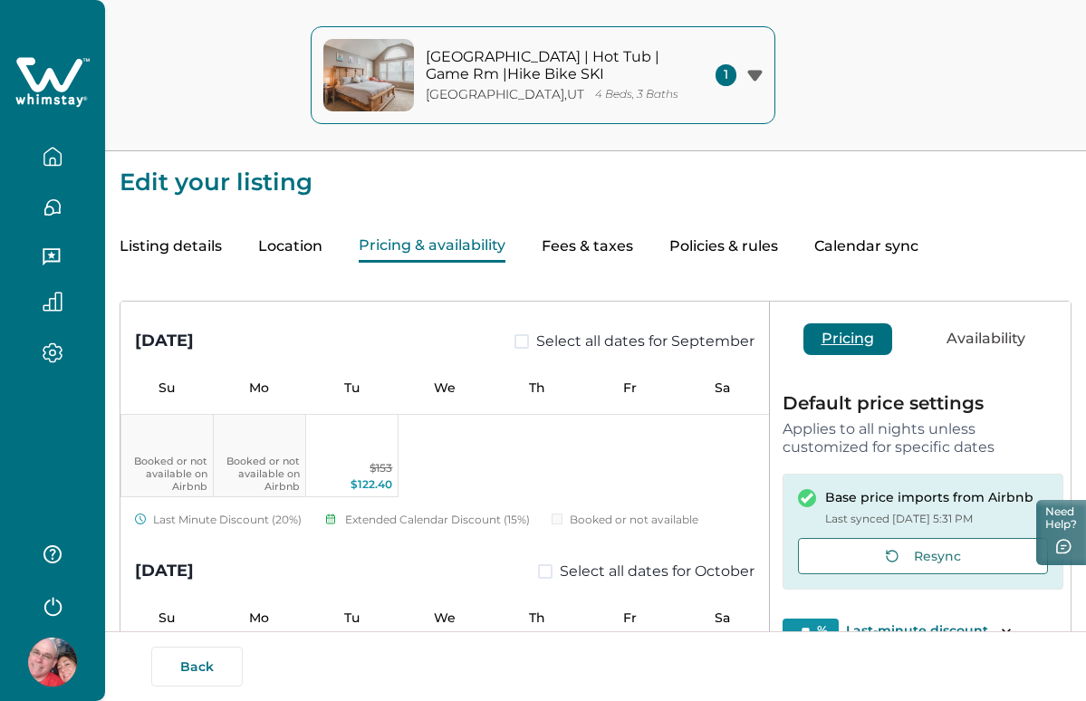
scroll to position [0, 0]
click at [300, 252] on button "Location" at bounding box center [290, 247] width 64 height 32
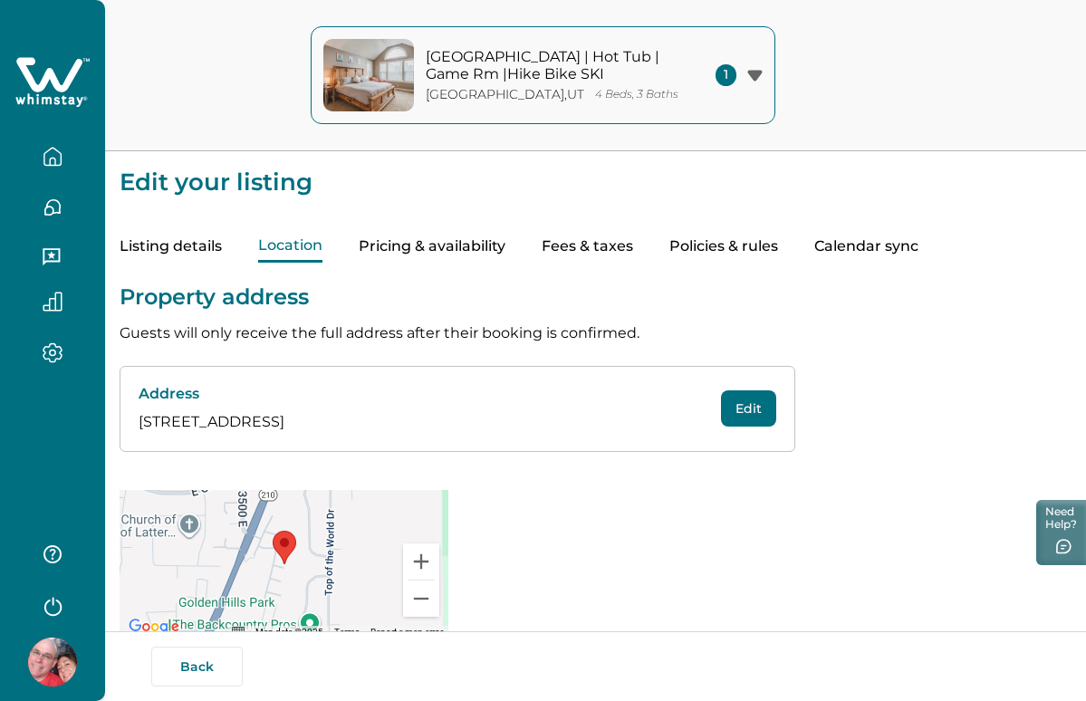
click at [196, 258] on button "Listing details" at bounding box center [171, 247] width 102 height 32
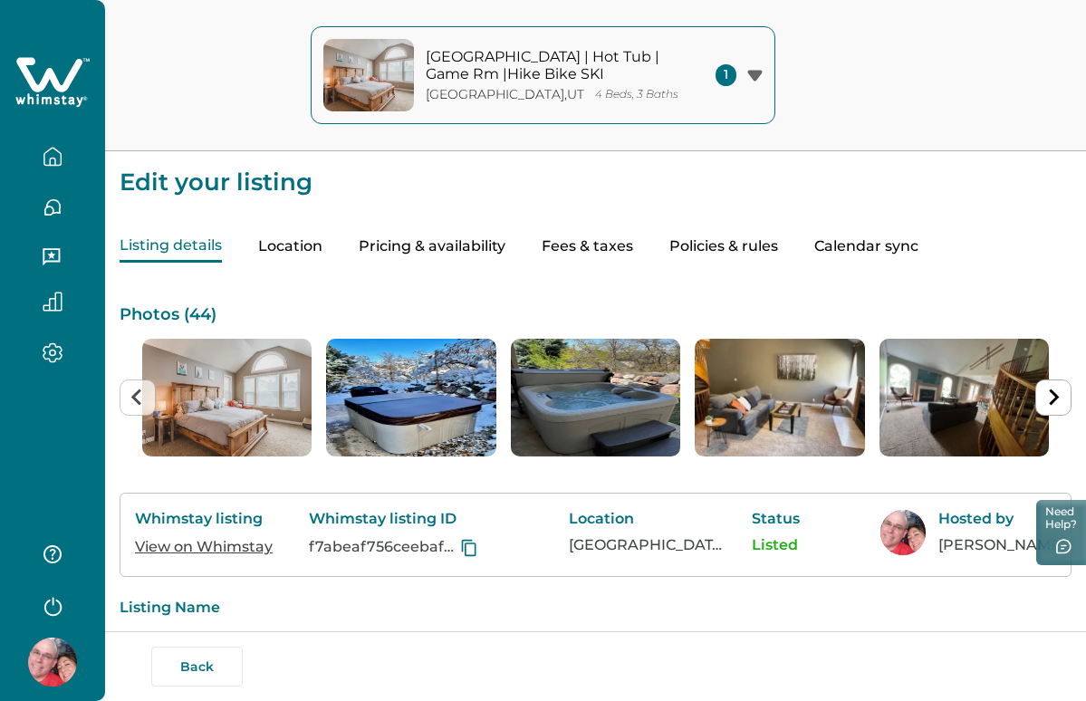
click at [763, 244] on button "Policies & rules" at bounding box center [723, 247] width 109 height 32
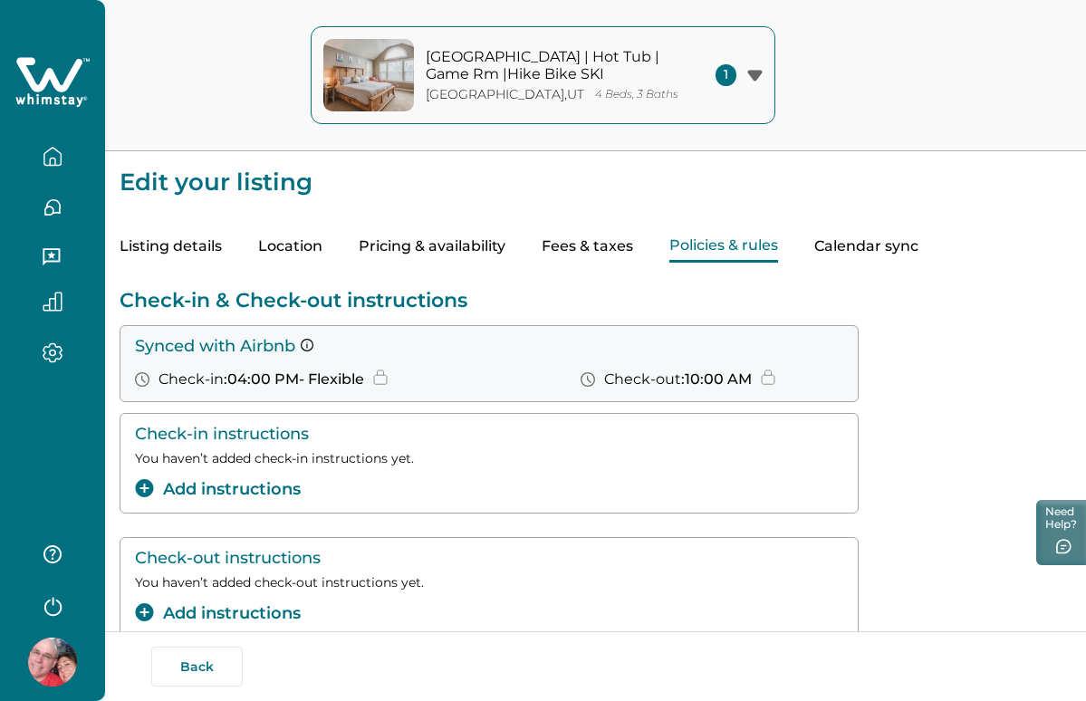
click at [621, 246] on button "Fees & taxes" at bounding box center [586, 247] width 91 height 32
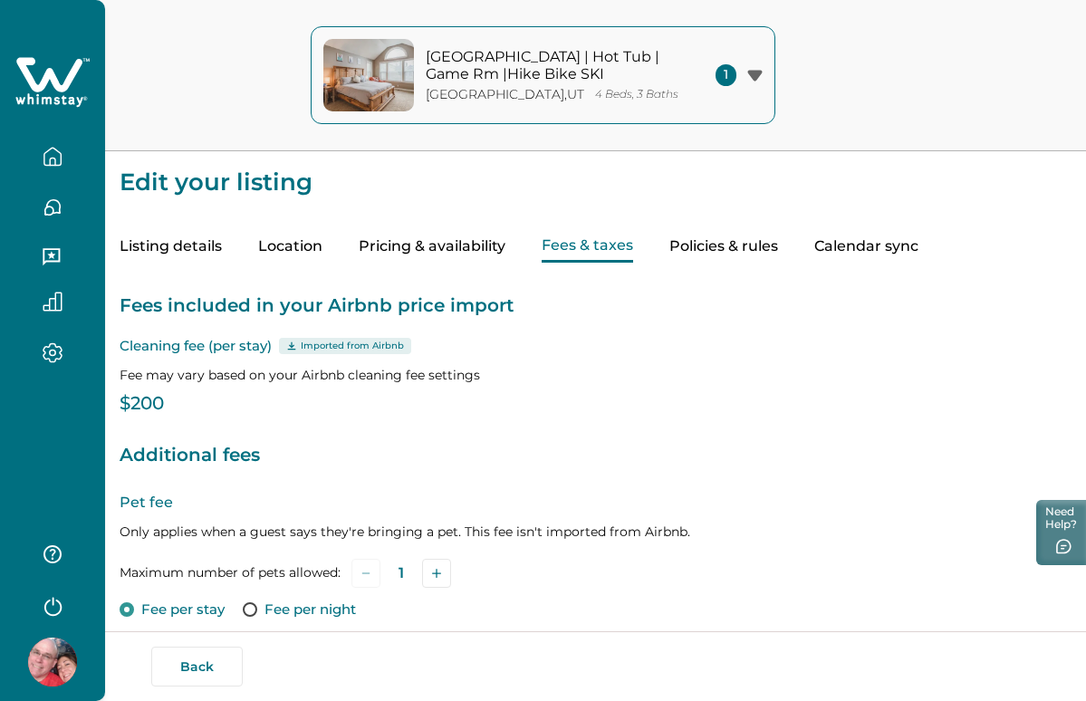
click at [148, 412] on p "$200" at bounding box center [596, 404] width 952 height 18
click at [360, 403] on p "$200" at bounding box center [596, 404] width 952 height 18
click at [422, 236] on button "Pricing & availability" at bounding box center [432, 247] width 147 height 32
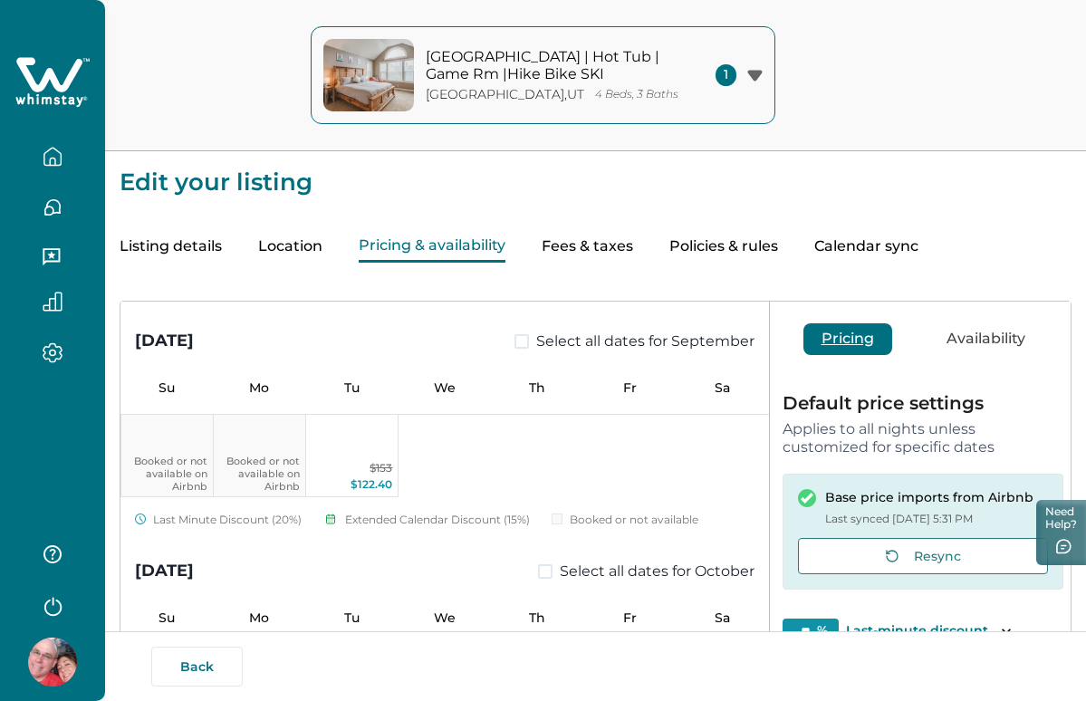
scroll to position [855, 0]
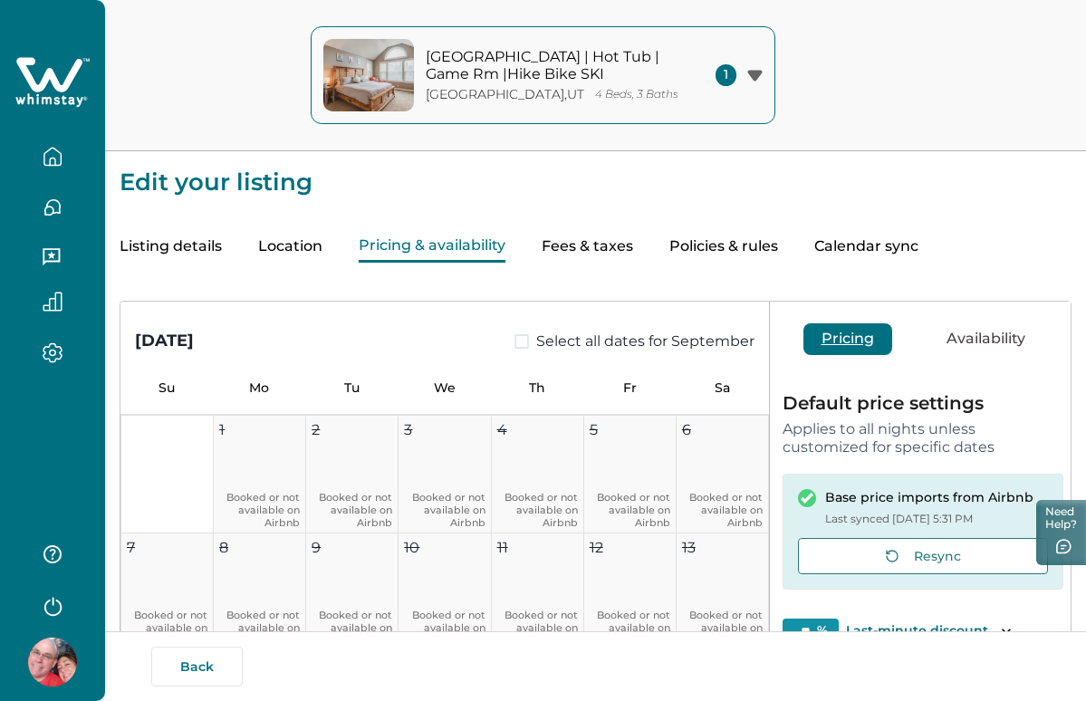
click at [601, 242] on button "Fees & taxes" at bounding box center [586, 247] width 91 height 32
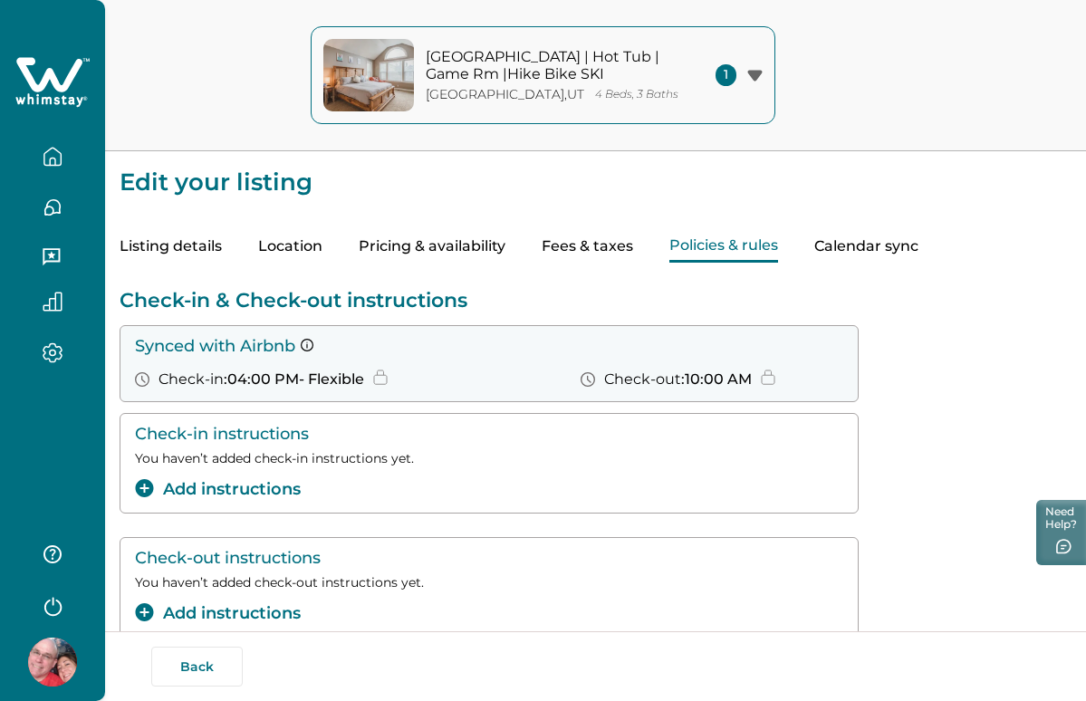
click at [720, 243] on button "Policies & rules" at bounding box center [723, 247] width 109 height 32
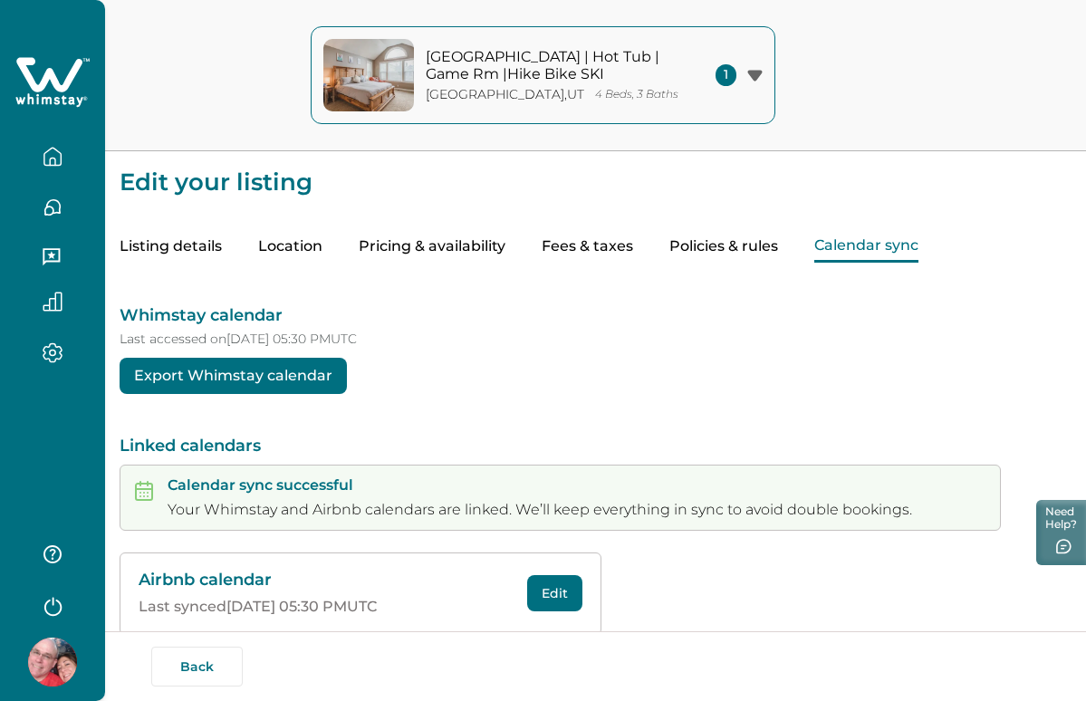
click at [867, 248] on button "Calendar sync" at bounding box center [866, 247] width 104 height 32
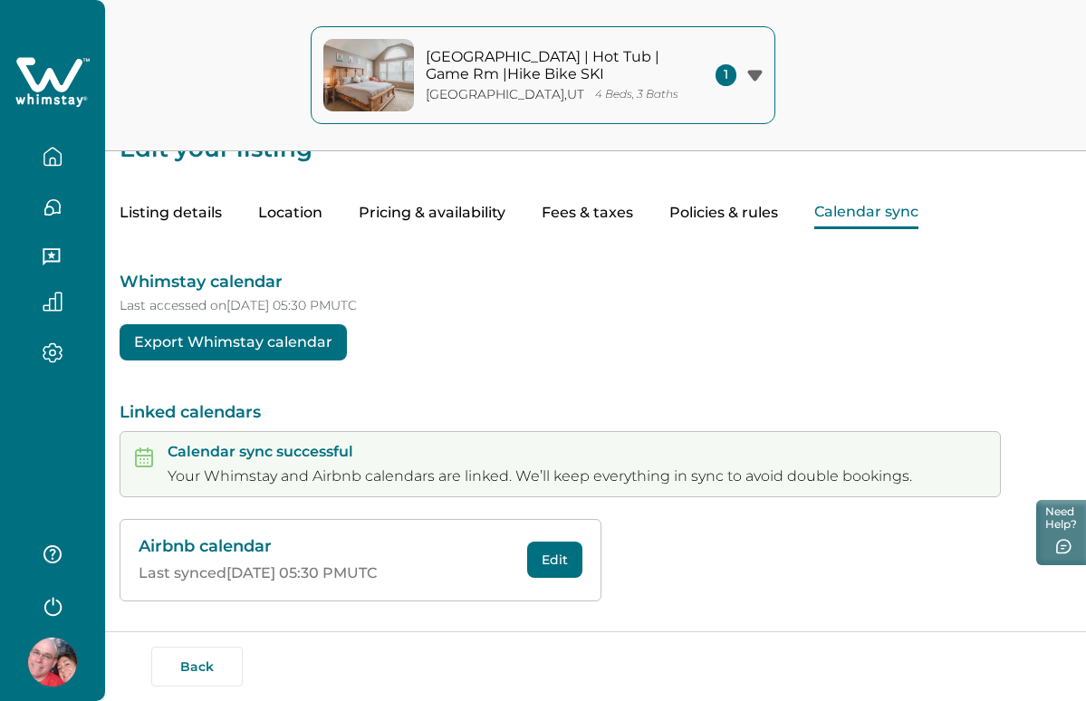
scroll to position [33, 0]
click at [45, 350] on icon "button" at bounding box center [53, 352] width 20 height 21
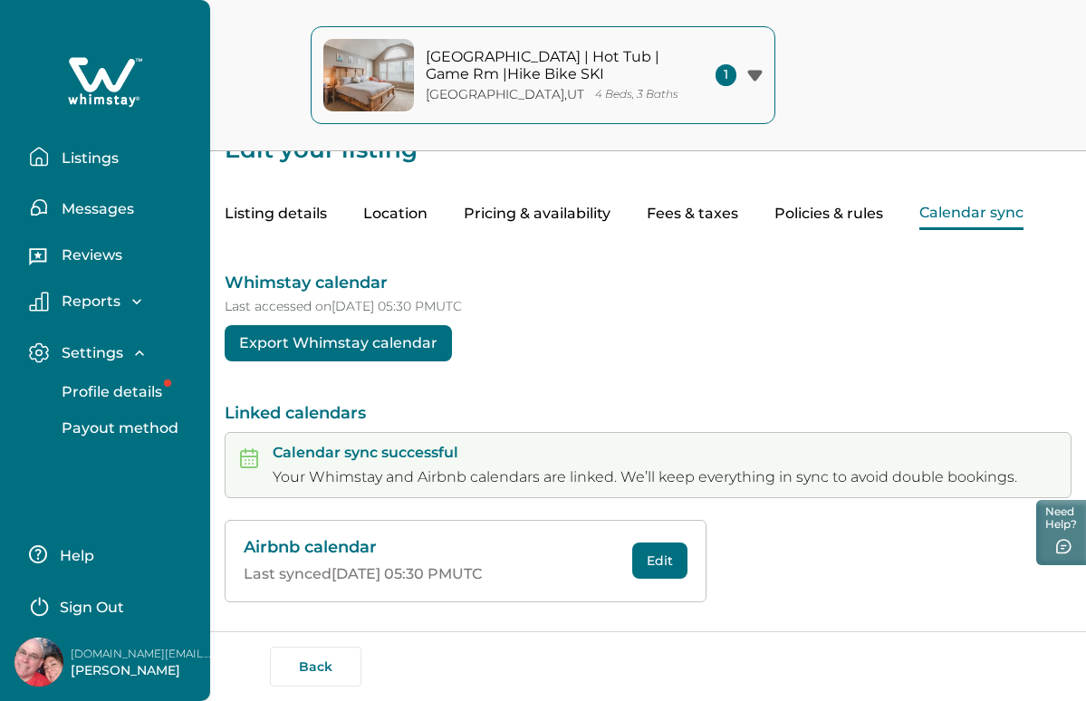
click at [101, 302] on p "Reports" at bounding box center [88, 301] width 64 height 18
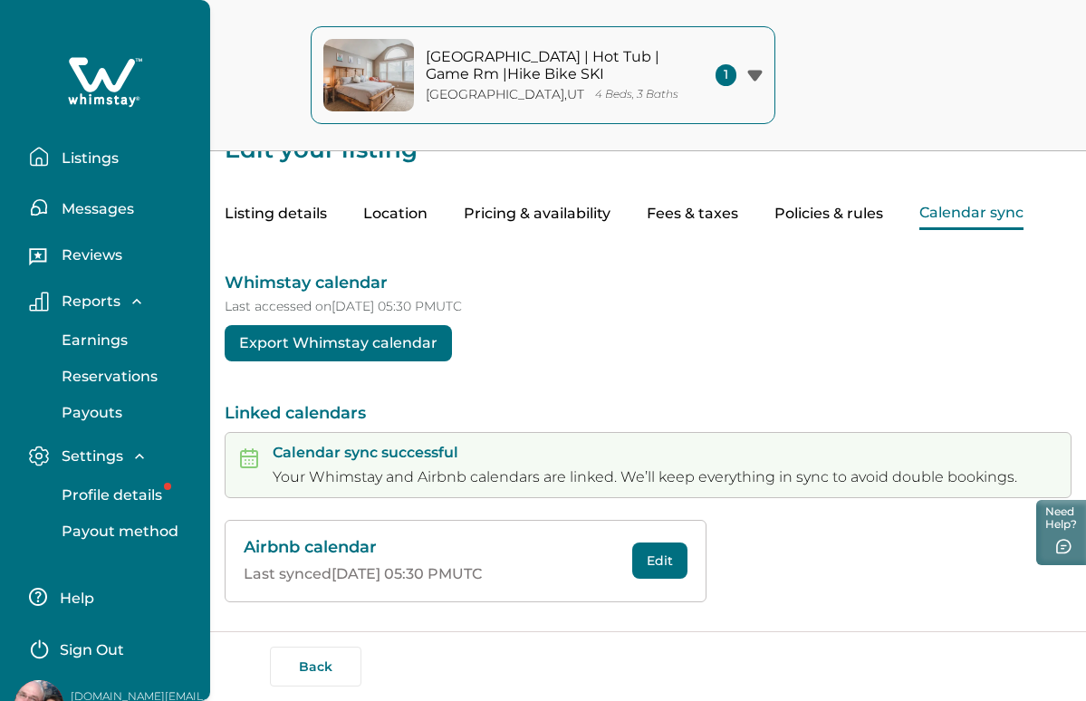
click at [121, 247] on p "Reviews" at bounding box center [89, 255] width 66 height 18
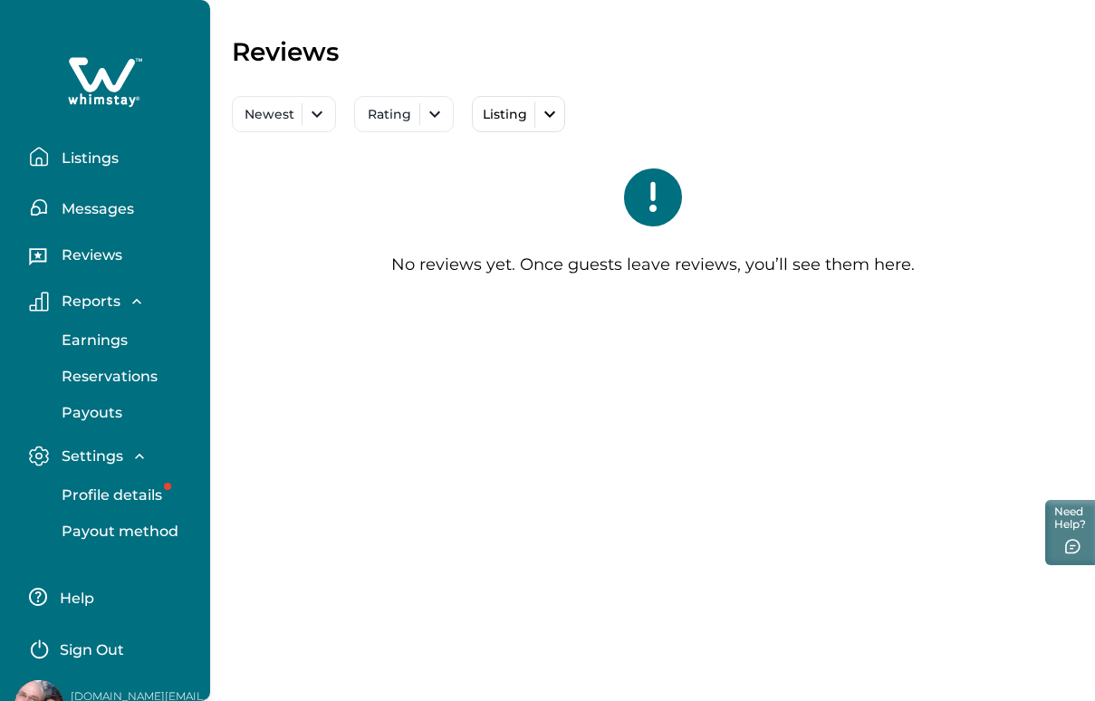
click at [122, 210] on p "Messages" at bounding box center [95, 209] width 78 height 18
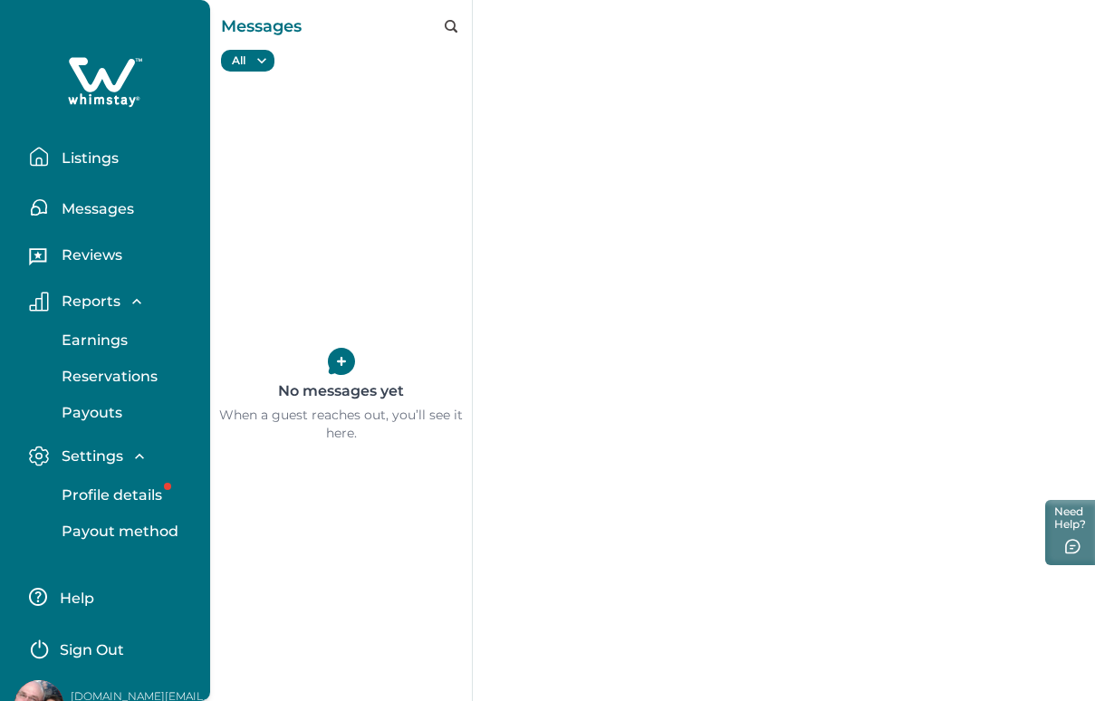
click at [104, 164] on p "Listings" at bounding box center [87, 158] width 62 height 18
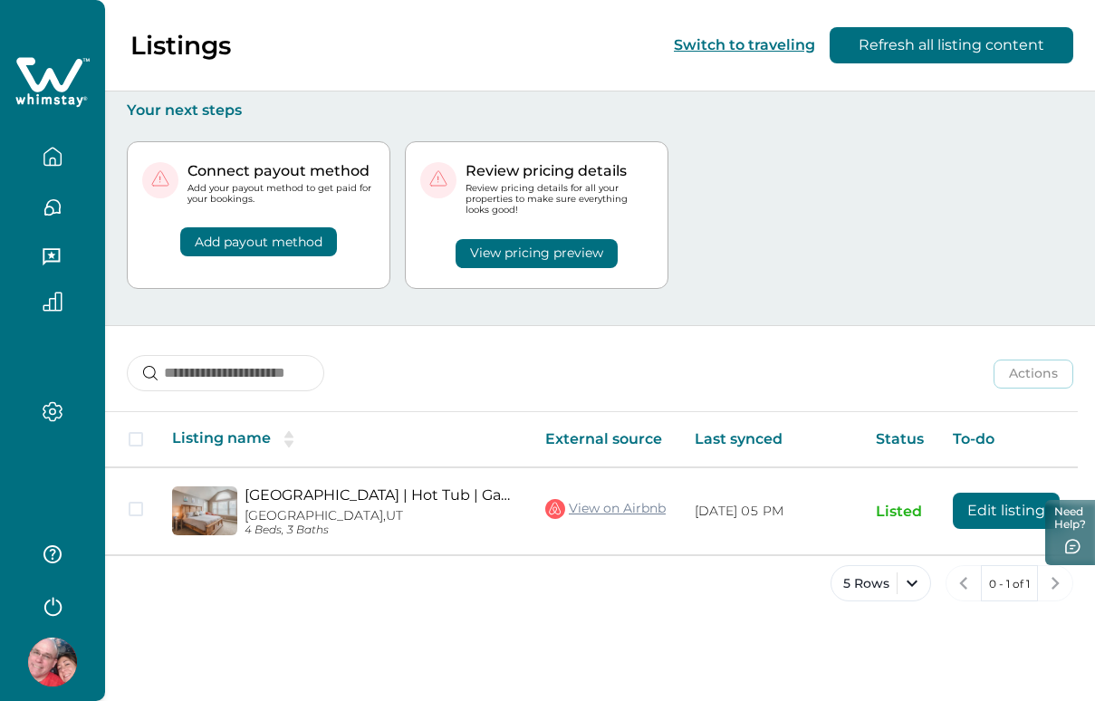
click at [384, 236] on div "Connect payout method Add your payout method to get paid for your bookings. Add…" at bounding box center [258, 215] width 263 height 148
click at [286, 233] on button "Add payout method" at bounding box center [258, 241] width 157 height 29
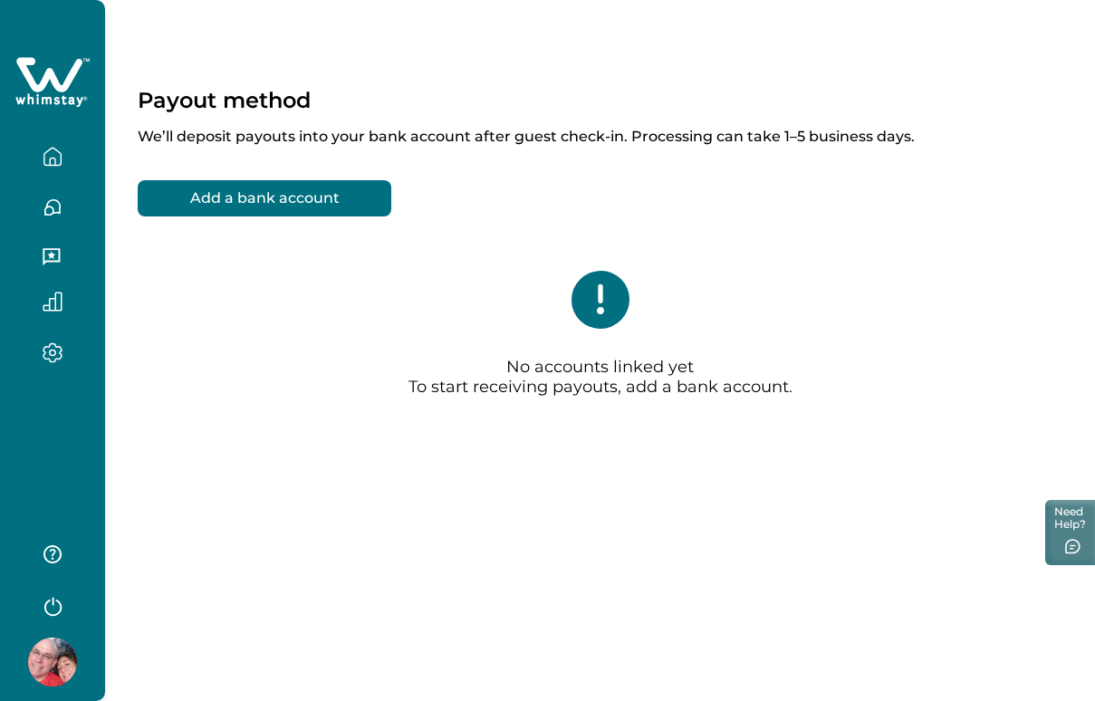
click at [324, 200] on button "Add a bank account" at bounding box center [265, 198] width 254 height 36
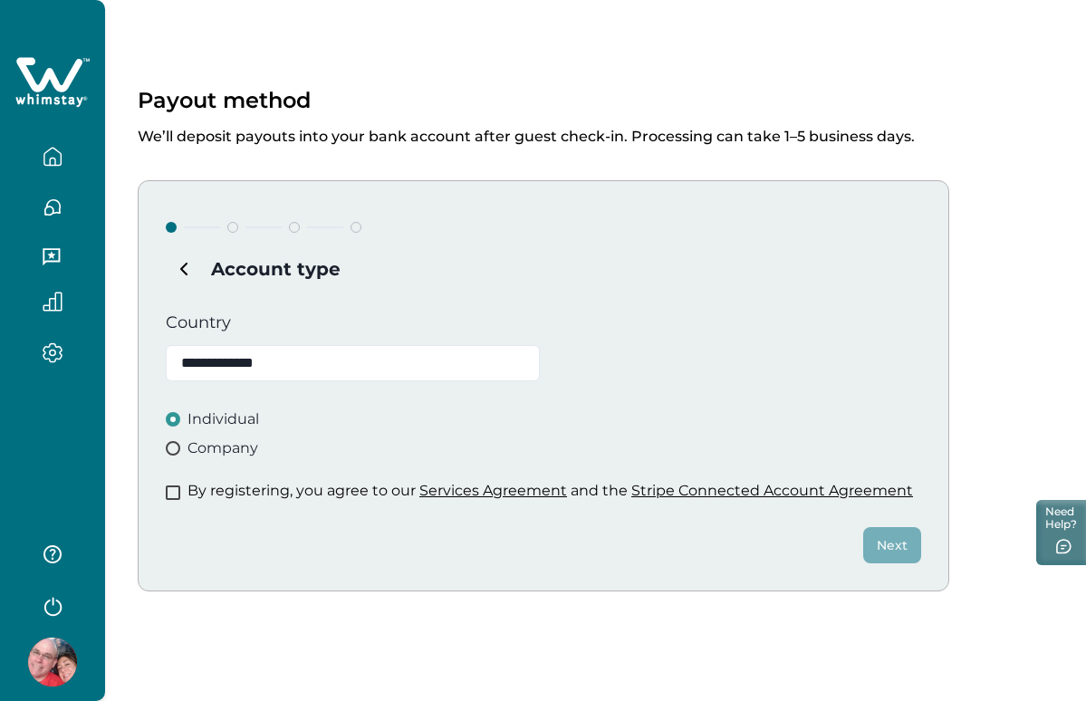
click at [235, 451] on span "Company" at bounding box center [222, 448] width 71 height 22
click at [241, 492] on p "By registering, you agree to our Services Agreement and the Stripe Connected Ac…" at bounding box center [549, 491] width 725 height 18
click at [169, 488] on span at bounding box center [173, 492] width 14 height 14
click at [906, 538] on button "Next" at bounding box center [892, 545] width 58 height 36
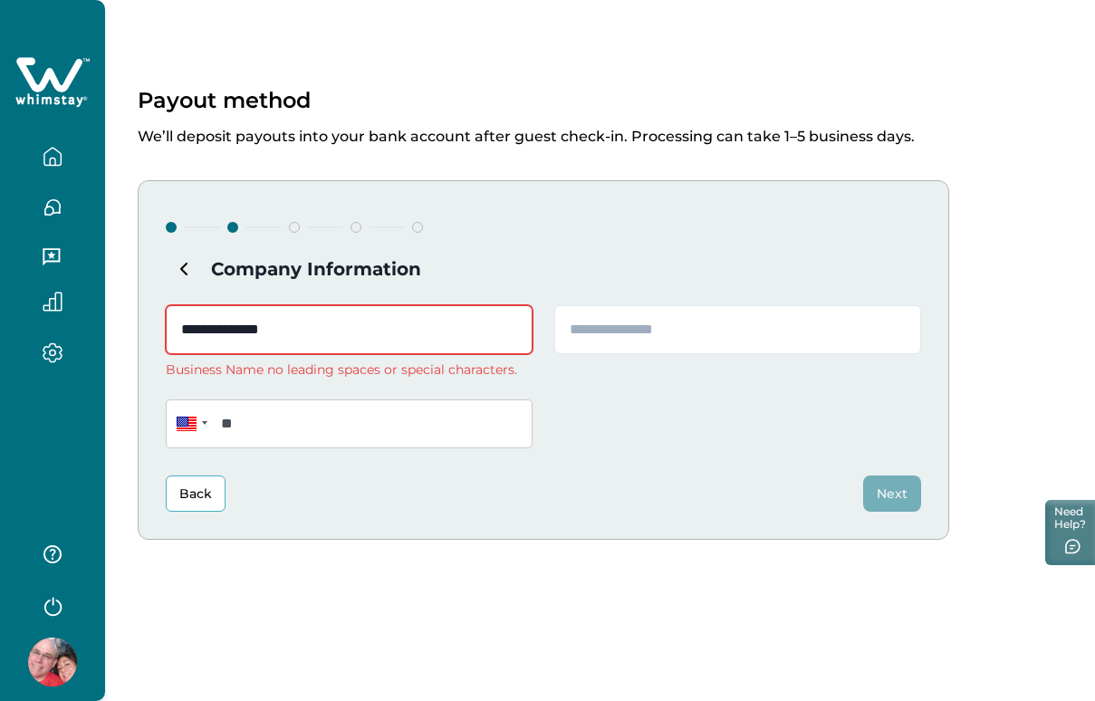
type input "**********"
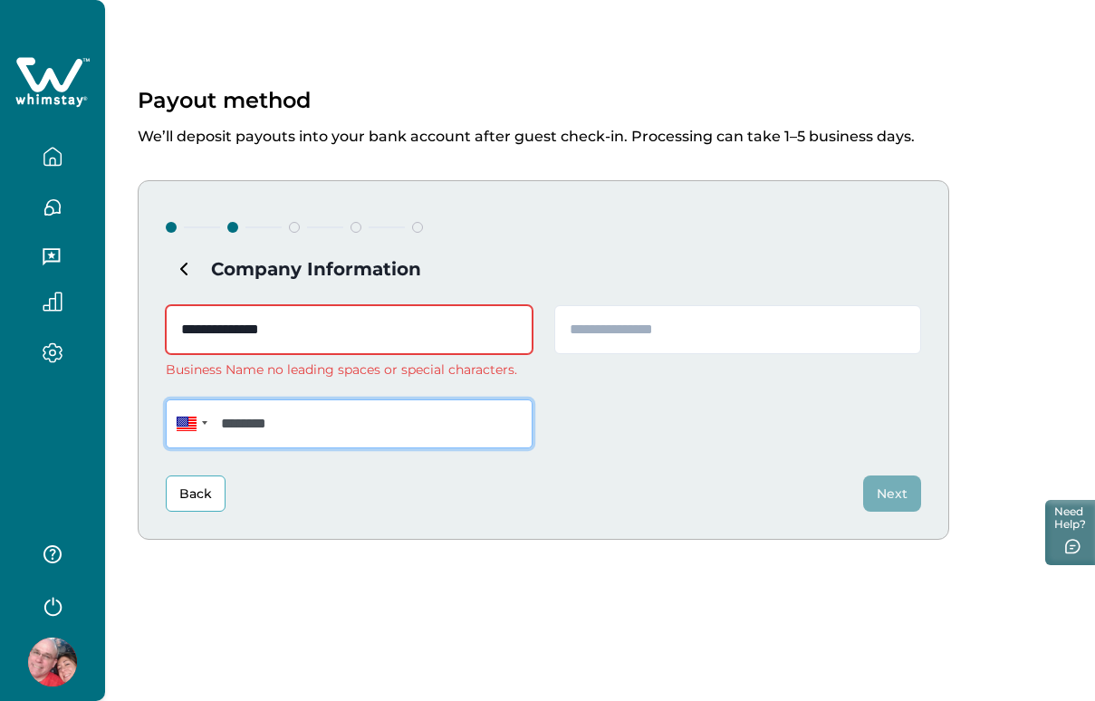
click at [410, 431] on input "********" at bounding box center [349, 423] width 367 height 49
click at [407, 431] on input "********" at bounding box center [349, 423] width 367 height 49
type input "**********"
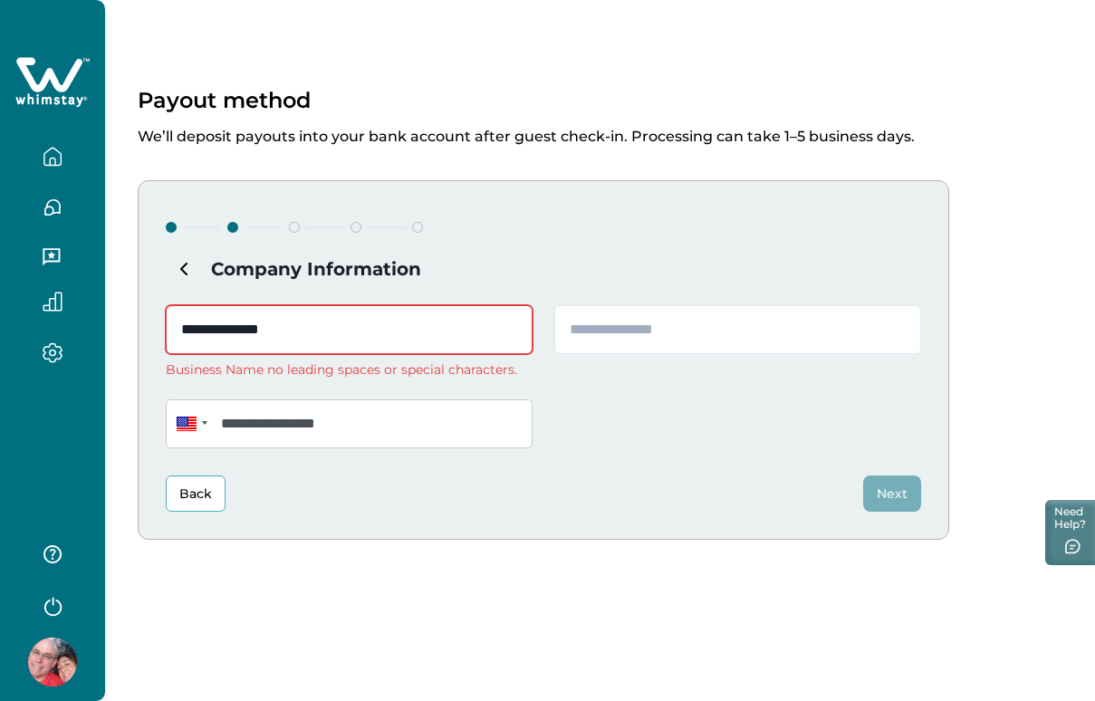
click at [432, 336] on input "**********" at bounding box center [349, 329] width 367 height 49
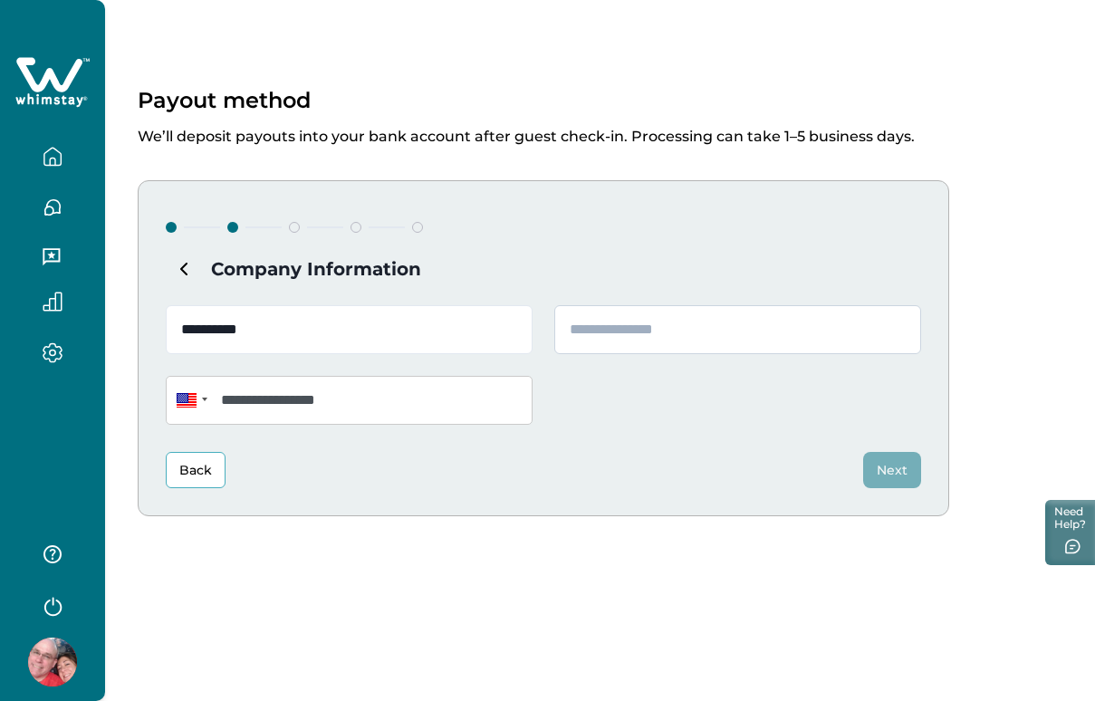
type input "**********"
click at [594, 318] on input "text" at bounding box center [737, 329] width 367 height 49
click at [593, 327] on input "text" at bounding box center [737, 329] width 367 height 49
type input "**********"
click at [886, 457] on button "Next" at bounding box center [892, 470] width 58 height 36
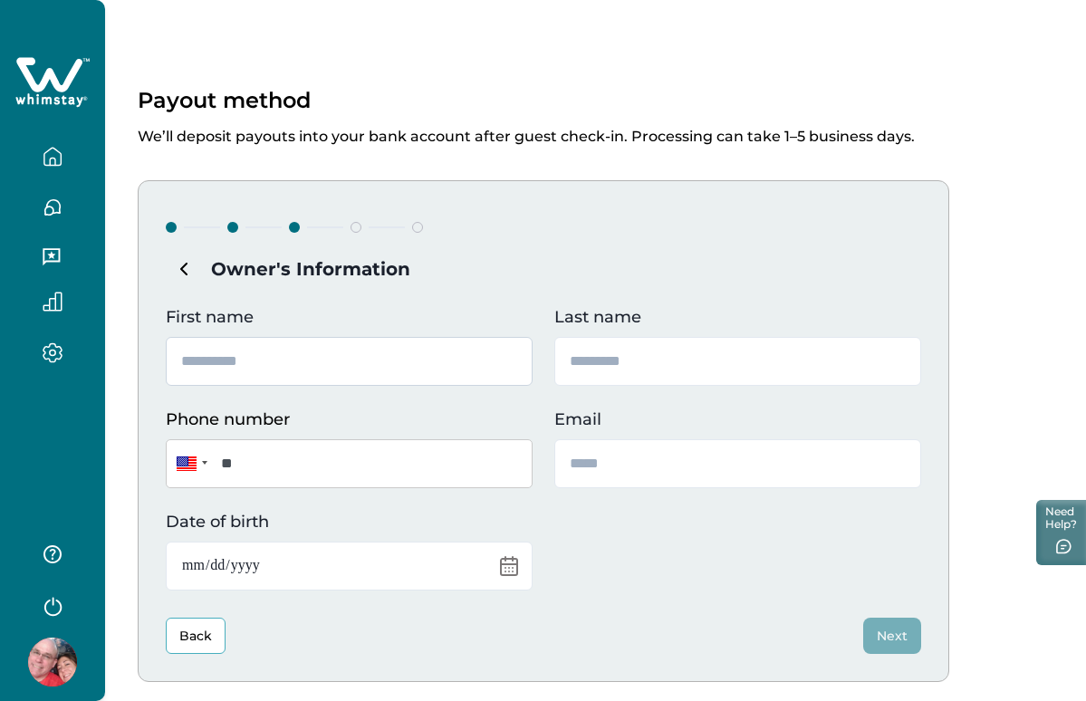
type input "*"
type input "*******"
type input "*"
type input "*****"
type input "**********"
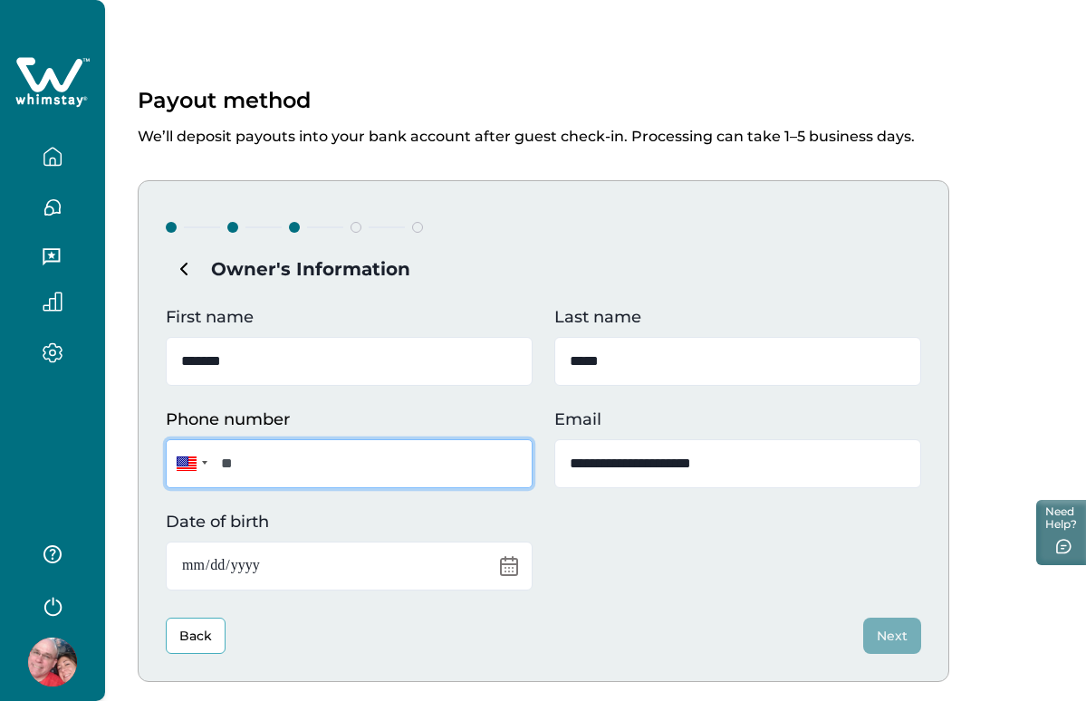
click at [433, 485] on input "**" at bounding box center [349, 463] width 367 height 49
type input "**********"
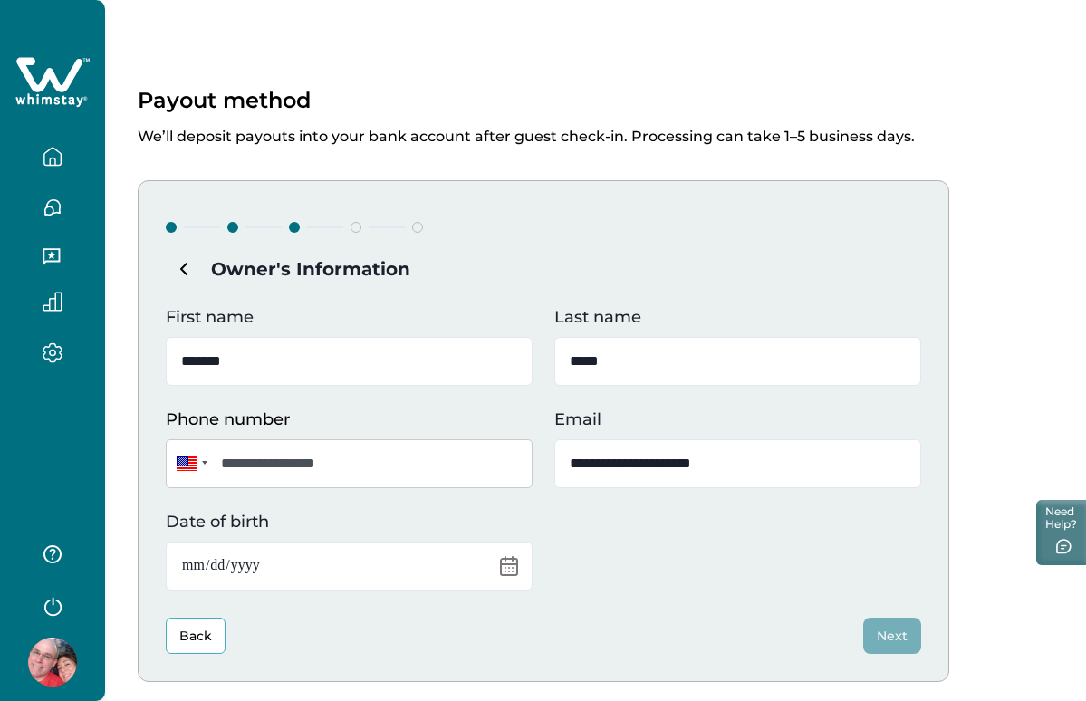
click at [627, 596] on div "**********" at bounding box center [543, 431] width 811 height 502
click at [302, 574] on input "Date of birth" at bounding box center [349, 565] width 367 height 49
click at [223, 563] on input "Date of birth" at bounding box center [349, 565] width 367 height 49
click at [279, 572] on input "Date of birth" at bounding box center [349, 565] width 367 height 49
click at [254, 562] on input "Date of birth" at bounding box center [349, 565] width 367 height 49
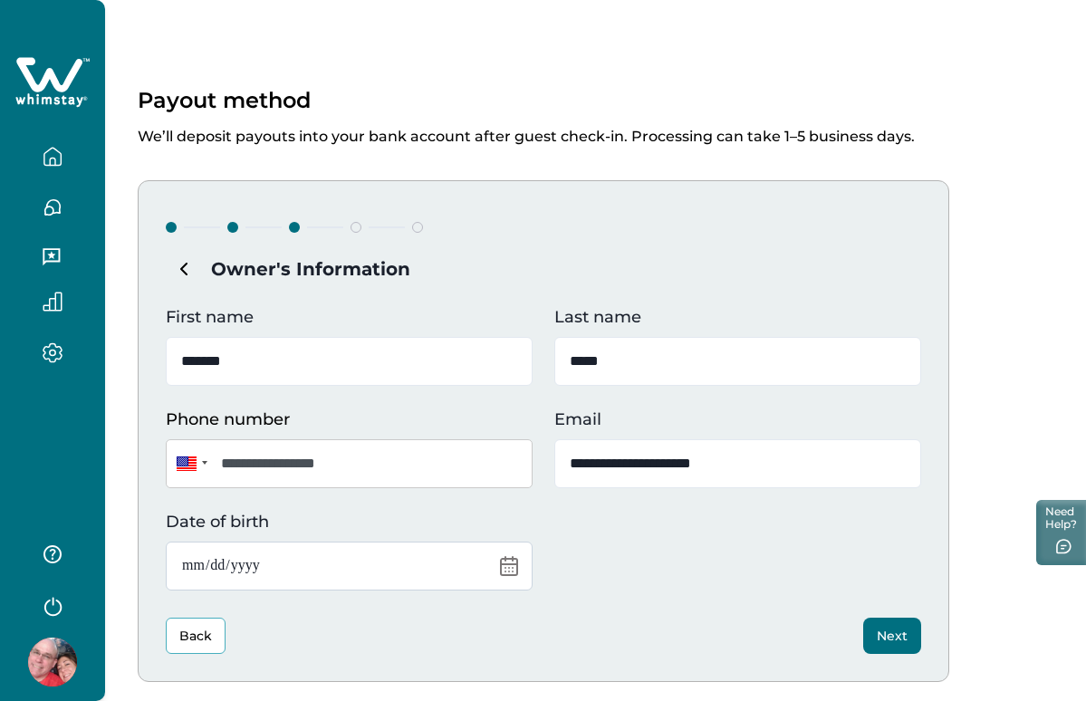
type input "**********"
click at [674, 612] on div "**********" at bounding box center [543, 431] width 811 height 502
click at [879, 626] on button "Next" at bounding box center [892, 636] width 58 height 36
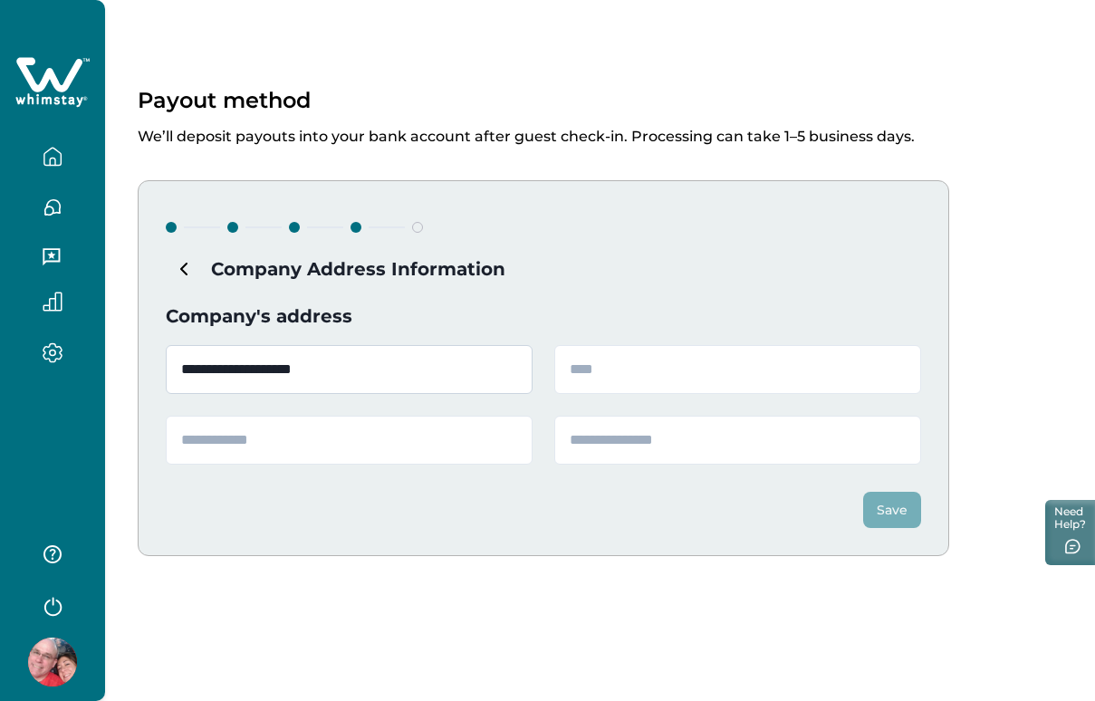
type input "**********"
type input "**"
type input "*"
type input "*****"
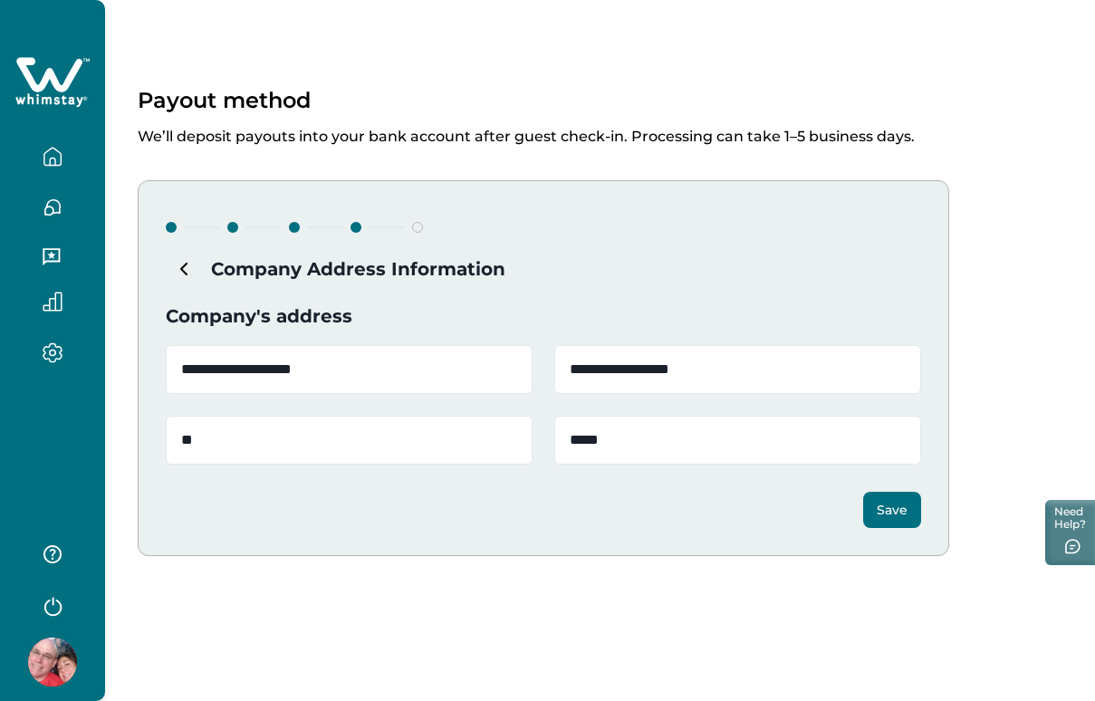
click at [890, 511] on button "Save" at bounding box center [892, 510] width 58 height 36
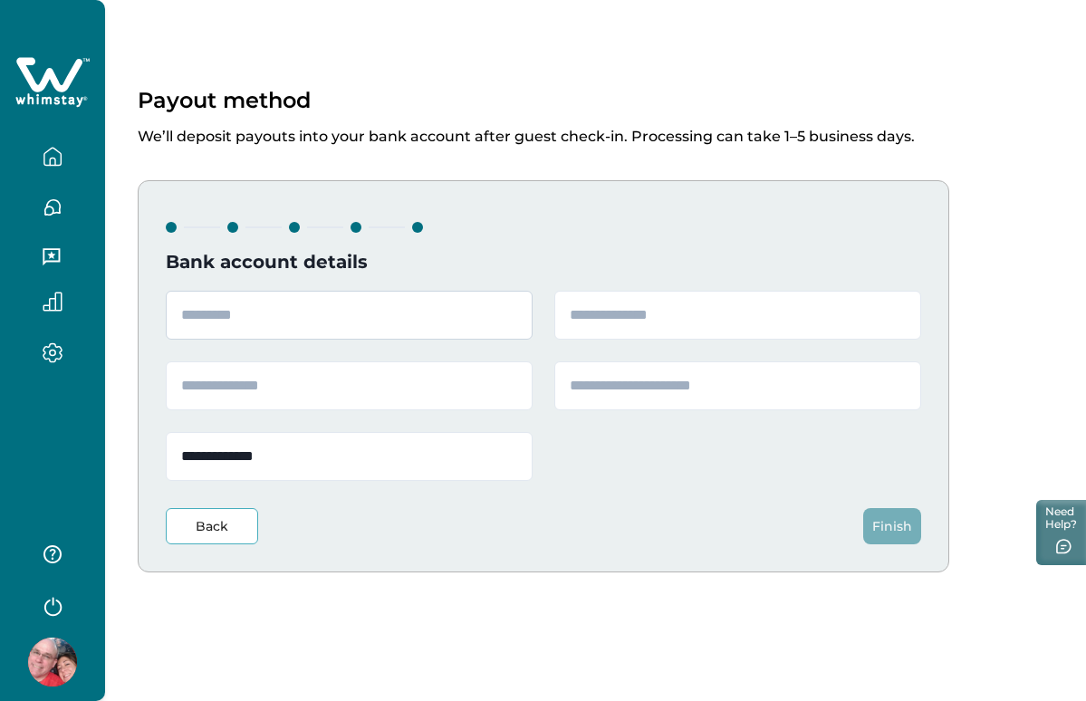
click at [304, 325] on input "text" at bounding box center [349, 315] width 367 height 49
type input "**********"
click at [305, 395] on input "text" at bounding box center [349, 385] width 367 height 49
paste input "**********"
type input "**********"
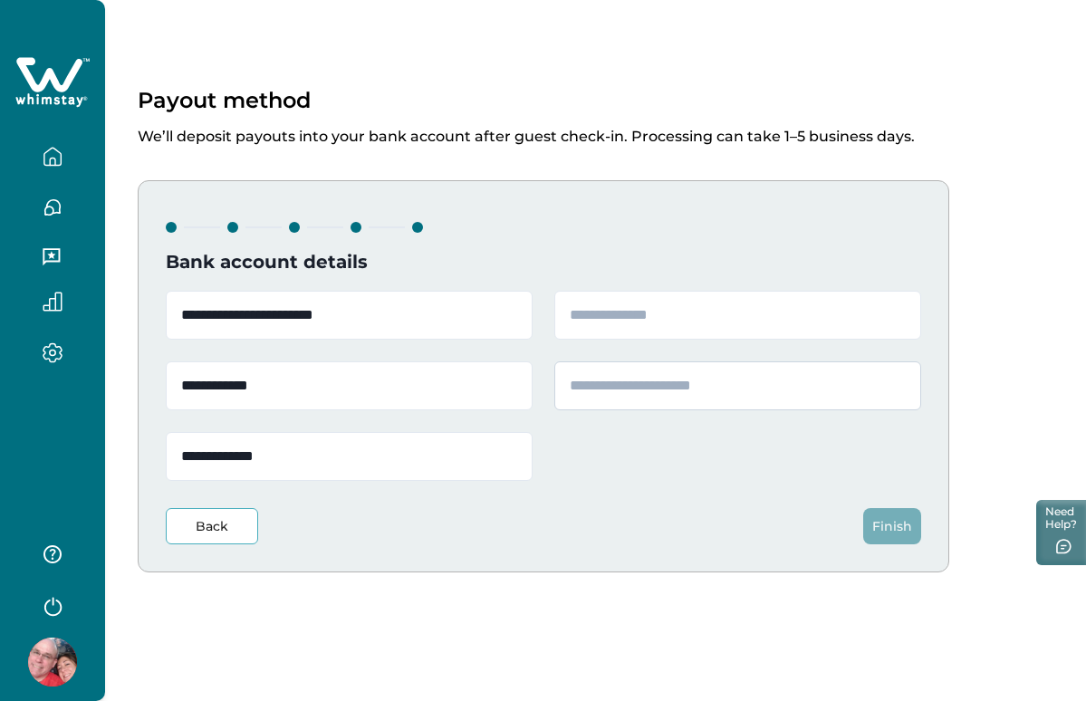
click at [637, 378] on input "text" at bounding box center [737, 385] width 367 height 49
paste input "**********"
type input "**********"
click at [666, 325] on input "text" at bounding box center [737, 315] width 367 height 49
paste input "*********"
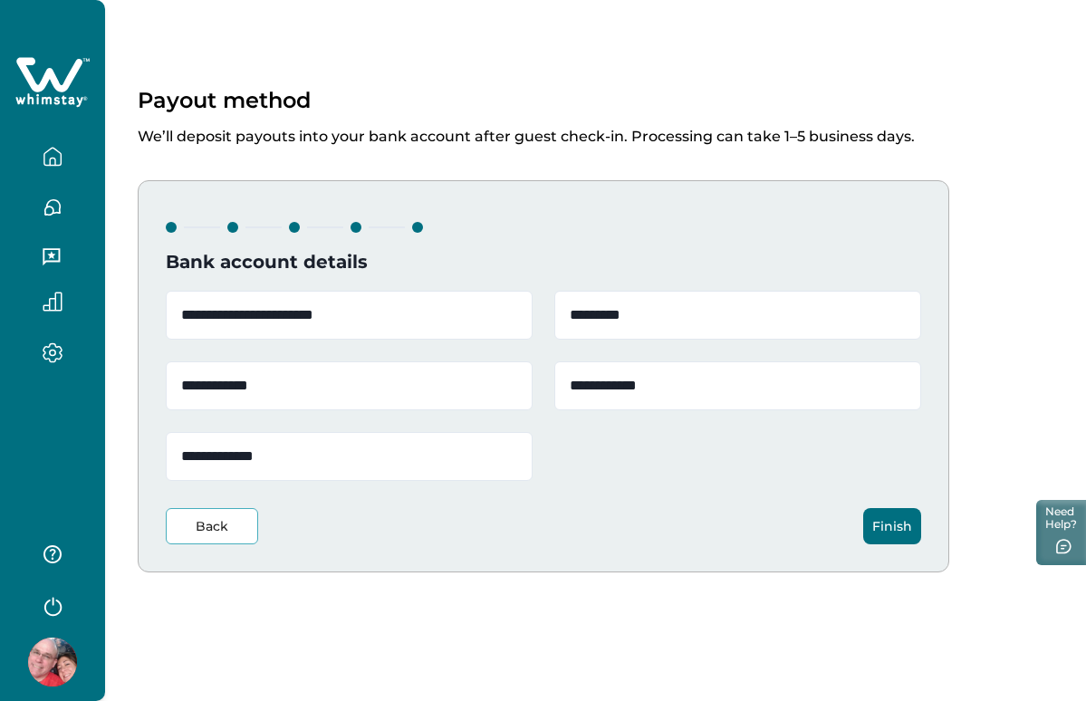
type input "*********"
click at [900, 515] on button "Finish" at bounding box center [892, 526] width 58 height 36
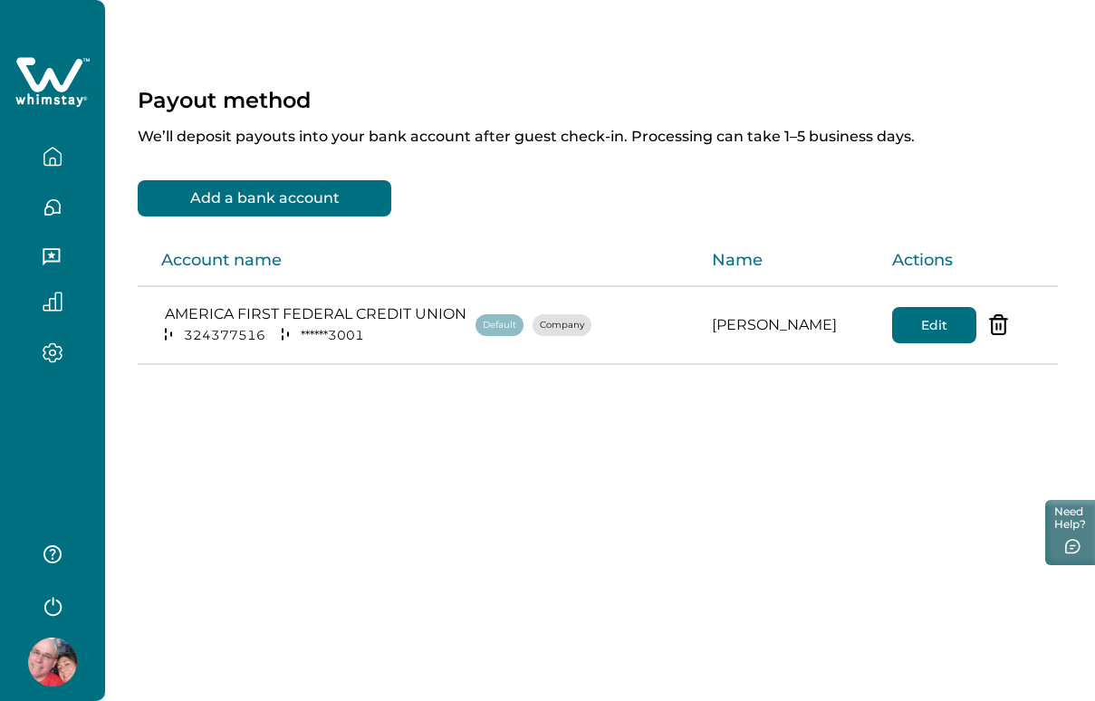
click at [56, 151] on icon "button" at bounding box center [53, 157] width 20 height 20
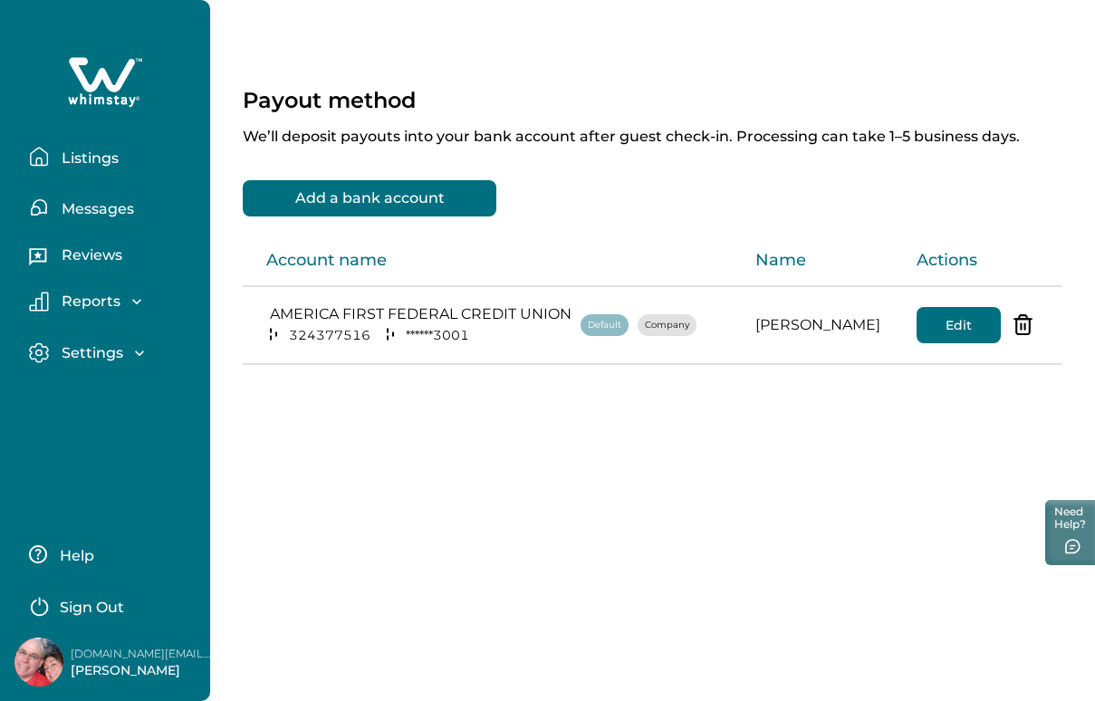
click at [94, 205] on p "Messages" at bounding box center [95, 209] width 78 height 18
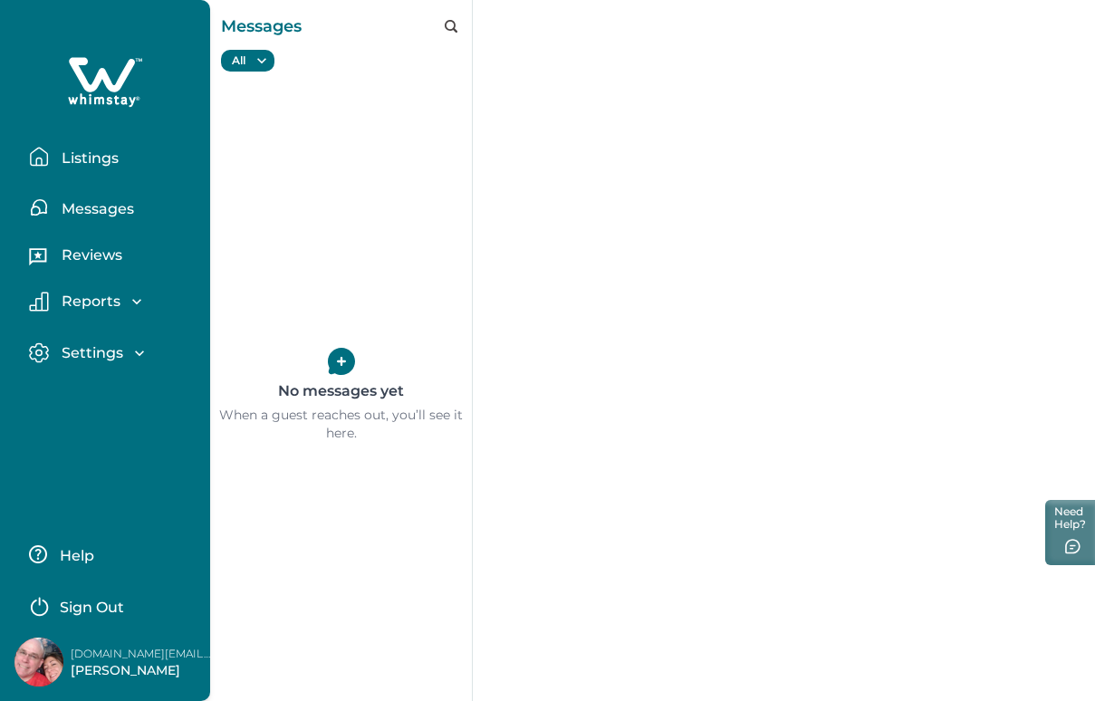
click at [109, 262] on p "Reviews" at bounding box center [89, 255] width 66 height 18
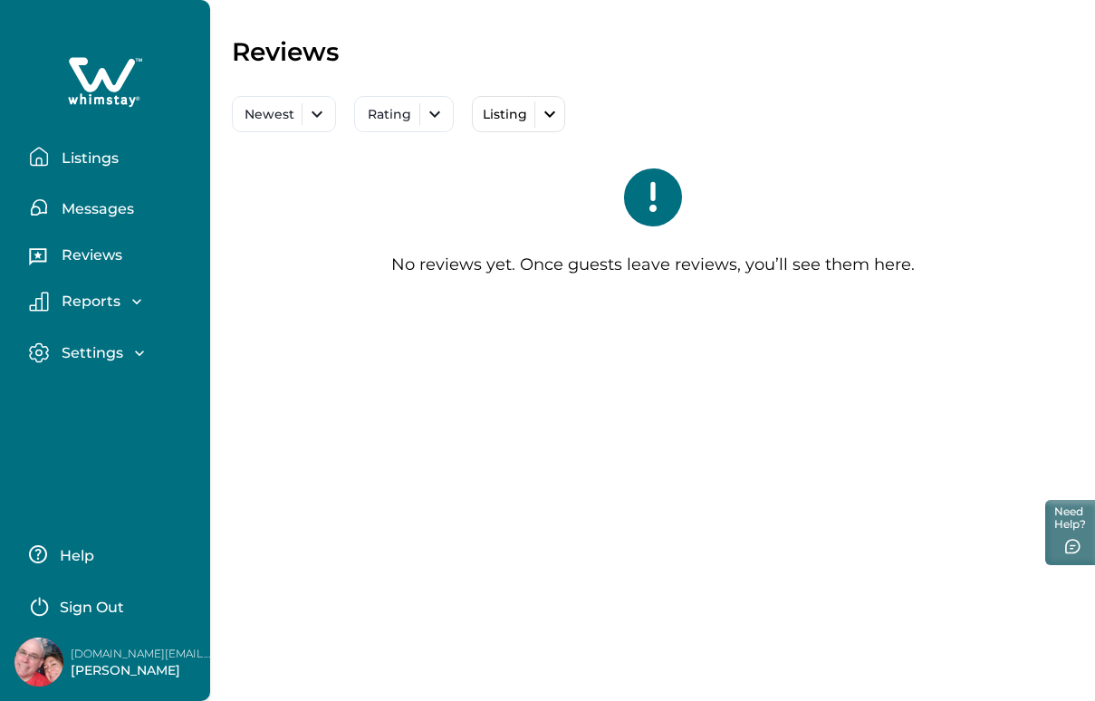
click at [106, 208] on p "Messages" at bounding box center [95, 209] width 78 height 18
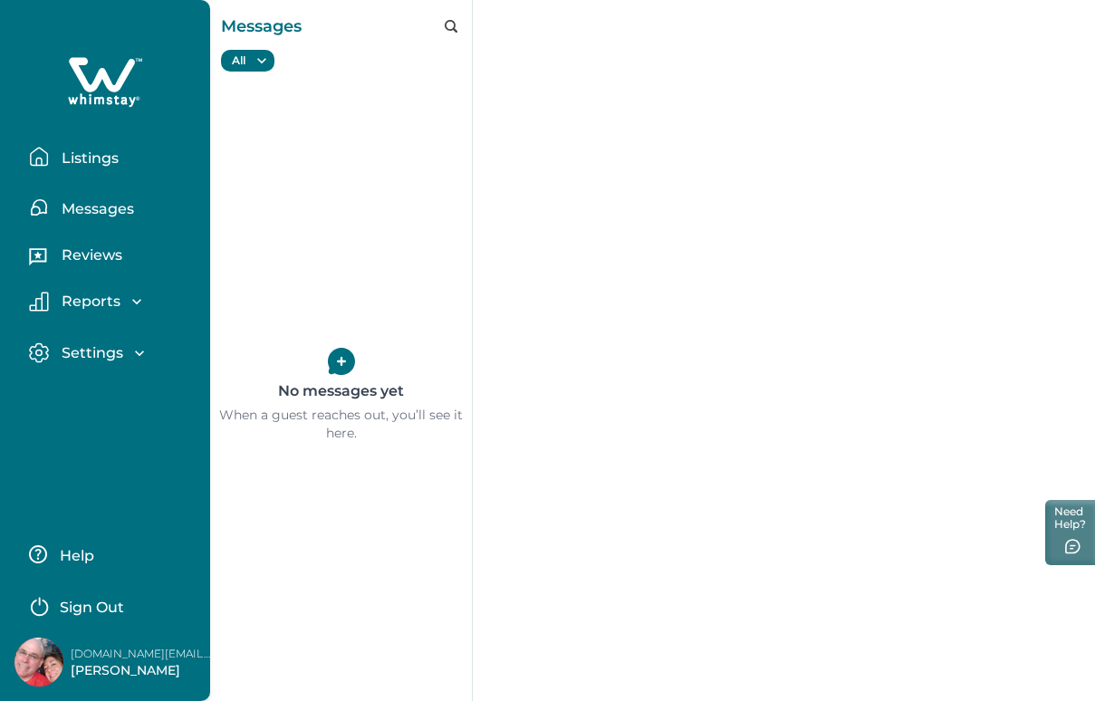
click at [98, 151] on p "Listings" at bounding box center [87, 158] width 62 height 18
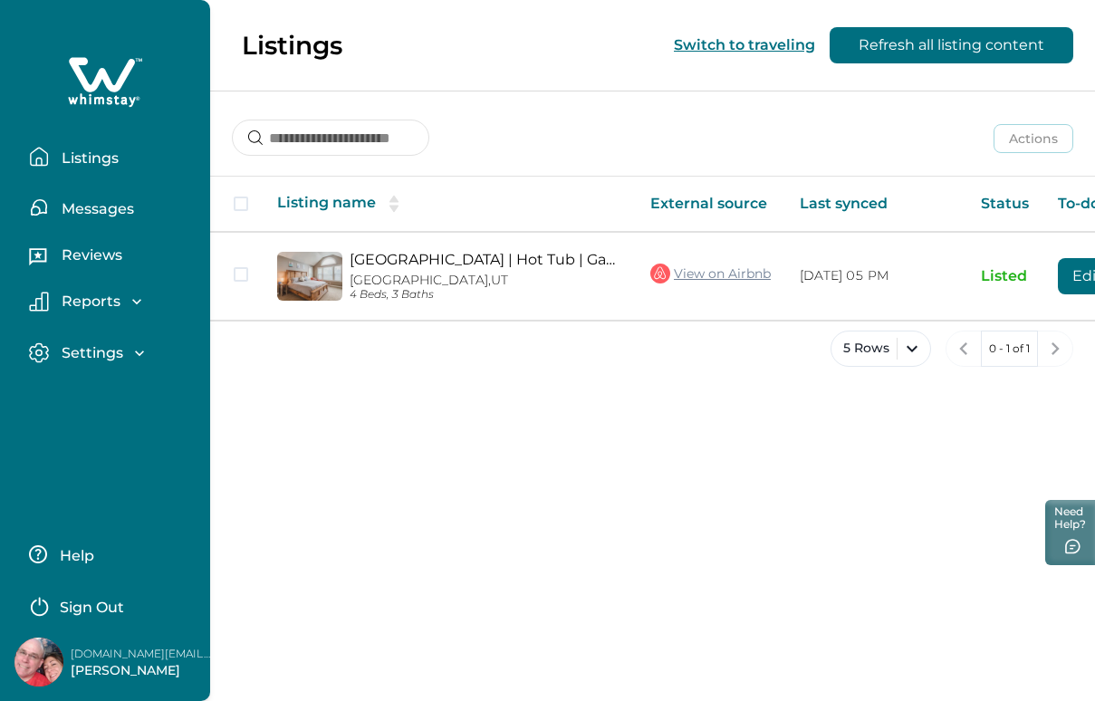
click at [134, 346] on icon "button" at bounding box center [139, 353] width 18 height 18
click at [118, 316] on div "Reports" at bounding box center [112, 307] width 167 height 31
click at [120, 298] on div "Reports" at bounding box center [97, 301] width 97 height 18
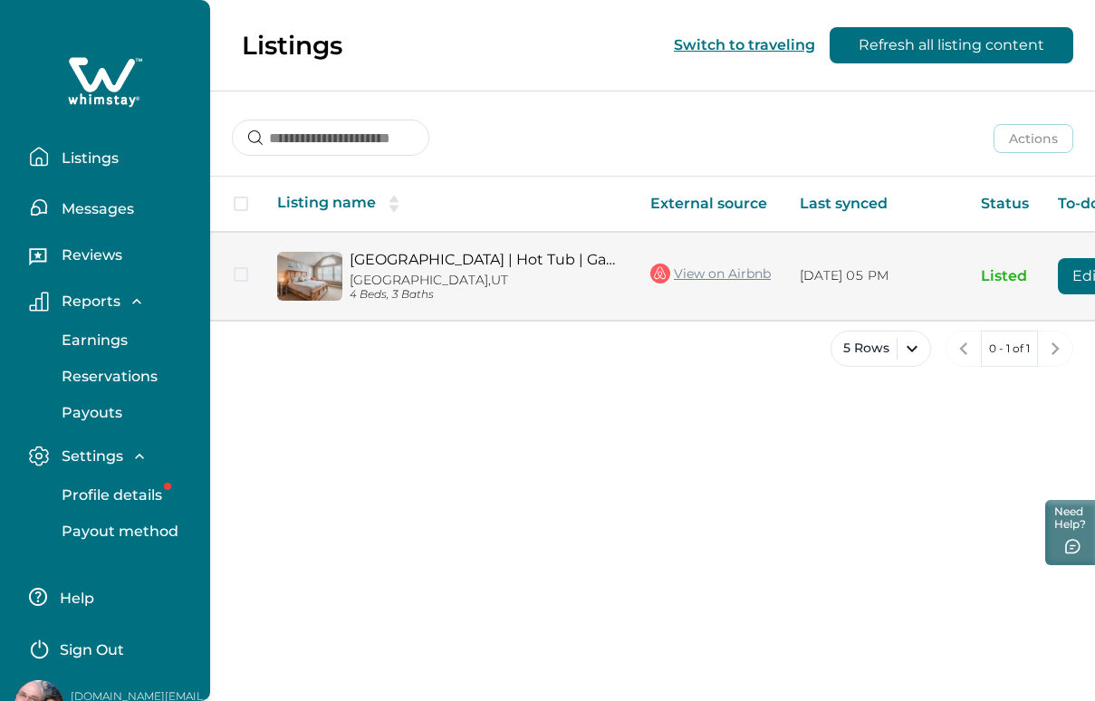
click at [404, 270] on div "[GEOGRAPHIC_DATA] | Hot Tub | Game Rm |Hike Bike SKI [GEOGRAPHIC_DATA], [GEOGRA…" at bounding box center [481, 276] width 279 height 51
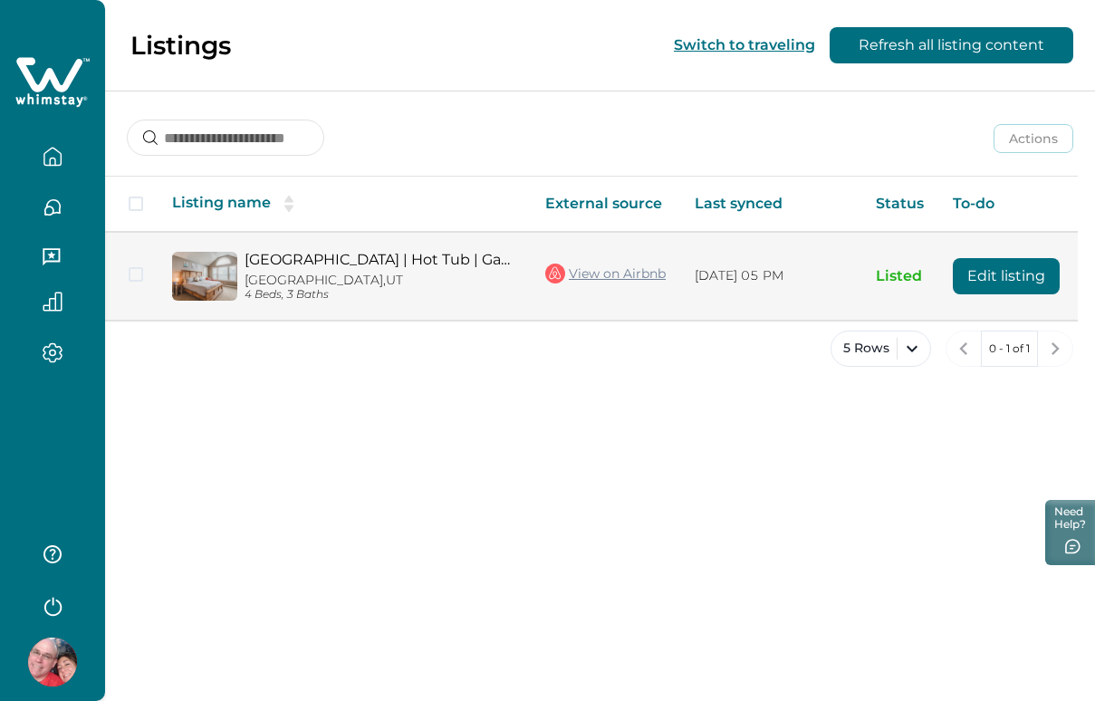
click at [989, 273] on button "Edit listing" at bounding box center [1006, 276] width 107 height 36
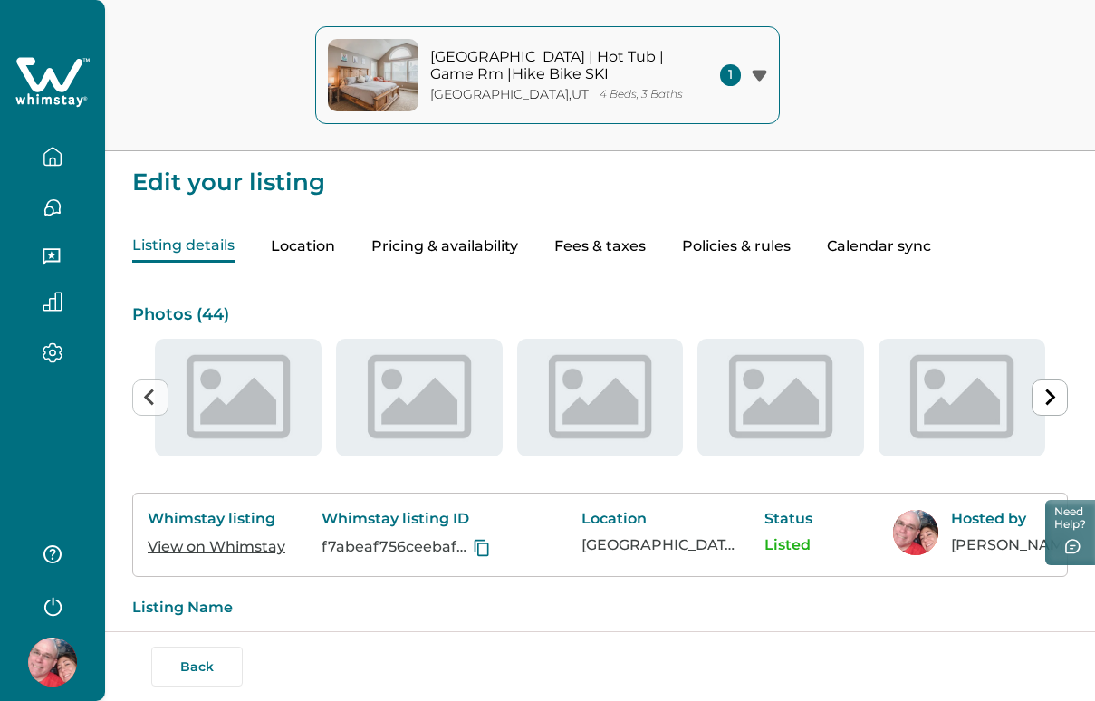
type input "**"
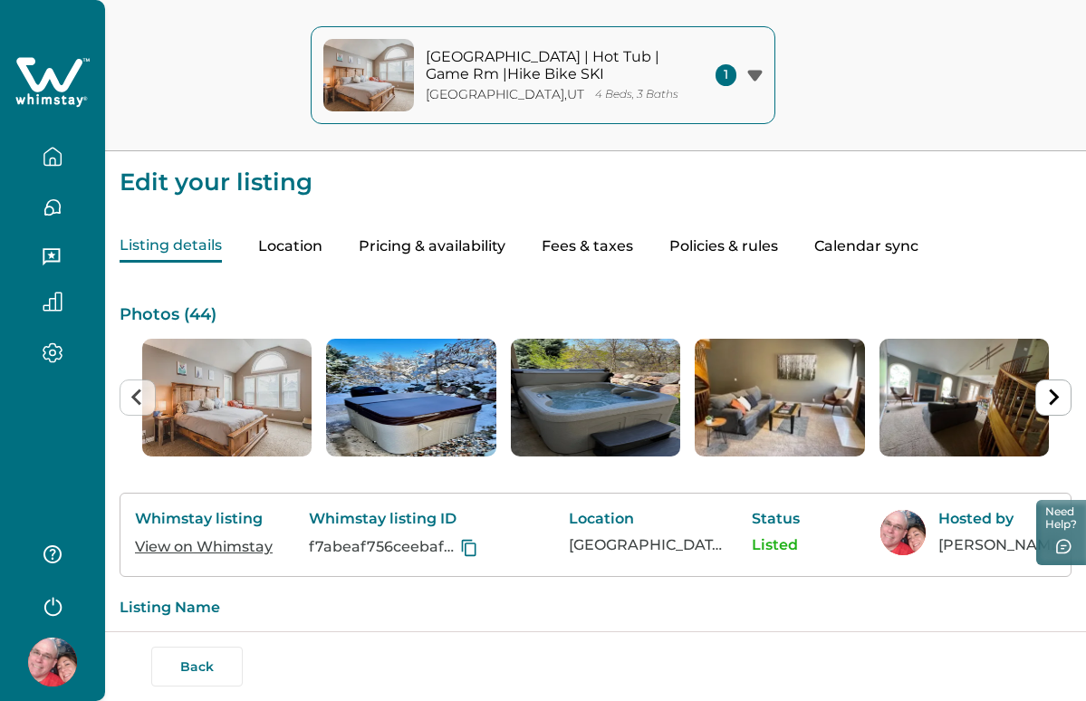
click at [464, 248] on button "Pricing & availability" at bounding box center [432, 247] width 147 height 32
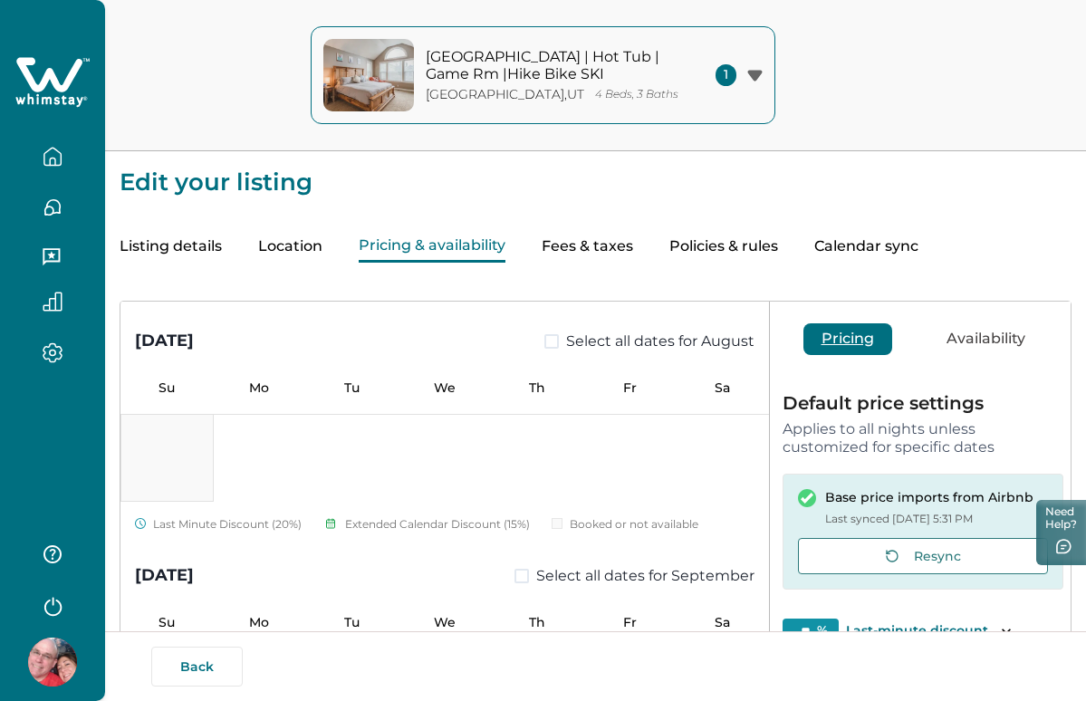
scroll to position [855, 0]
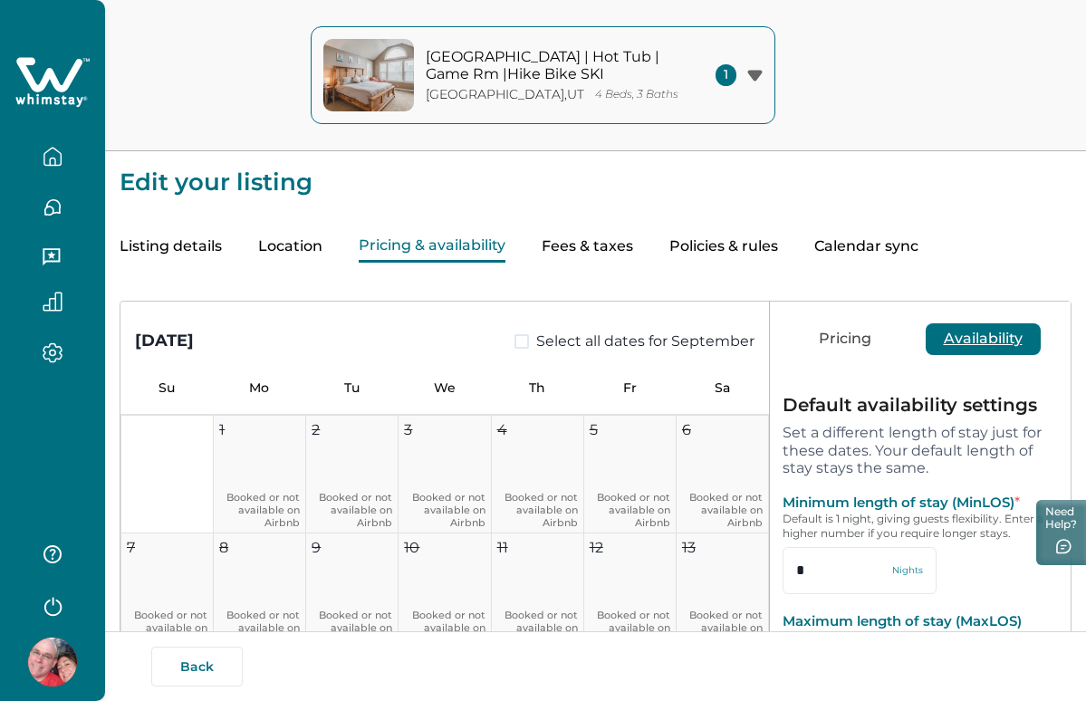
click at [983, 332] on button "Availability" at bounding box center [982, 339] width 115 height 32
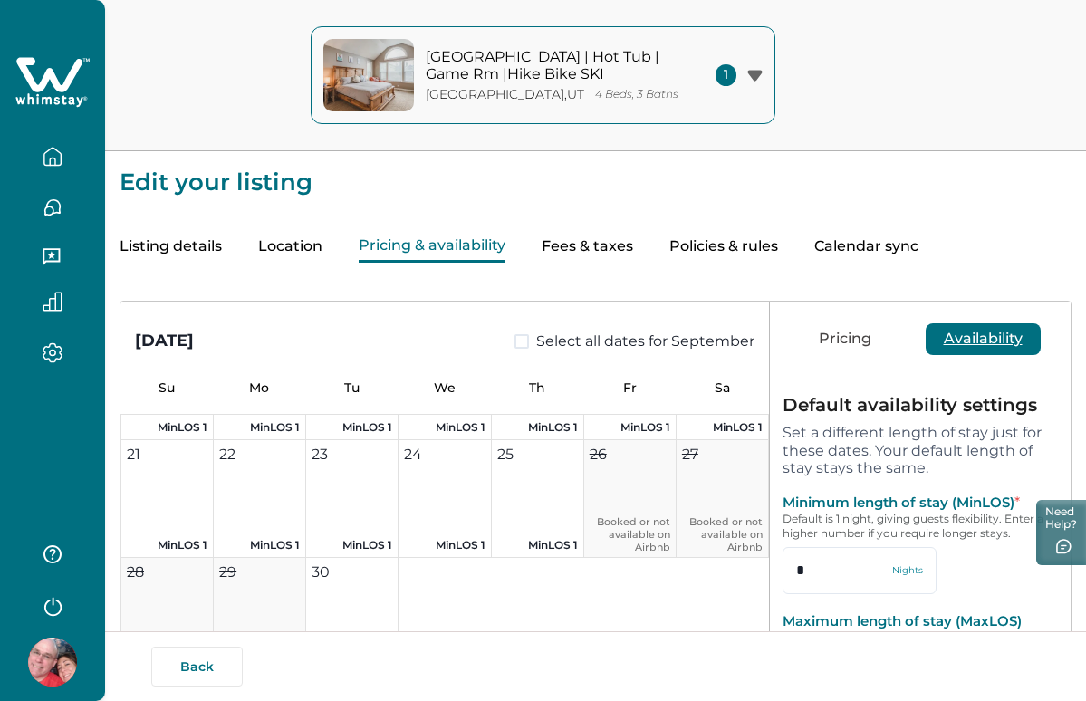
scroll to position [1181, 0]
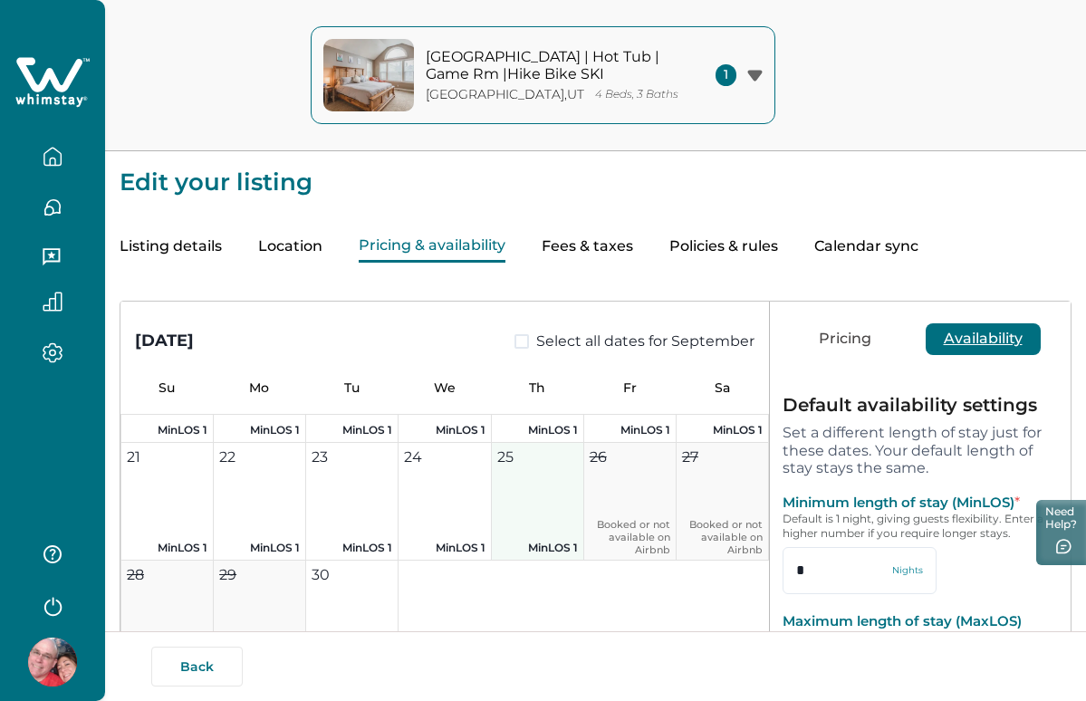
click at [543, 534] on button "25 MinLOS 1" at bounding box center [538, 502] width 92 height 118
type input "*"
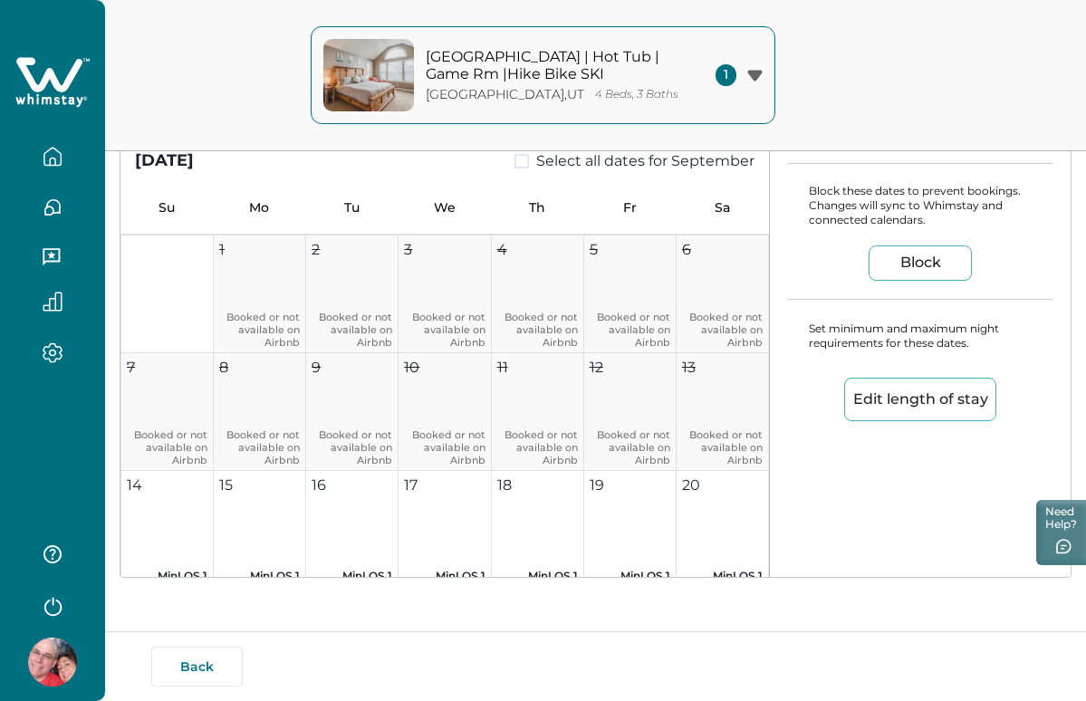
scroll to position [683, 0]
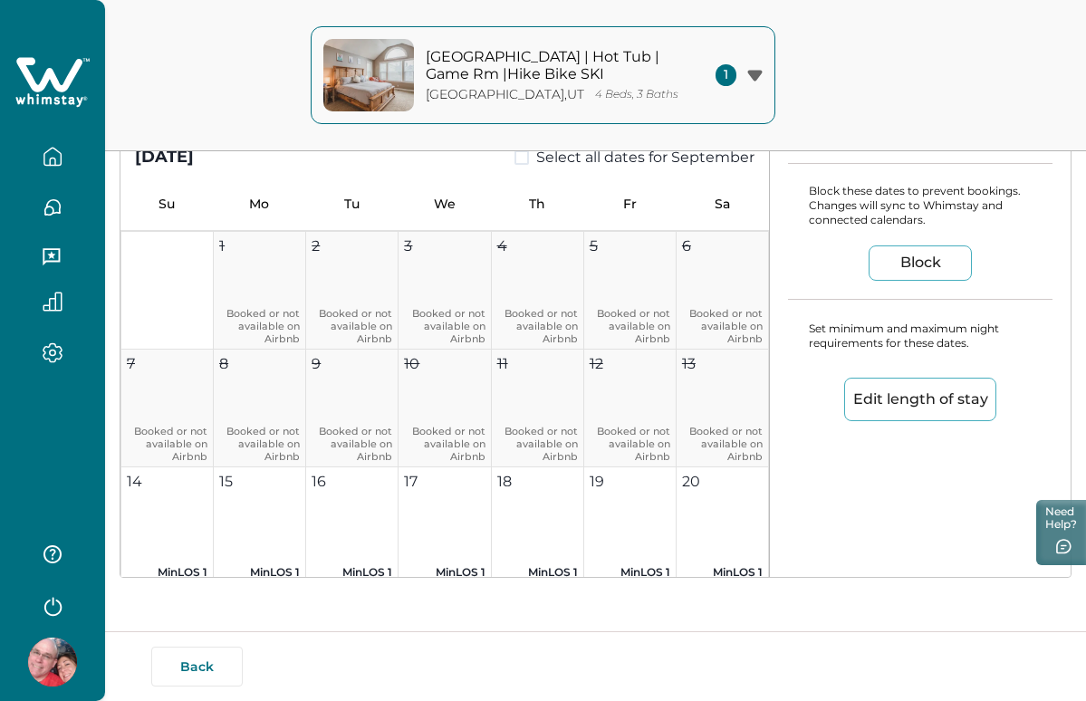
click at [829, 284] on div "Block" at bounding box center [920, 263] width 264 height 72
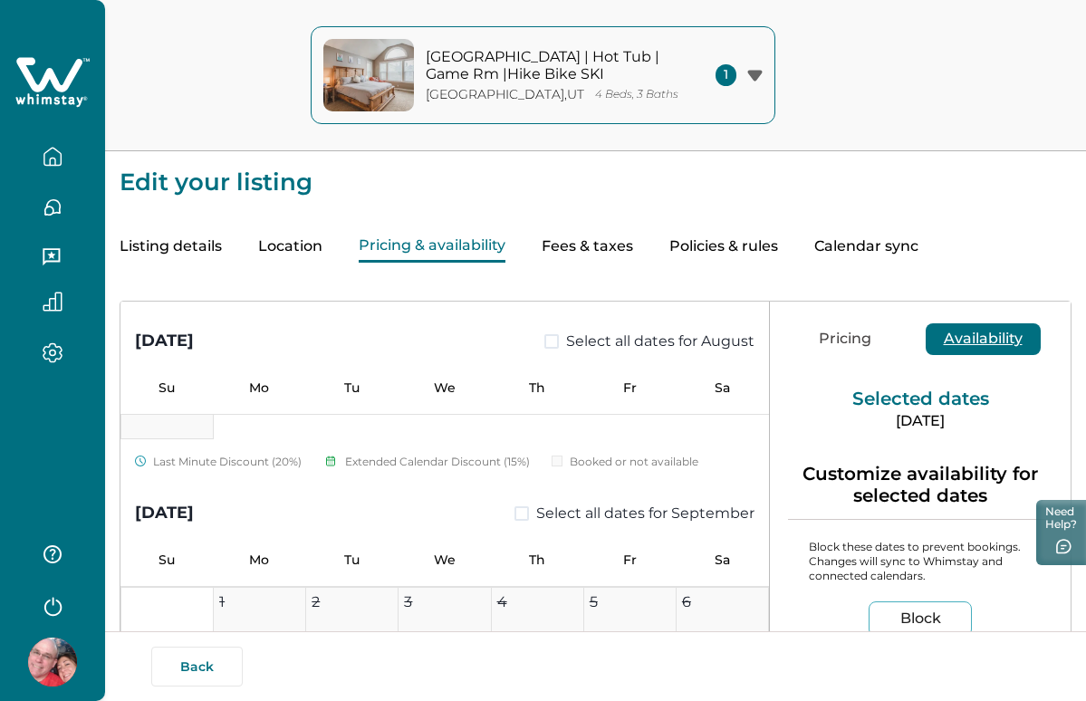
scroll to position [0, 0]
click at [459, 246] on button "Pricing & availability" at bounding box center [432, 247] width 147 height 32
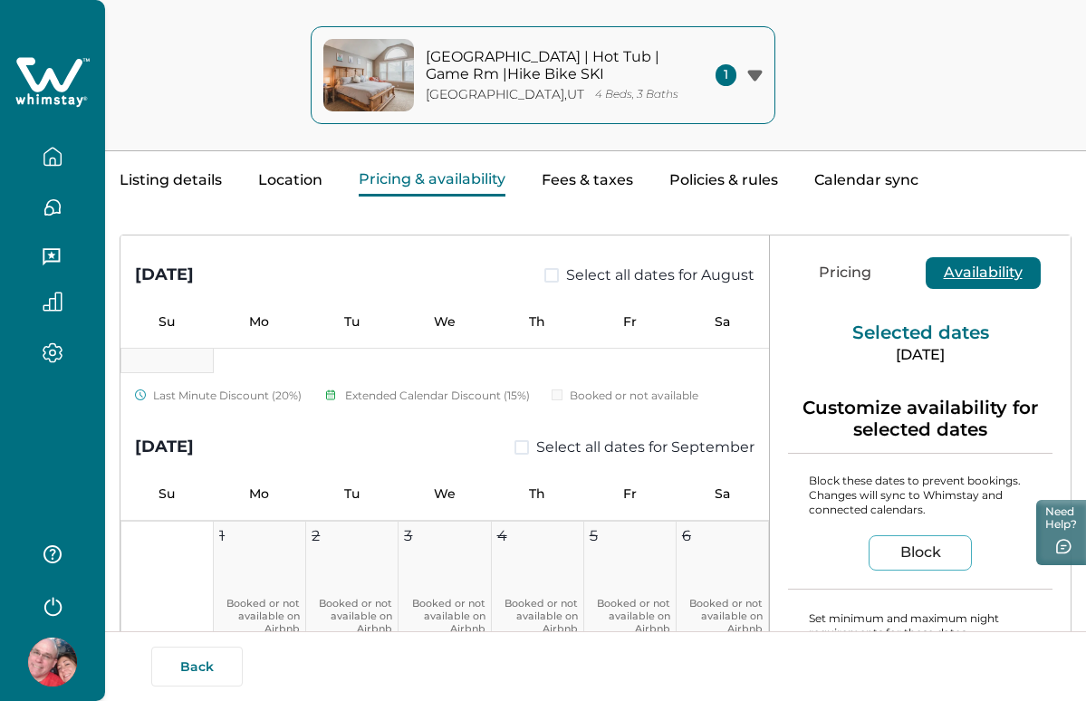
scroll to position [62, 0]
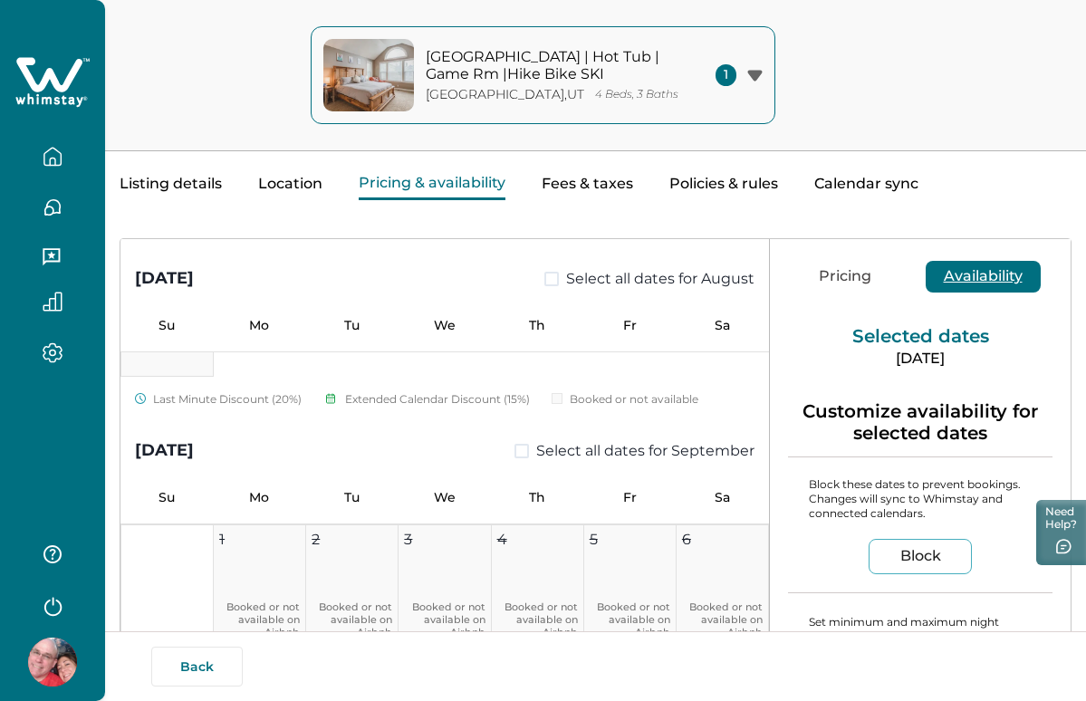
click at [852, 275] on button "Pricing" at bounding box center [844, 277] width 89 height 32
click at [982, 267] on button "Availability" at bounding box center [982, 277] width 115 height 32
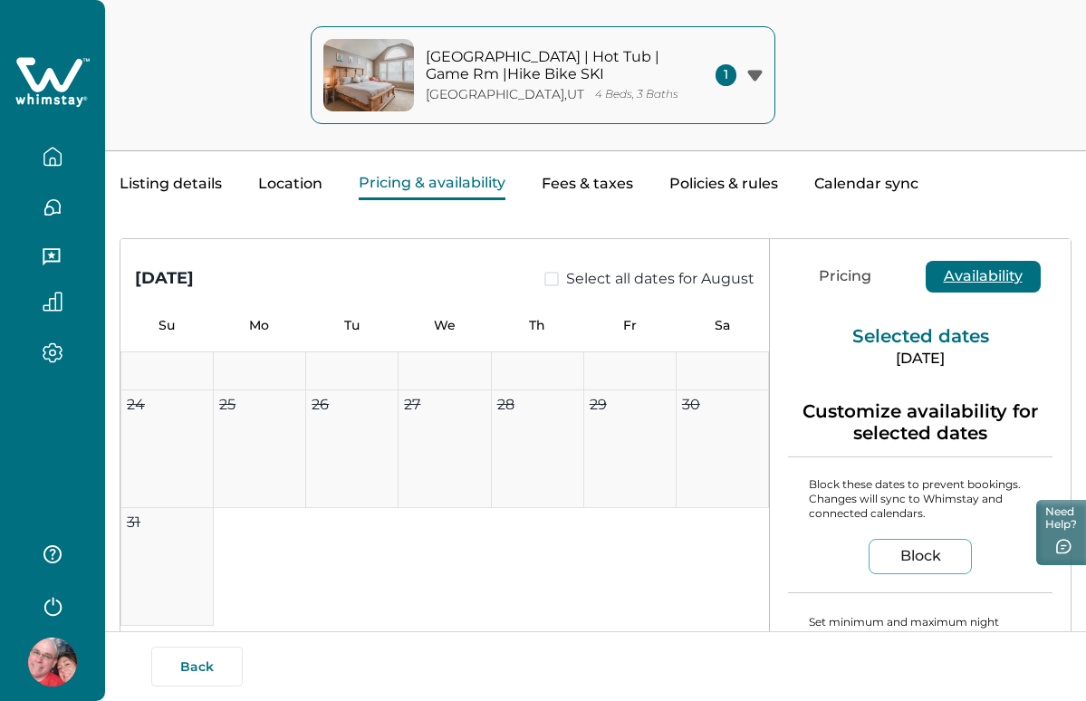
scroll to position [70, 0]
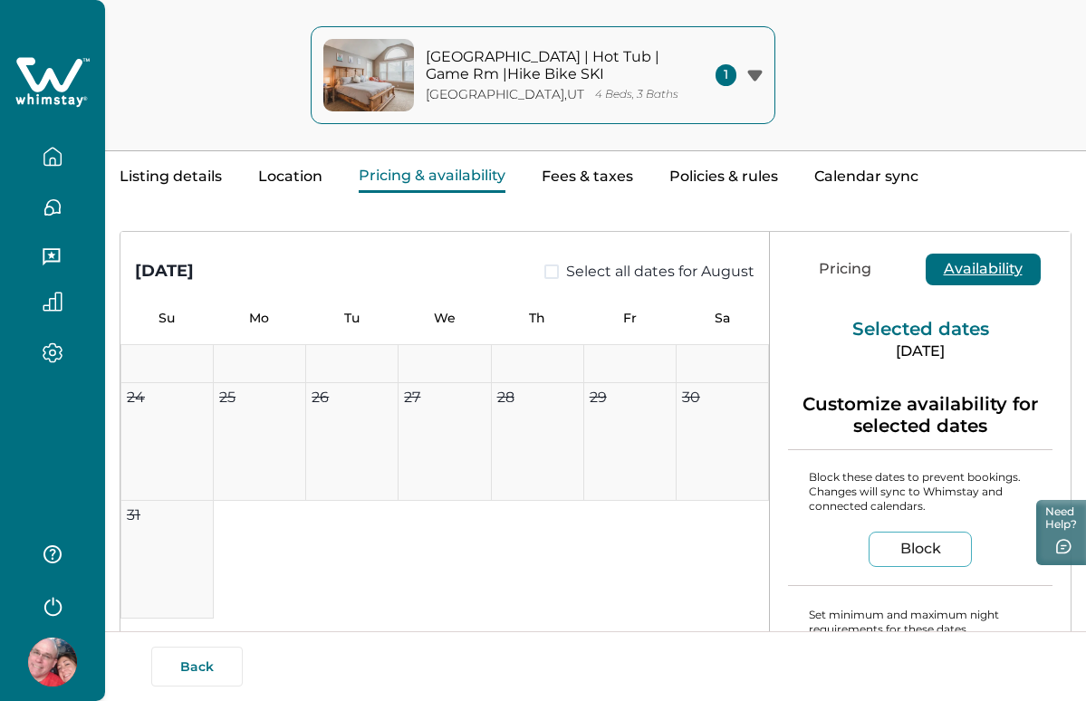
click at [837, 251] on div "Pricing Availability" at bounding box center [920, 268] width 301 height 73
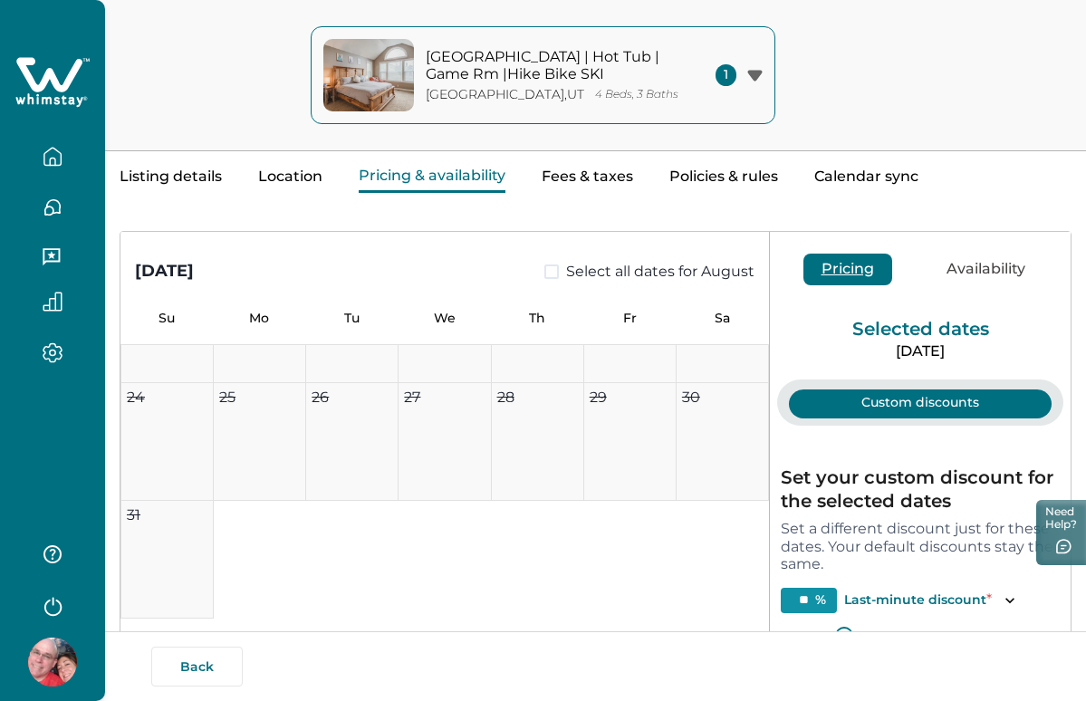
click at [838, 274] on button "Pricing" at bounding box center [847, 270] width 89 height 32
click at [568, 167] on button "Fees & taxes" at bounding box center [586, 177] width 91 height 32
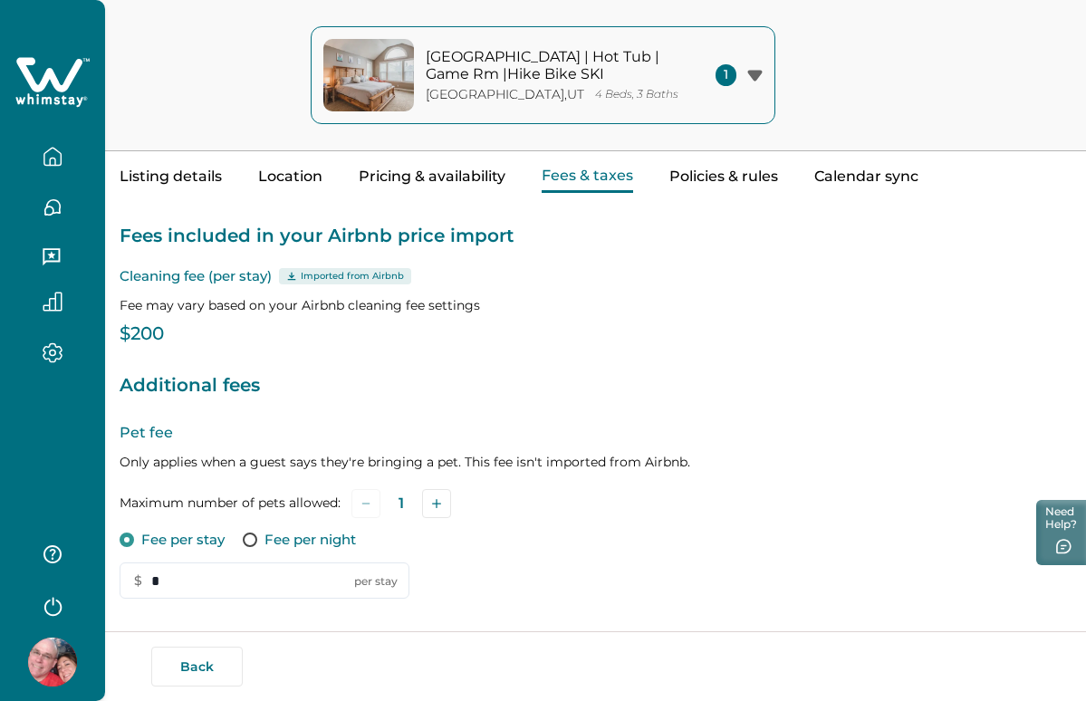
type input "*"
type input "**"
type input "*****"
type input "*"
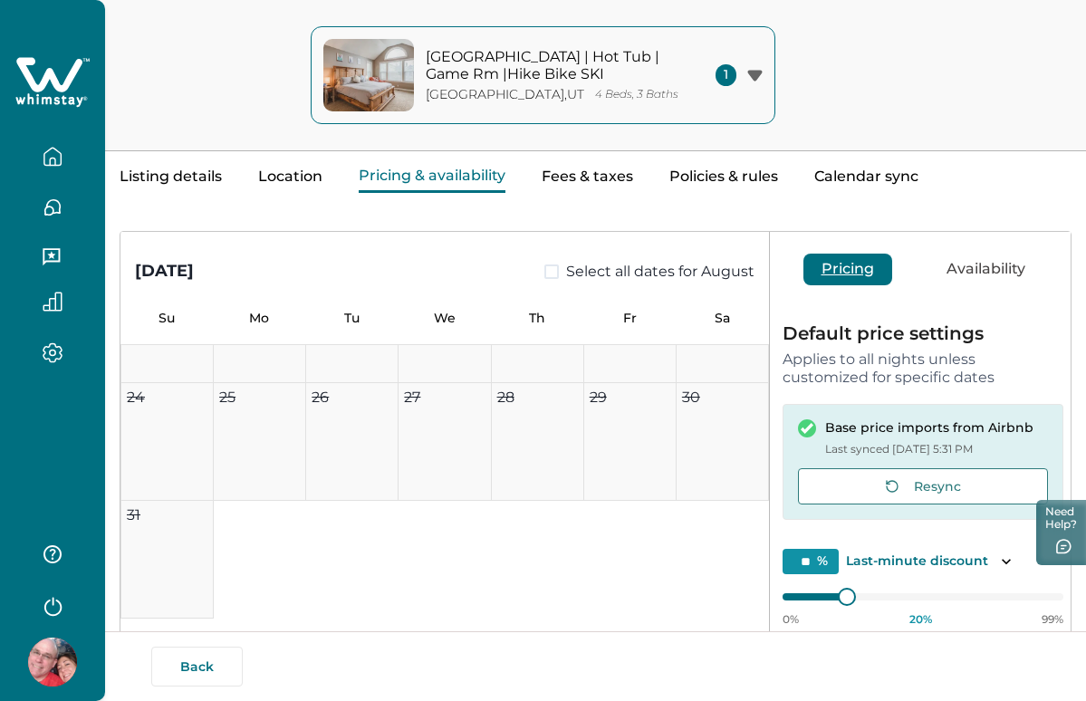
click at [464, 170] on button "Pricing & availability" at bounding box center [432, 177] width 147 height 32
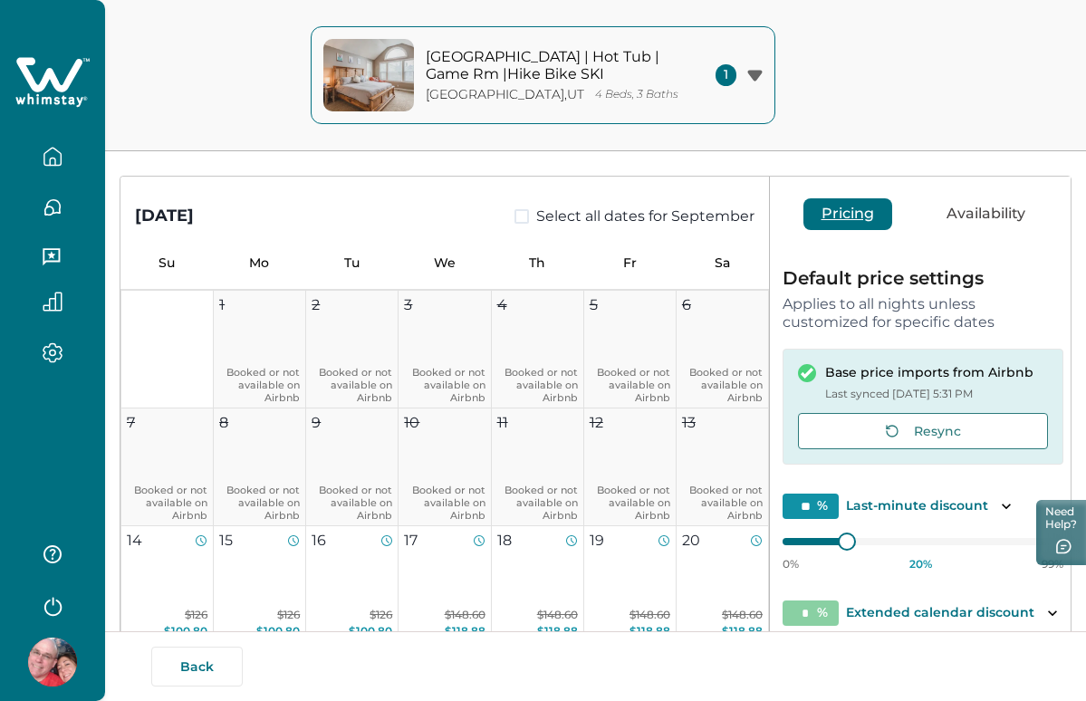
scroll to position [127, 0]
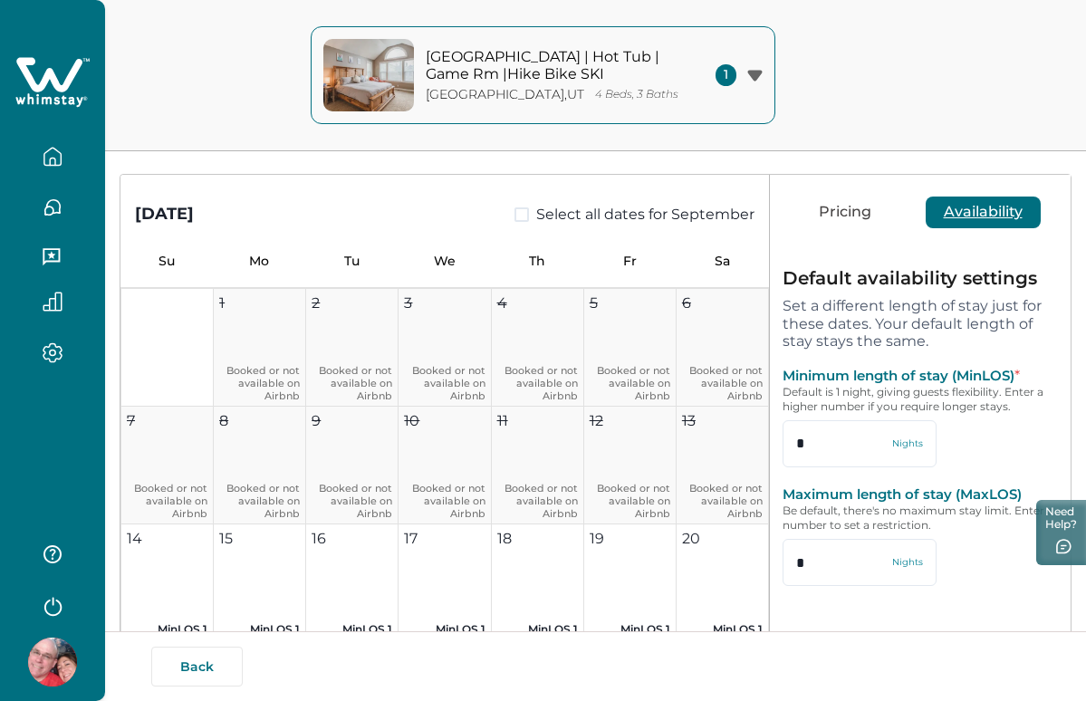
click at [974, 207] on button "Availability" at bounding box center [982, 212] width 115 height 32
click at [876, 445] on input "*" at bounding box center [859, 443] width 154 height 47
drag, startPoint x: 909, startPoint y: 380, endPoint x: 956, endPoint y: 407, distance: 53.9
click at [956, 407] on div "Minimum length of stay (MinLOS) * Default is 1 night, giving guests flexibility…" at bounding box center [919, 417] width 275 height 101
click at [956, 407] on p "Default is 1 night, giving guests flexibility. Enter a higher number if you req…" at bounding box center [919, 399] width 275 height 29
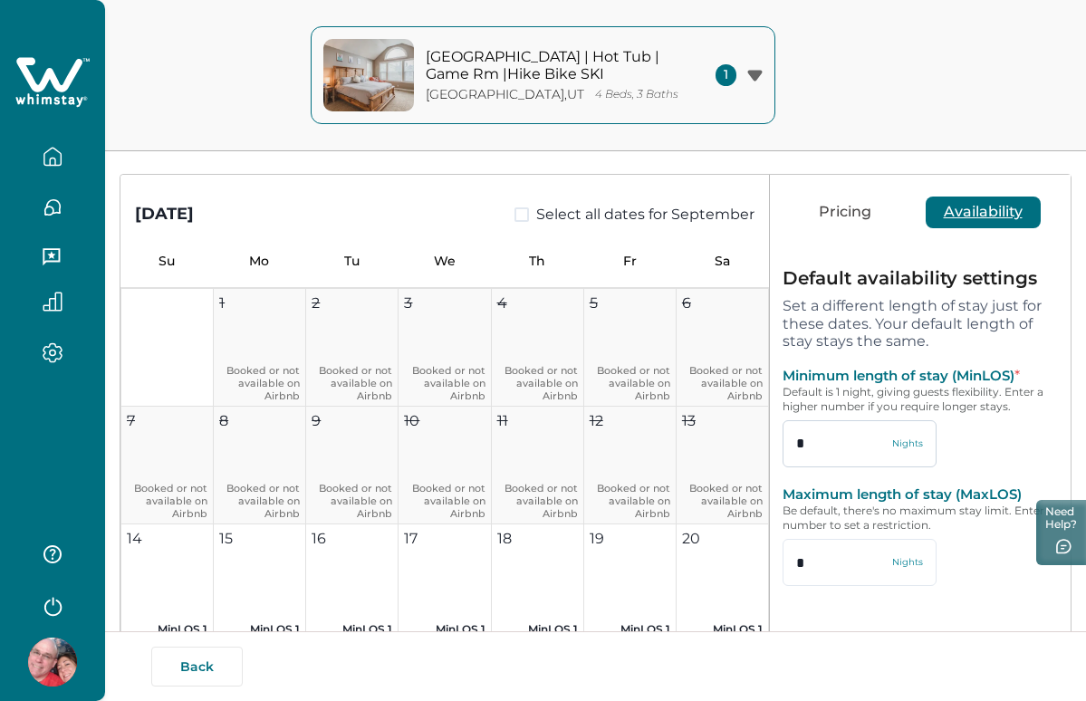
click at [884, 445] on input "*" at bounding box center [859, 443] width 154 height 47
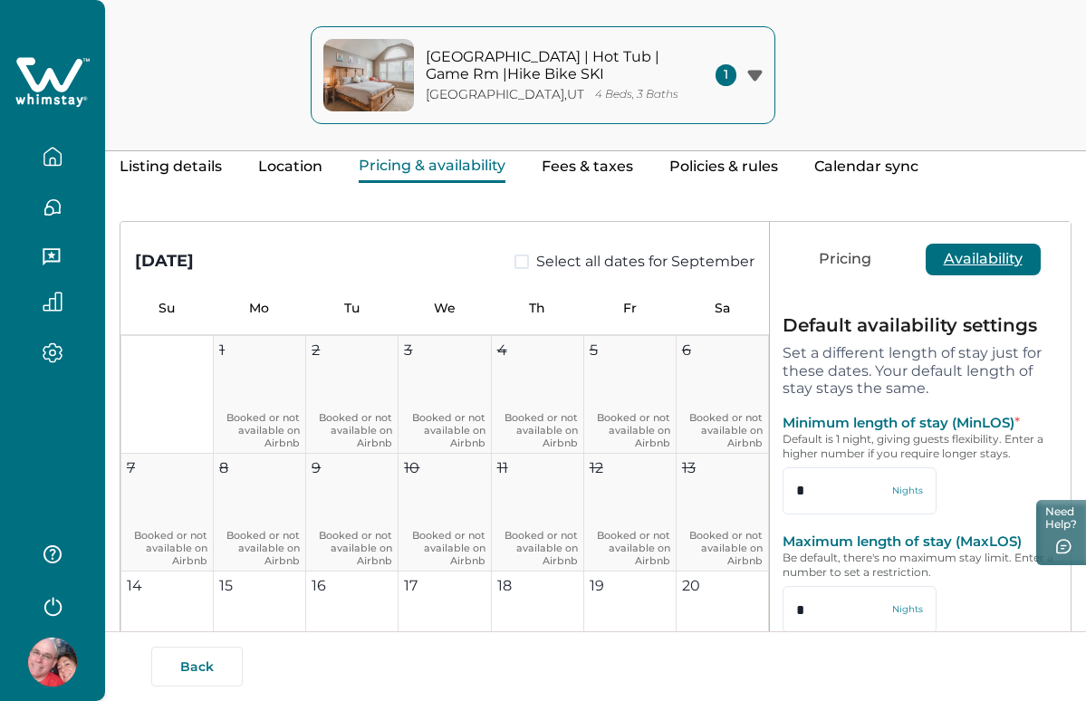
scroll to position [79, 0]
click at [837, 592] on input "*" at bounding box center [859, 610] width 154 height 47
type input "*"
click at [934, 539] on p "Maximum length of stay (MaxLOS)" at bounding box center [919, 542] width 275 height 18
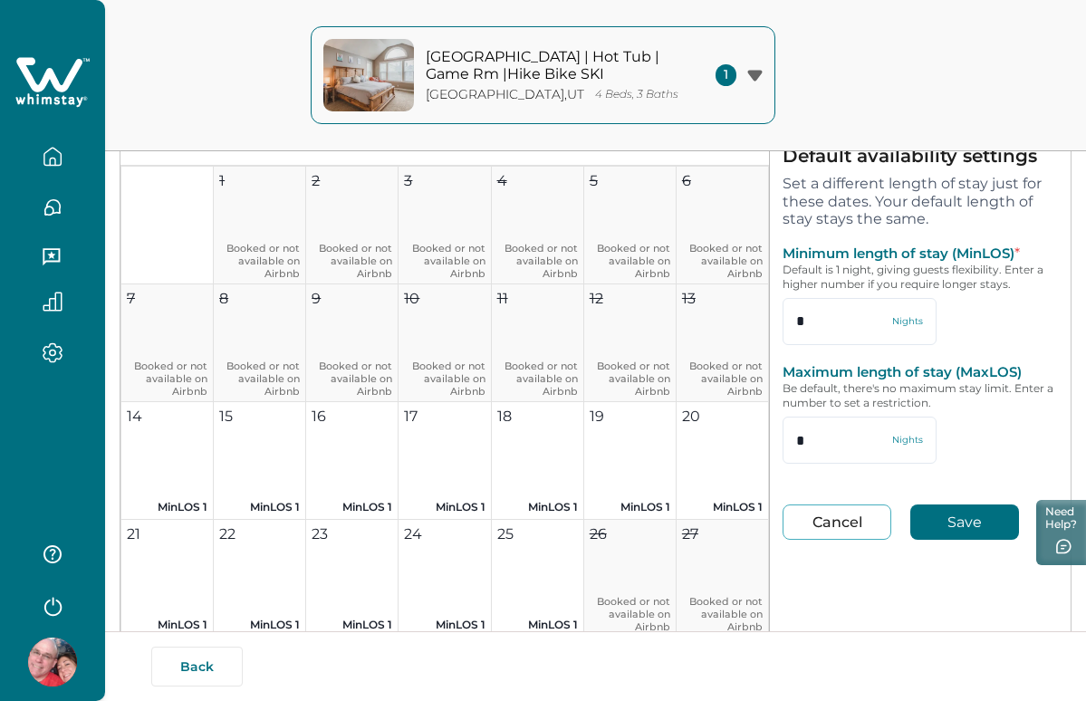
scroll to position [249, 0]
click at [948, 520] on button "Save" at bounding box center [964, 521] width 109 height 35
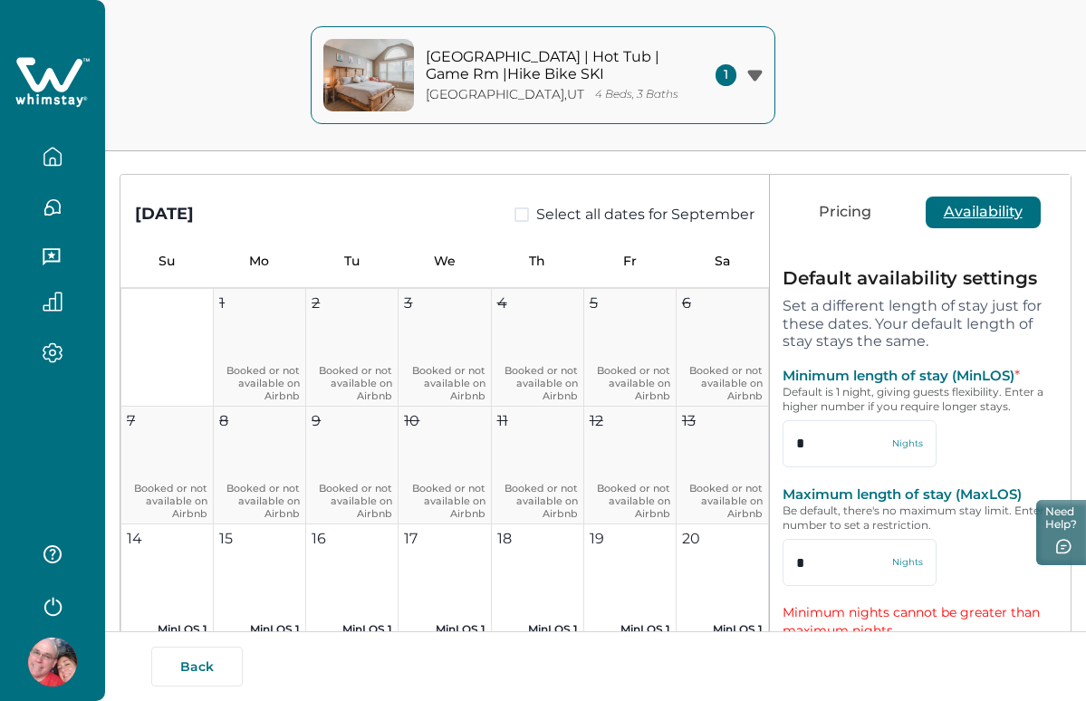
scroll to position [125, 0]
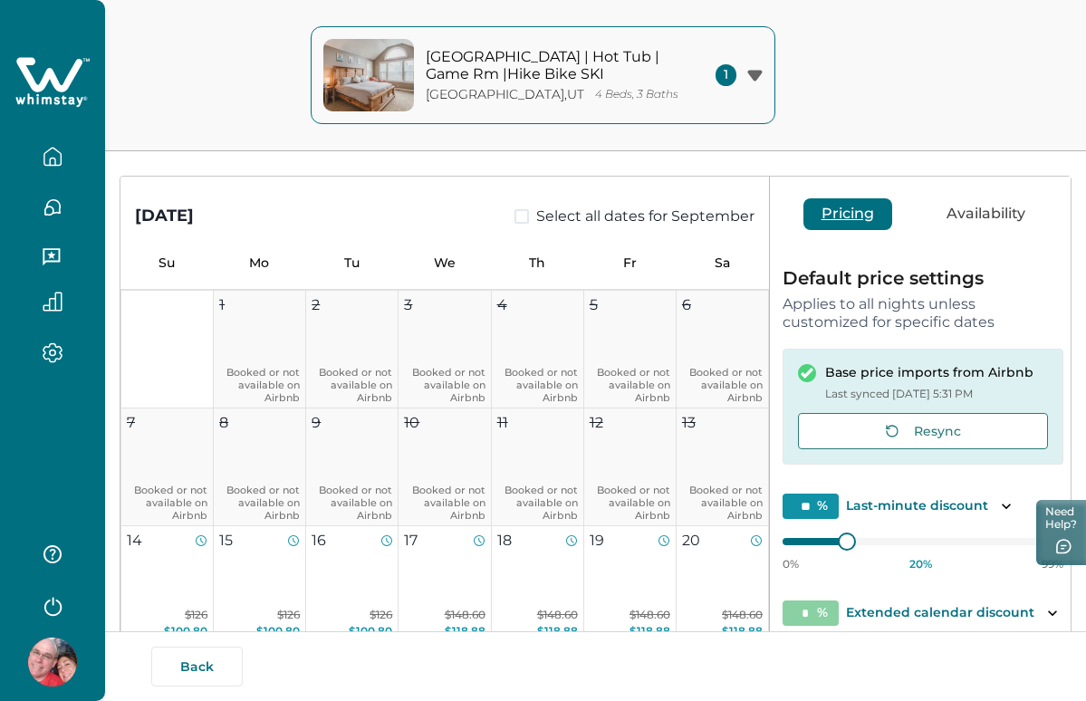
click at [837, 217] on button "Pricing" at bounding box center [847, 214] width 89 height 32
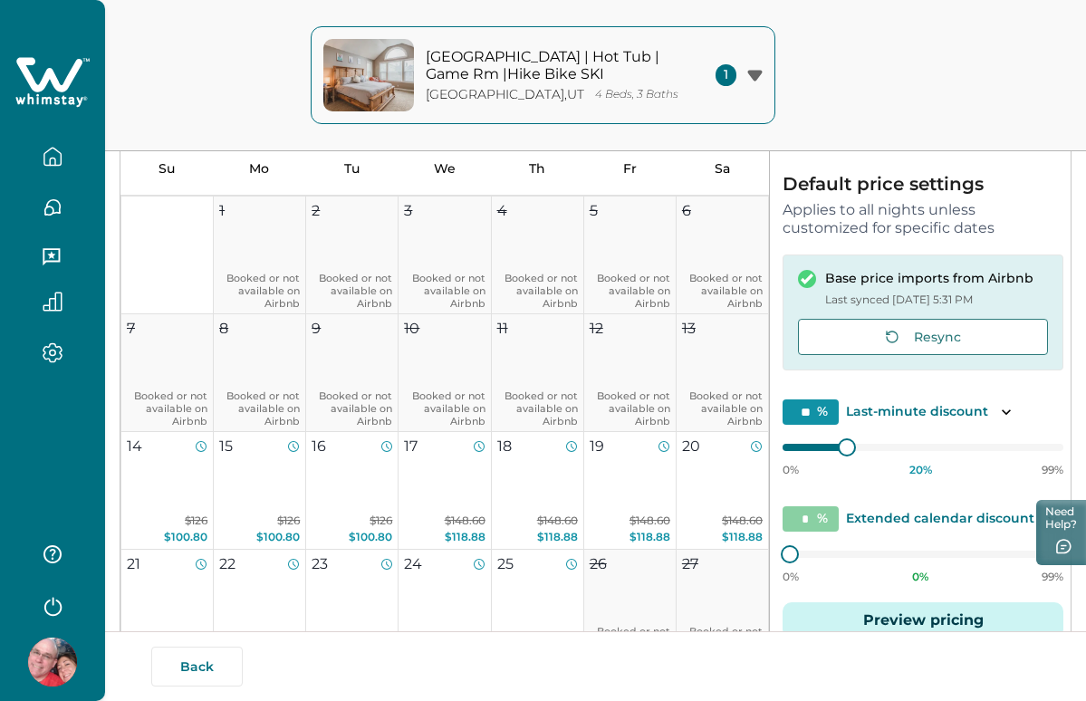
scroll to position [220, 0]
click at [1006, 413] on icon "Toggle description" at bounding box center [1006, 411] width 18 height 18
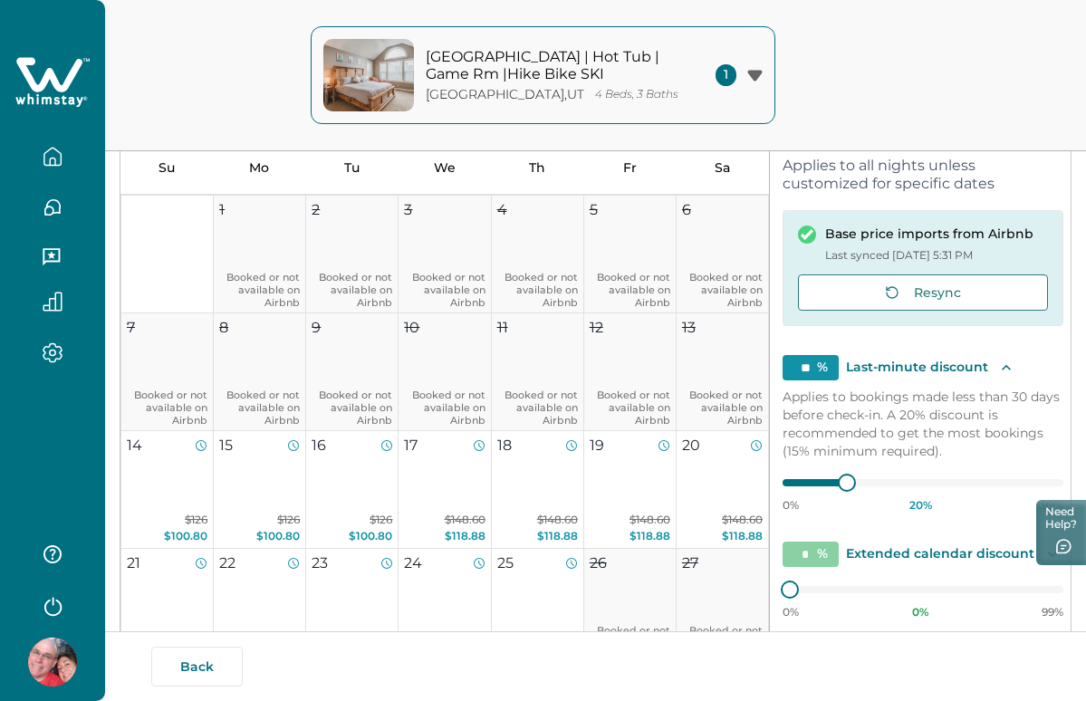
scroll to position [43, 0]
type input "**"
click at [805, 489] on div "0% 15 % 99%" at bounding box center [922, 490] width 281 height 45
click at [944, 412] on p "Applies to bookings made less than 30 days before check-in. A 20% discount is r…" at bounding box center [922, 424] width 281 height 72
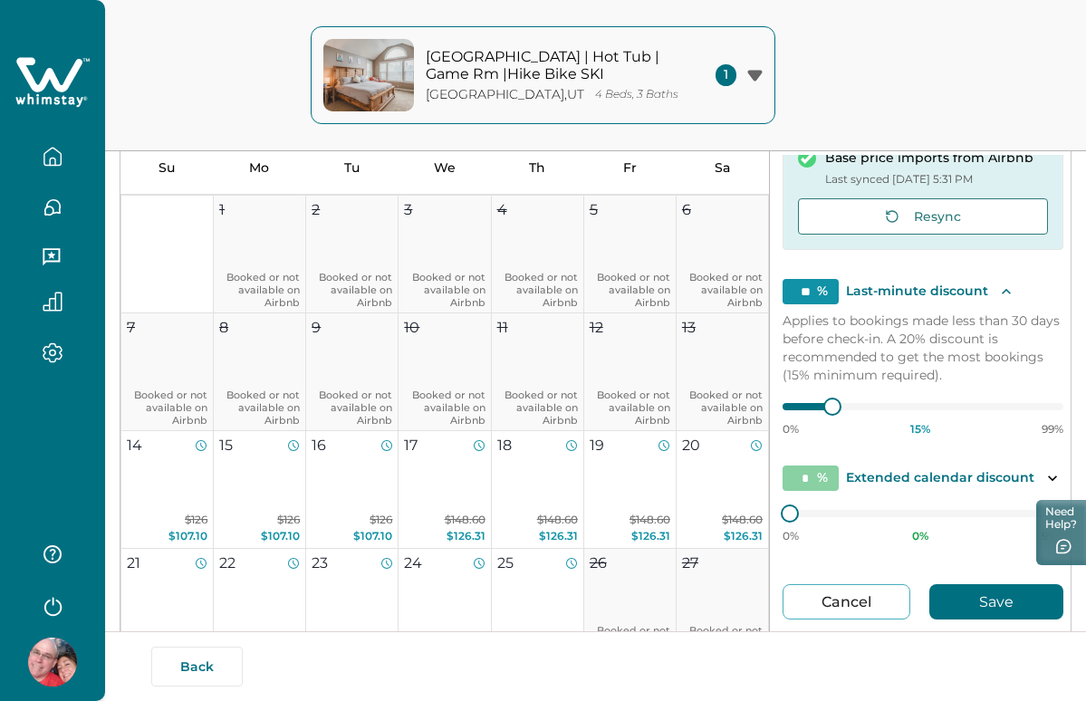
scroll to position [119, 0]
click at [983, 607] on button "Save" at bounding box center [996, 602] width 134 height 35
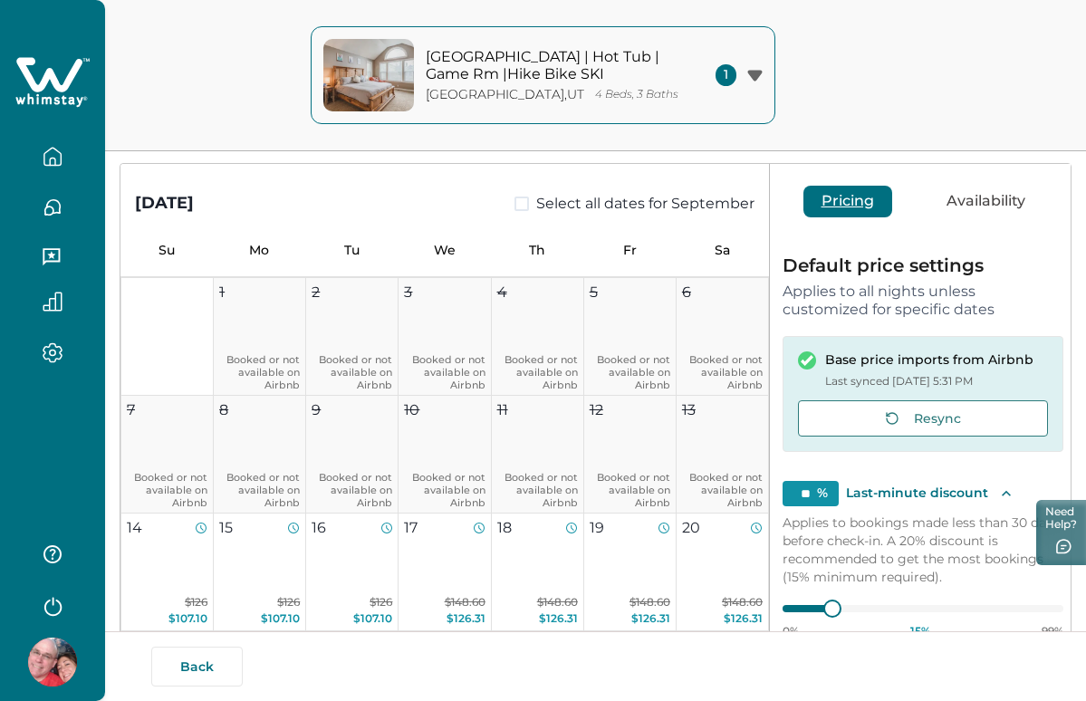
scroll to position [116, 0]
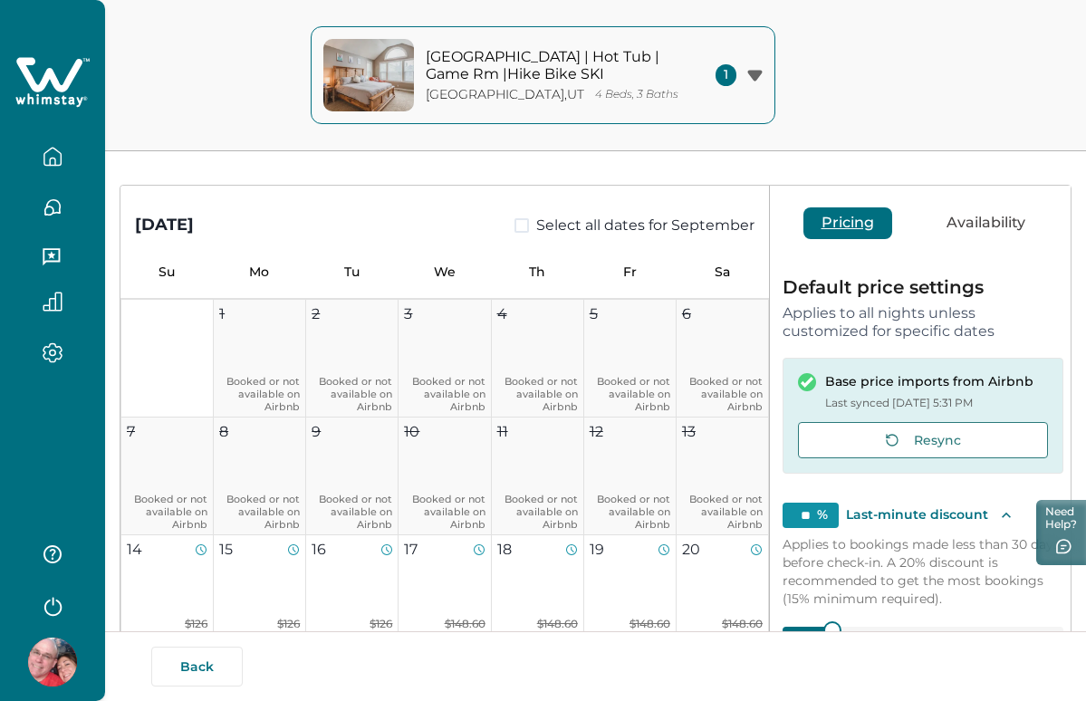
click at [958, 221] on button "Availability" at bounding box center [985, 223] width 115 height 32
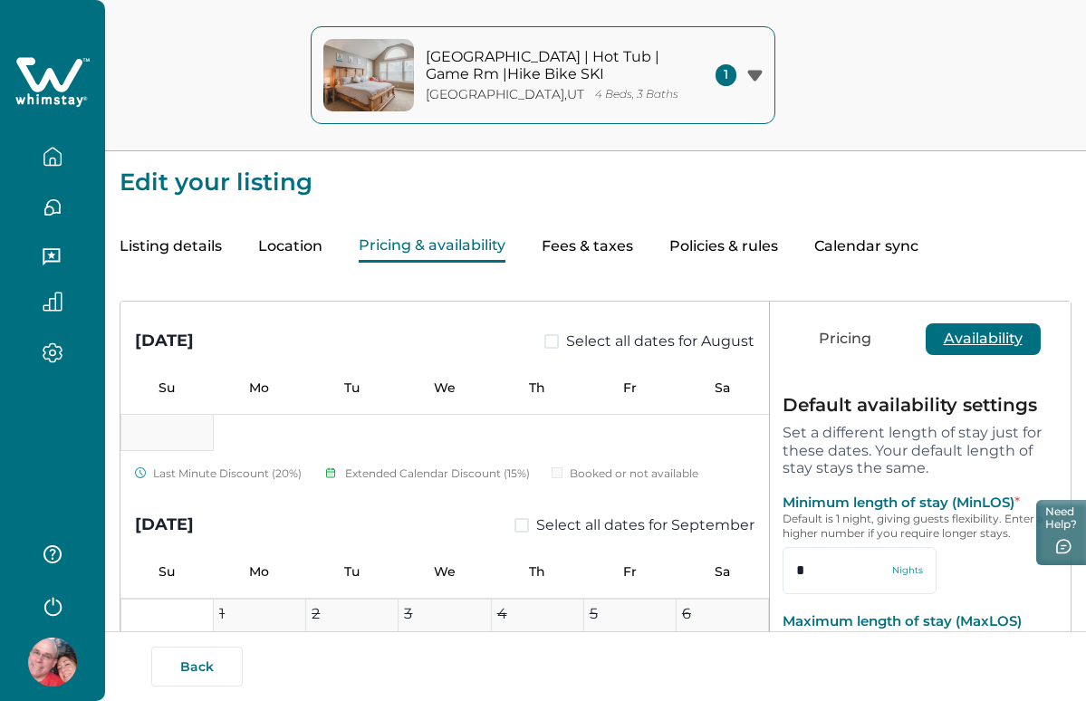
scroll to position [0, 0]
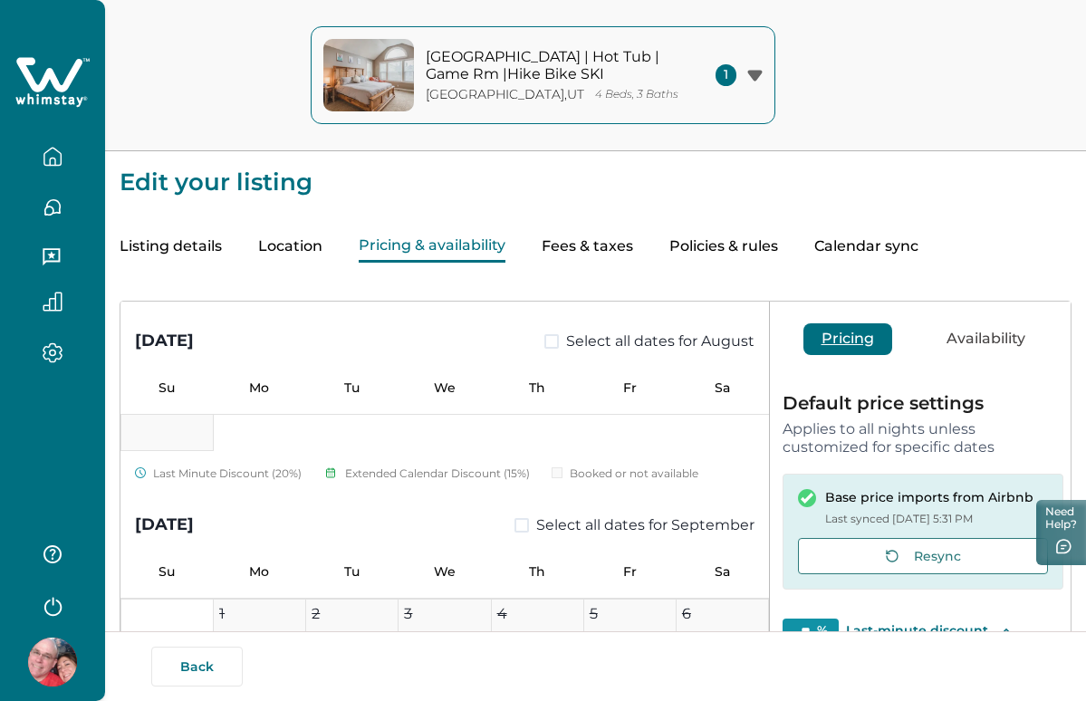
click at [850, 342] on button "Pricing" at bounding box center [847, 339] width 89 height 32
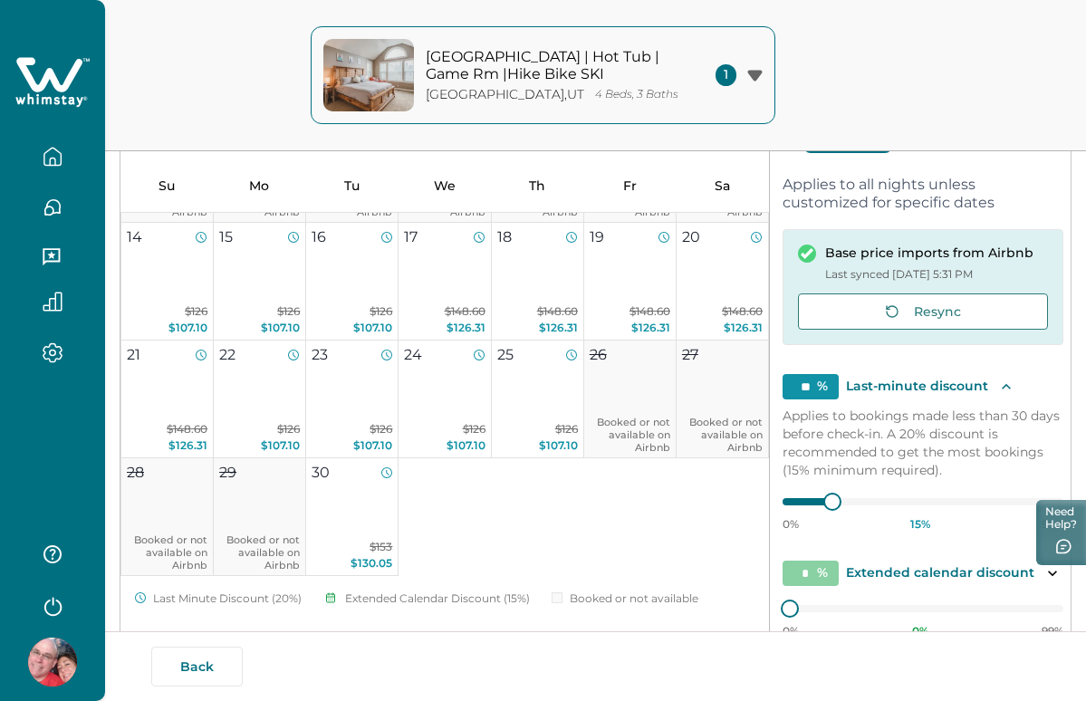
scroll to position [207, 0]
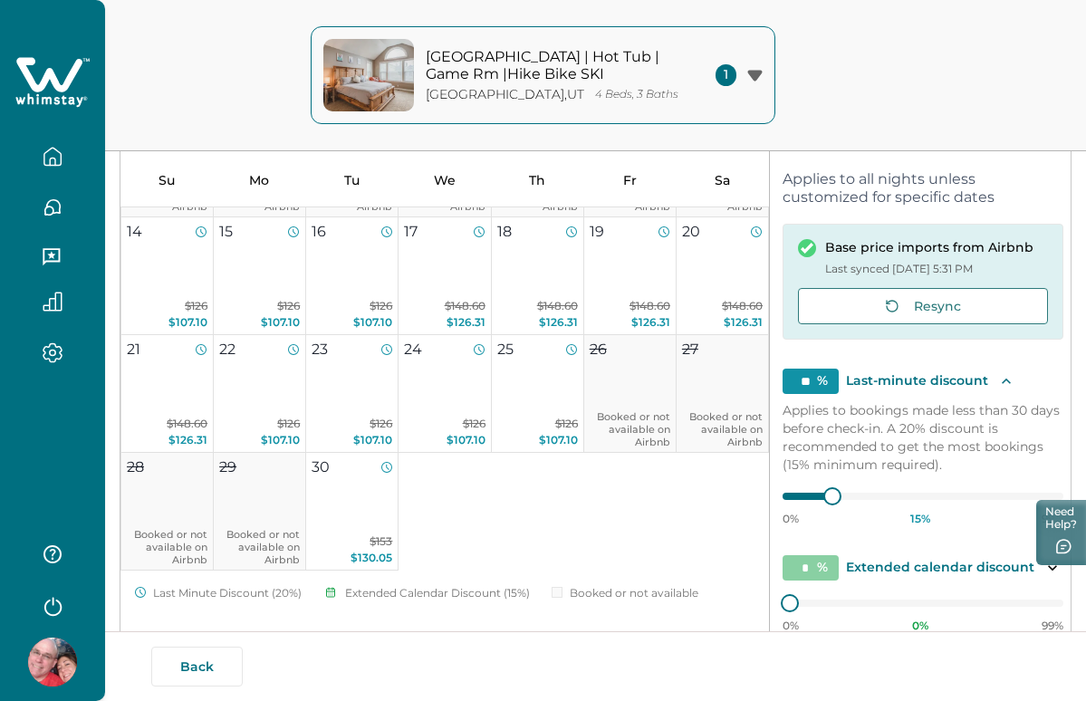
click at [815, 387] on input "**" at bounding box center [810, 381] width 56 height 25
type input "**"
click at [967, 410] on p "Applies to bookings made less than 30 days before check-in. A 20% discount is r…" at bounding box center [922, 437] width 281 height 72
click at [966, 439] on p "Applies to bookings made less than 30 days before check-in. A 20% discount is r…" at bounding box center [922, 437] width 281 height 72
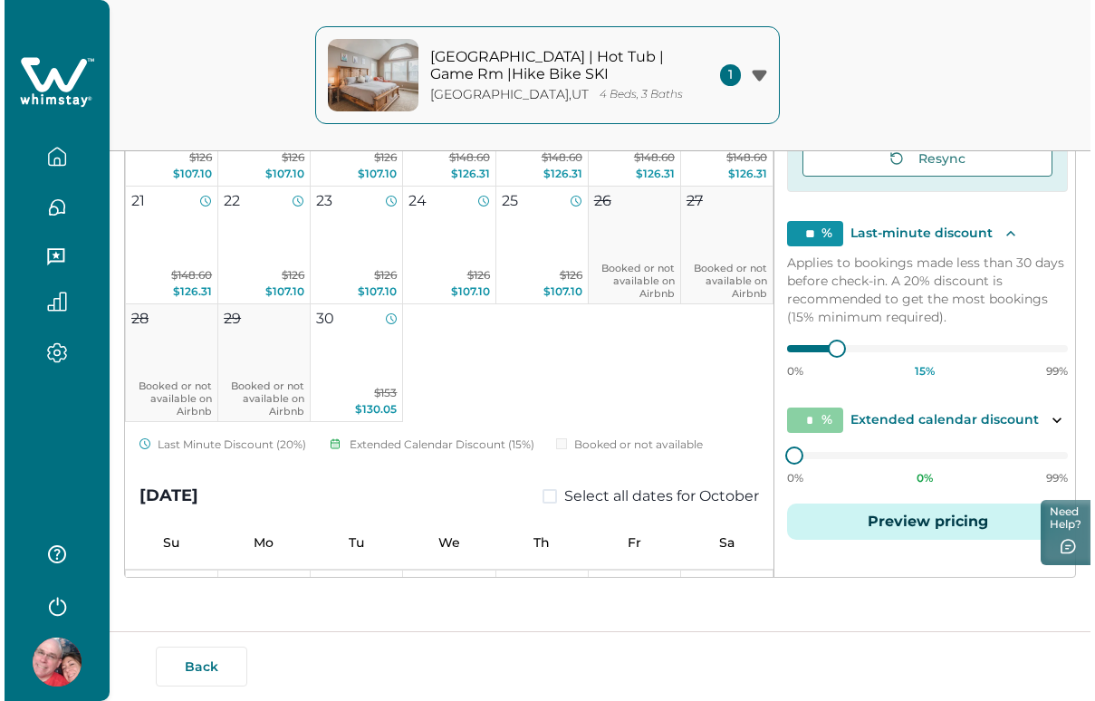
scroll to position [356, 0]
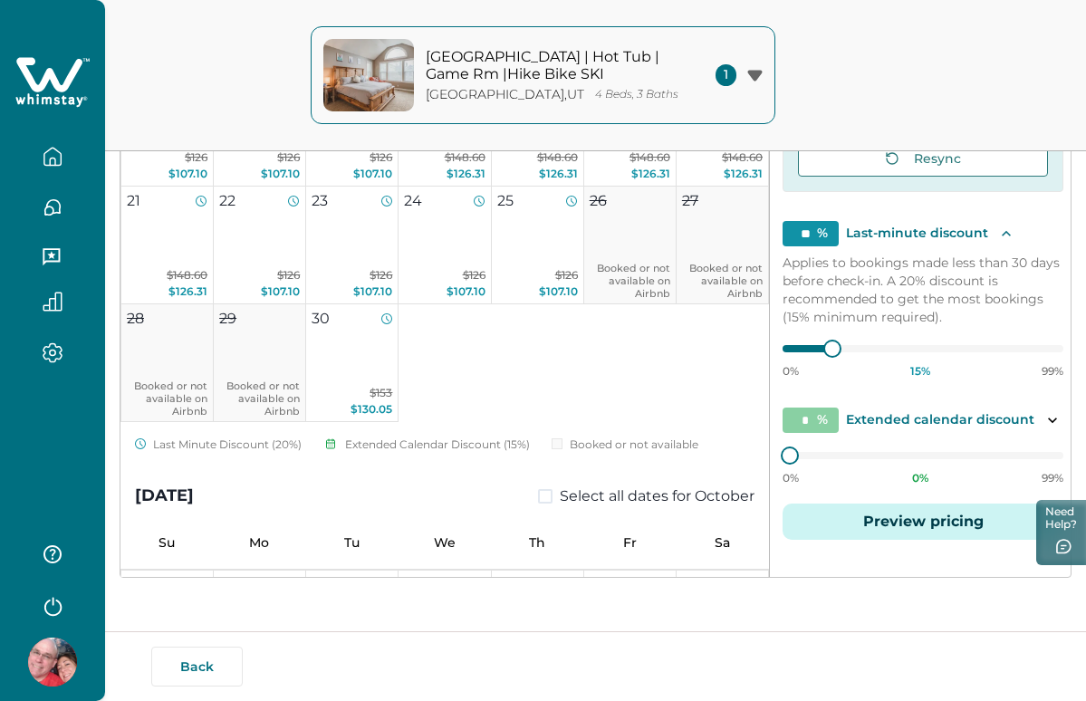
click at [947, 522] on button "Preview pricing" at bounding box center [922, 521] width 281 height 36
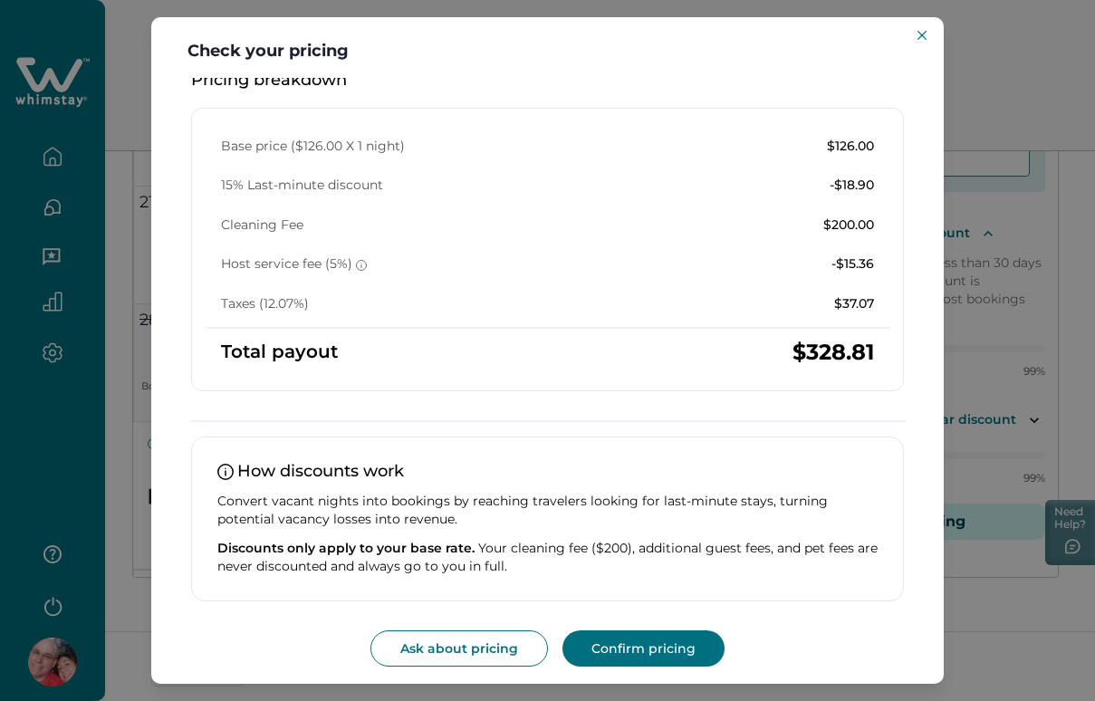
scroll to position [297, 0]
click at [689, 639] on button "Confirm pricing" at bounding box center [643, 649] width 162 height 36
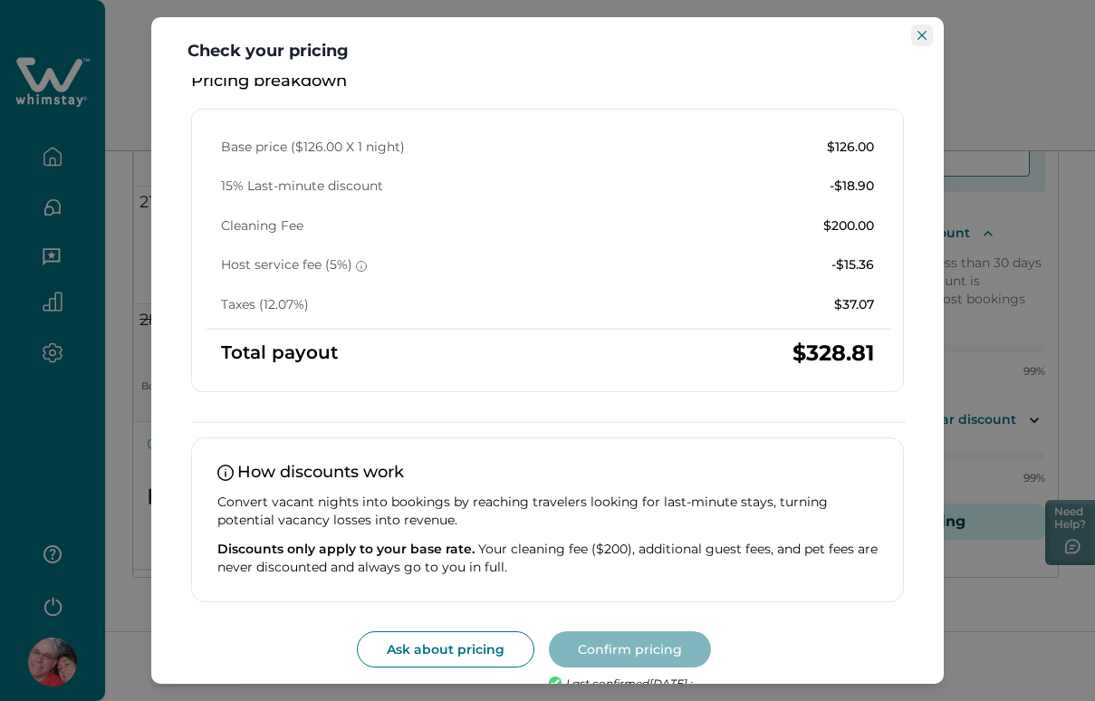
click at [919, 29] on button "Close" at bounding box center [922, 35] width 22 height 22
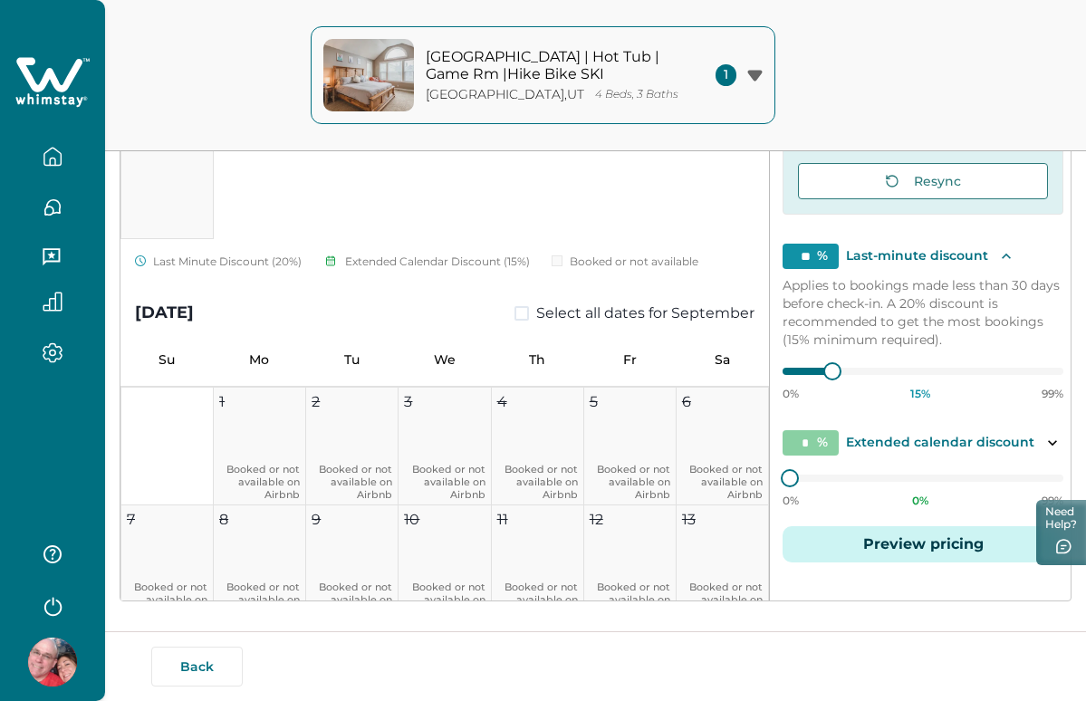
scroll to position [494, 0]
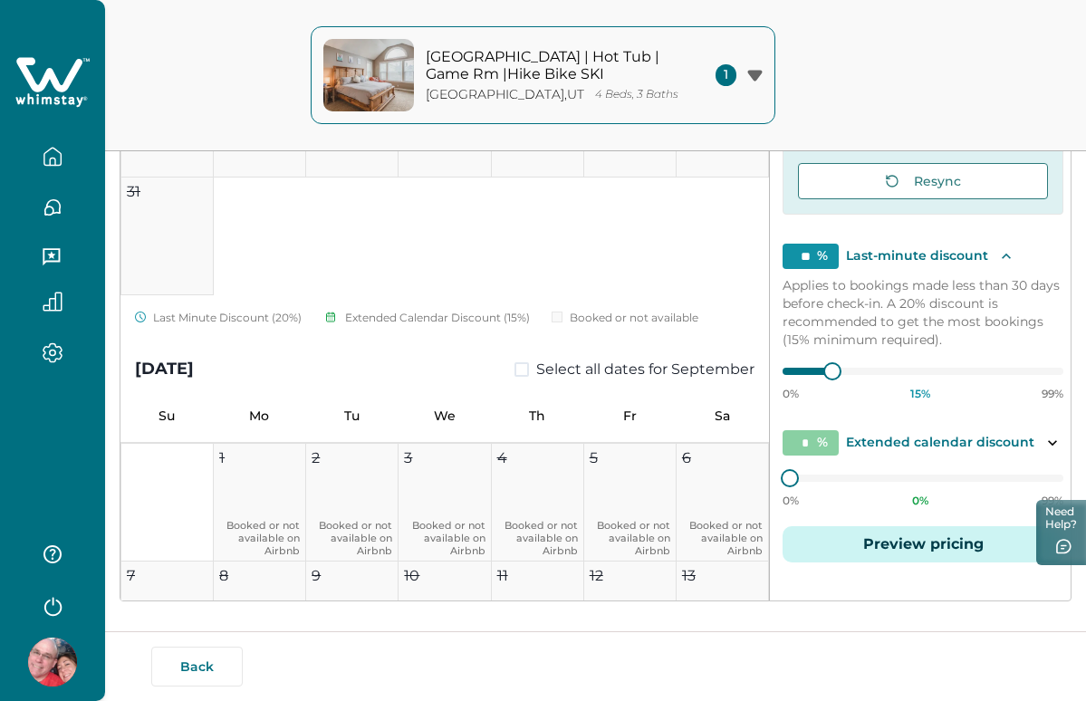
click at [62, 297] on icon "button" at bounding box center [52, 301] width 18 height 18
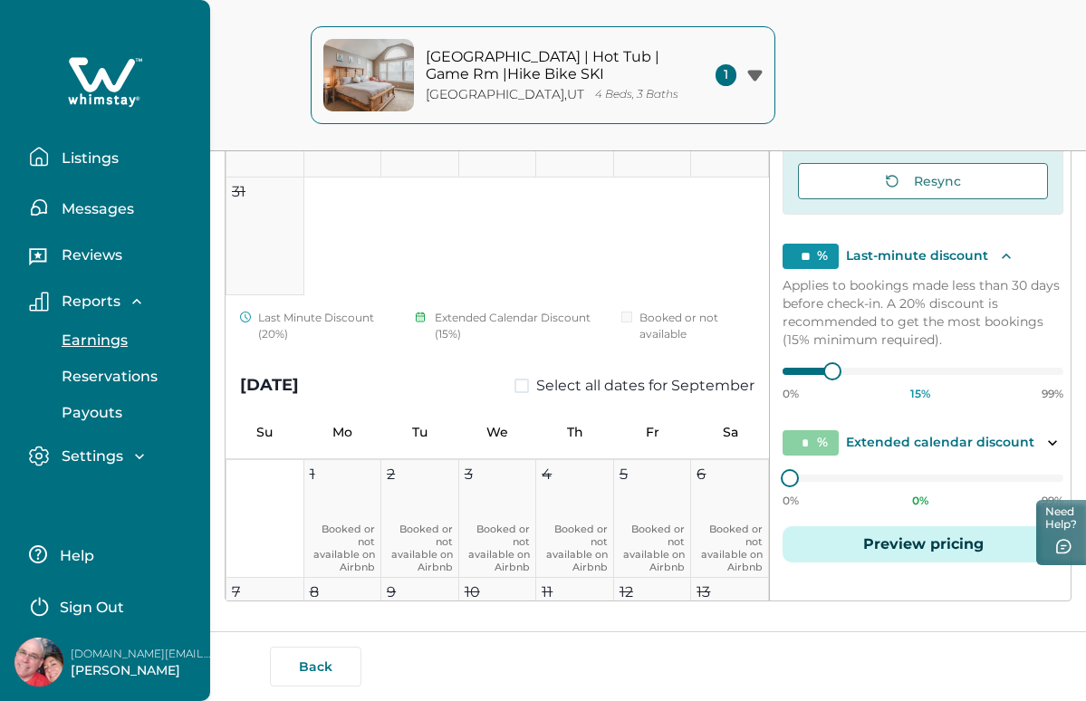
click at [136, 342] on button "Earnings" at bounding box center [125, 340] width 167 height 36
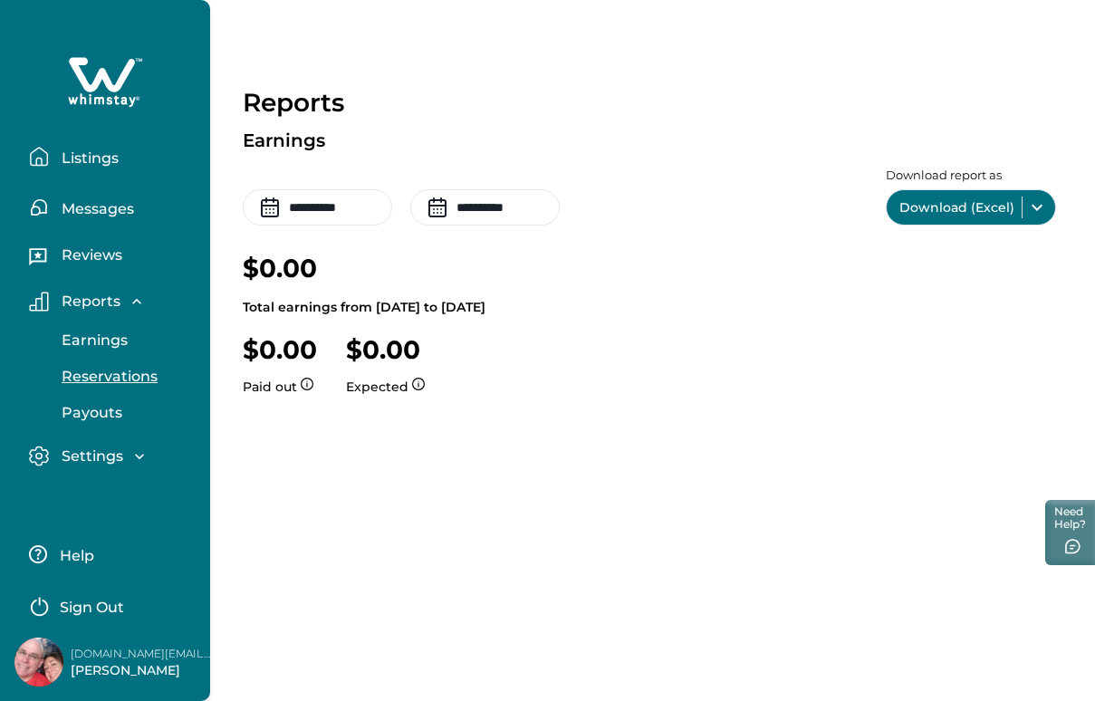
click at [136, 376] on p "Reservations" at bounding box center [106, 377] width 101 height 18
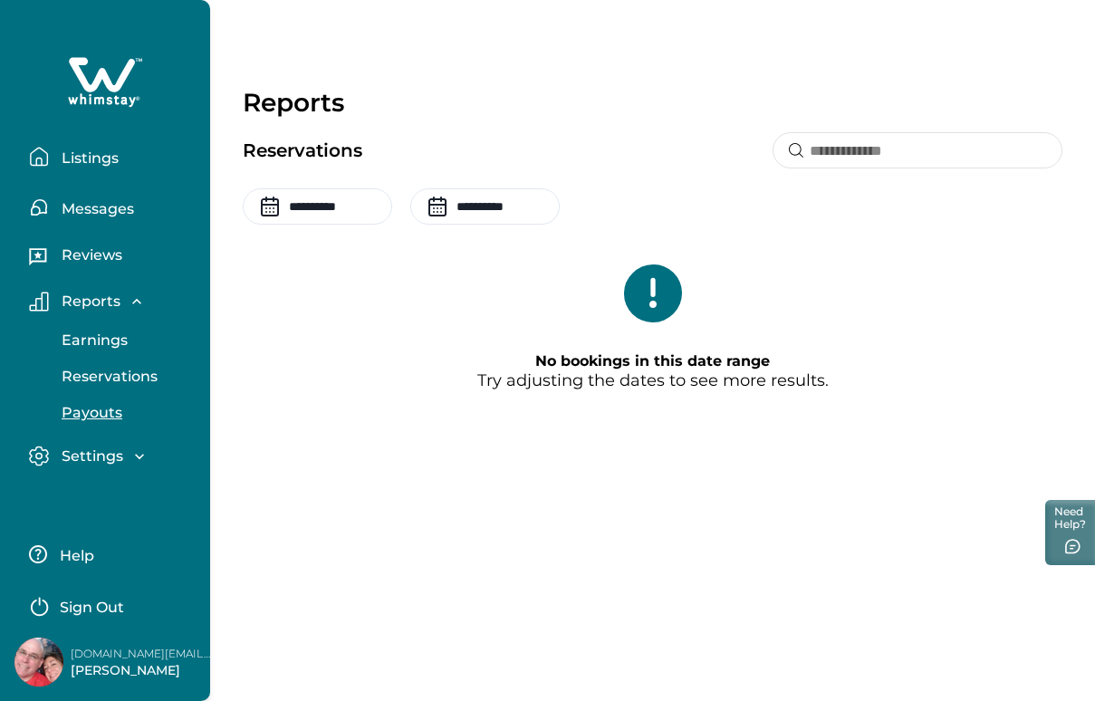
click at [120, 410] on button "Payouts" at bounding box center [125, 413] width 167 height 36
click at [106, 448] on p "Settings" at bounding box center [89, 456] width 67 height 18
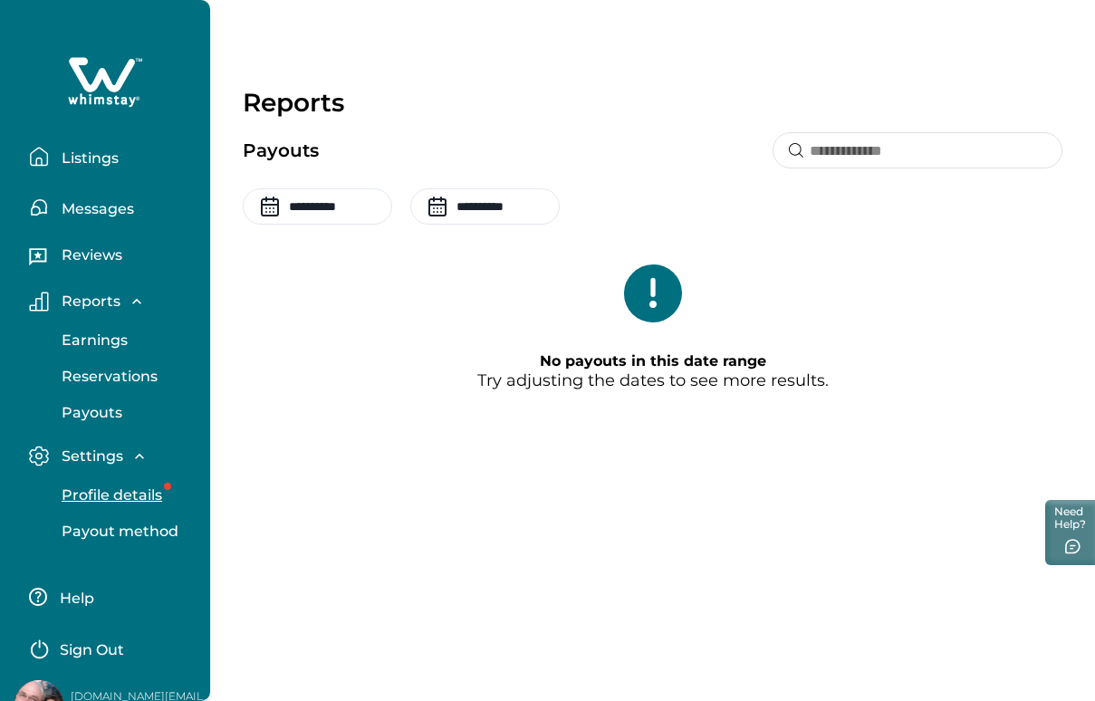
click at [132, 483] on button "Profile details" at bounding box center [125, 495] width 167 height 36
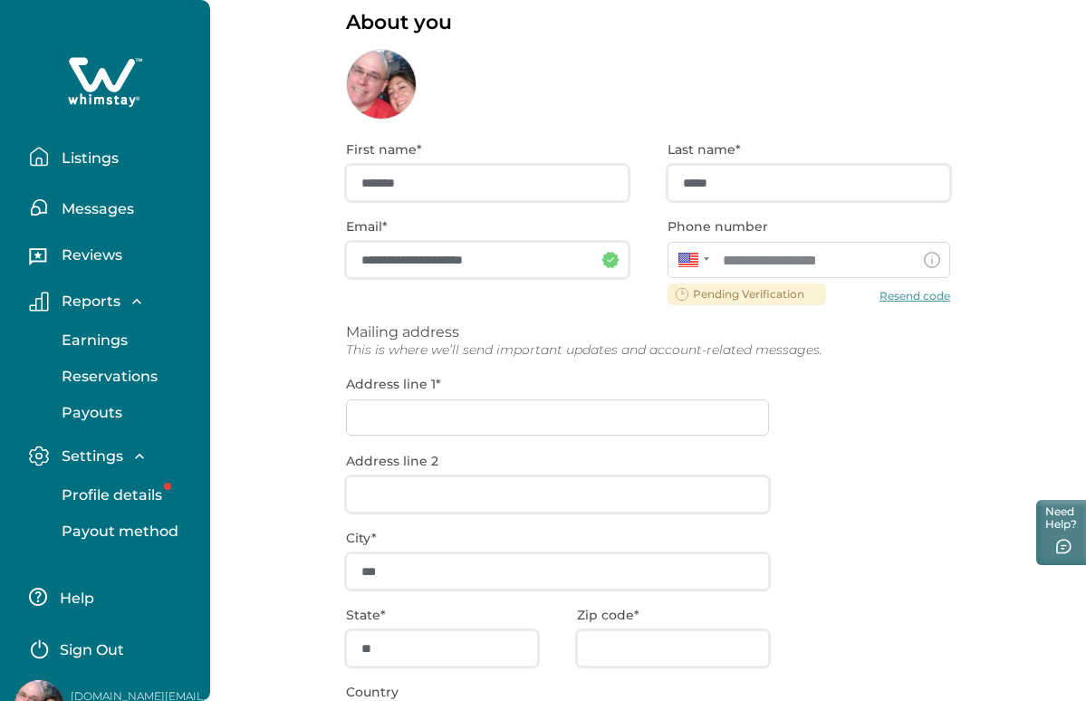
scroll to position [93, 0]
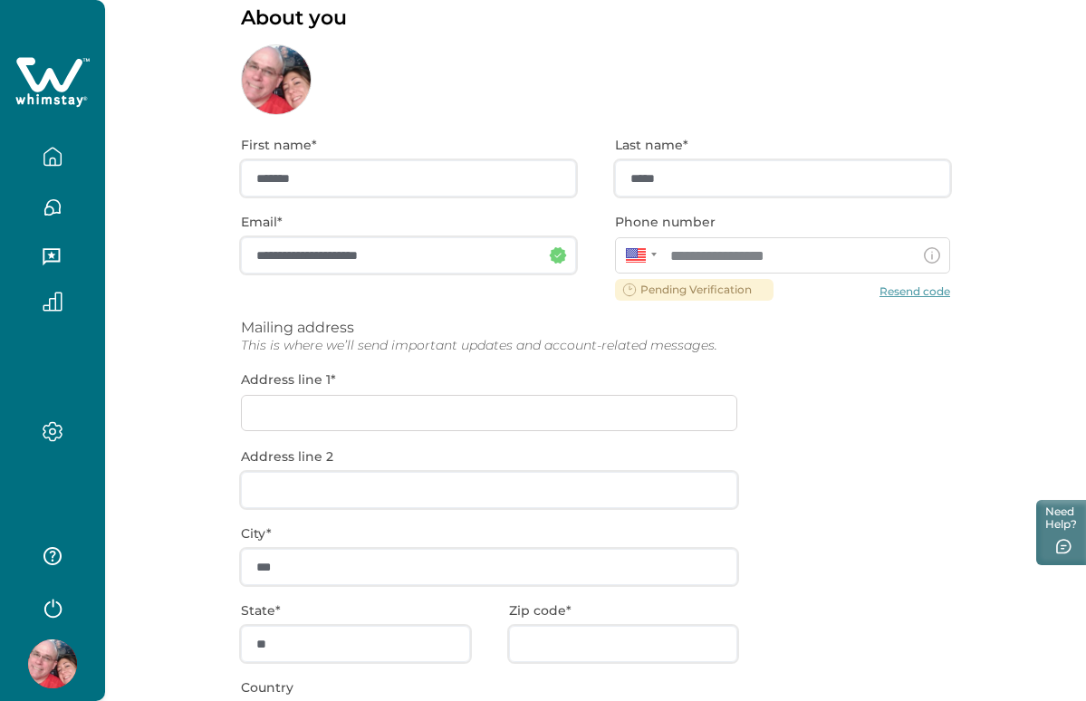
click at [927, 285] on div "**********" at bounding box center [595, 488] width 709 height 746
click at [905, 284] on div "**********" at bounding box center [595, 488] width 709 height 746
click at [899, 292] on div "**********" at bounding box center [595, 488] width 709 height 746
click at [931, 292] on div "**********" at bounding box center [595, 488] width 709 height 746
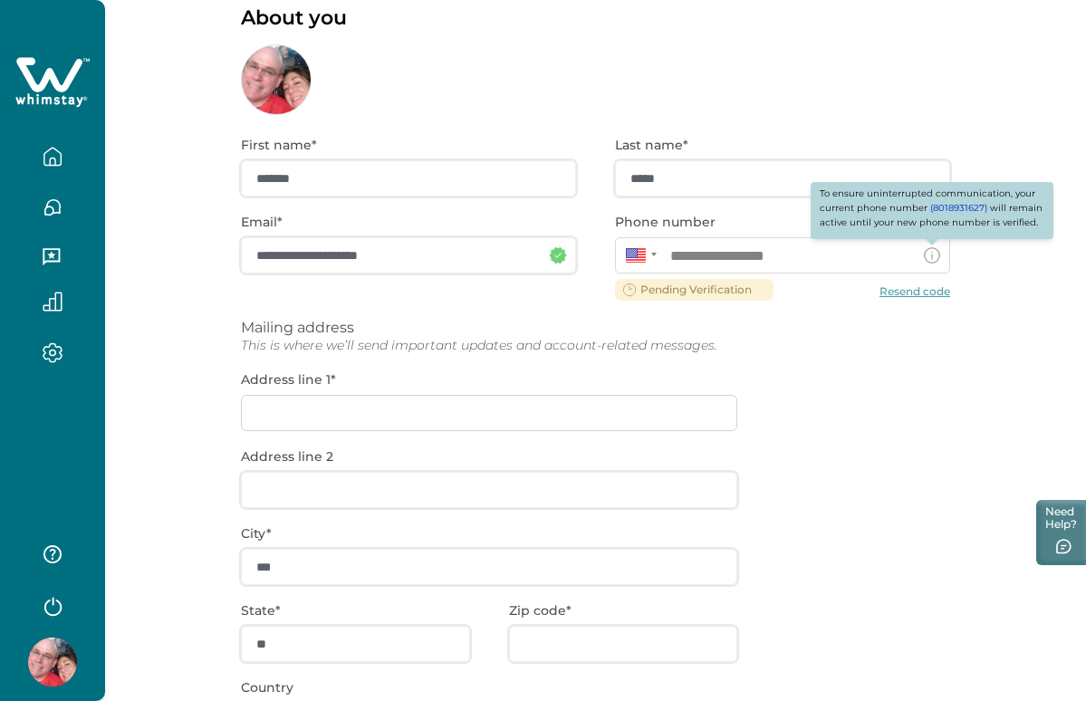
click at [931, 255] on icon at bounding box center [932, 255] width 16 height 16
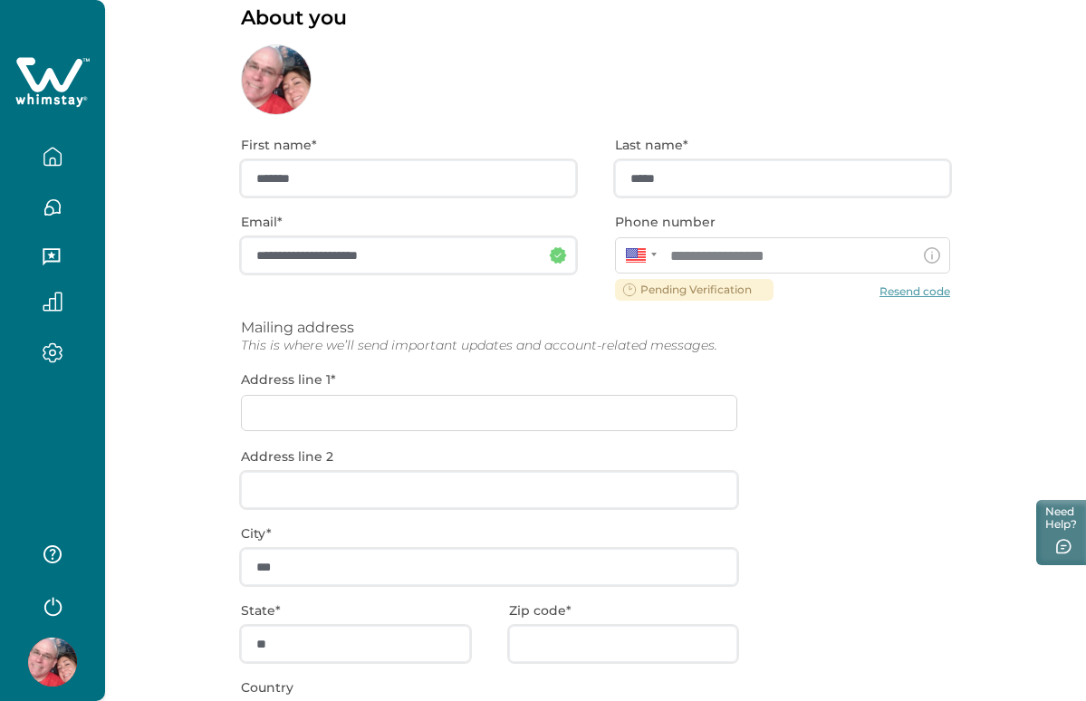
click at [931, 255] on icon at bounding box center [932, 255] width 16 height 16
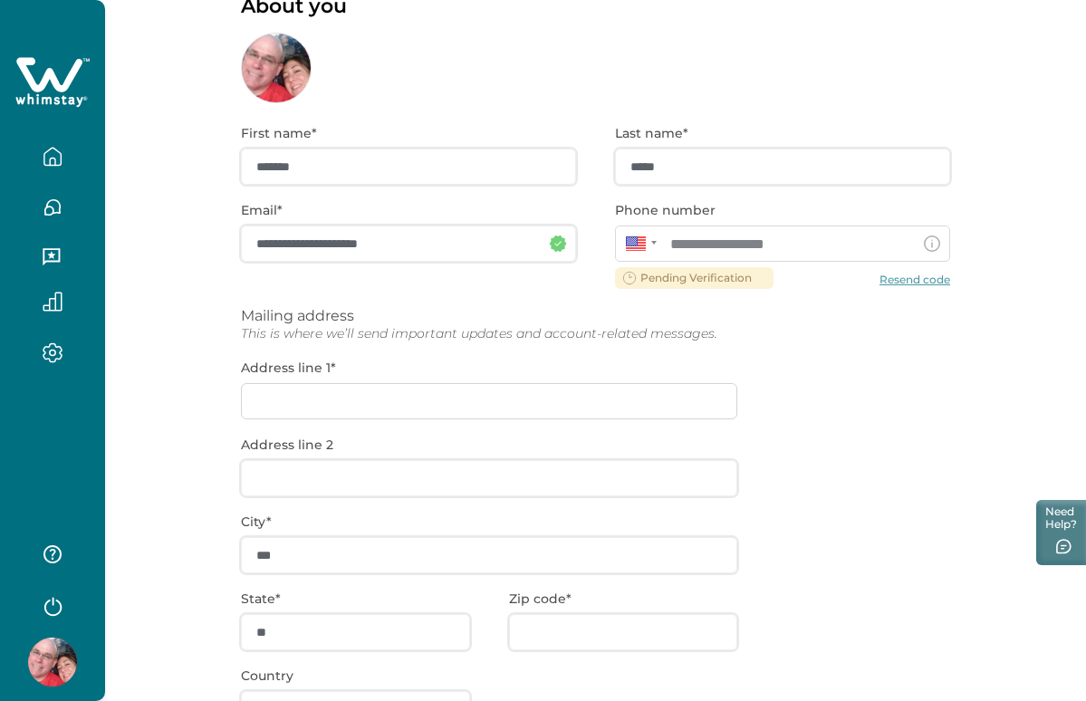
scroll to position [113, 0]
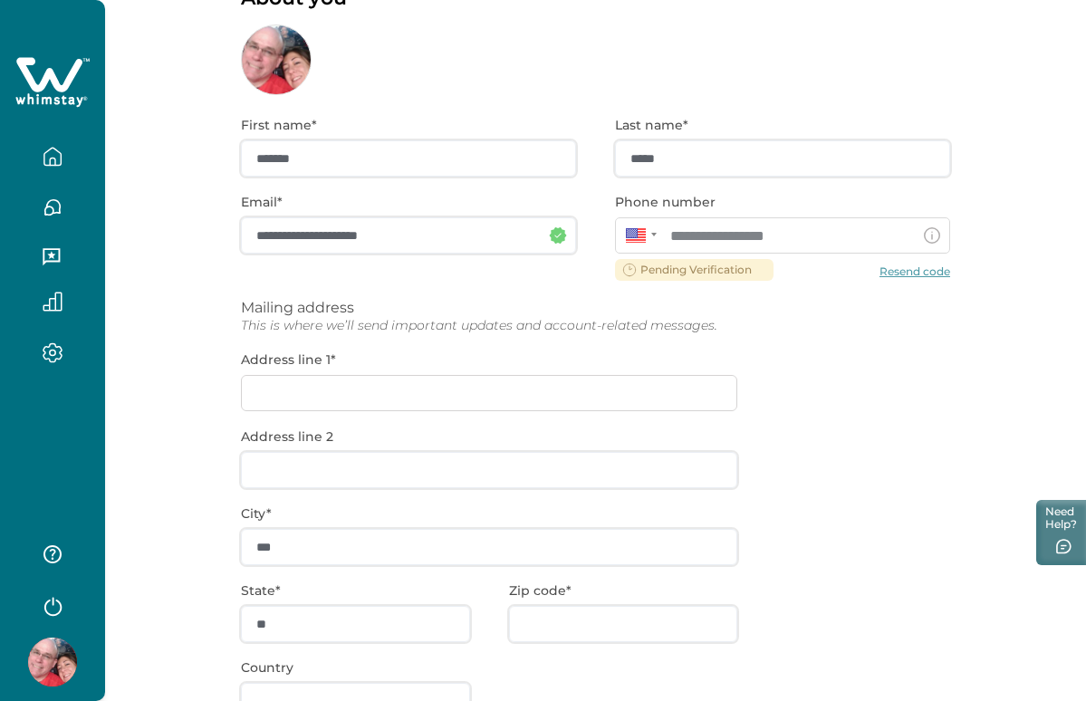
click at [536, 396] on div "**********" at bounding box center [595, 468] width 709 height 746
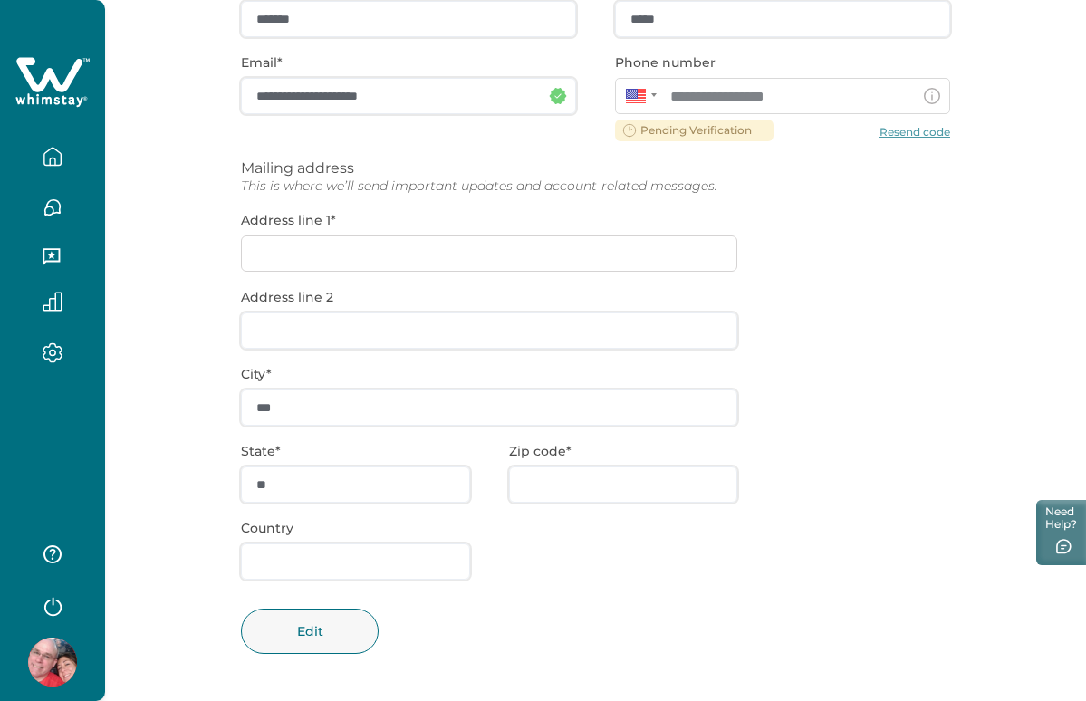
scroll to position [252, 0]
click at [385, 244] on div "**********" at bounding box center [595, 330] width 709 height 746
click at [321, 618] on button "Edit" at bounding box center [310, 631] width 138 height 45
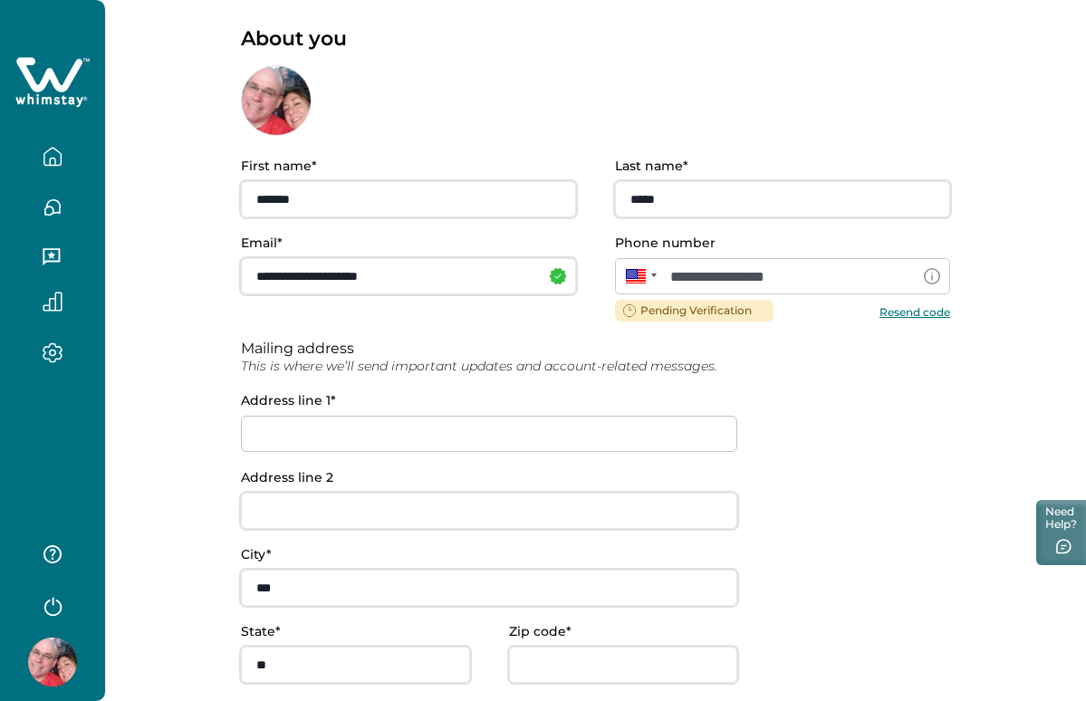
scroll to position [55, 0]
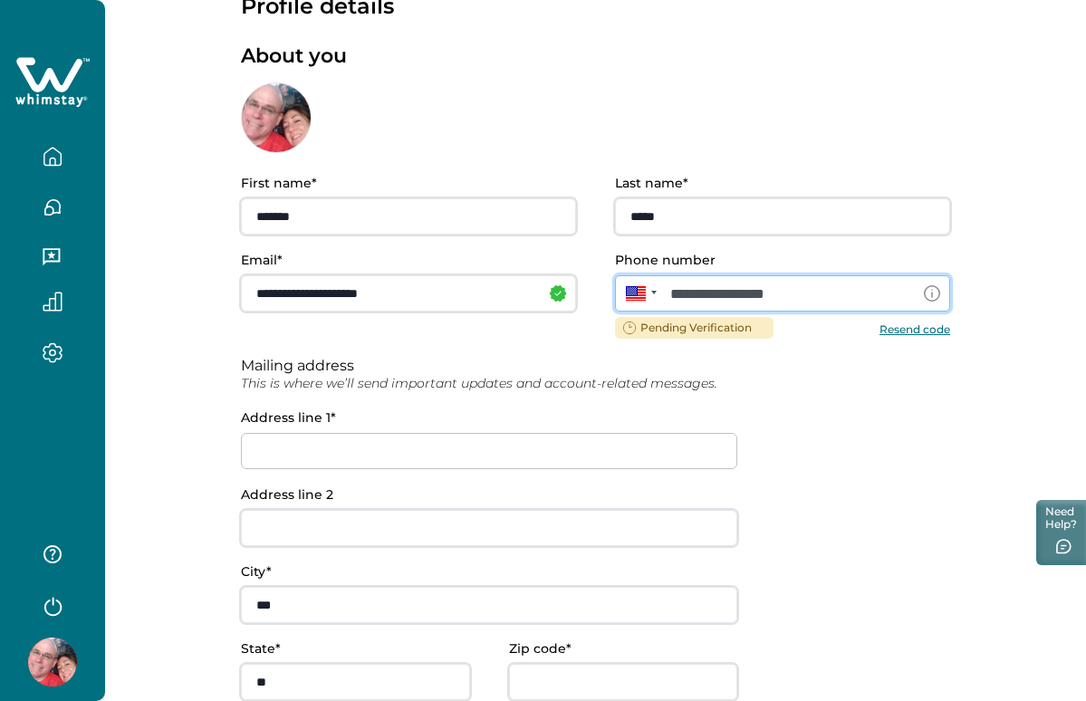
click at [829, 290] on input "**********" at bounding box center [782, 293] width 335 height 36
click at [905, 330] on button "Resend code" at bounding box center [914, 328] width 71 height 14
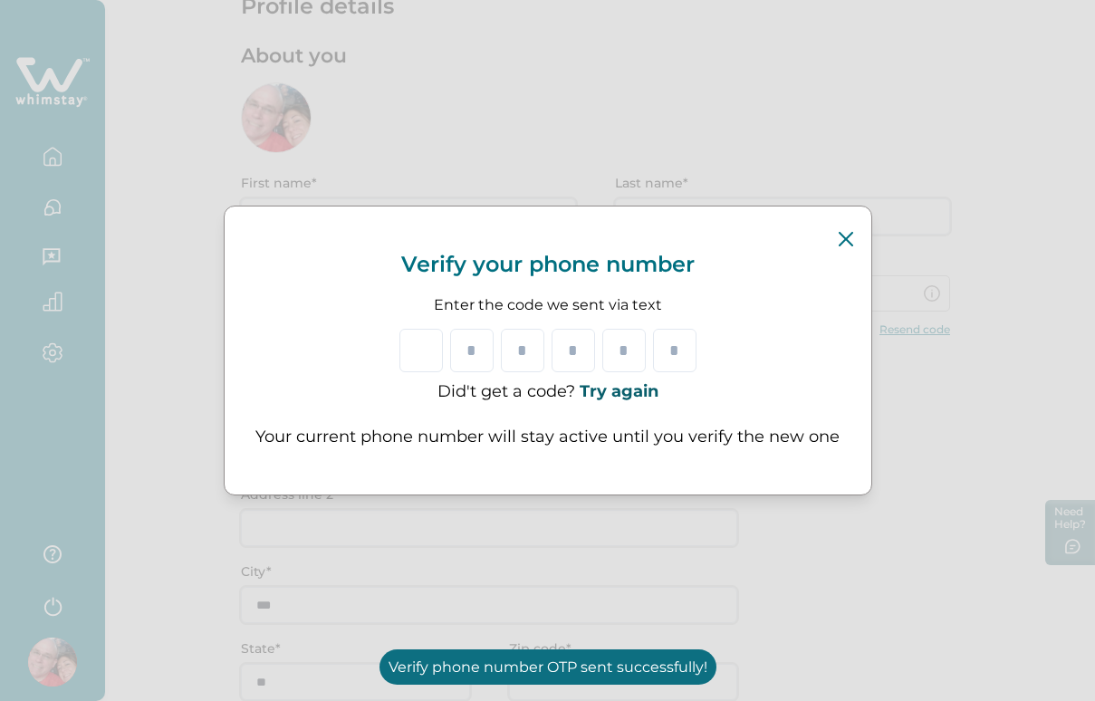
type input "*"
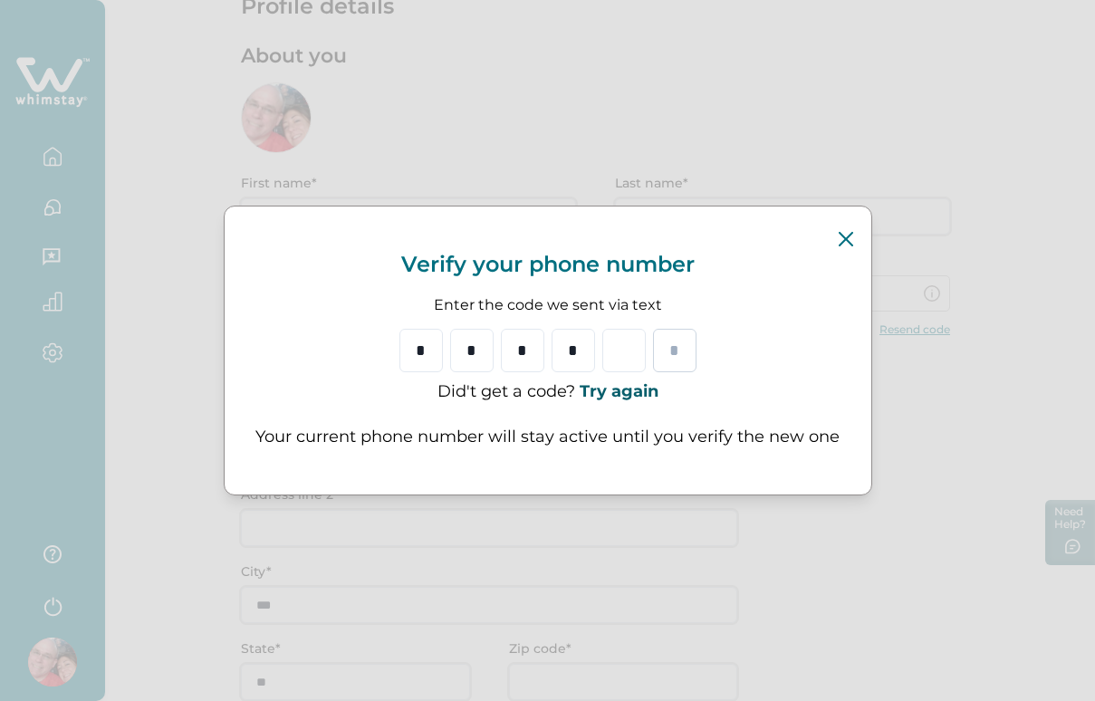
click at [659, 345] on input "Please enter your pin code" at bounding box center [674, 350] width 43 height 43
drag, startPoint x: 659, startPoint y: 345, endPoint x: 460, endPoint y: 339, distance: 199.3
click at [460, 339] on div "* * * *" at bounding box center [547, 350] width 297 height 43
click at [462, 341] on input "*" at bounding box center [471, 350] width 43 height 43
type input "*"
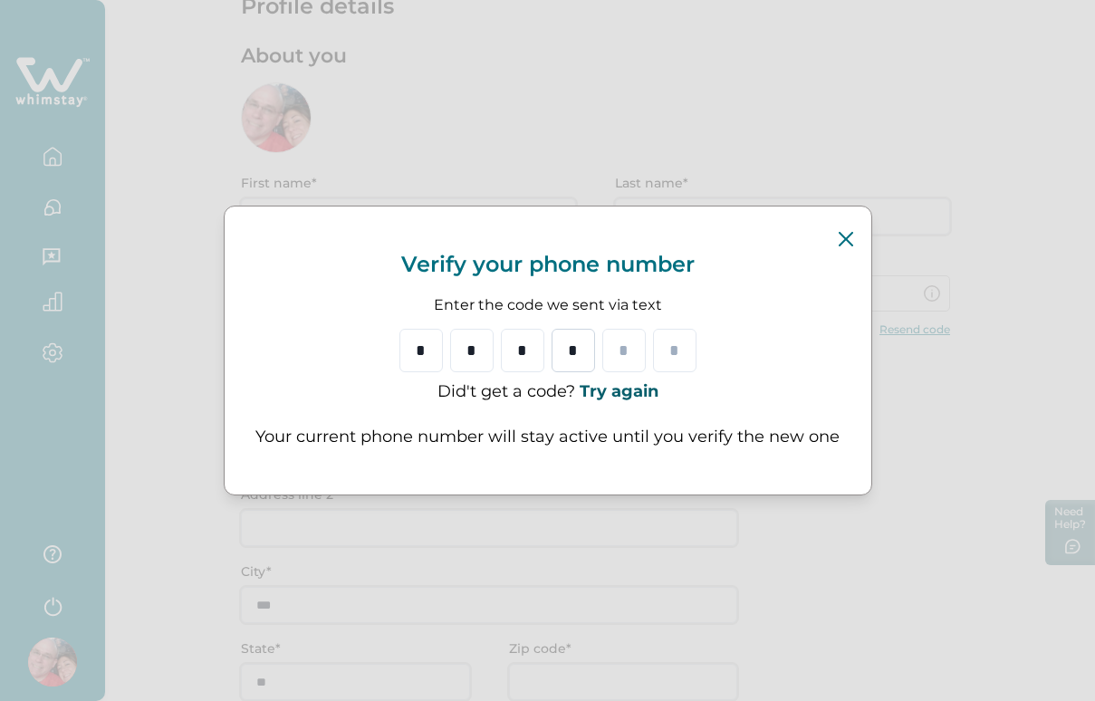
type input "*"
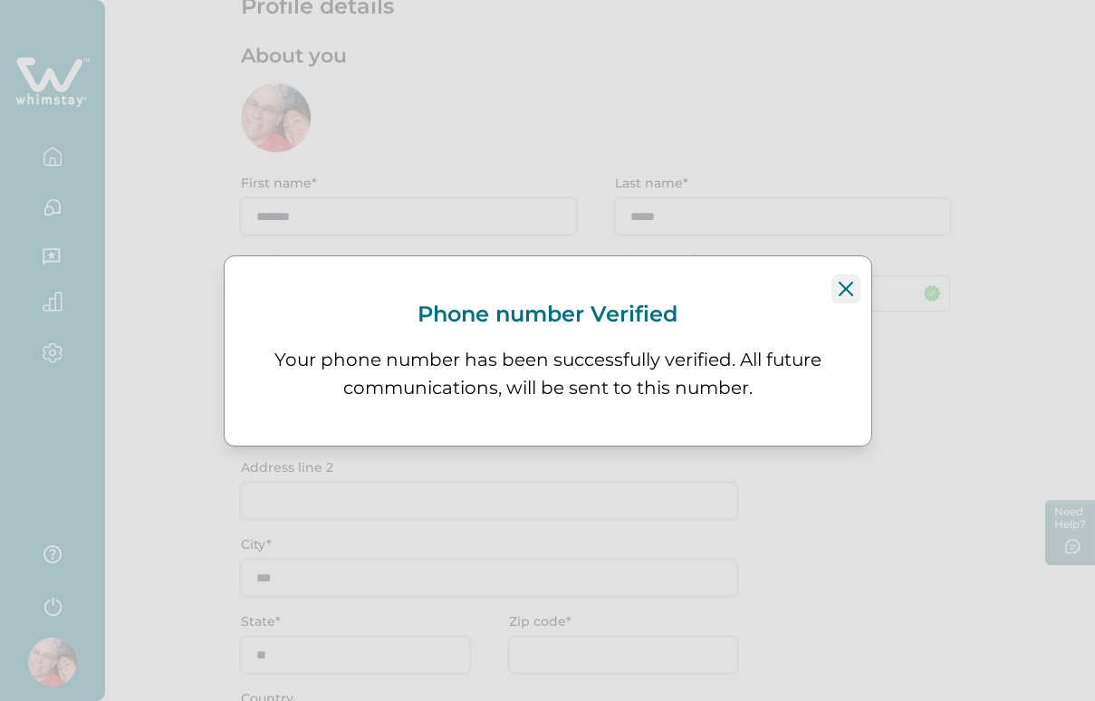
click at [851, 280] on button "Close" at bounding box center [845, 288] width 29 height 29
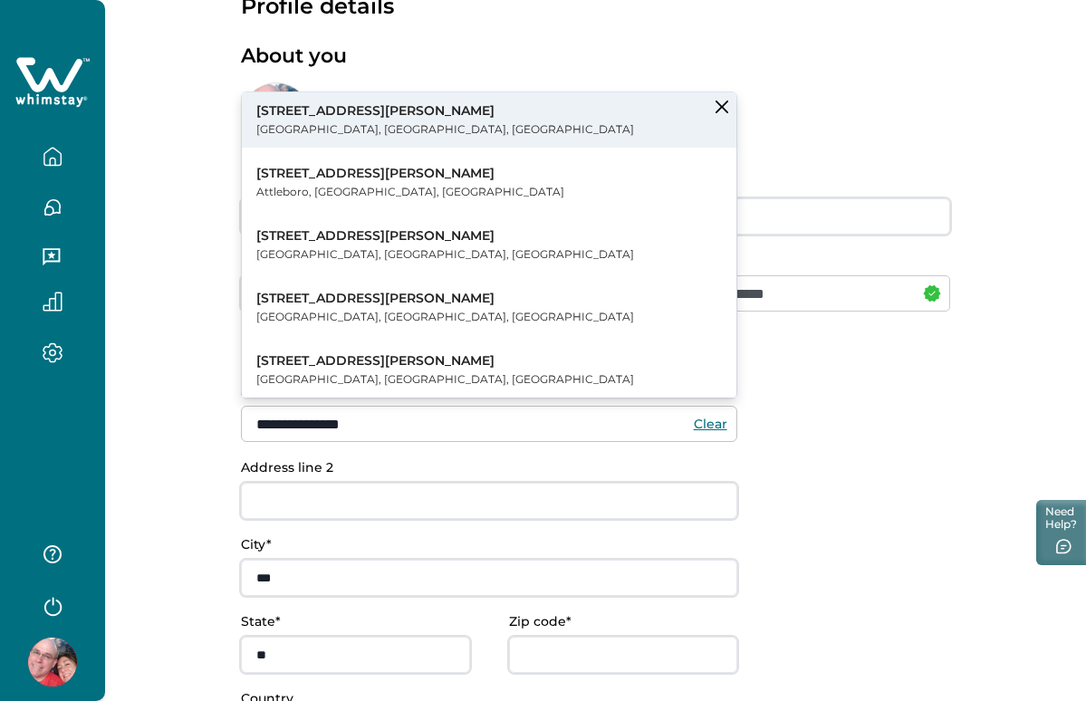
click at [465, 133] on button "[STREET_ADDRESS][PERSON_NAME]" at bounding box center [489, 119] width 494 height 55
type input "**********"
type input "*********"
type input "**"
type input "*****"
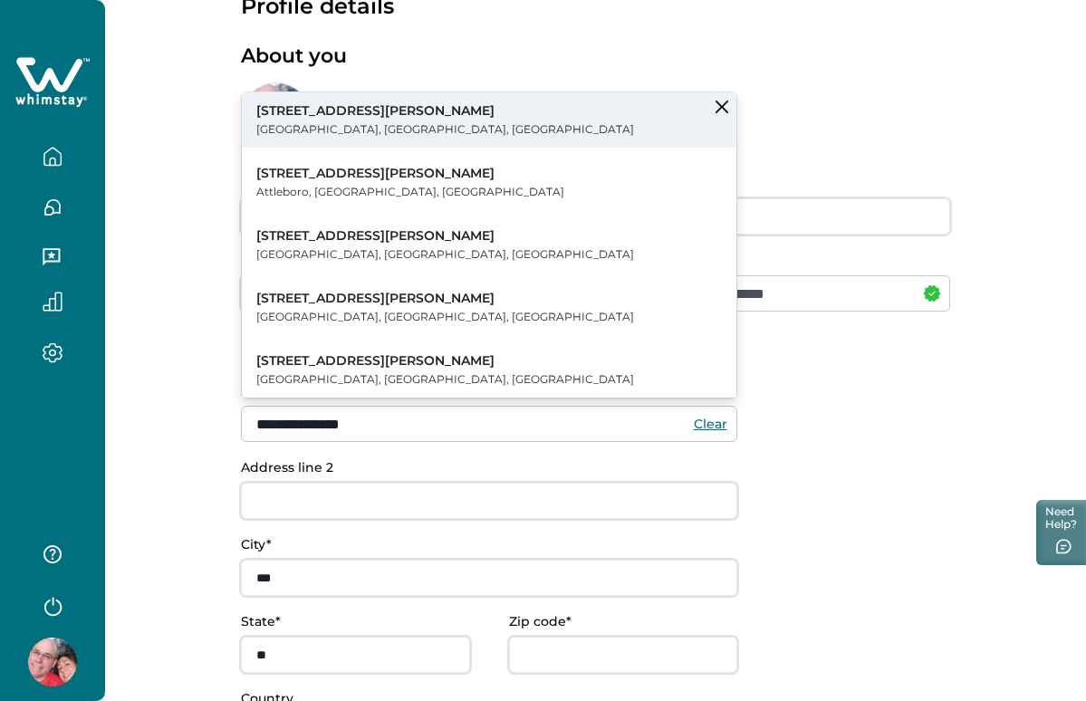
type input "***"
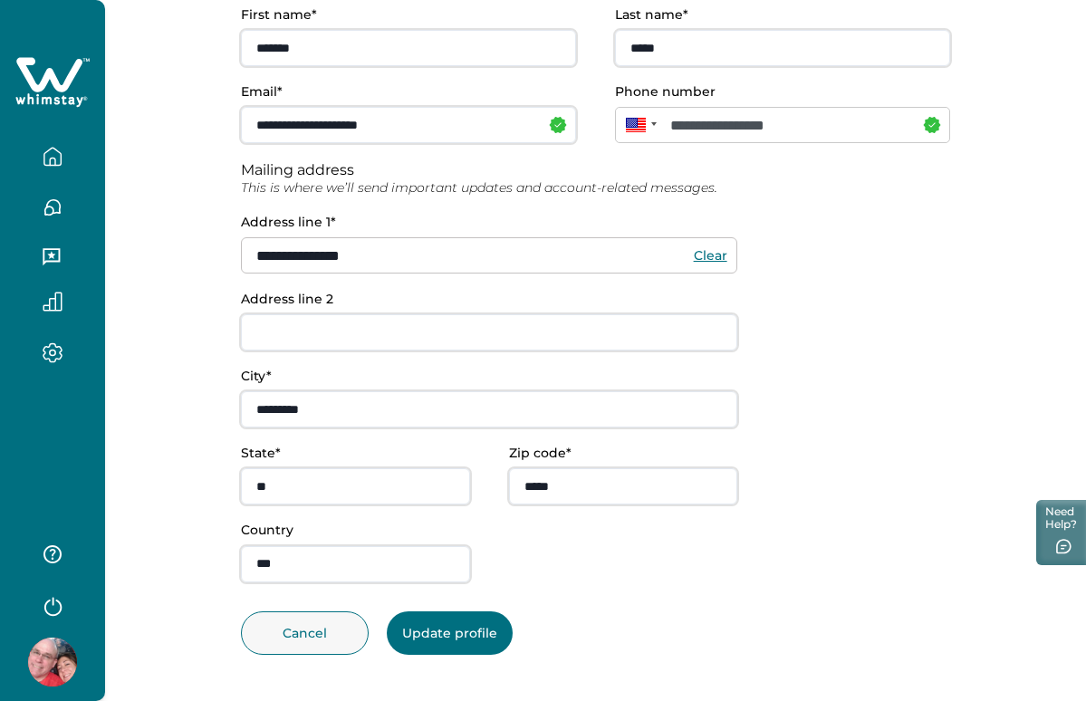
scroll to position [223, 0]
click at [498, 634] on button "Update profile" at bounding box center [450, 633] width 126 height 43
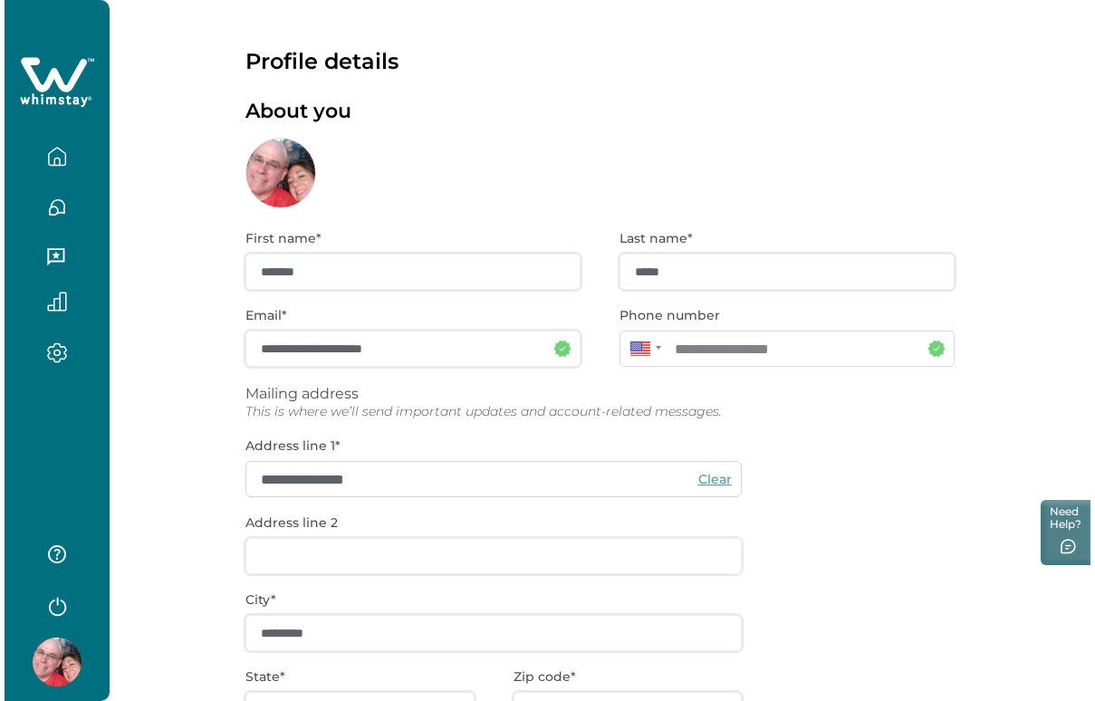
scroll to position [0, 0]
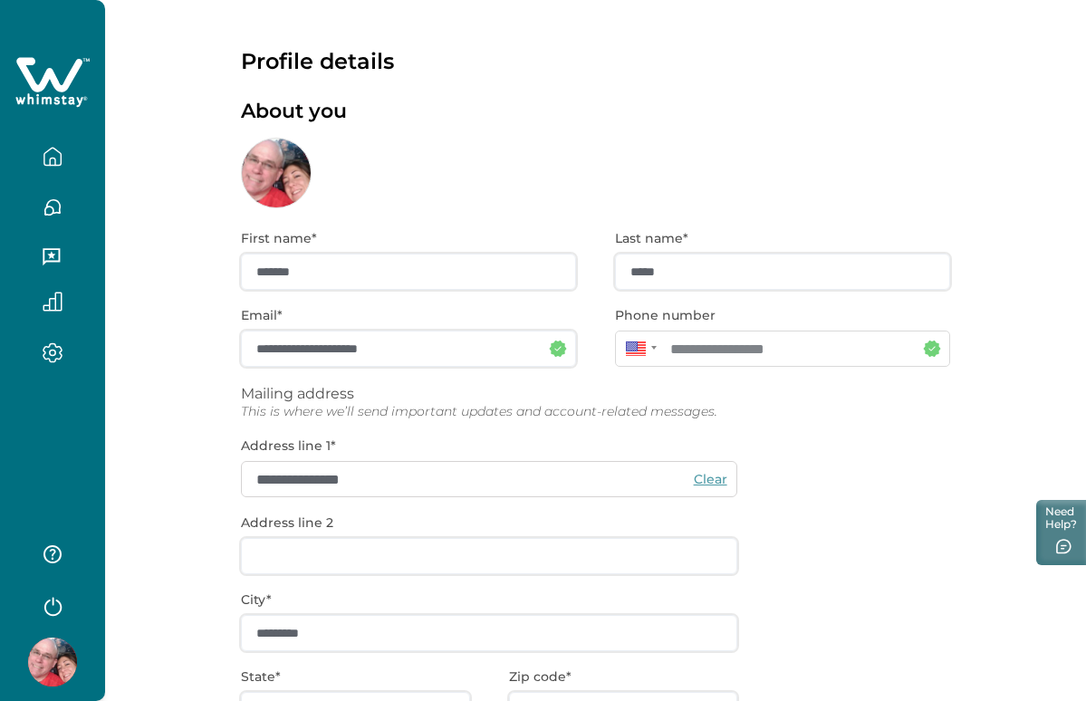
click at [58, 160] on icon "button" at bounding box center [53, 157] width 20 height 20
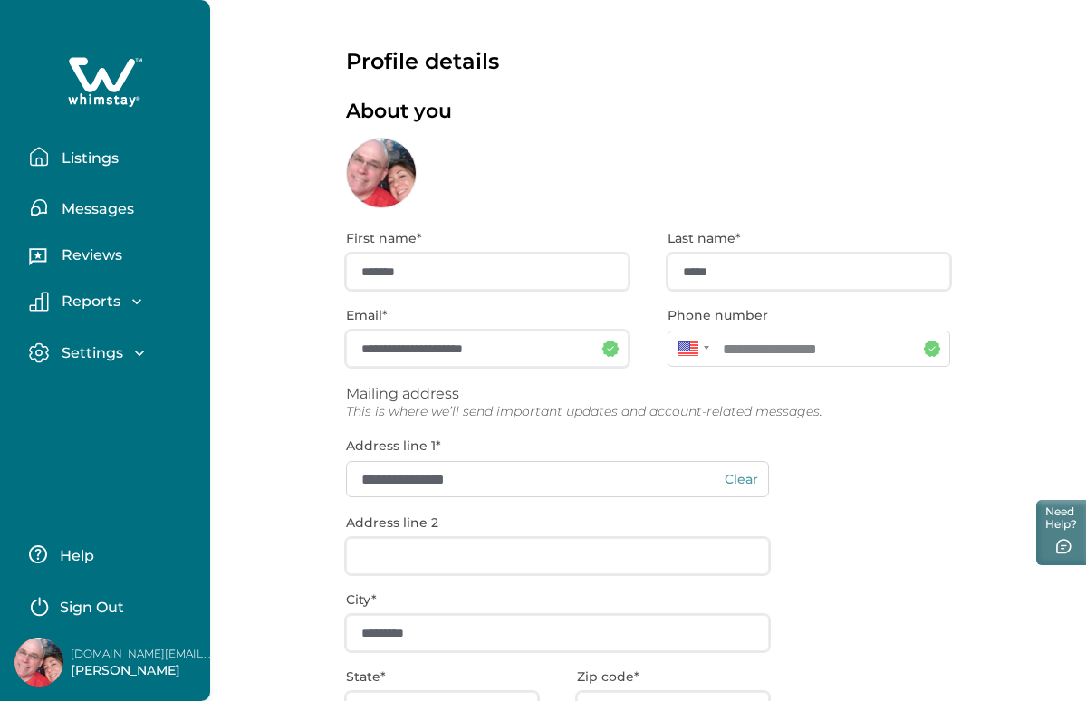
click at [70, 152] on p "Listings" at bounding box center [87, 158] width 62 height 18
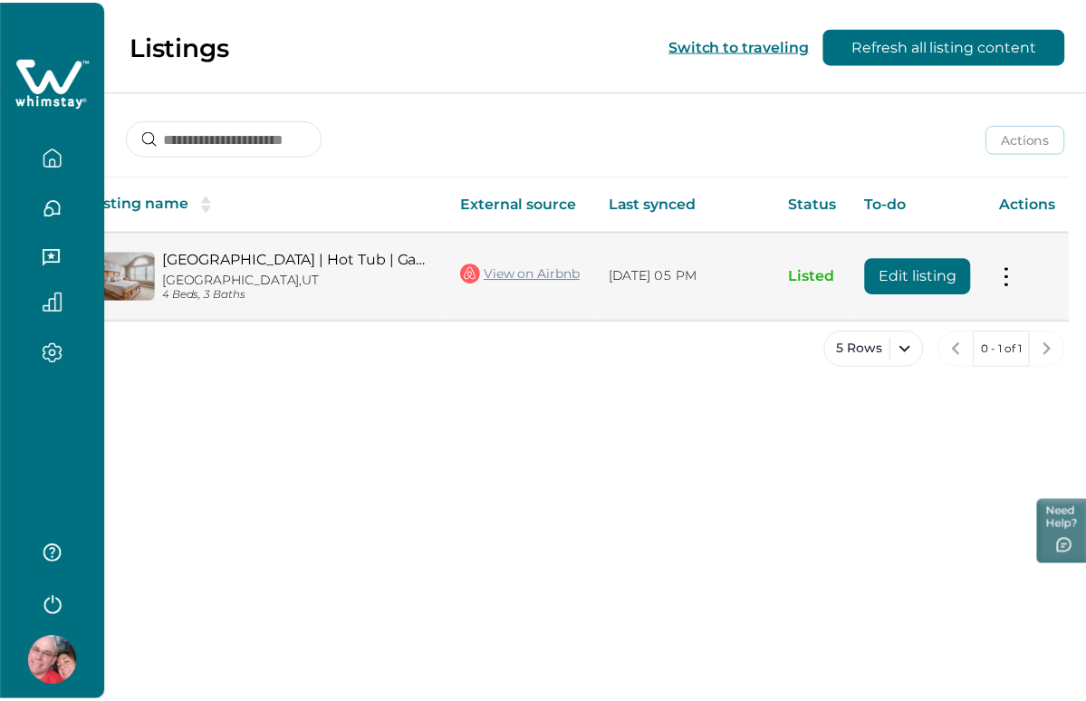
scroll to position [0, 81]
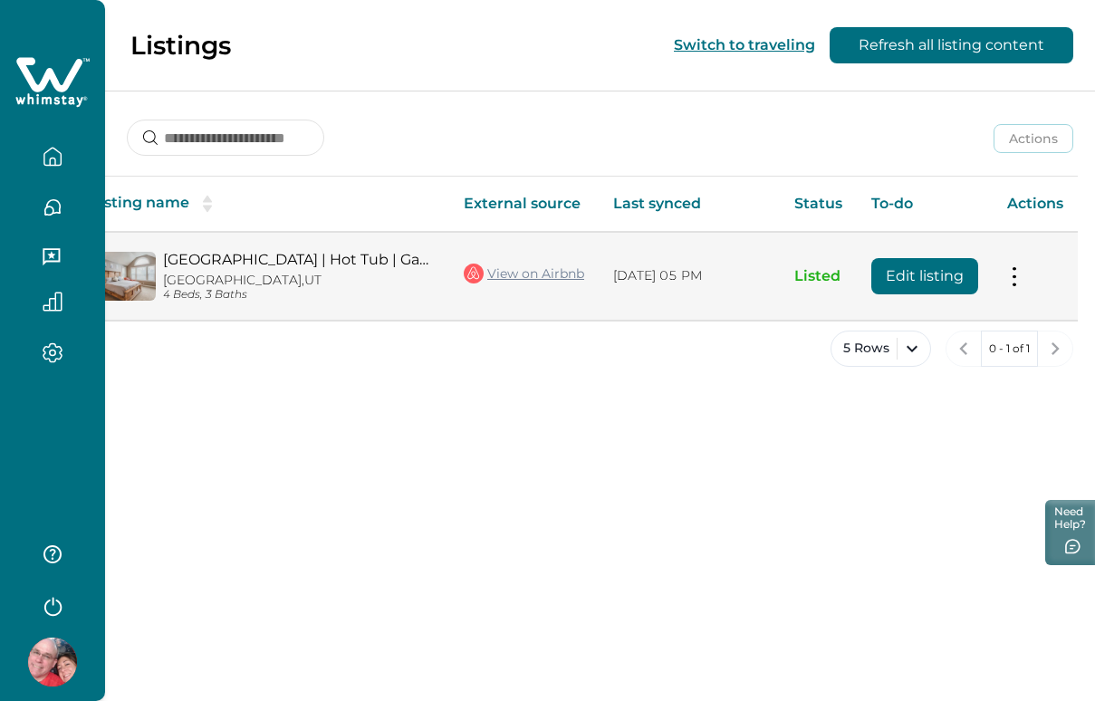
click at [1043, 278] on td "Actions View listing on Whimstay Unlist listing View listing details" at bounding box center [1034, 276] width 85 height 88
click at [1015, 282] on button at bounding box center [1015, 275] width 14 height 19
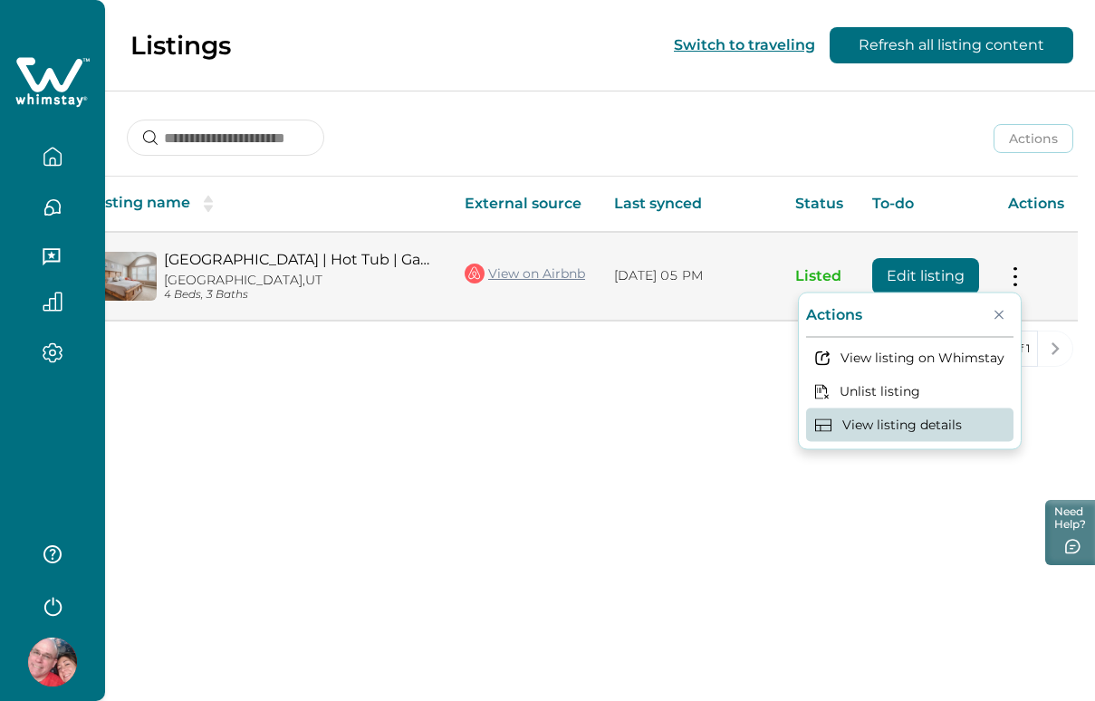
click at [933, 417] on button "View listing details" at bounding box center [909, 425] width 207 height 34
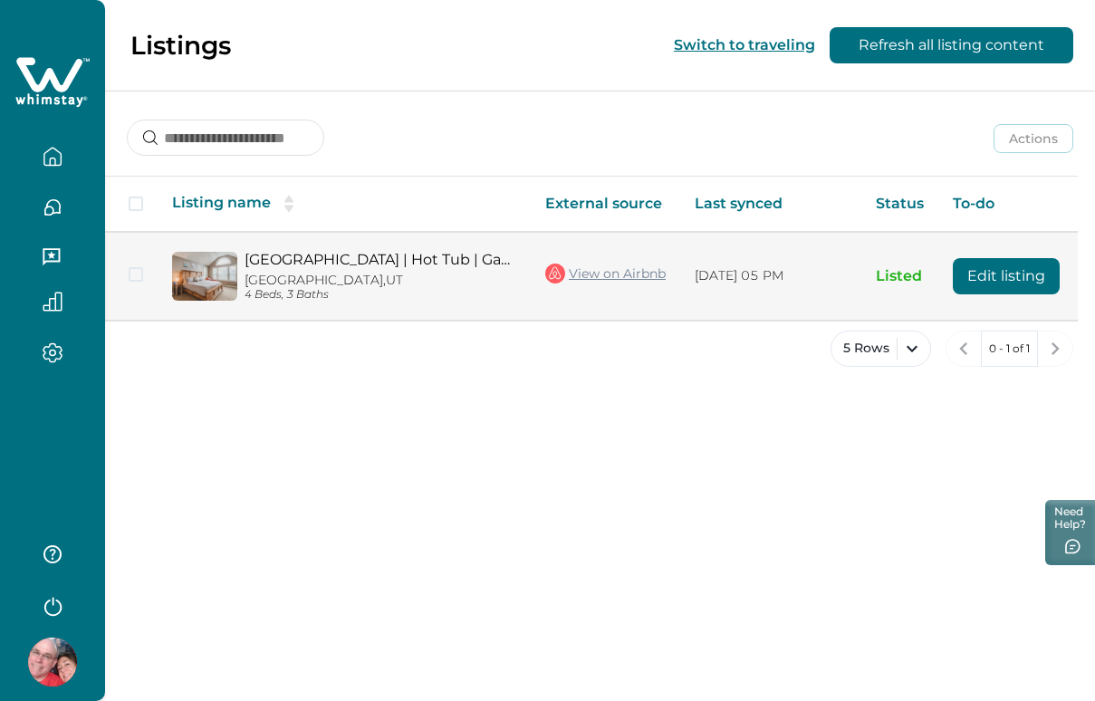
click at [1041, 274] on button "Edit listing" at bounding box center [1006, 276] width 107 height 36
click at [907, 279] on p "Listed" at bounding box center [900, 276] width 48 height 18
click at [1000, 274] on button "Edit listing" at bounding box center [1006, 276] width 107 height 36
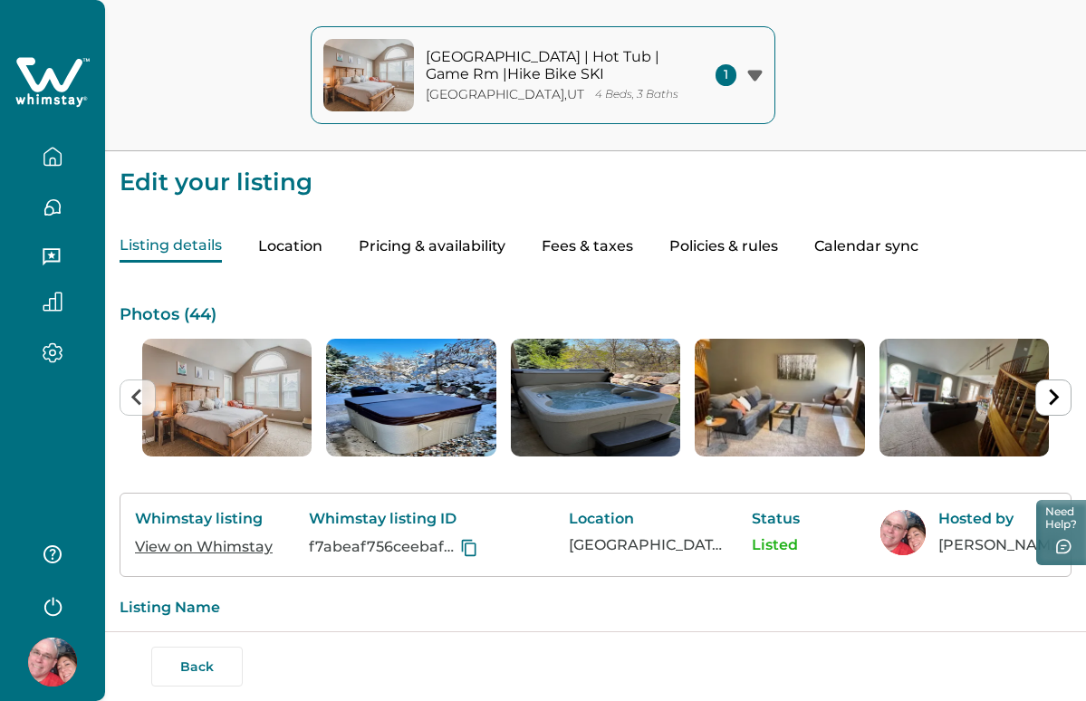
click at [43, 159] on icon "button" at bounding box center [53, 157] width 20 height 20
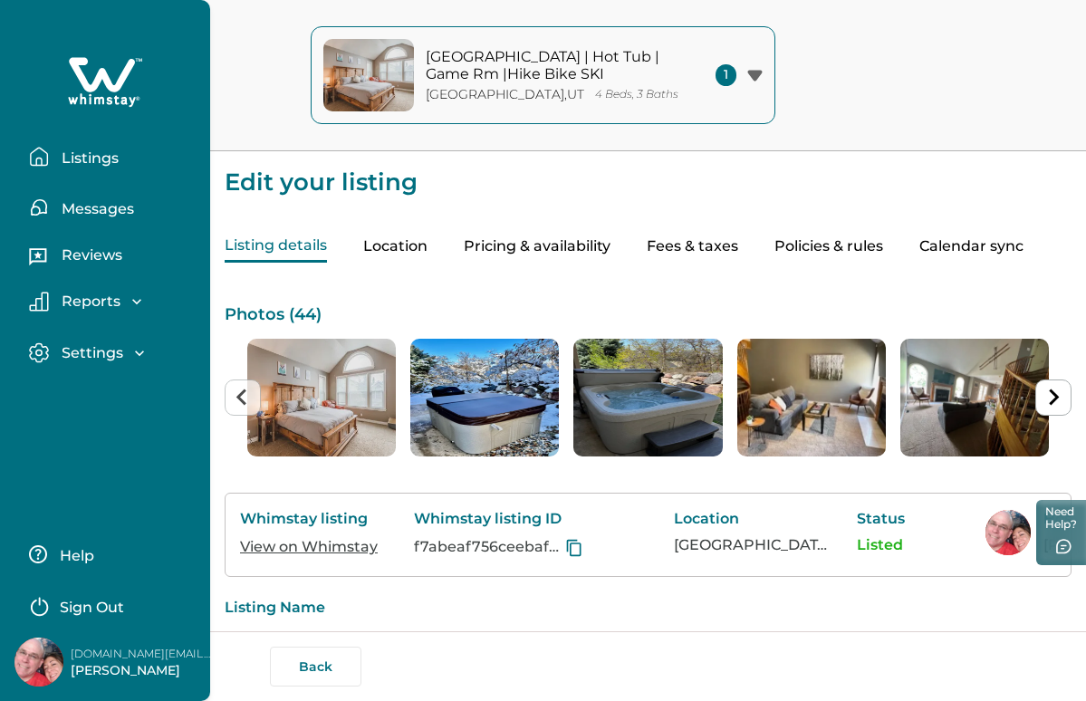
click at [76, 155] on p "Listings" at bounding box center [87, 158] width 62 height 18
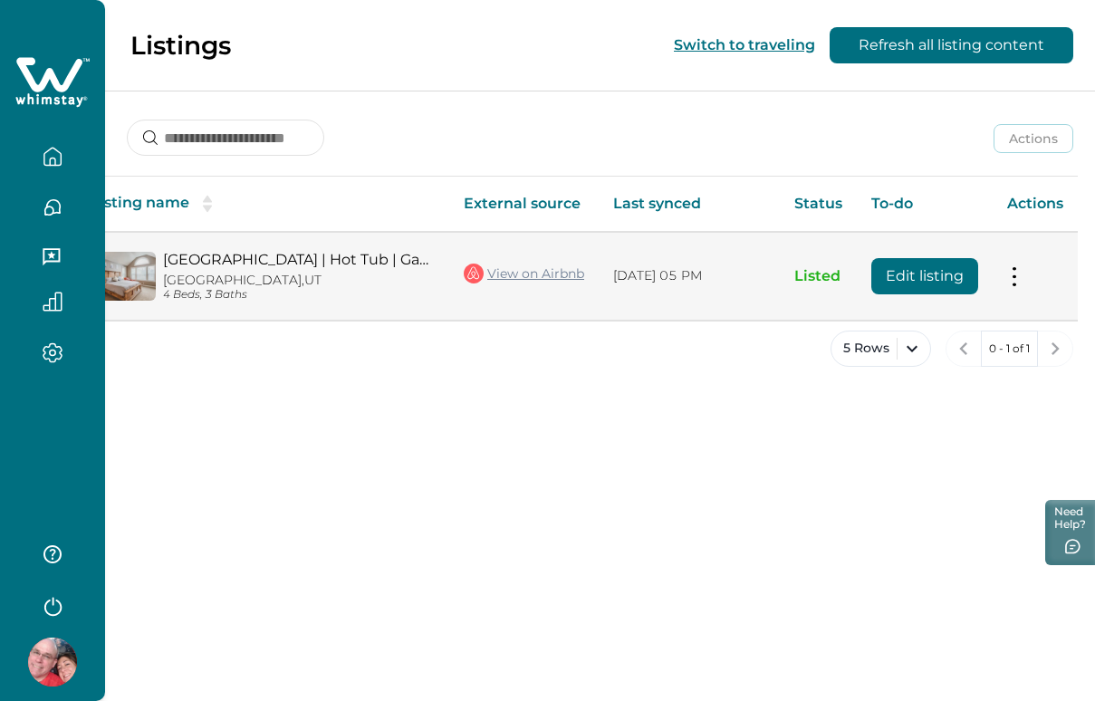
scroll to position [0, 81]
click at [1021, 276] on button at bounding box center [1014, 275] width 14 height 19
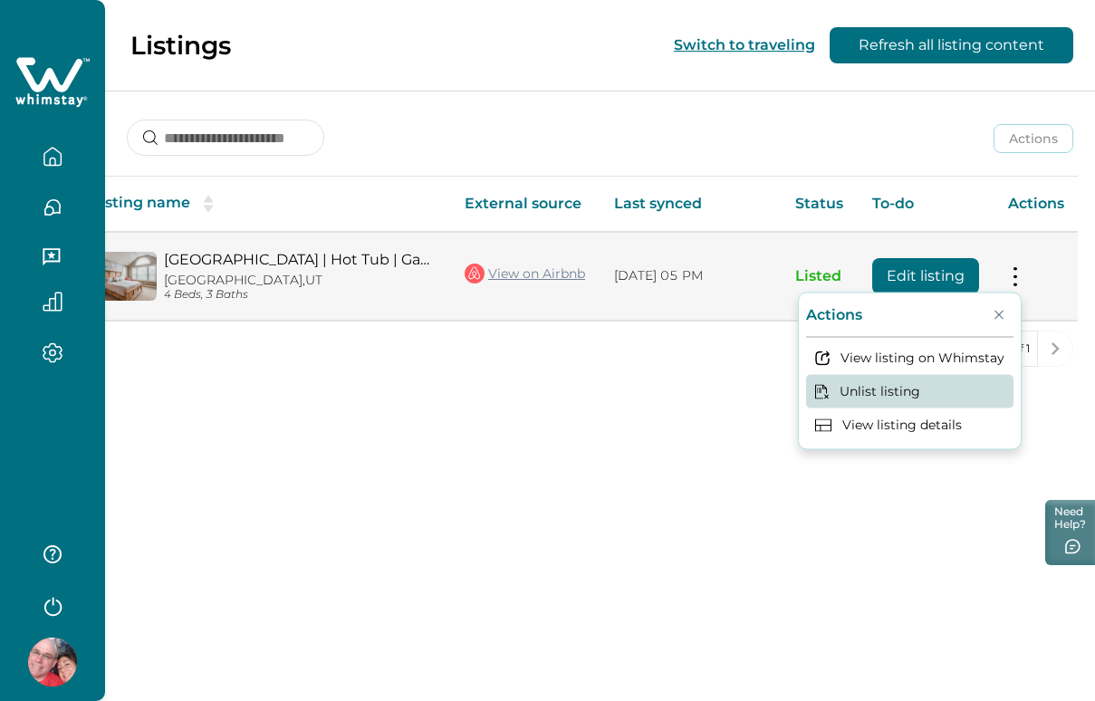
click at [967, 389] on button "Unlist listing" at bounding box center [909, 392] width 207 height 34
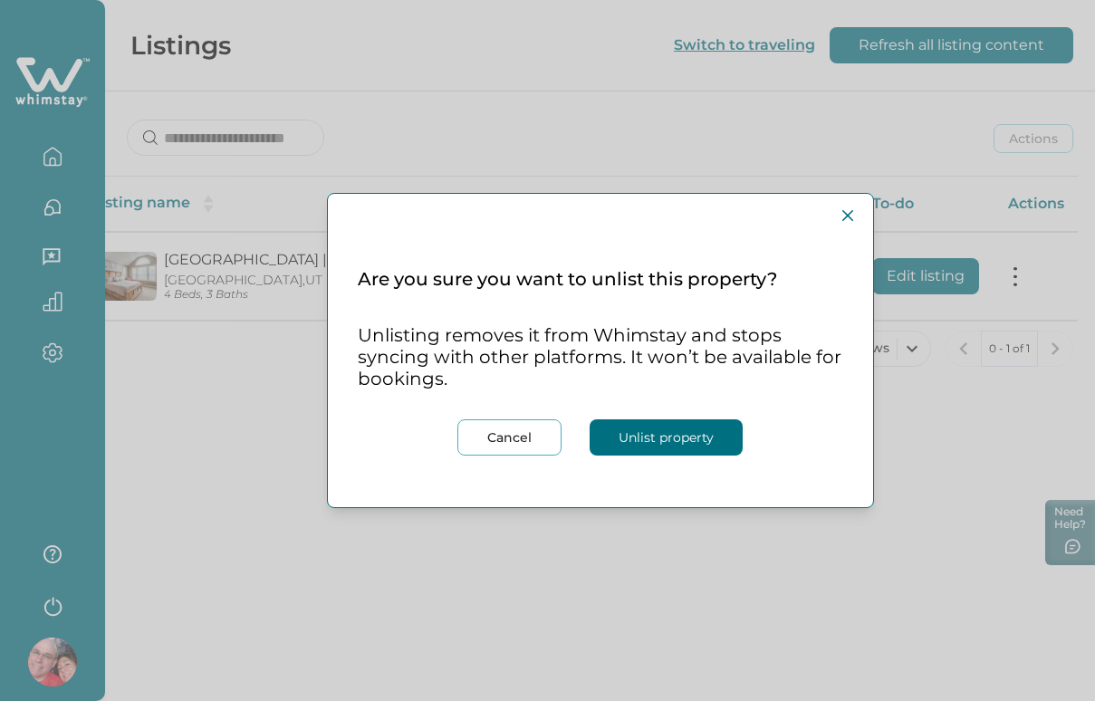
click at [692, 439] on button "Unlist property" at bounding box center [665, 437] width 153 height 36
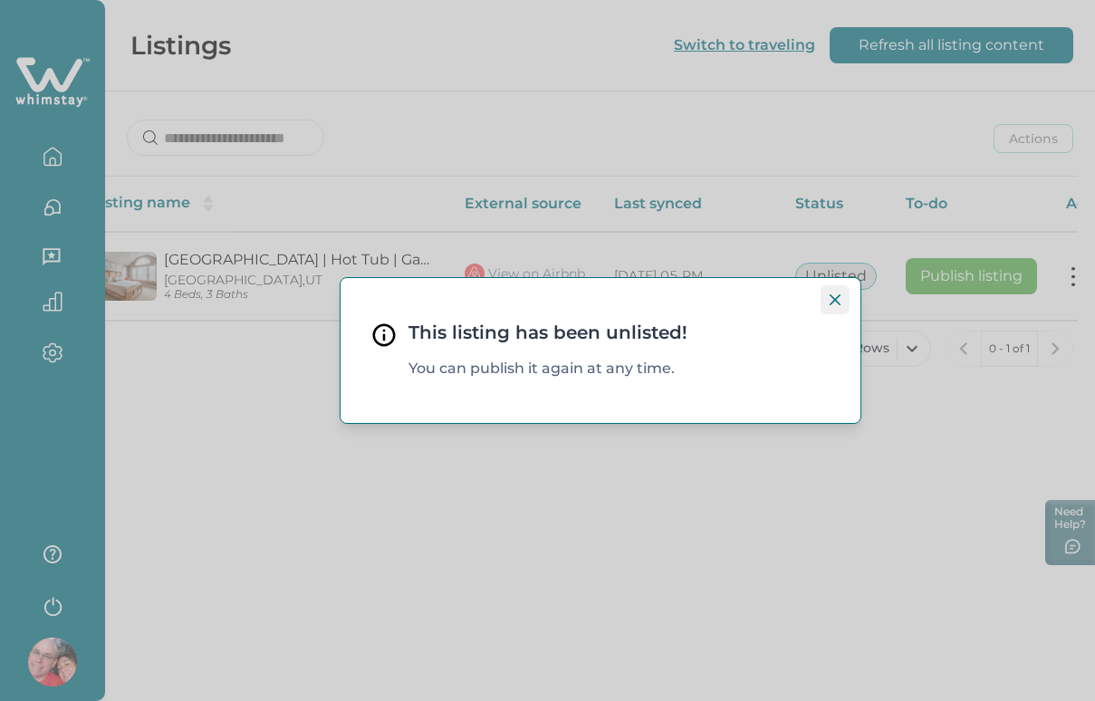
click at [838, 298] on icon "Close" at bounding box center [834, 299] width 11 height 11
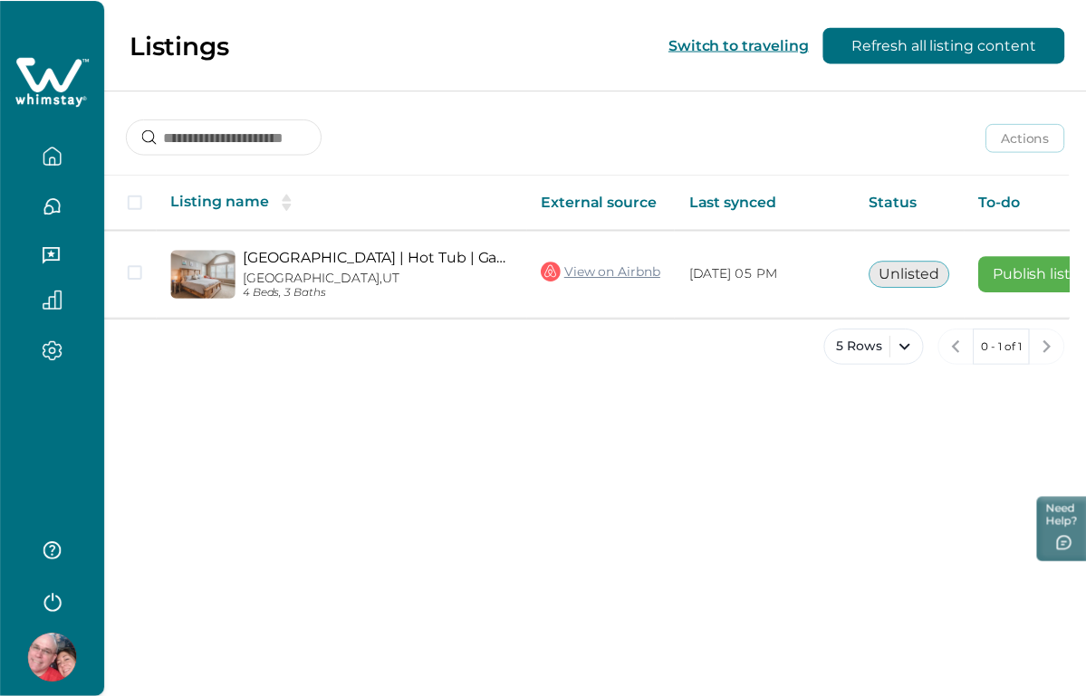
scroll to position [0, 0]
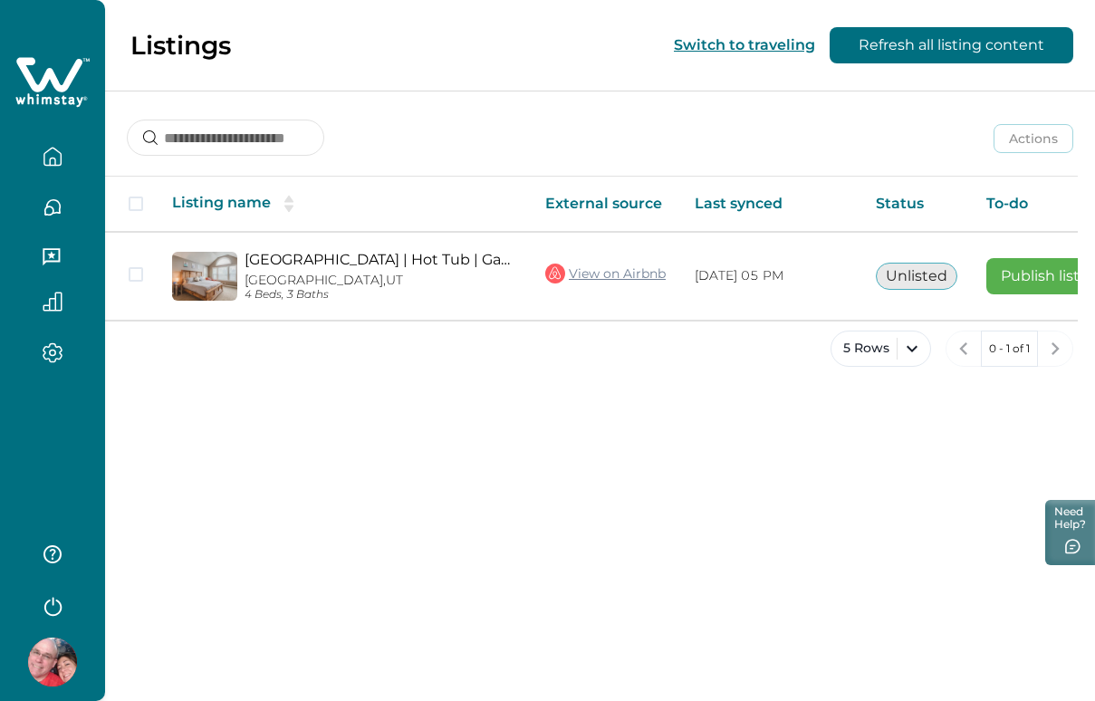
click at [66, 163] on button "button" at bounding box center [52, 157] width 76 height 36
